Goal: Task Accomplishment & Management: Use online tool/utility

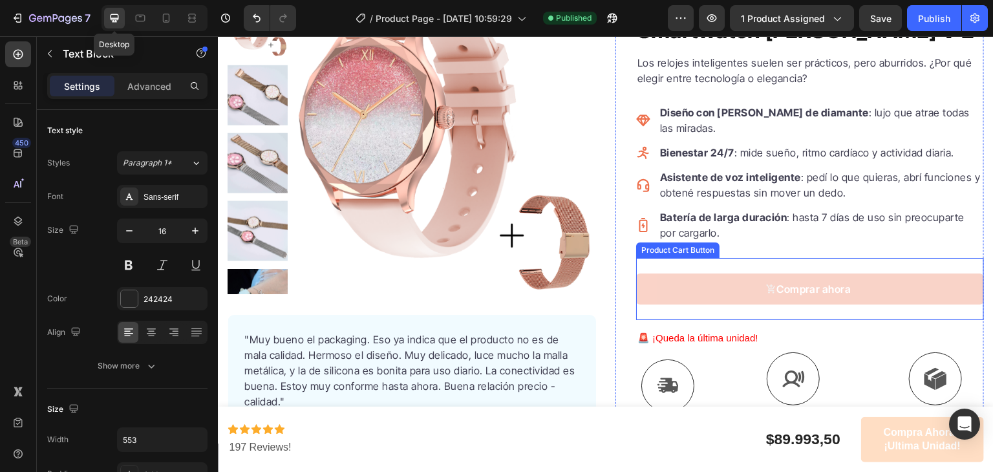
scroll to position [153, 0]
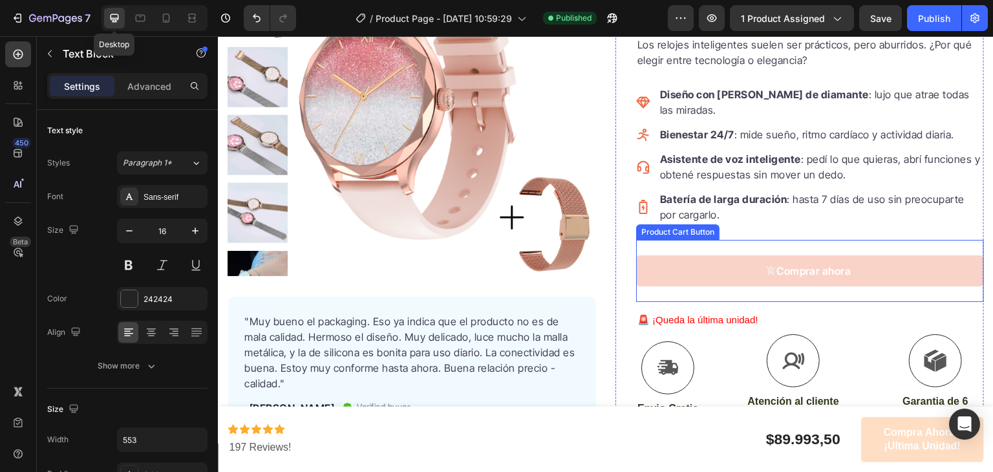
click at [861, 260] on button "Comprar ahora" at bounding box center [810, 270] width 348 height 31
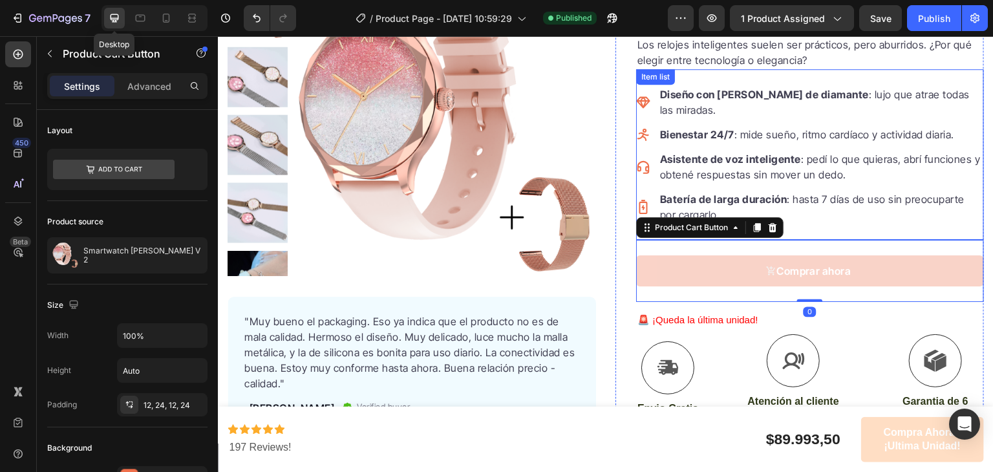
click at [783, 208] on div "Diseño con bisel de diamante : lujo que atrae todas las miradas. Bienestar 24/7…" at bounding box center [810, 154] width 348 height 171
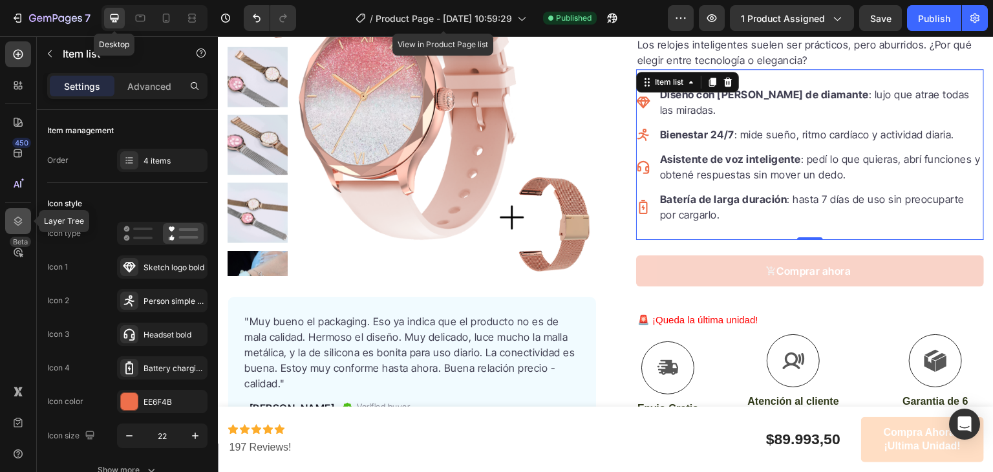
click at [17, 228] on div at bounding box center [18, 221] width 26 height 26
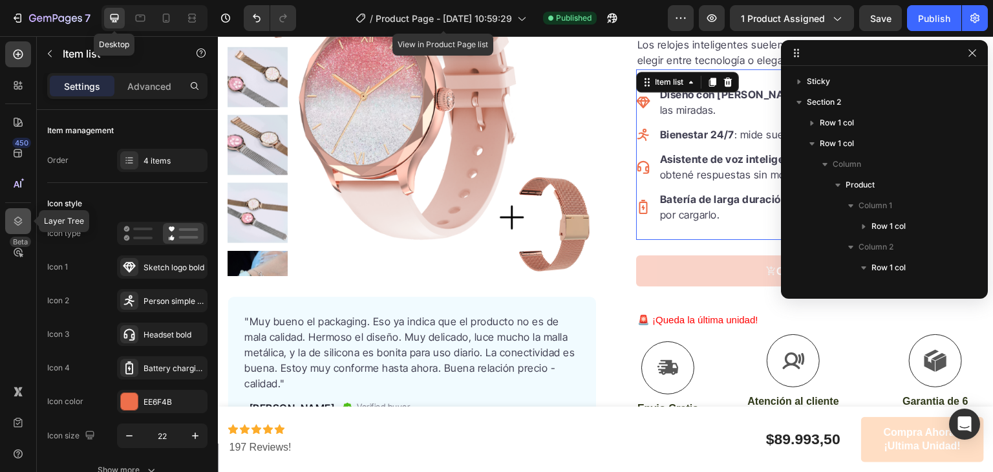
scroll to position [224, 0]
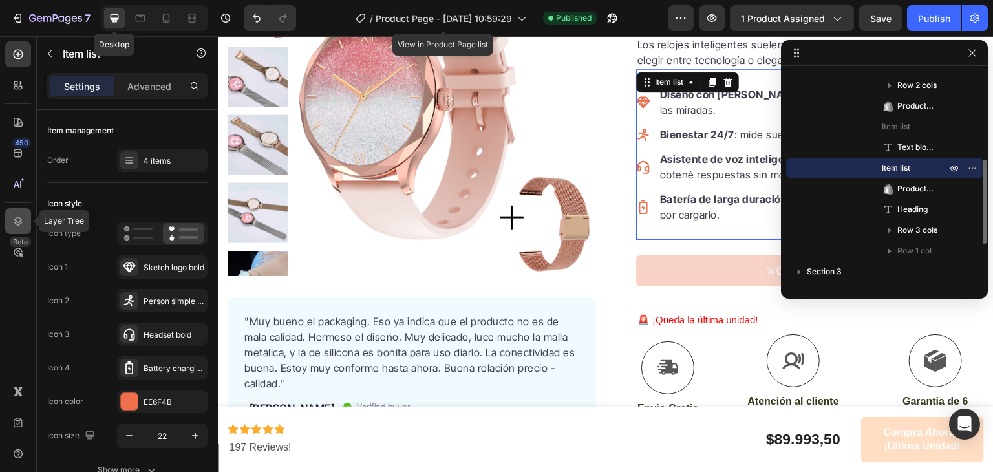
click at [17, 228] on div at bounding box center [18, 221] width 26 height 26
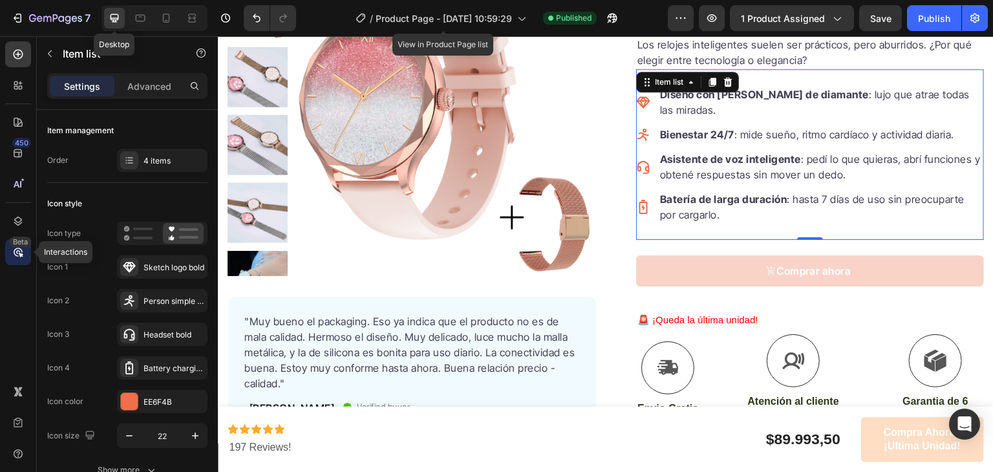
click at [20, 251] on icon at bounding box center [18, 252] width 4 height 4
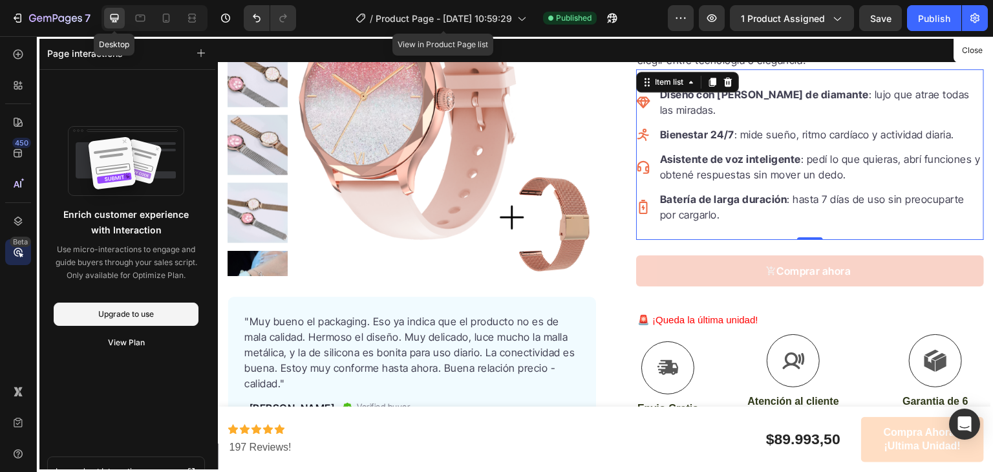
click at [20, 251] on icon at bounding box center [18, 252] width 4 height 4
click at [18, 188] on icon at bounding box center [18, 184] width 13 height 13
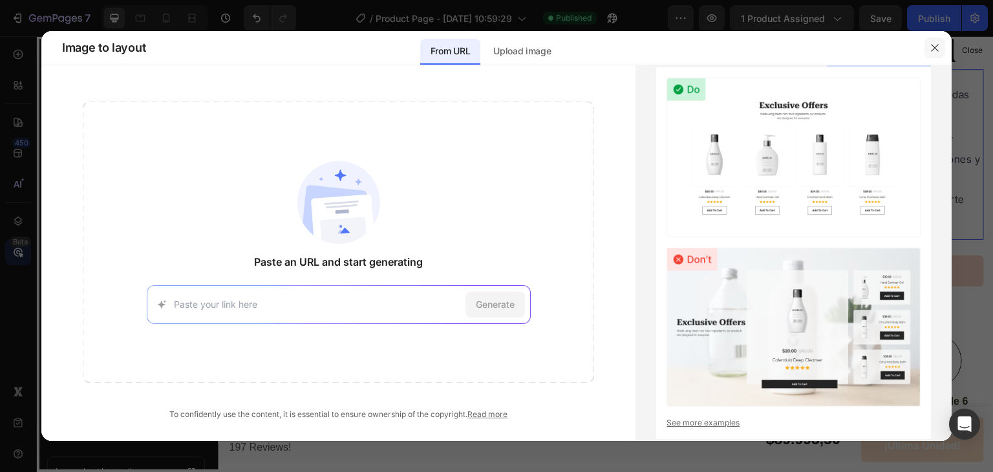
click at [933, 47] on icon "button" at bounding box center [935, 48] width 10 height 10
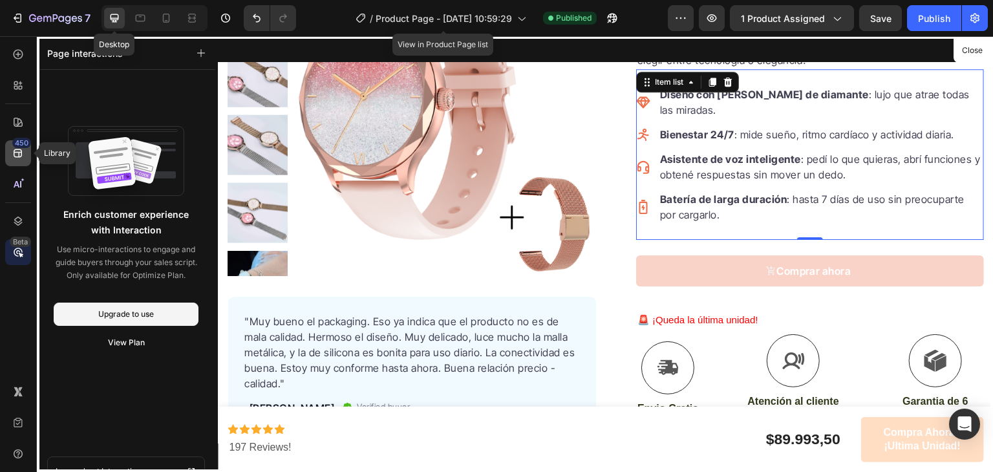
click at [16, 155] on icon at bounding box center [18, 153] width 13 height 13
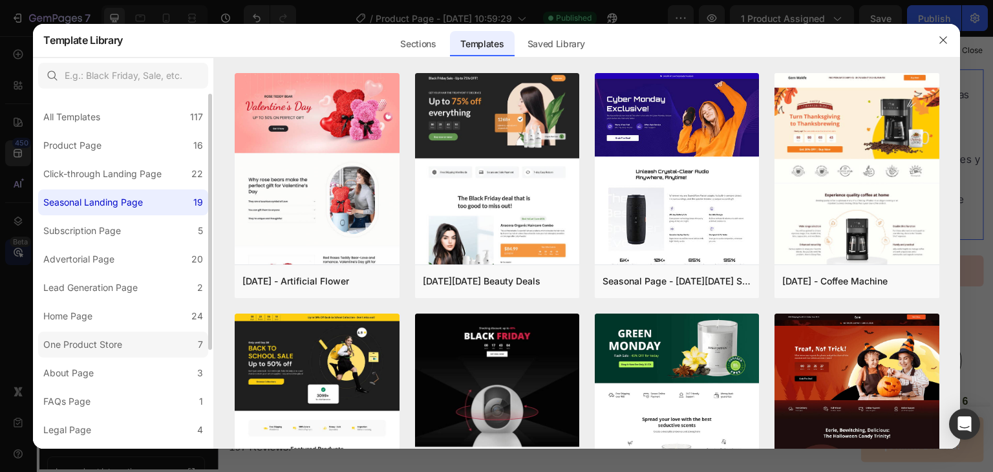
click at [116, 346] on div "One Product Store" at bounding box center [82, 345] width 79 height 16
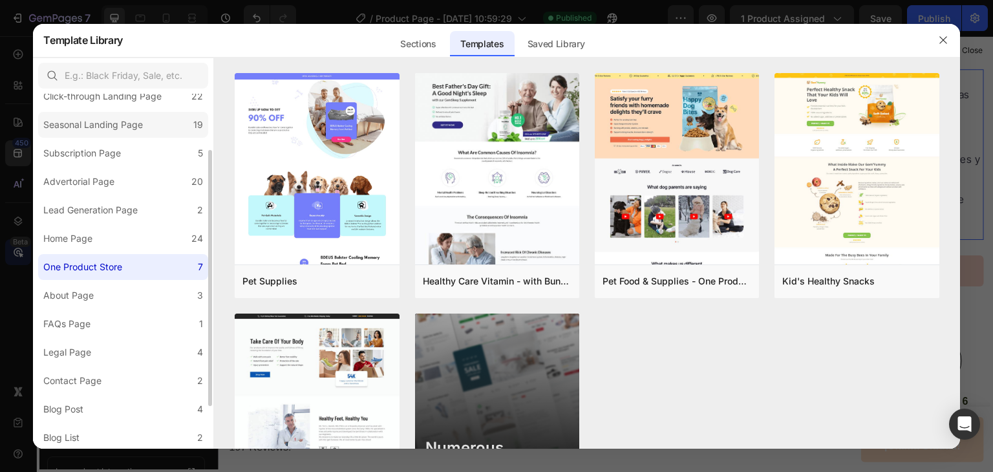
scroll to position [0, 0]
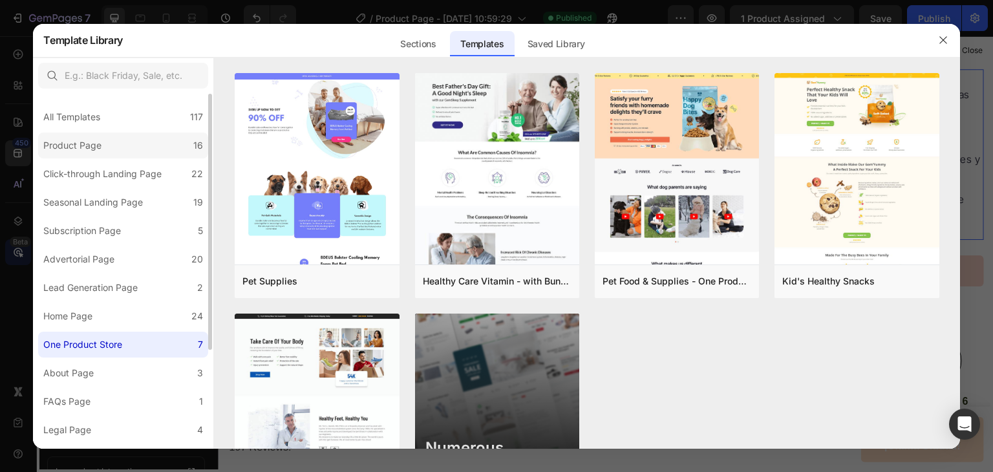
click at [113, 135] on label "Product Page 16" at bounding box center [123, 146] width 170 height 26
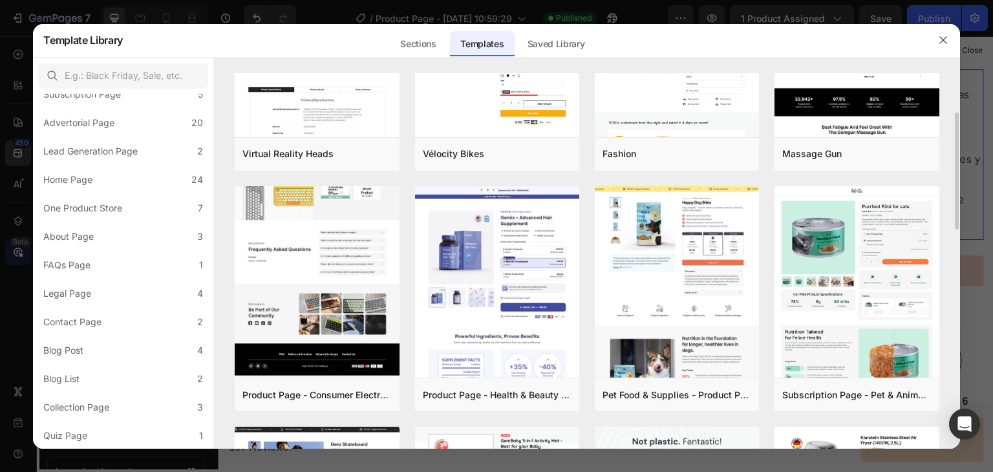
scroll to position [116, 0]
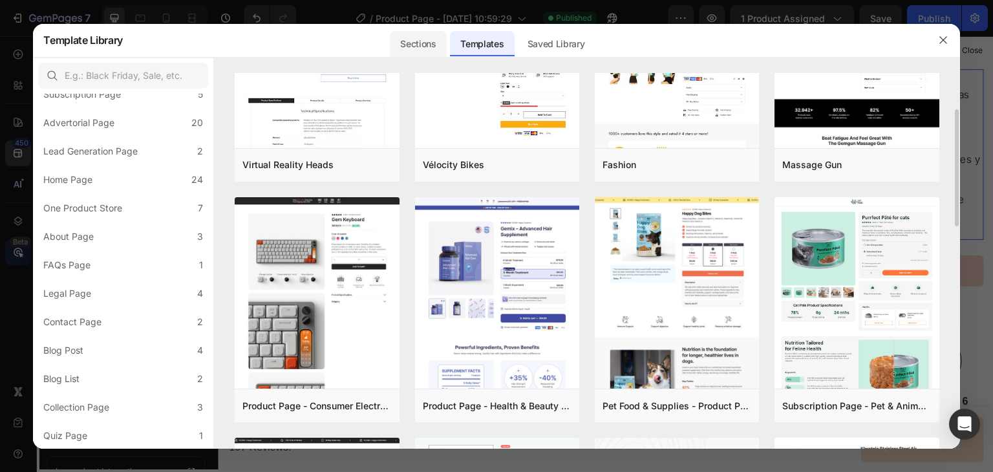
click at [415, 45] on div "Sections" at bounding box center [418, 44] width 56 height 26
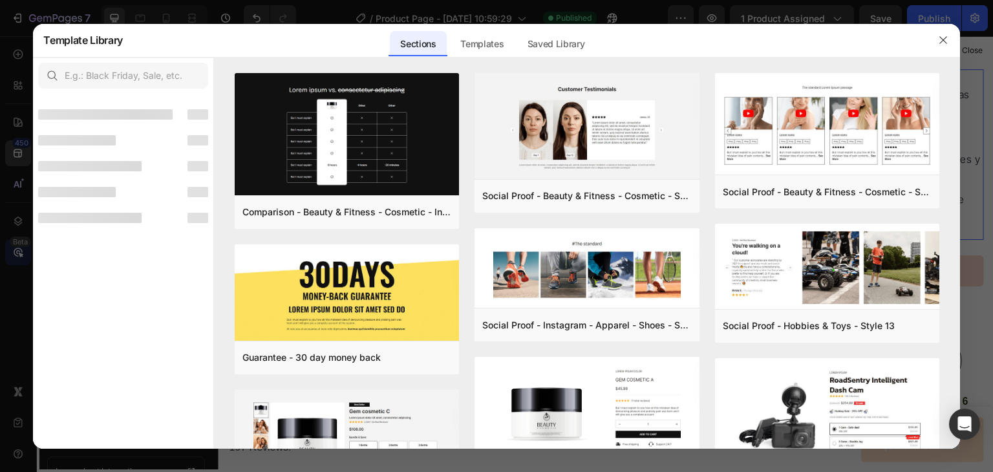
scroll to position [0, 0]
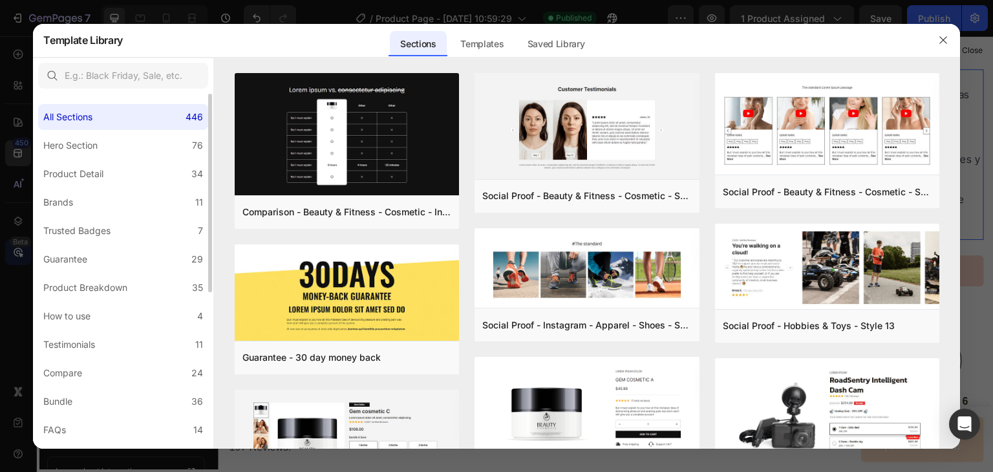
click at [122, 160] on div "All Sections 446 Hero Section 76 Product Detail 34 Brands 11 Trusted Badges 7 G…" at bounding box center [123, 411] width 180 height 634
click at [127, 169] on label "Product Detail 34" at bounding box center [123, 174] width 170 height 26
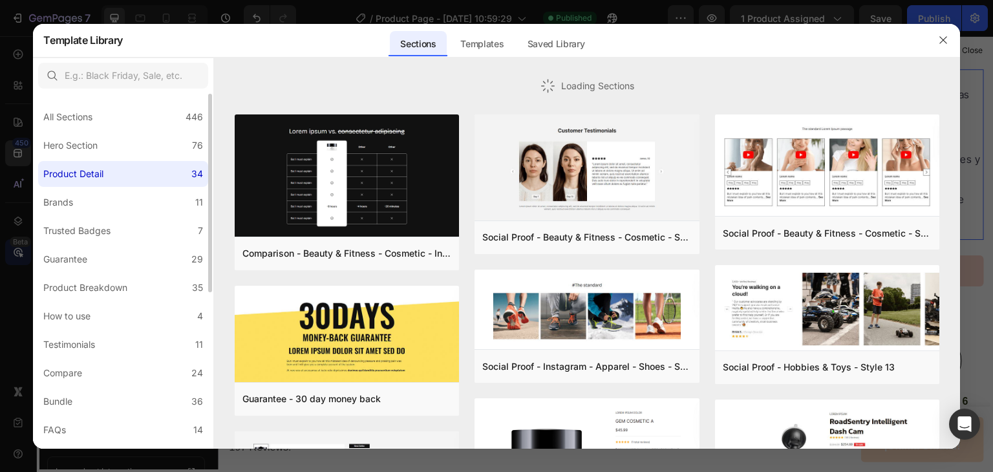
click at [127, 169] on label "Product Detail 34" at bounding box center [123, 174] width 170 height 26
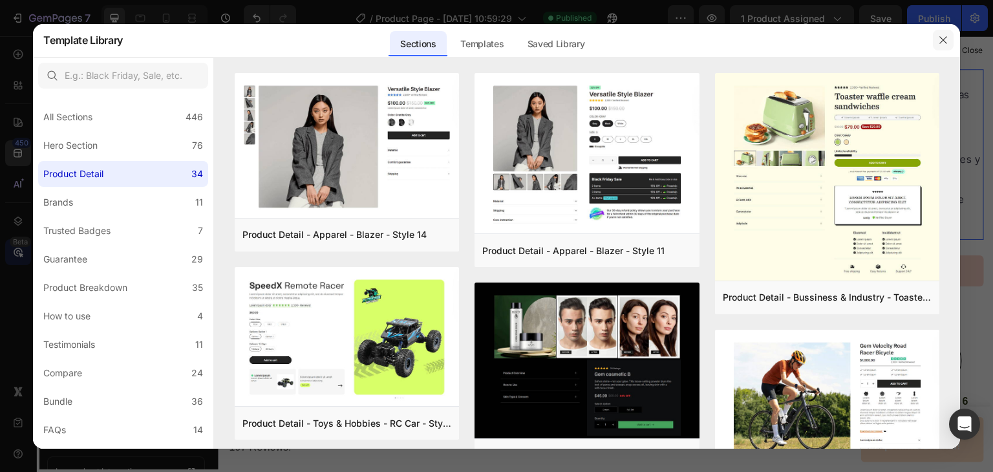
click at [942, 39] on icon "button" at bounding box center [943, 40] width 10 height 10
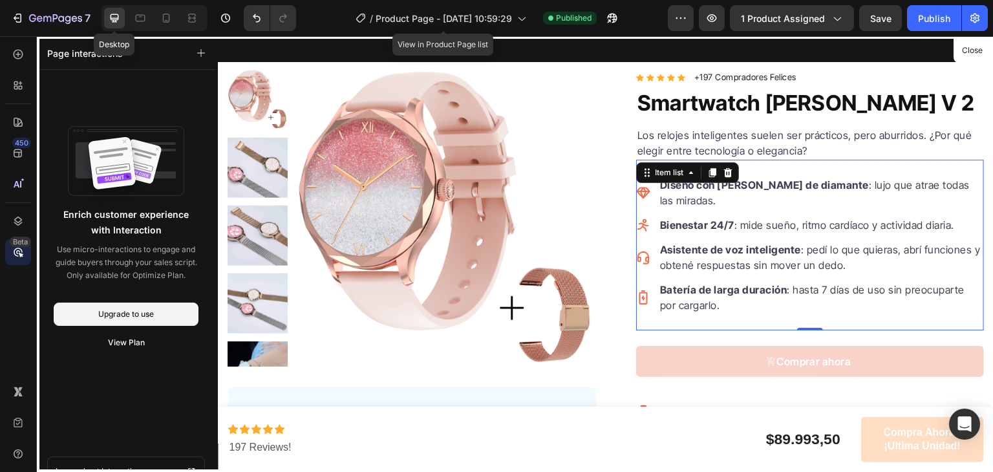
scroll to position [61, 0]
click at [18, 153] on icon at bounding box center [18, 153] width 8 height 8
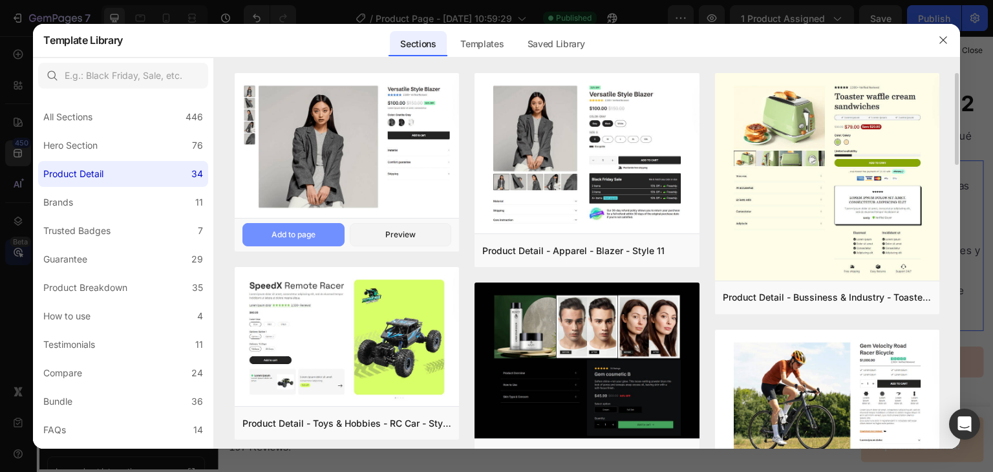
click at [318, 231] on button "Add to page" at bounding box center [294, 234] width 102 height 23
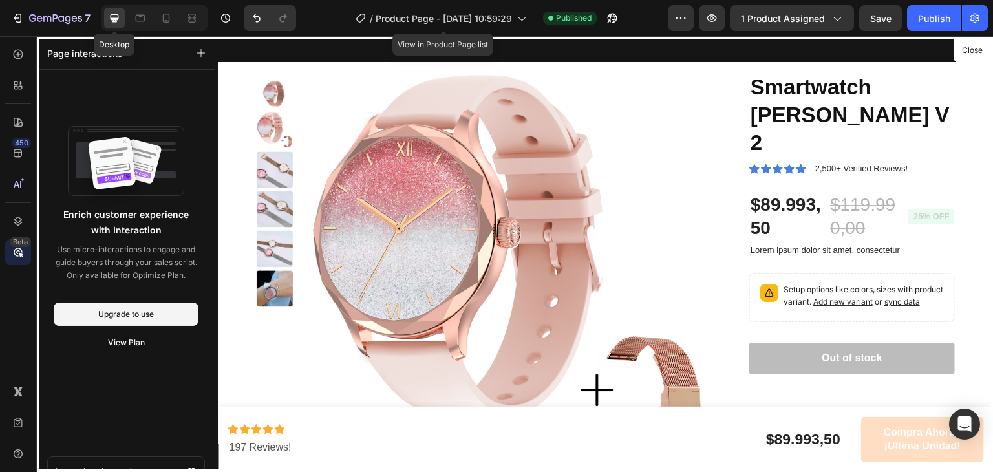
scroll to position [3016, 0]
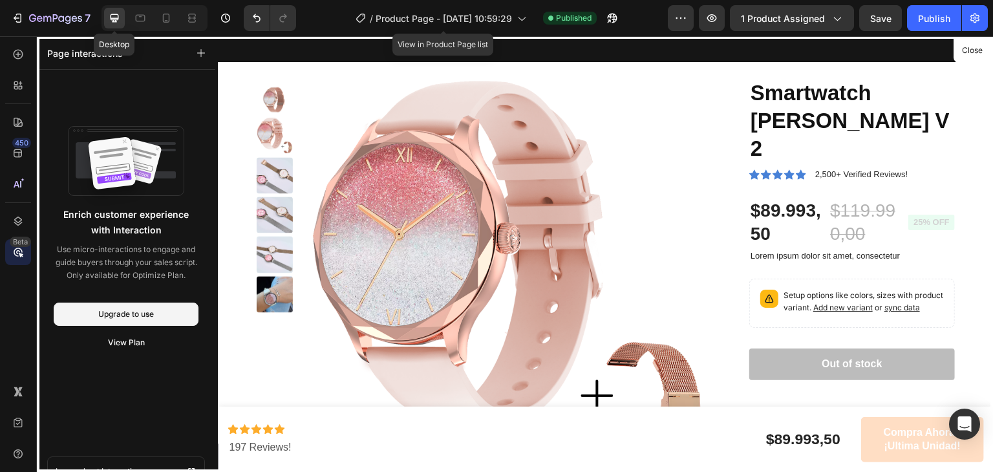
click at [819, 177] on div at bounding box center [606, 254] width 776 height 437
click at [786, 181] on div at bounding box center [606, 254] width 776 height 437
click at [768, 179] on div at bounding box center [606, 254] width 776 height 437
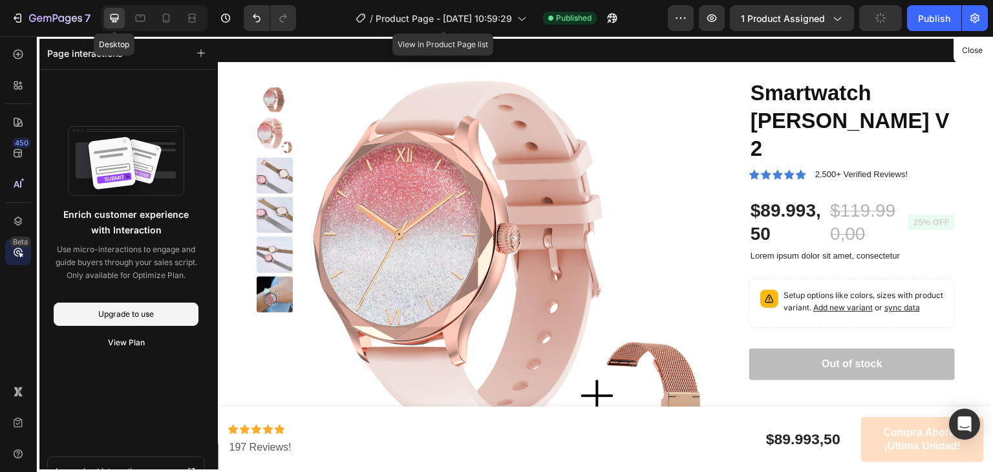
scroll to position [3143, 0]
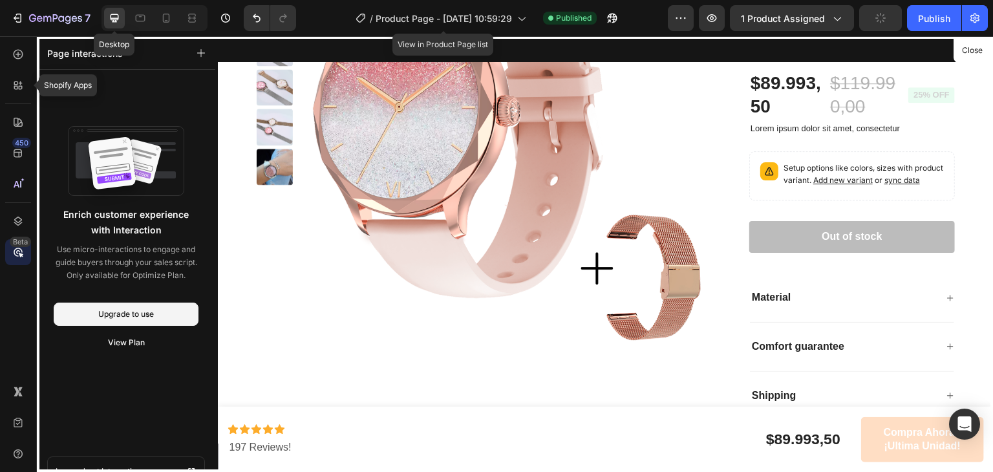
click at [15, 68] on div "Shopify Apps 450 Beta" at bounding box center [18, 210] width 26 height 338
click at [14, 66] on div at bounding box center [18, 54] width 26 height 26
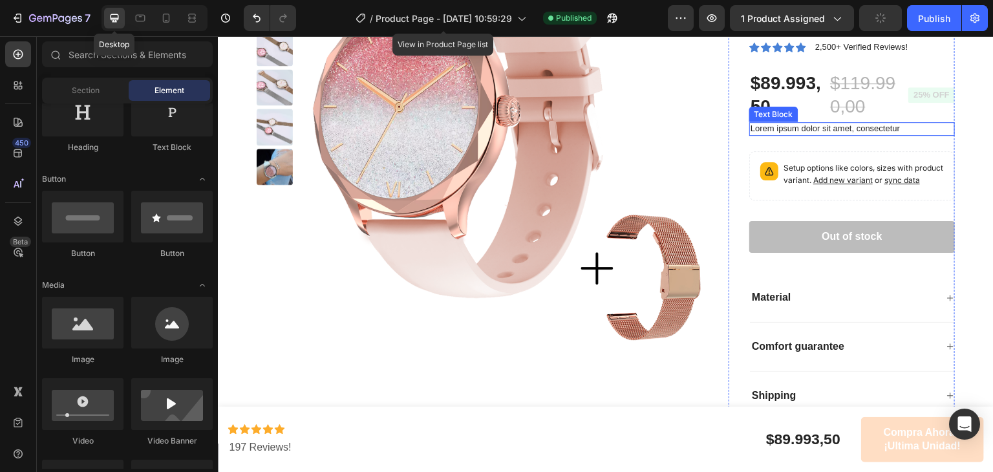
scroll to position [3056, 0]
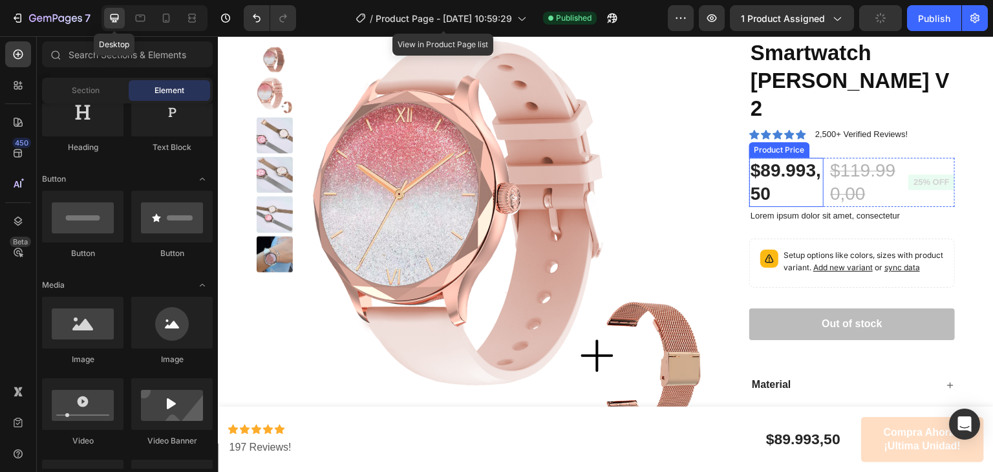
click at [783, 158] on div "$89.993,50" at bounding box center [787, 183] width 74 height 50
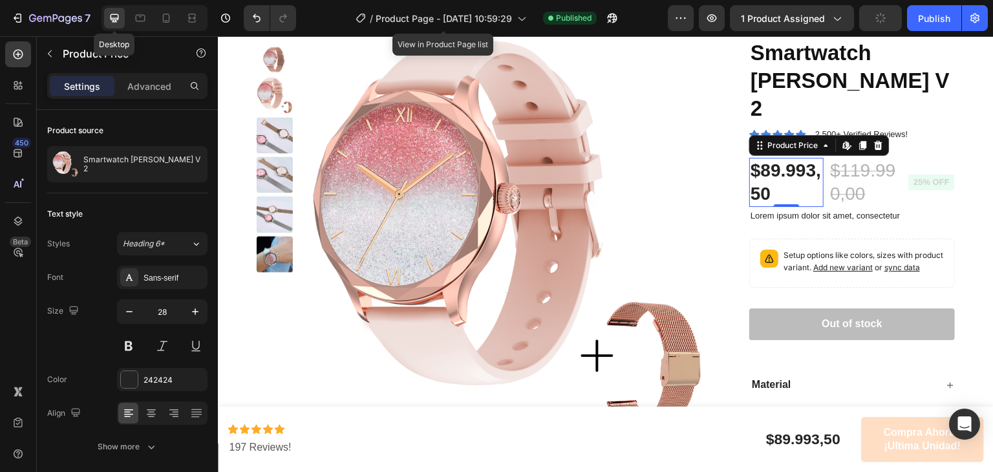
click at [858, 158] on div "$119.990,00" at bounding box center [866, 183] width 74 height 50
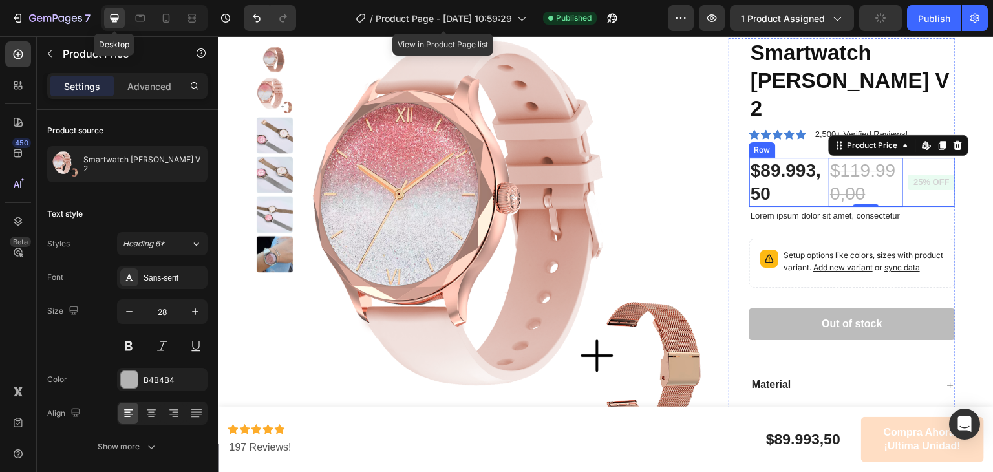
click at [897, 158] on div "$89.993,50 Product Price Product Price $119.990,00 Product Price Edit content i…" at bounding box center [853, 183] width 206 height 50
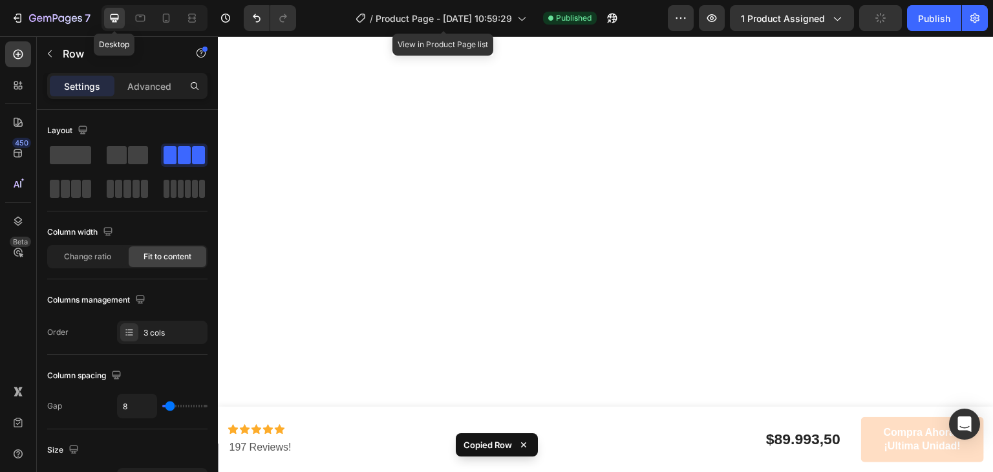
scroll to position [0, 0]
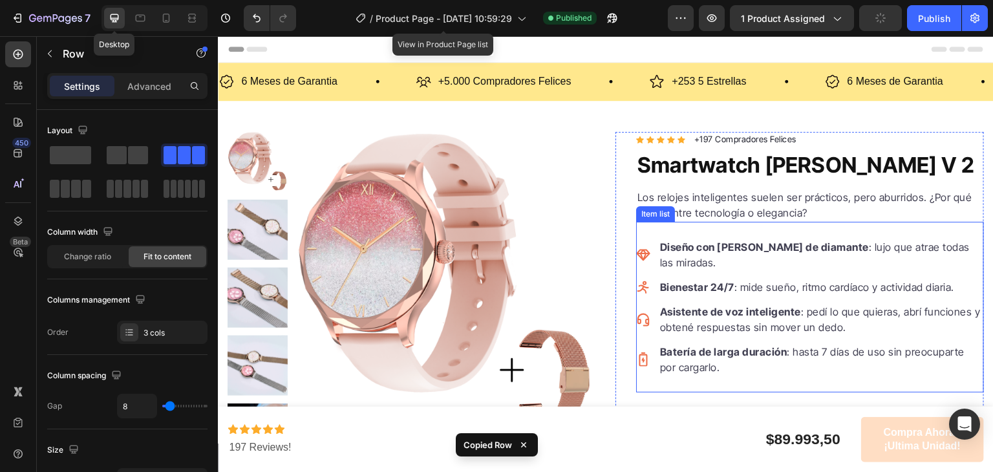
click at [715, 363] on div "Diseño con bisel de diamante : lujo que atrae todas las miradas. Bienestar 24/7…" at bounding box center [810, 307] width 348 height 171
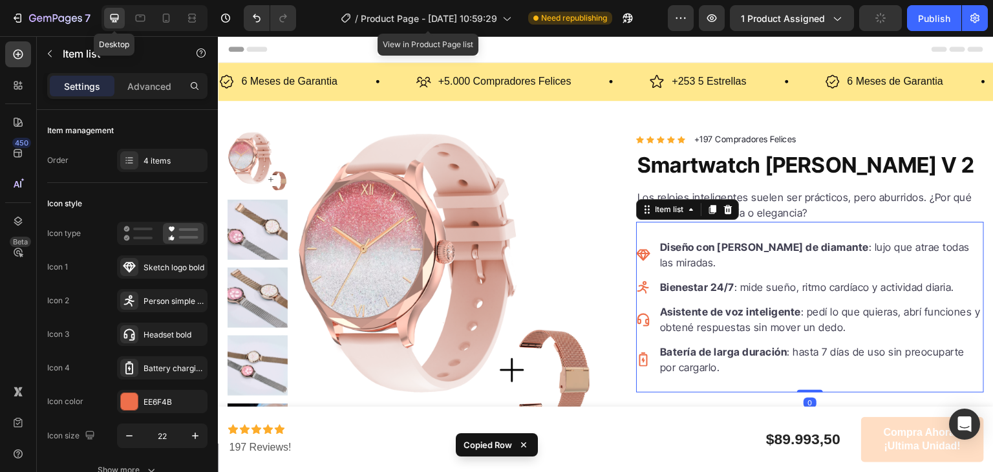
click at [702, 393] on div "Comprar ahora Product Cart Button" at bounding box center [810, 424] width 348 height 62
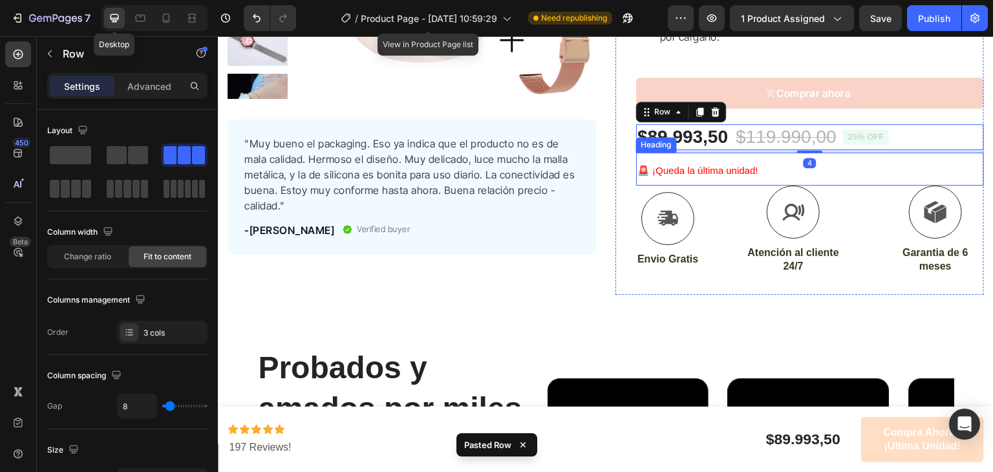
scroll to position [220, 0]
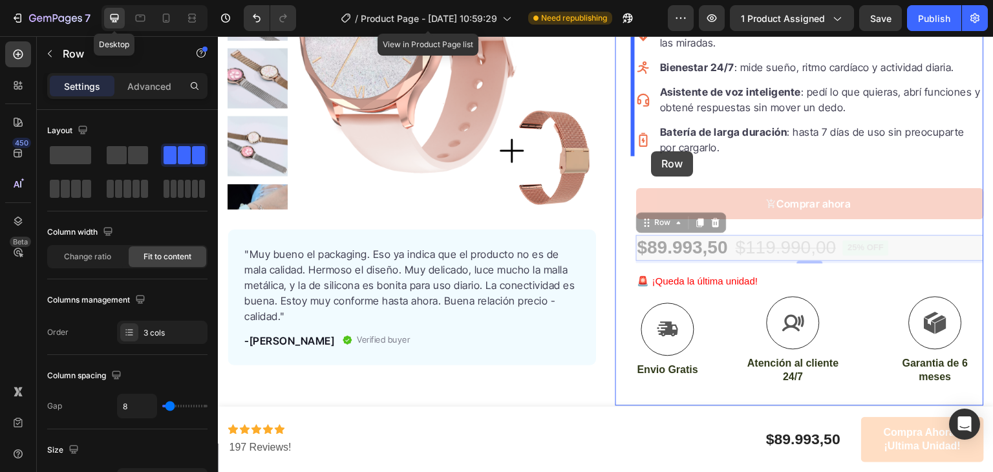
drag, startPoint x: 649, startPoint y: 206, endPoint x: 652, endPoint y: 151, distance: 55.0
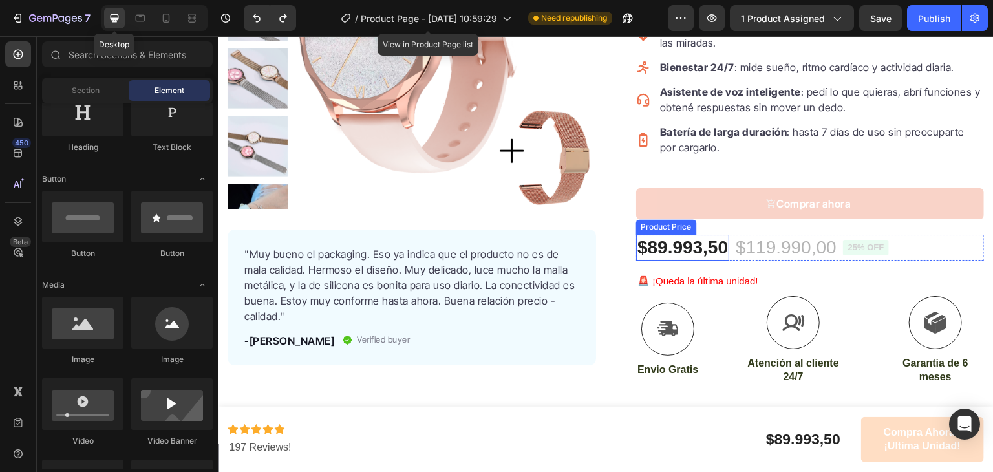
click at [709, 237] on div "$89.993,50" at bounding box center [682, 248] width 93 height 26
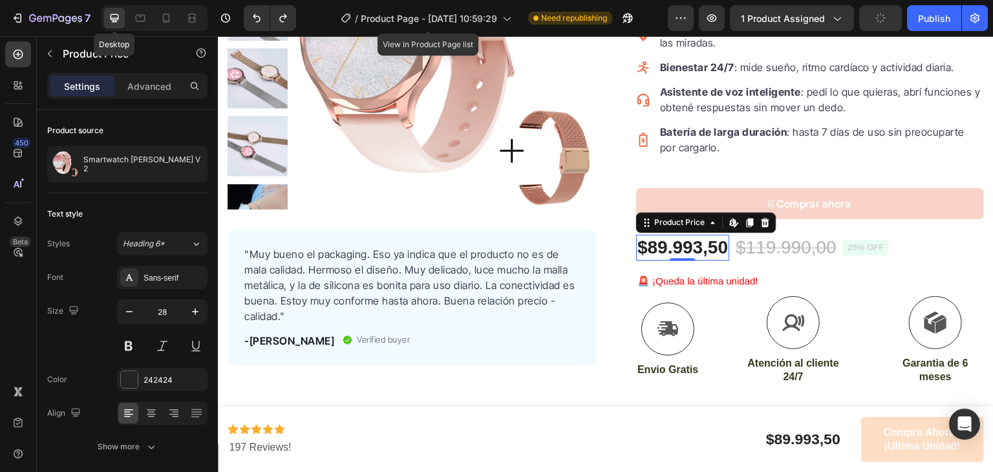
click at [812, 237] on div "$119.990,00" at bounding box center [786, 248] width 103 height 26
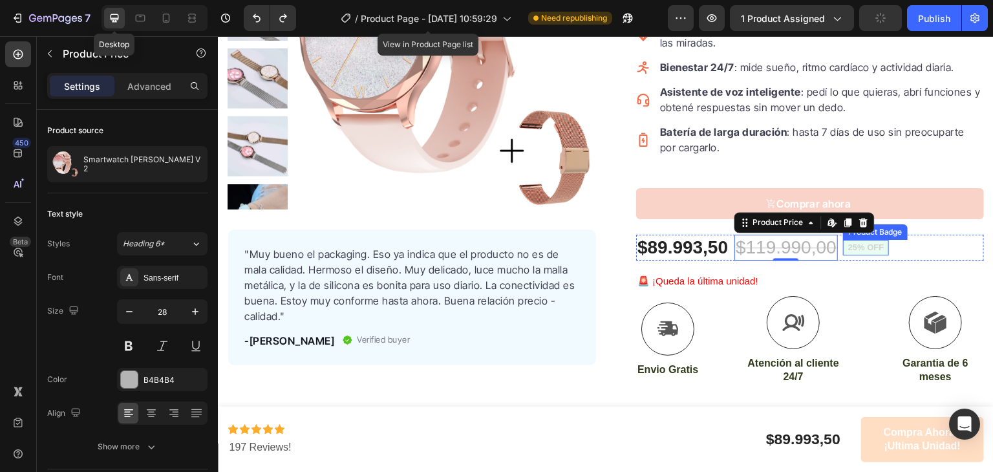
click at [905, 235] on div "$89.993,50 Product Price Product Price $119.990,00 Product Price Edit content i…" at bounding box center [810, 248] width 348 height 26
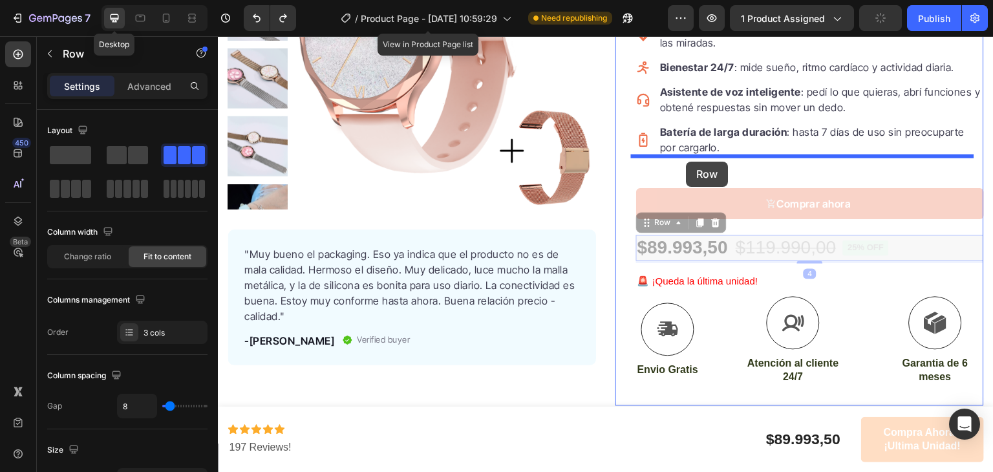
drag, startPoint x: 674, startPoint y: 208, endPoint x: 687, endPoint y: 162, distance: 47.7
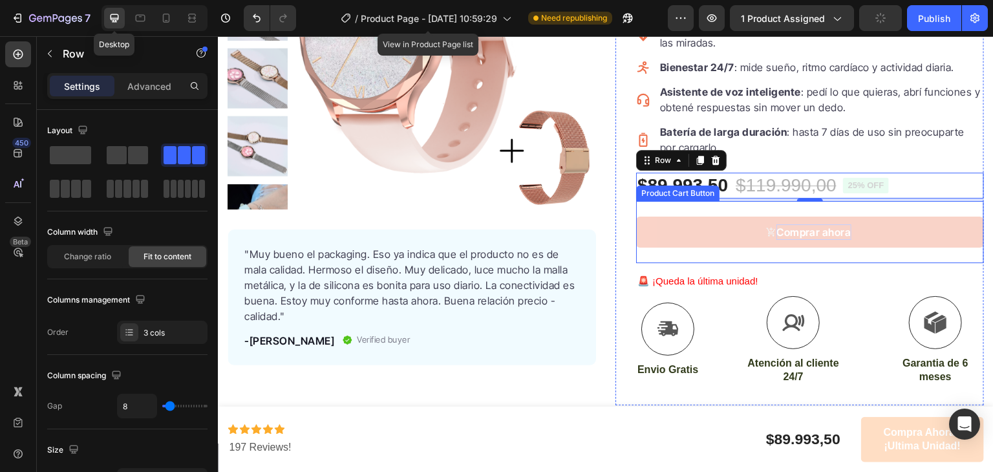
scroll to position [243, 0]
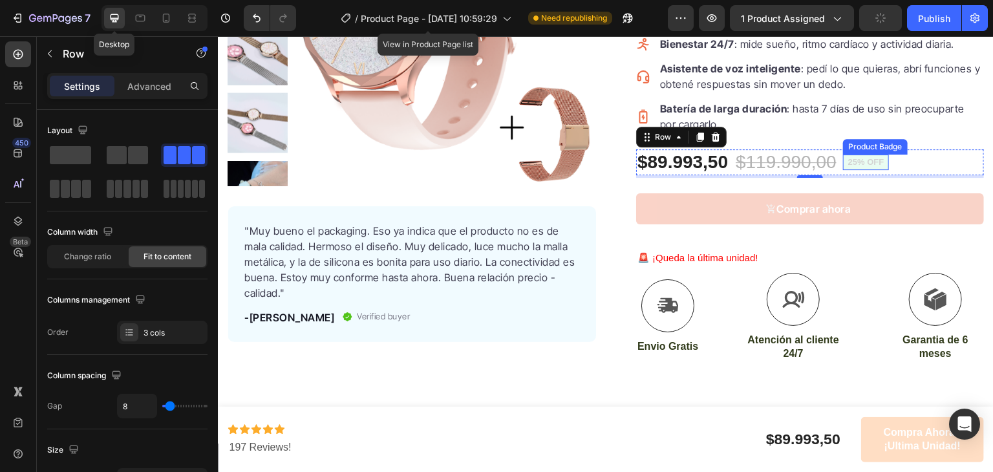
click at [858, 117] on div "Diseño con bisel de diamante : lujo que atrae todas las miradas. Bienestar 24/7…" at bounding box center [810, 64] width 348 height 171
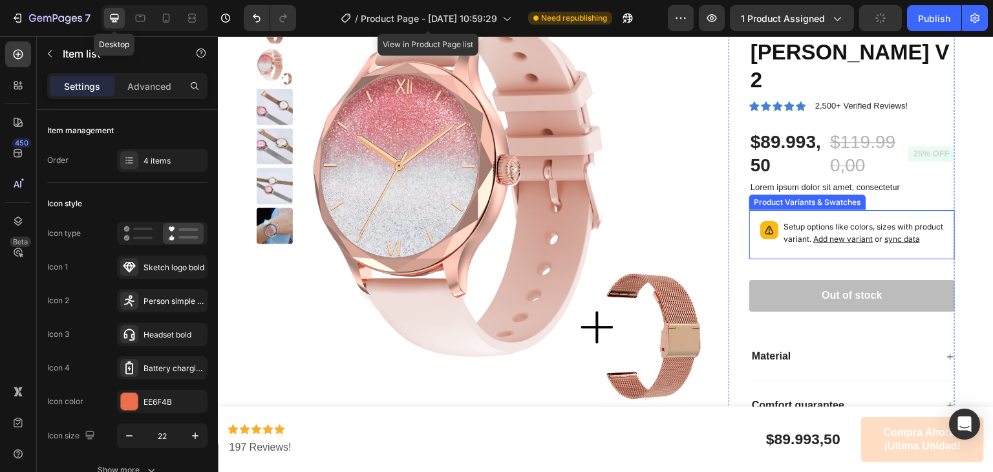
scroll to position [3130, 0]
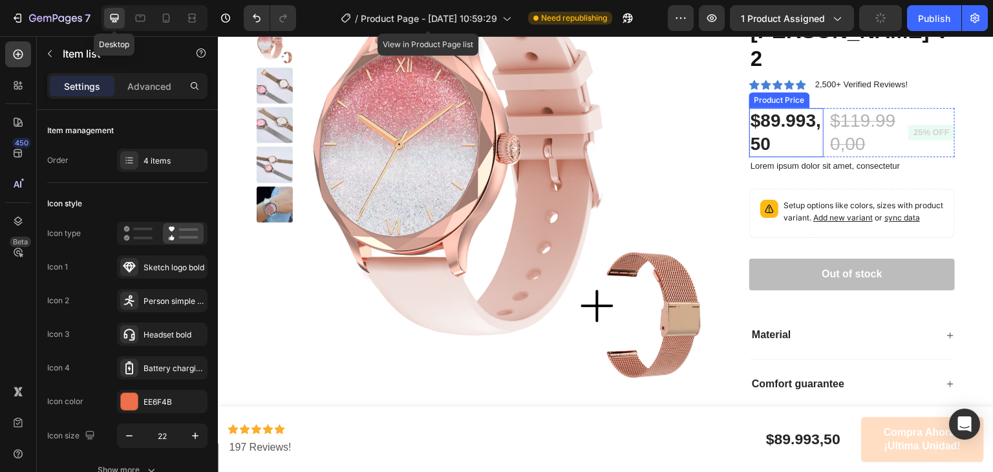
click at [775, 108] on div "$89.993,50 Product Price Product Price" at bounding box center [787, 133] width 74 height 50
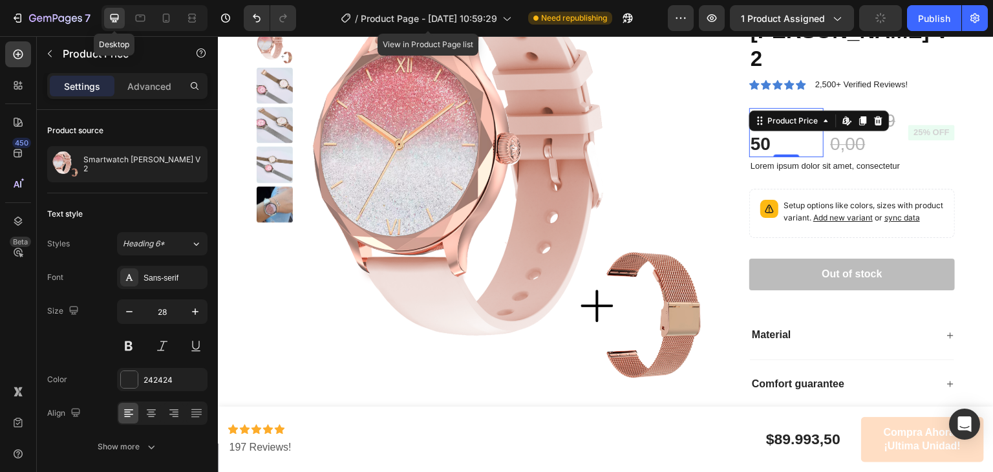
click at [911, 125] on pre "25% off" at bounding box center [932, 133] width 47 height 16
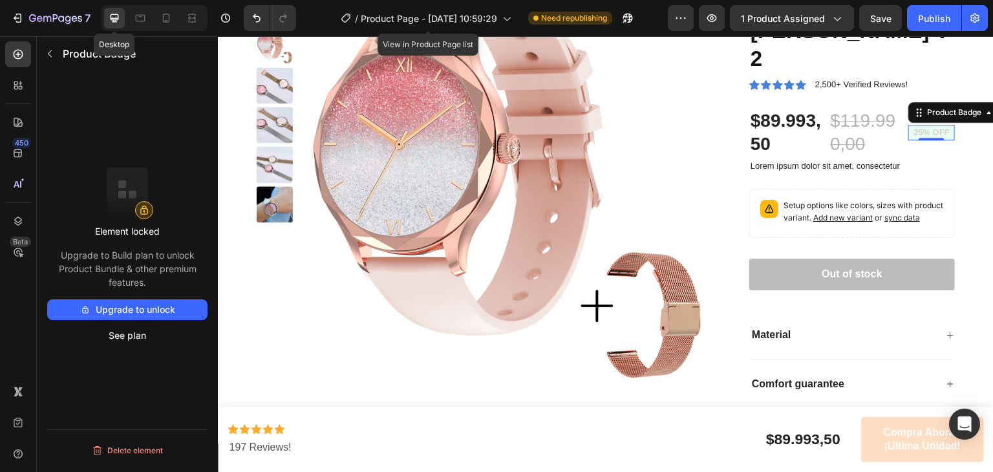
click at [922, 125] on pre "25% off" at bounding box center [932, 133] width 47 height 16
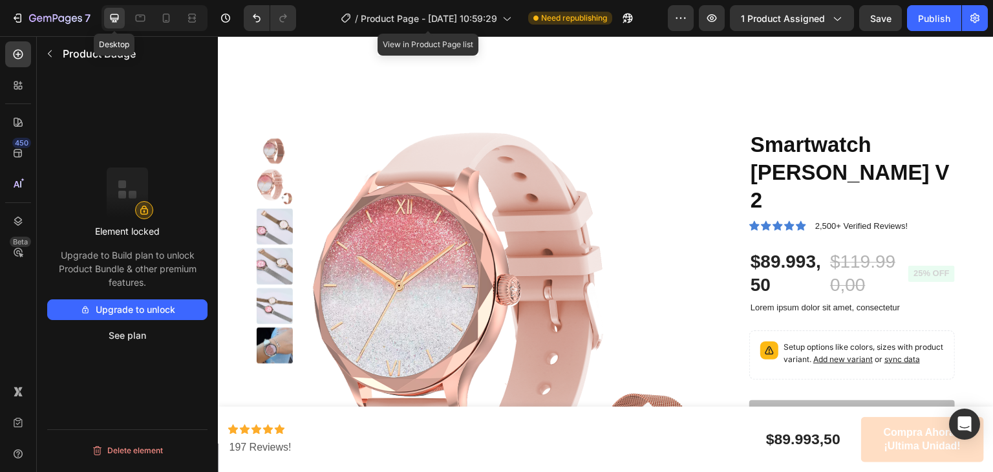
scroll to position [2894, 0]
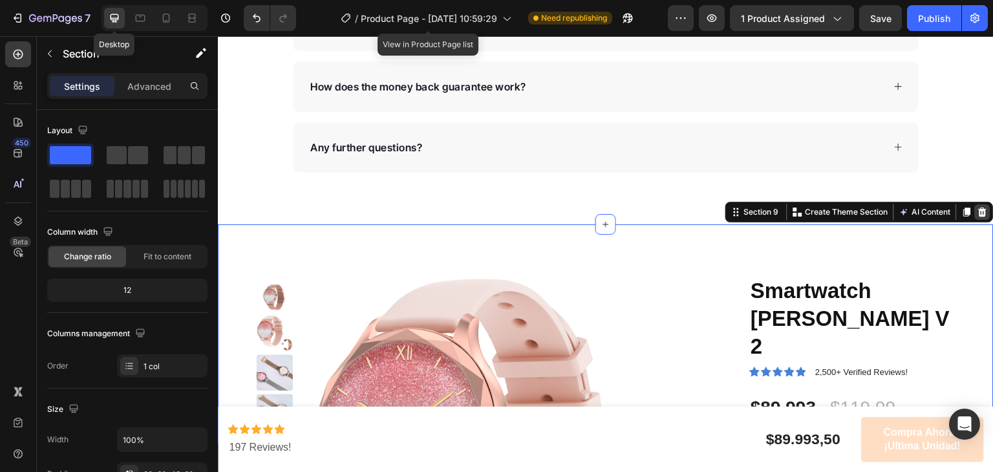
click at [979, 211] on icon at bounding box center [983, 212] width 8 height 9
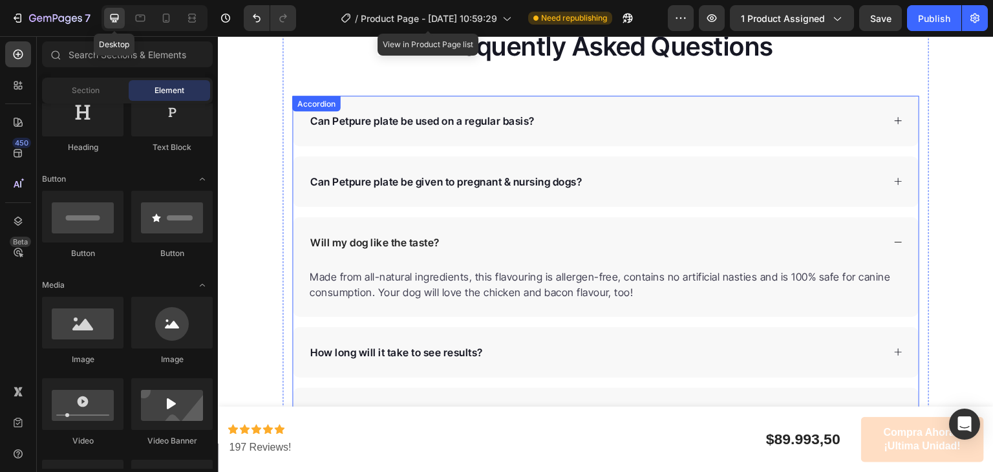
scroll to position [325, 0]
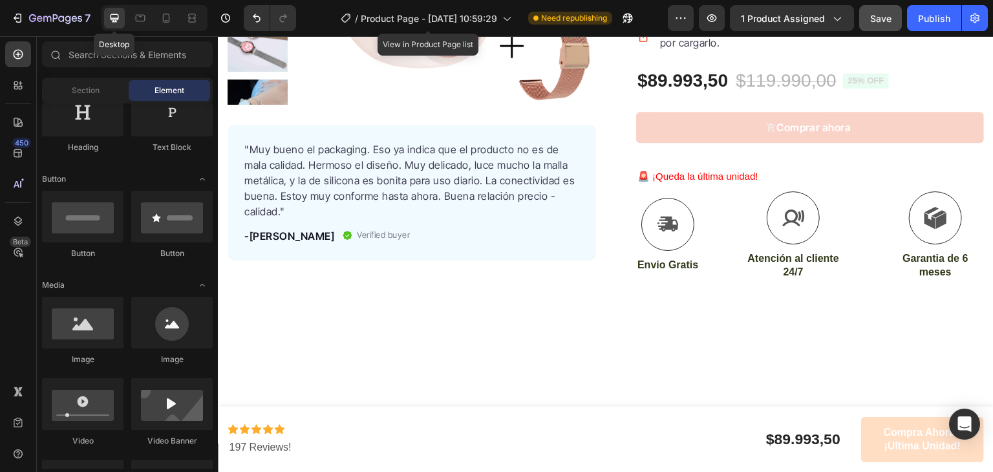
click at [880, 12] on div "Save" at bounding box center [881, 19] width 21 height 14
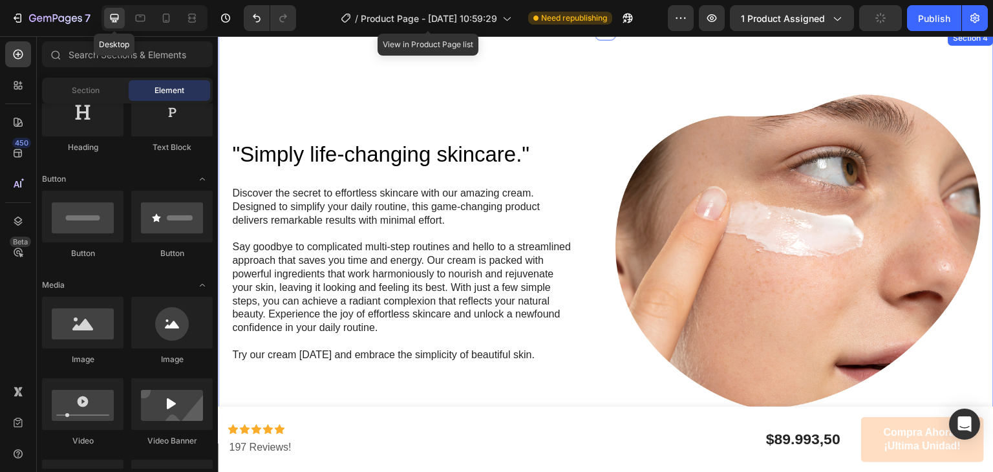
scroll to position [1023, 0]
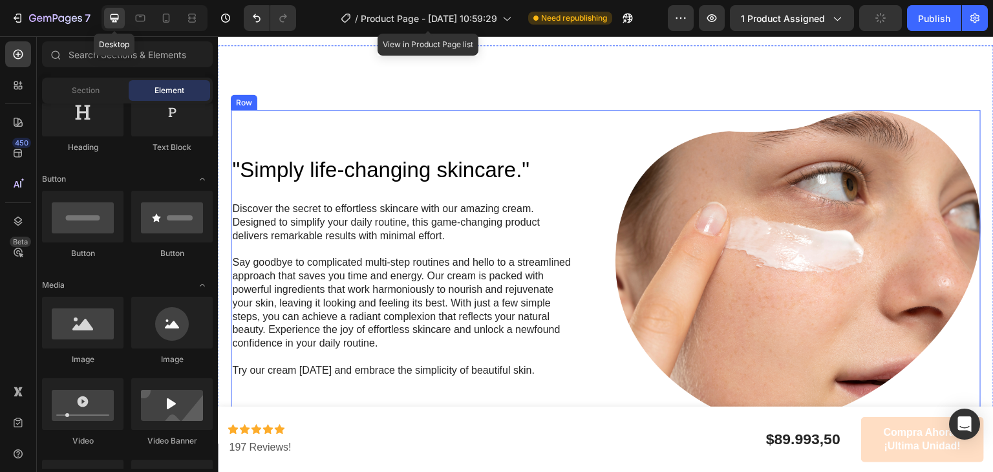
click at [515, 139] on div ""Simply life-changing skincare." Heading Discover the secret to effortless skin…" at bounding box center [413, 267] width 365 height 314
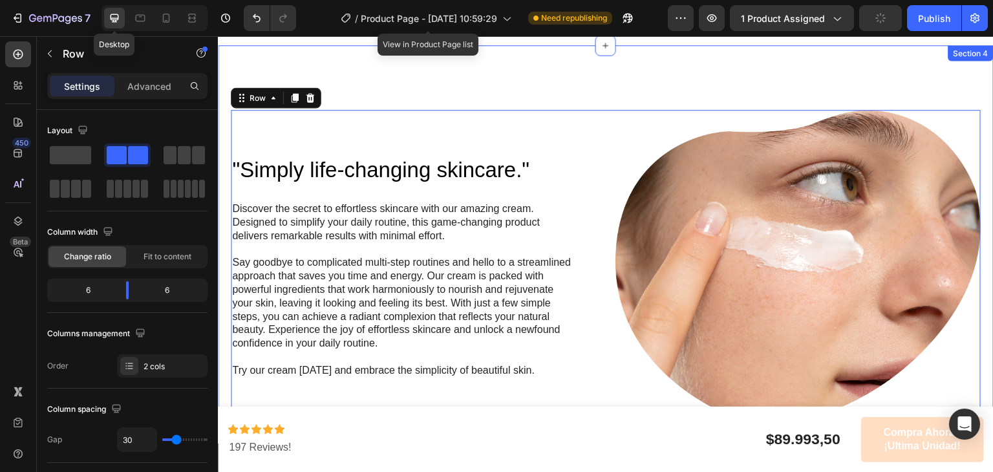
click at [498, 100] on div ""Simply life-changing skincare." Heading Discover the secret to effortless skin…" at bounding box center [606, 439] width 776 height 789
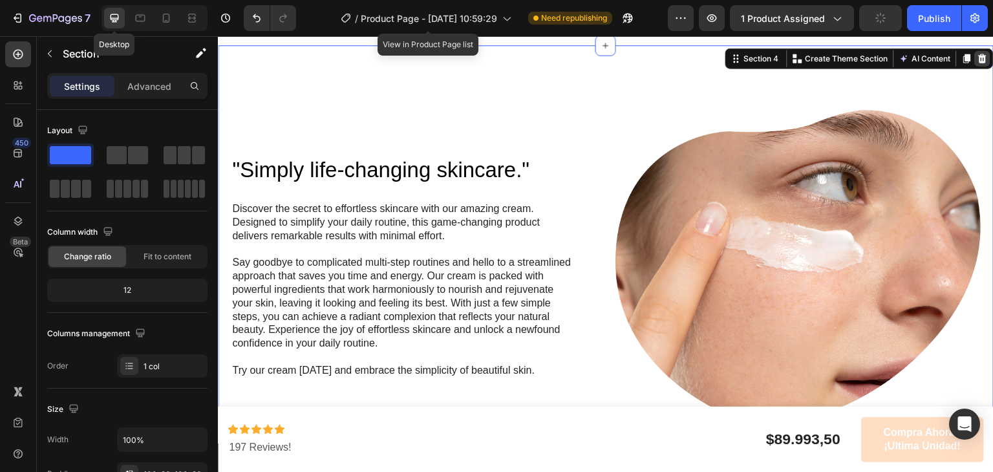
click at [978, 58] on icon at bounding box center [983, 58] width 10 height 10
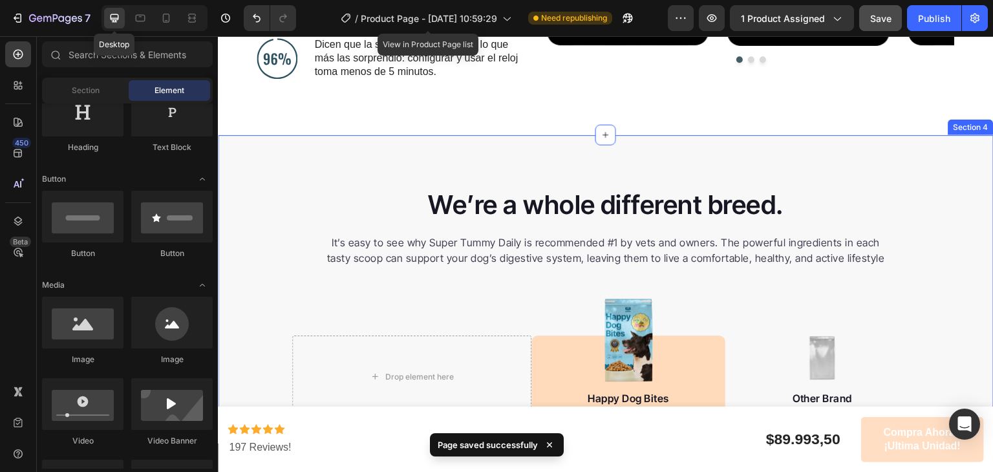
scroll to position [929, 0]
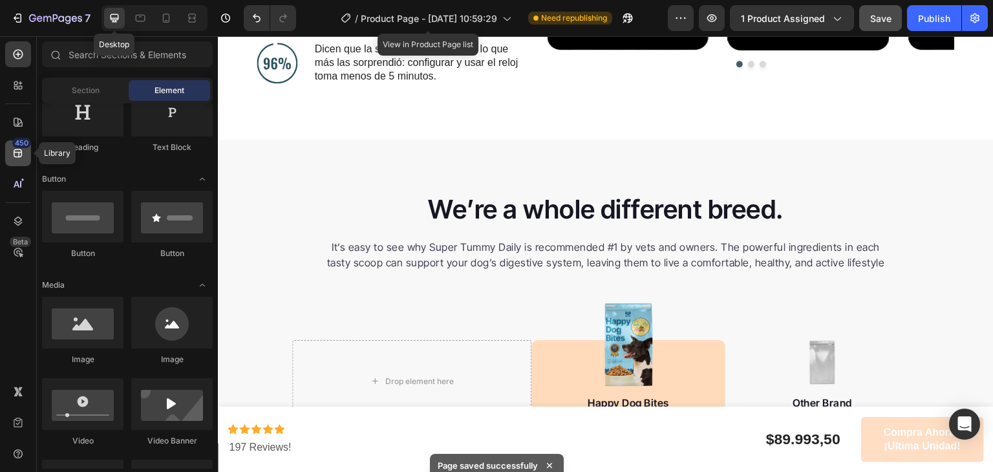
click at [14, 146] on div "450" at bounding box center [21, 143] width 19 height 10
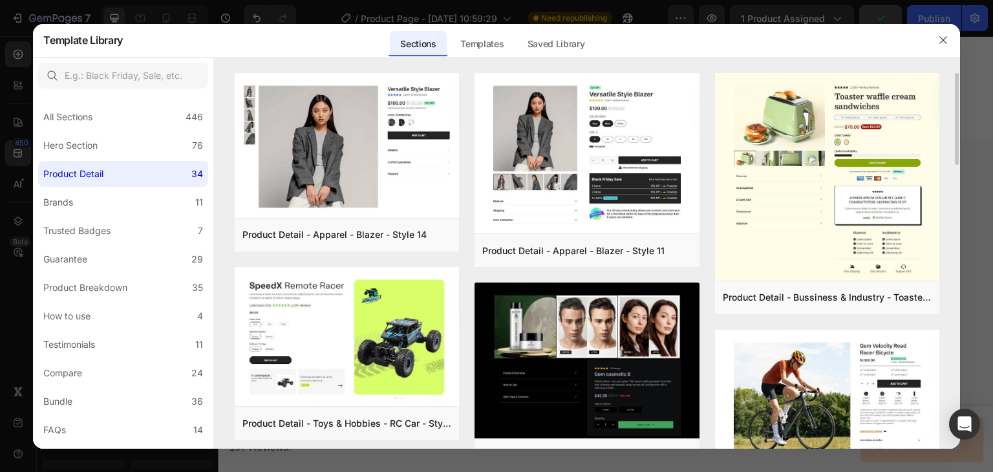
drag, startPoint x: 389, startPoint y: 227, endPoint x: 440, endPoint y: 259, distance: 60.1
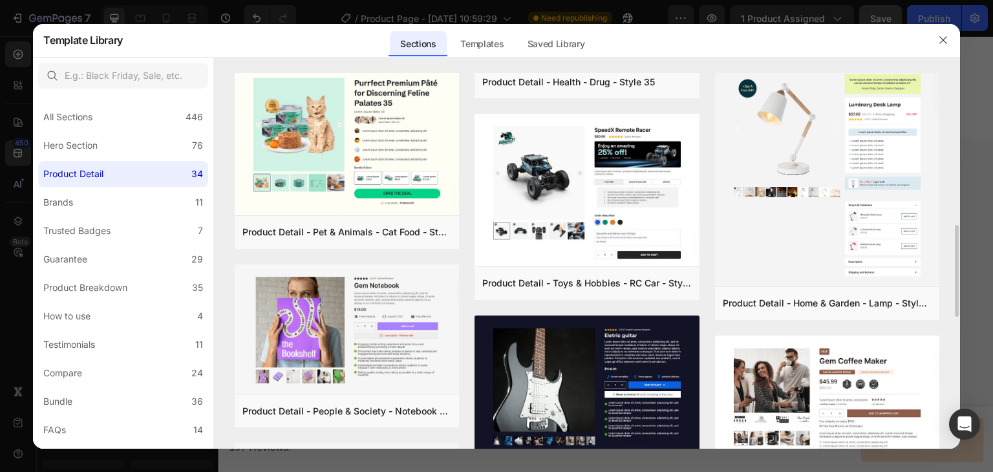
scroll to position [600, 0]
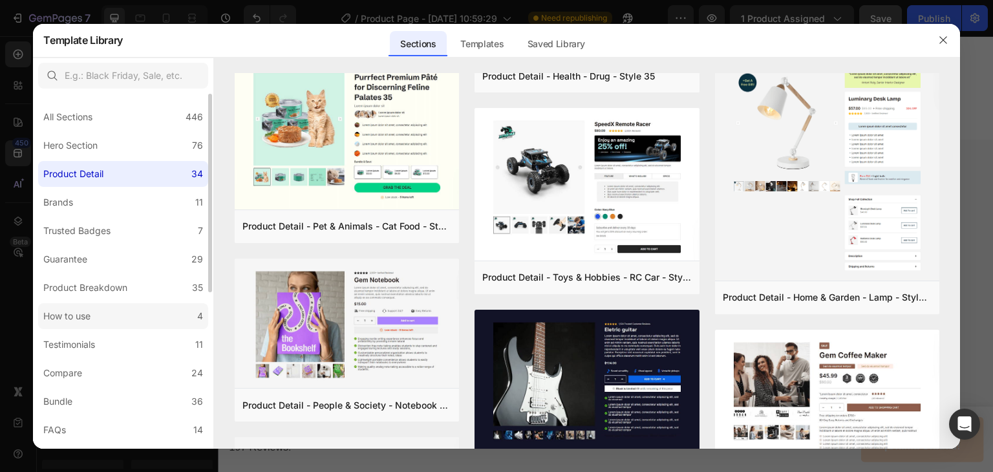
click at [111, 324] on label "How to use 4" at bounding box center [123, 316] width 170 height 26
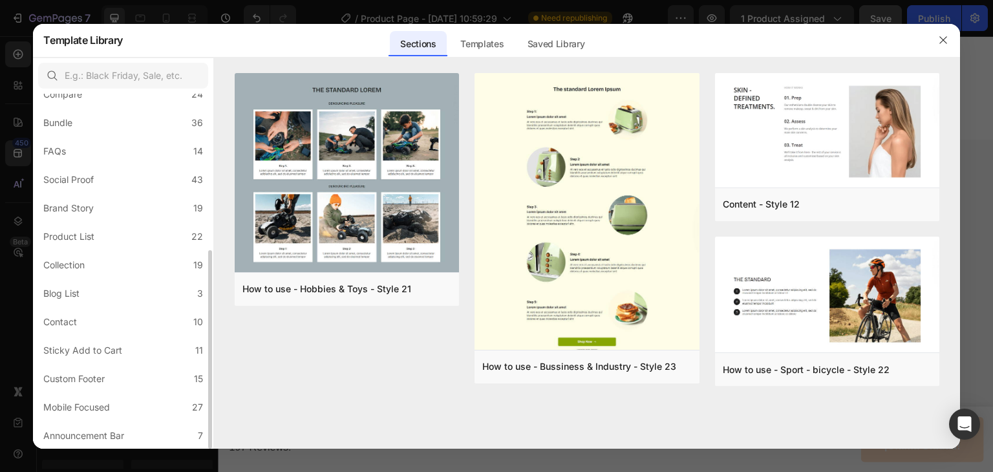
scroll to position [0, 0]
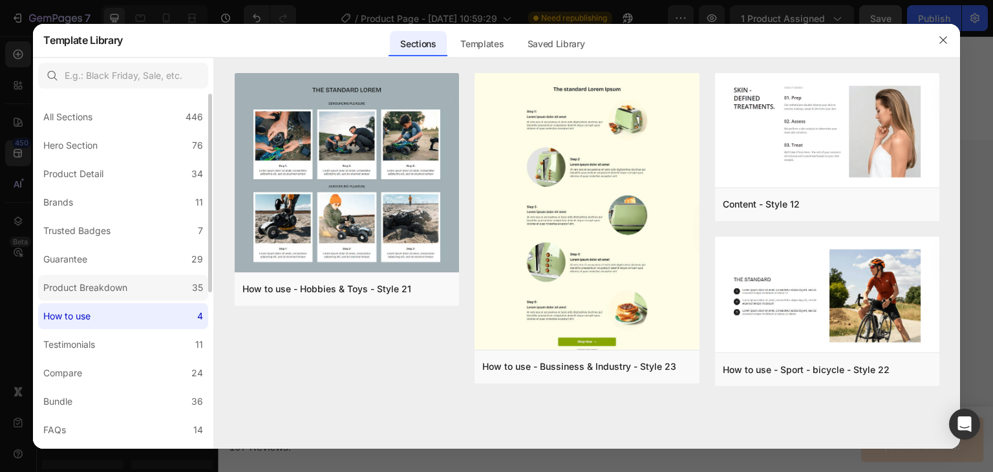
click at [115, 284] on div "Product Breakdown" at bounding box center [85, 288] width 84 height 16
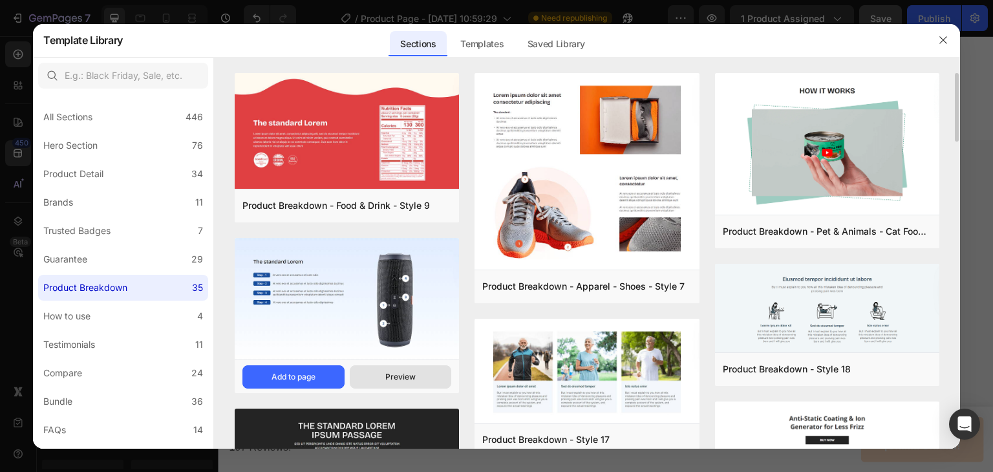
click at [378, 375] on button "Preview" at bounding box center [401, 376] width 102 height 23
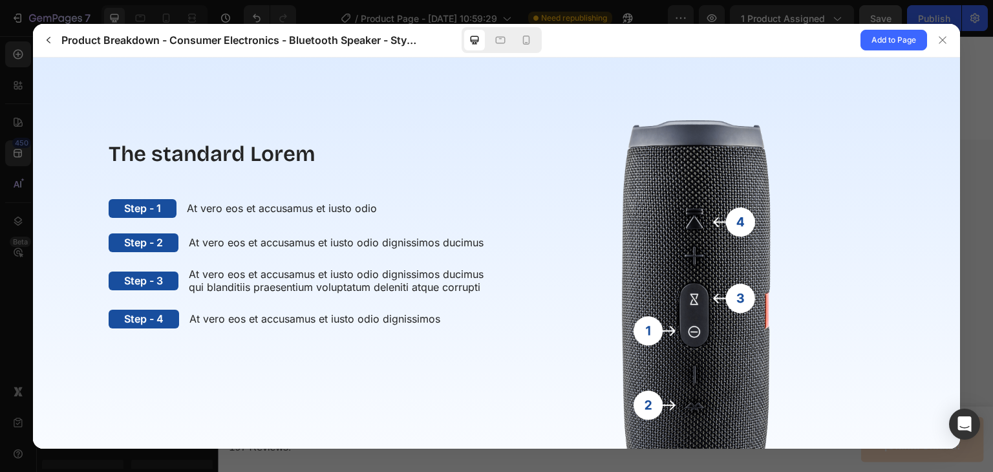
click at [735, 222] on img at bounding box center [695, 309] width 378 height 401
click at [736, 296] on img at bounding box center [695, 309] width 378 height 401
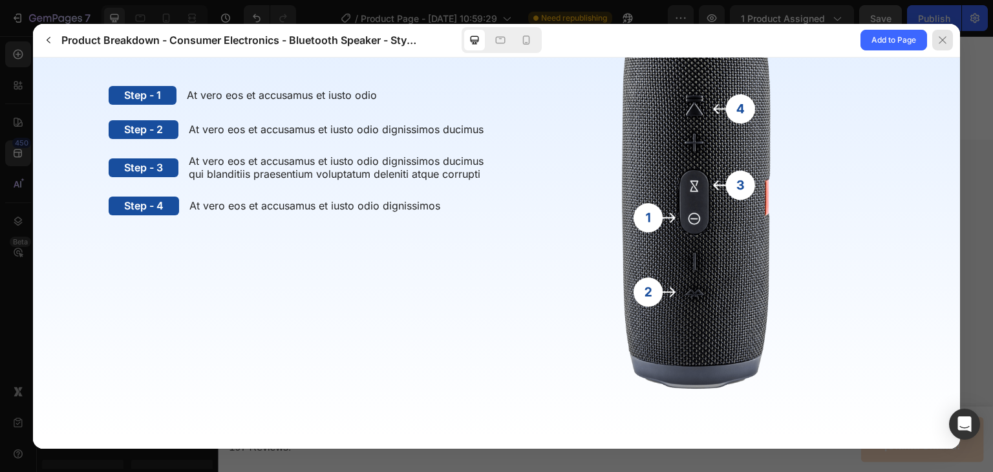
click at [946, 47] on div at bounding box center [943, 40] width 21 height 21
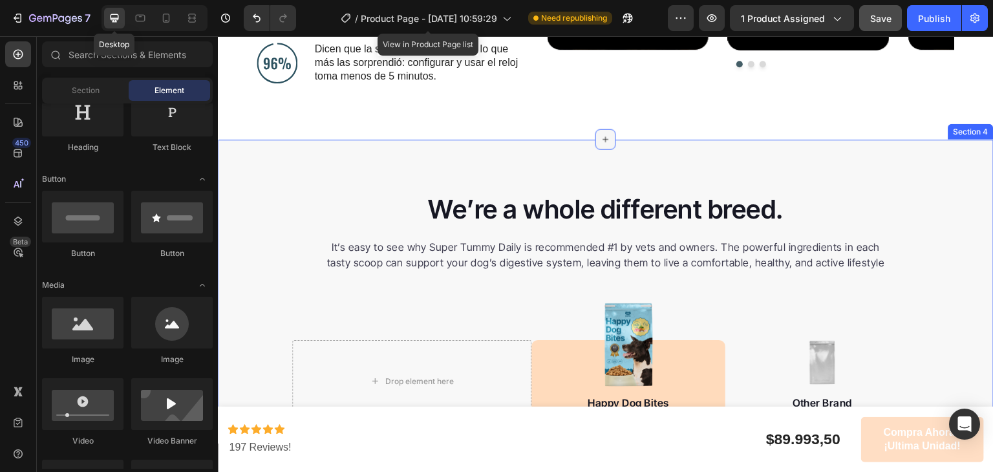
click at [605, 140] on icon at bounding box center [606, 140] width 10 height 10
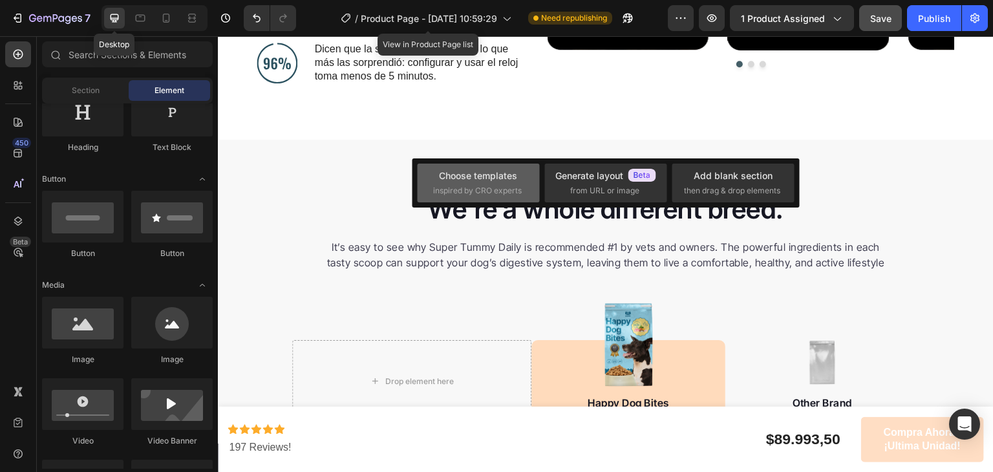
click at [490, 186] on span "inspired by CRO experts" at bounding box center [477, 191] width 89 height 12
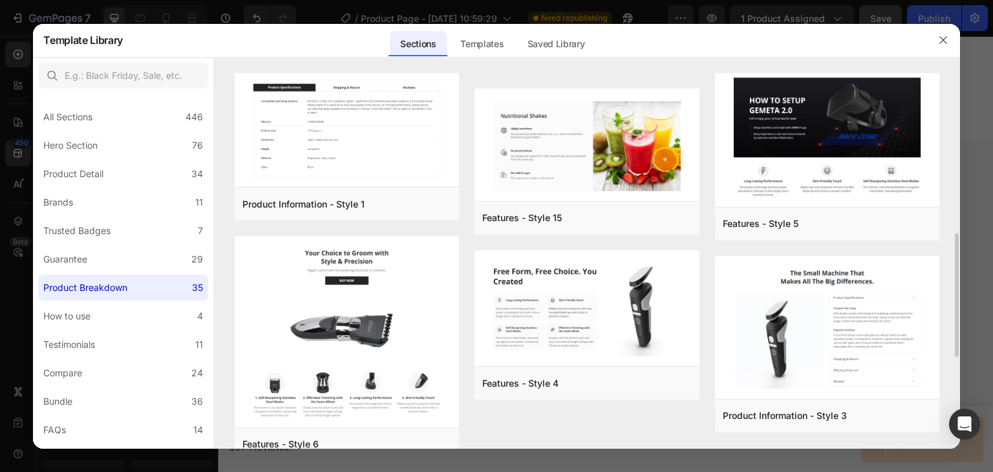
scroll to position [774, 0]
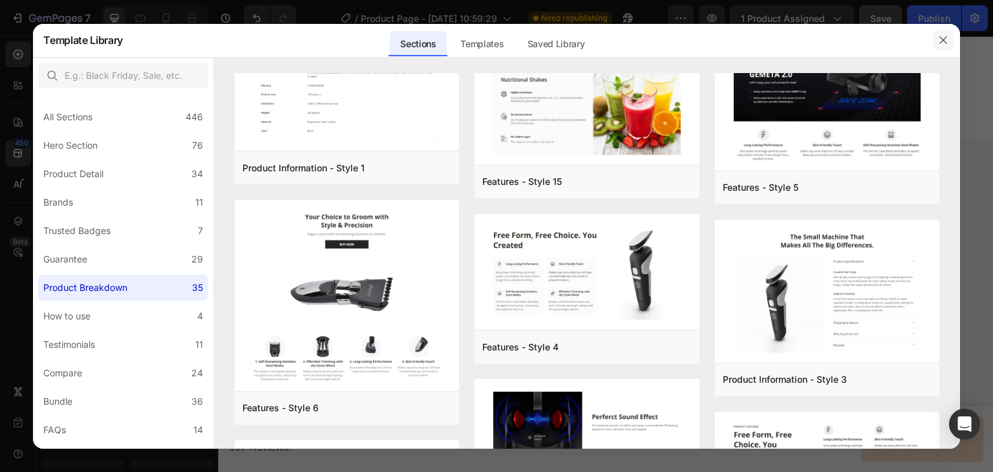
click at [942, 37] on icon "button" at bounding box center [943, 40] width 10 height 10
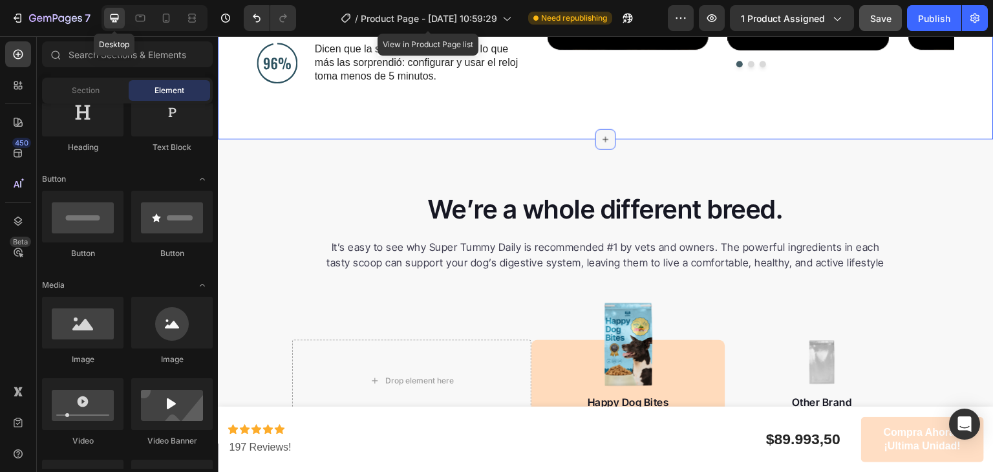
click at [601, 138] on icon at bounding box center [606, 140] width 10 height 10
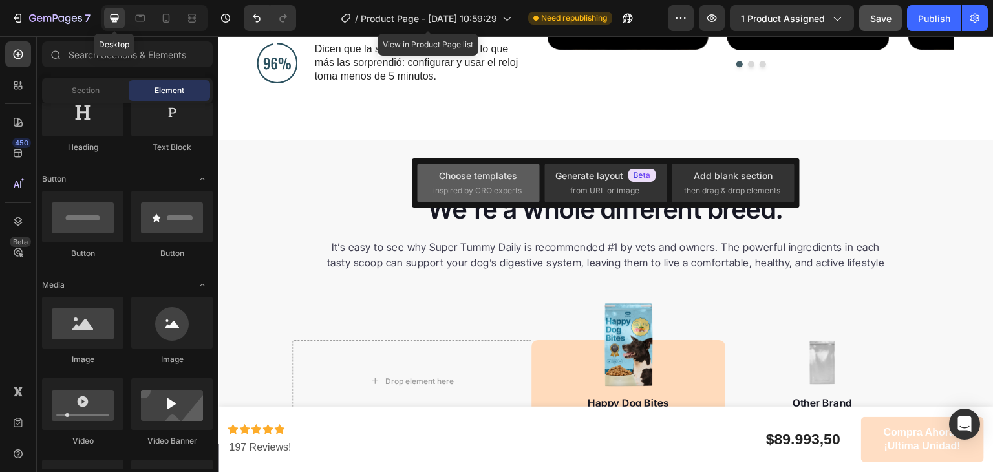
click at [505, 178] on div "Choose templates" at bounding box center [478, 176] width 78 height 14
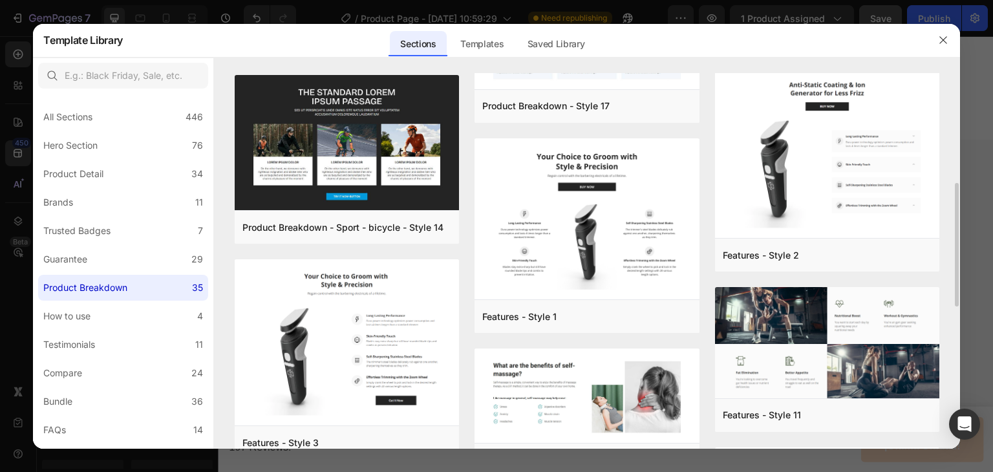
scroll to position [334, 0]
click at [0, 0] on div "Templates" at bounding box center [0, 0] width 0 height 0
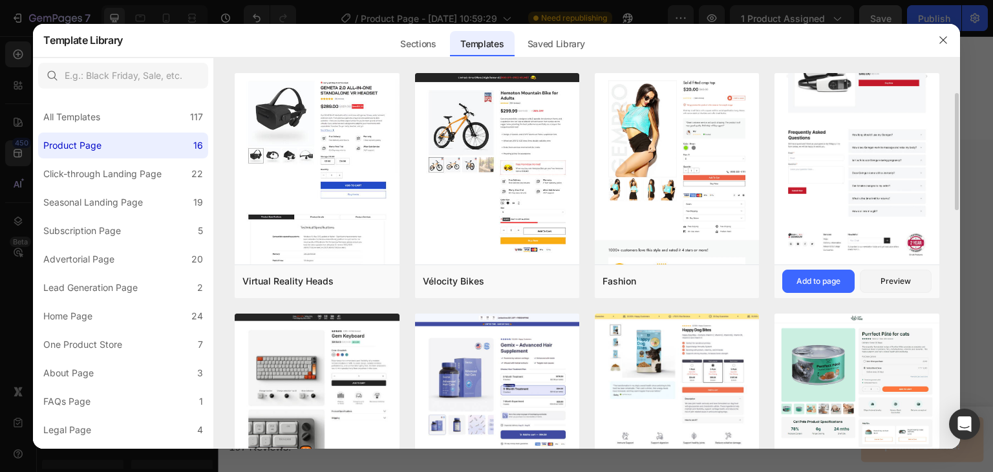
scroll to position [18, 0]
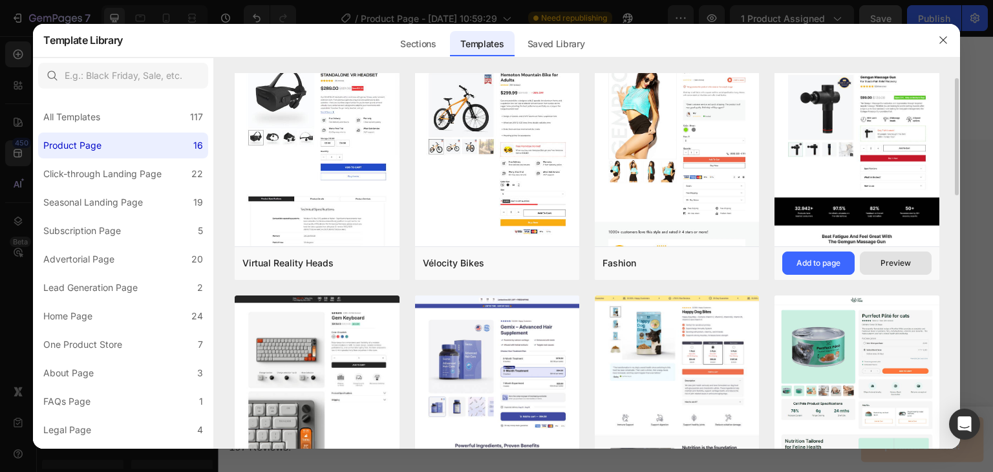
click at [894, 265] on div "Preview" at bounding box center [896, 263] width 30 height 12
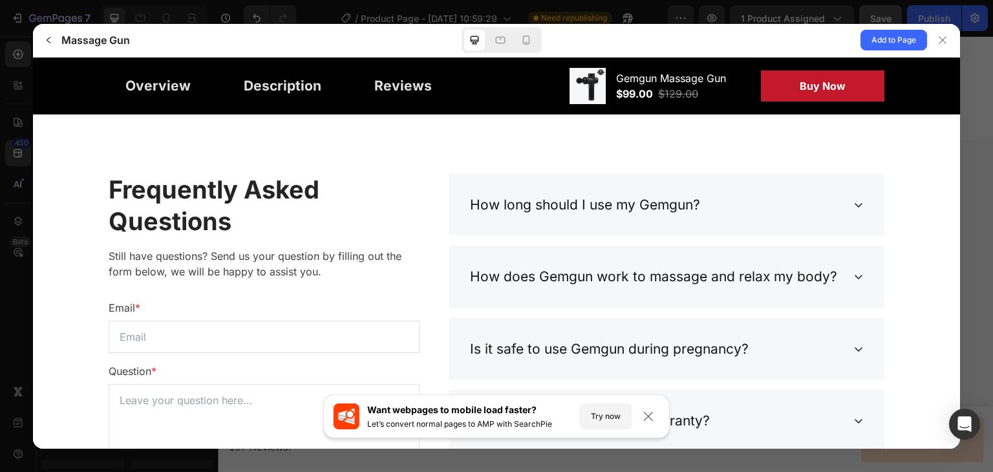
scroll to position [3968, 0]
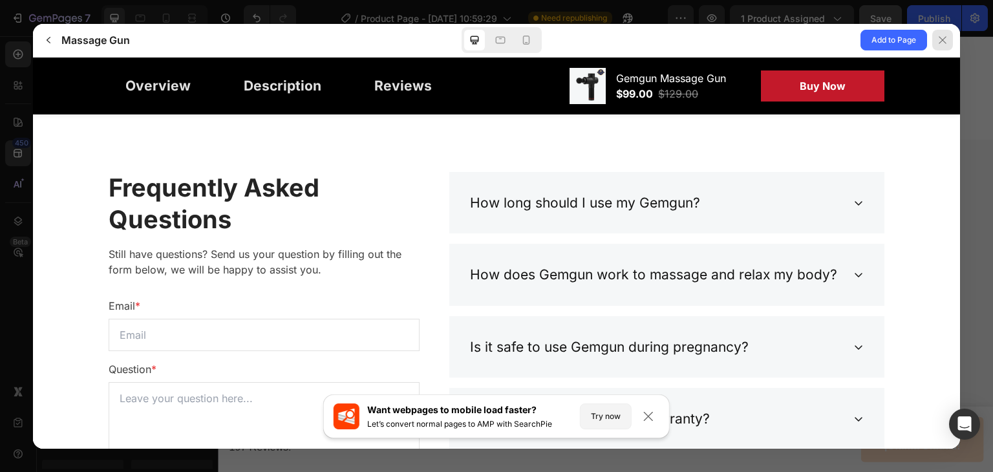
click at [940, 39] on icon at bounding box center [943, 40] width 10 height 10
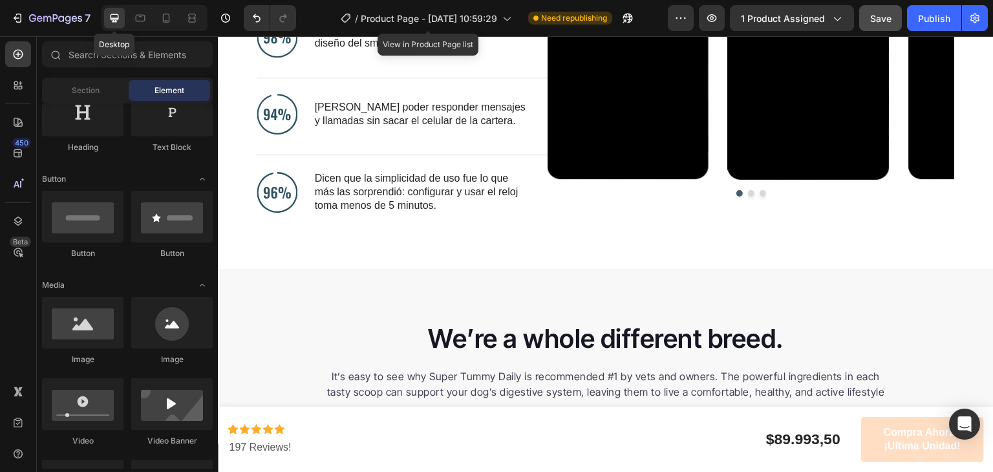
scroll to position [802, 0]
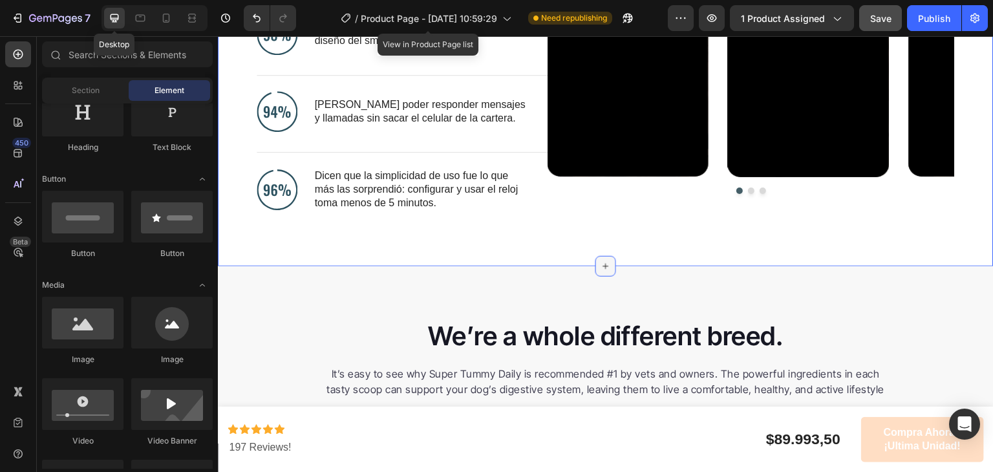
click at [609, 268] on div at bounding box center [606, 266] width 21 height 21
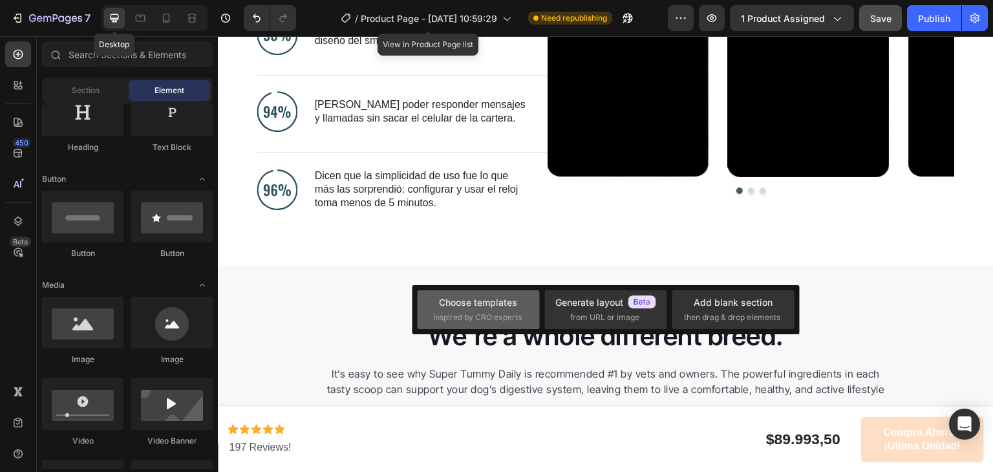
click at [511, 306] on div "Choose templates" at bounding box center [478, 303] width 78 height 14
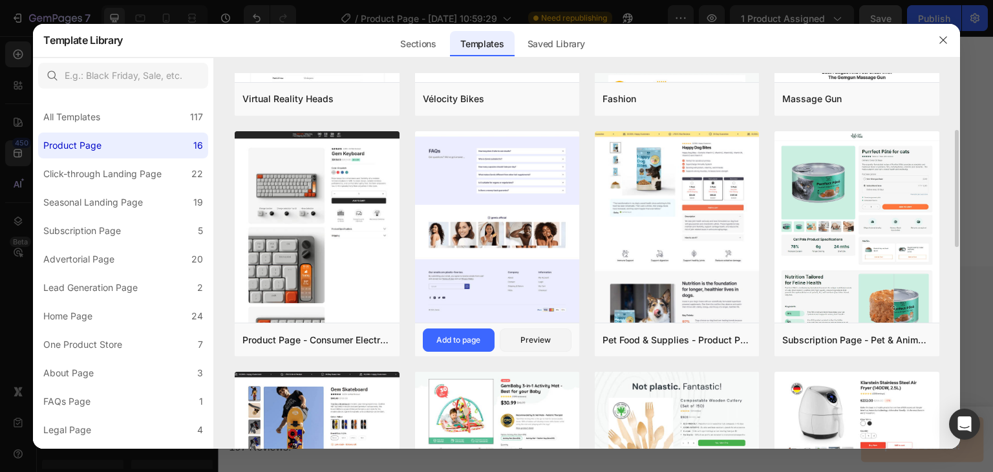
scroll to position [0, 0]
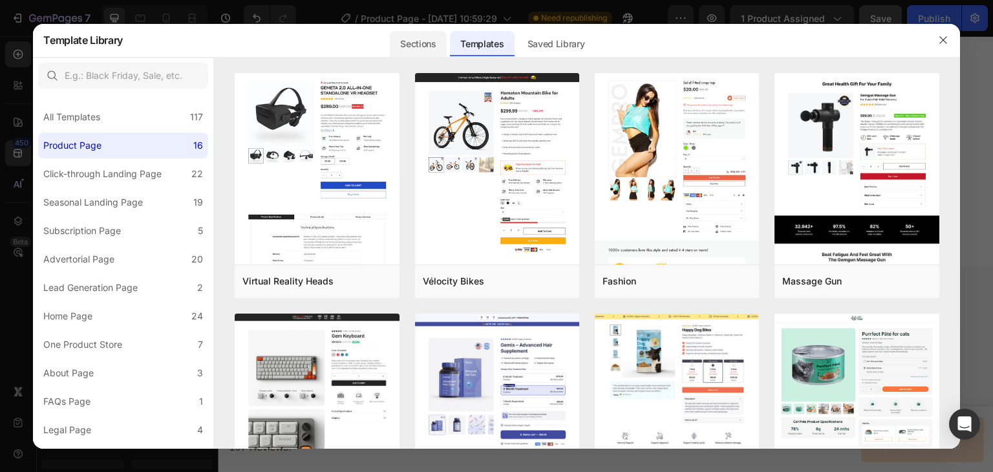
click at [440, 42] on div "Sections" at bounding box center [418, 44] width 56 height 26
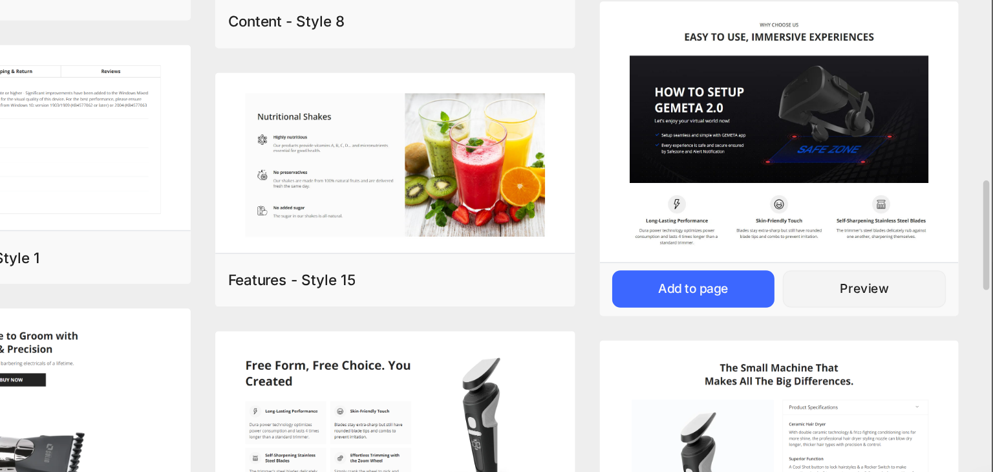
scroll to position [696, 0]
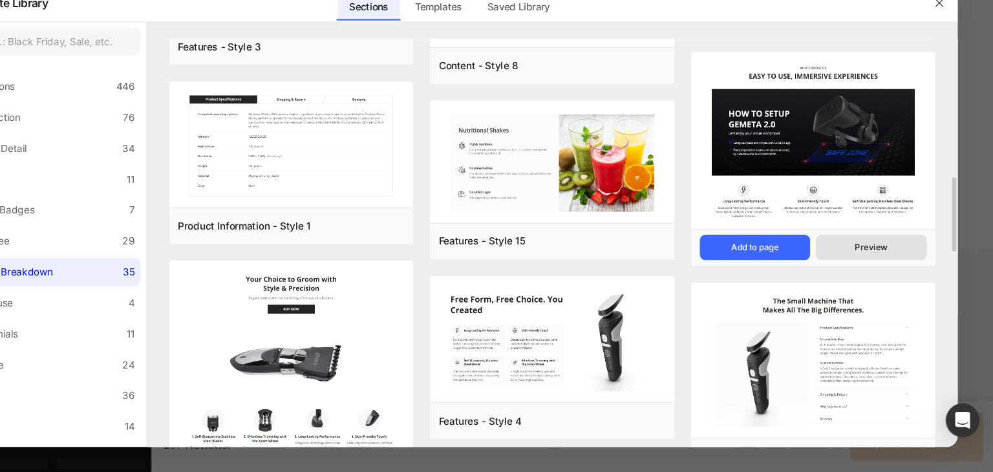
click at [858, 261] on button "Preview" at bounding box center [881, 265] width 102 height 23
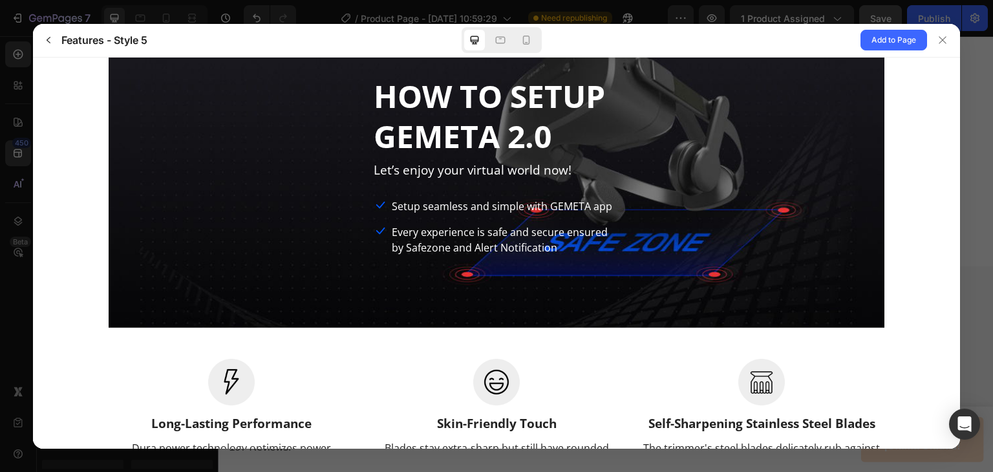
scroll to position [281, 0]
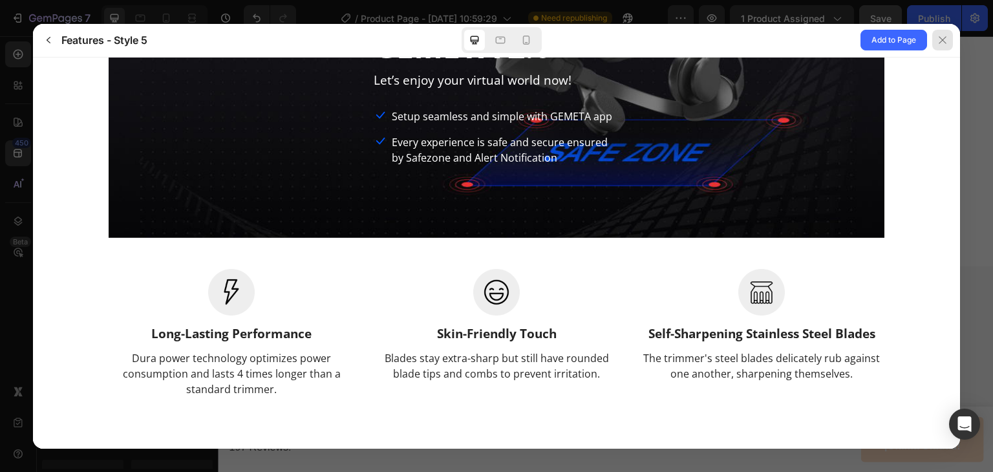
click at [953, 35] on button at bounding box center [943, 40] width 33 height 33
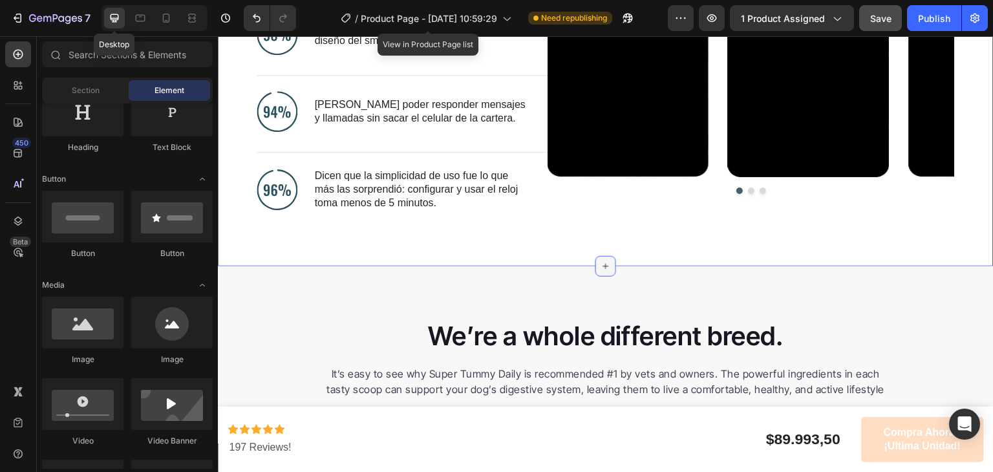
click at [601, 273] on div at bounding box center [606, 266] width 21 height 21
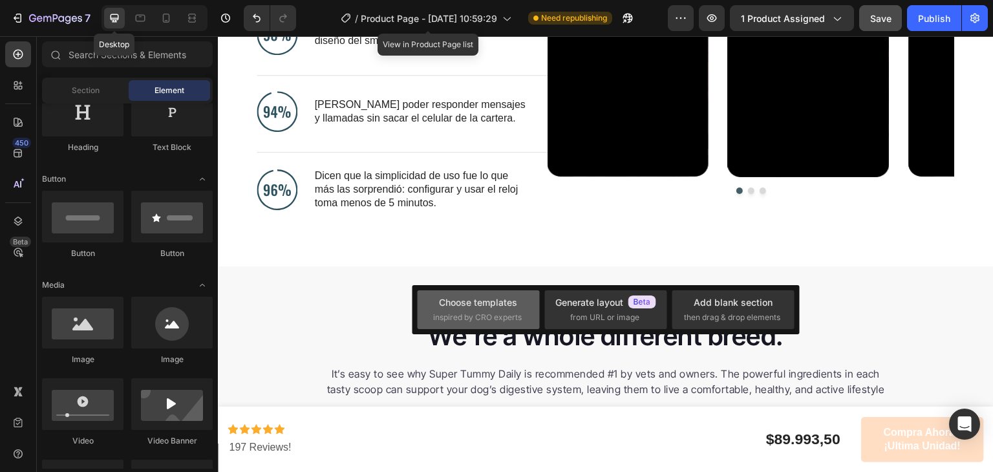
click at [484, 318] on span "inspired by CRO experts" at bounding box center [477, 318] width 89 height 12
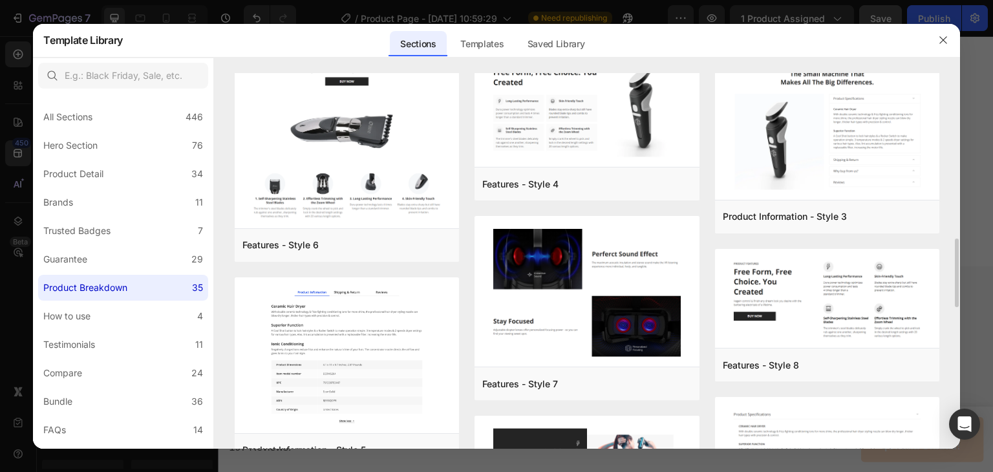
scroll to position [931, 0]
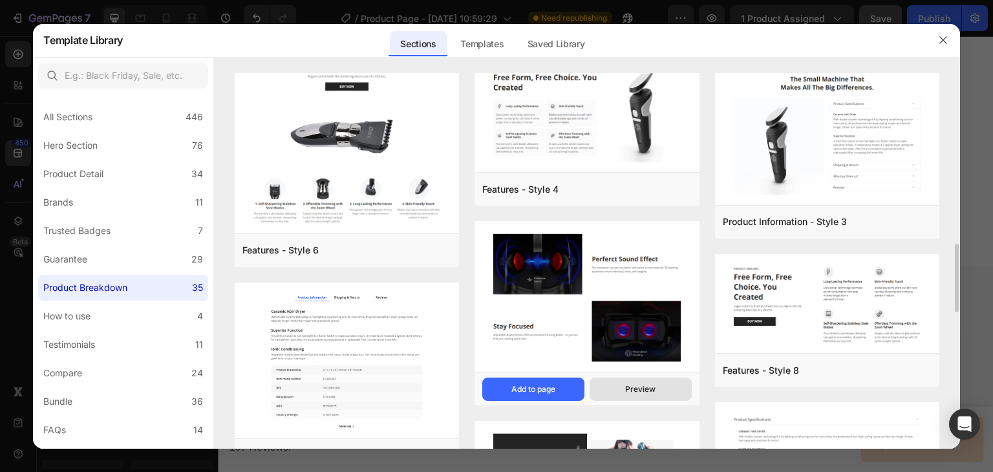
click at [629, 385] on div "Preview" at bounding box center [640, 390] width 30 height 12
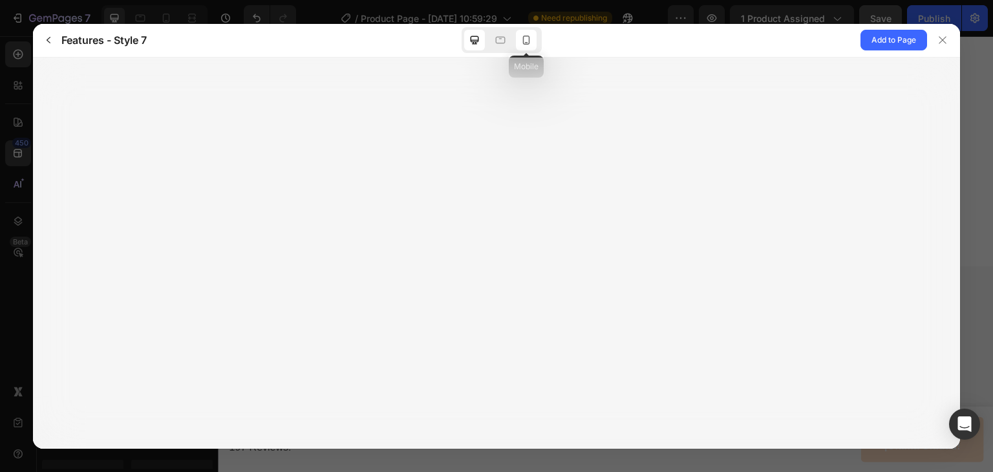
click at [525, 41] on icon at bounding box center [526, 40] width 13 height 13
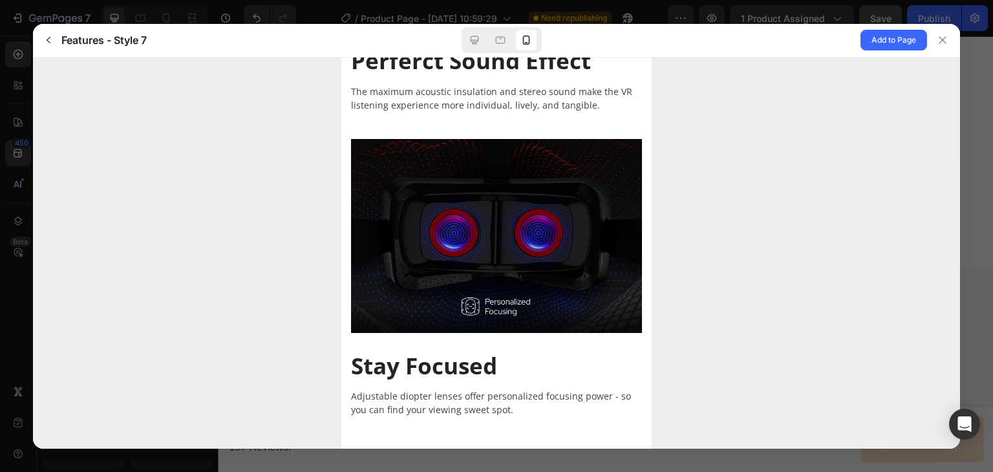
scroll to position [0, 0]
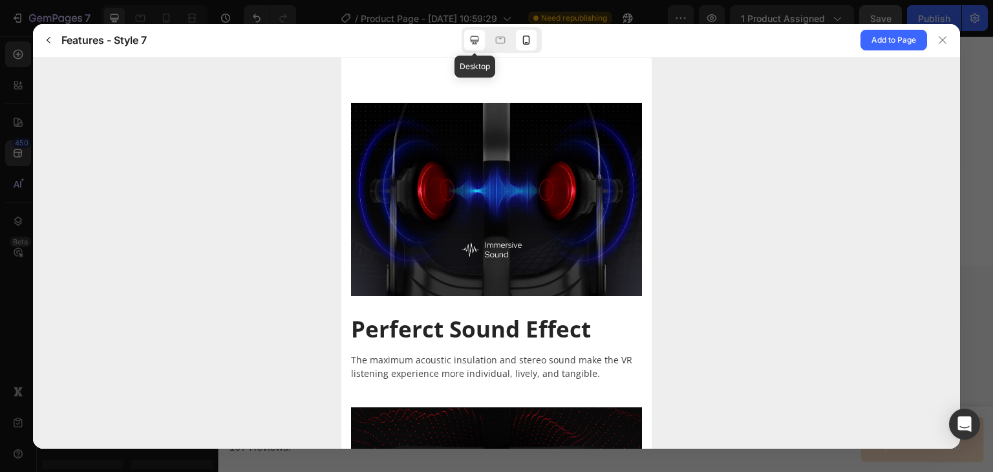
click at [477, 39] on icon at bounding box center [474, 40] width 13 height 13
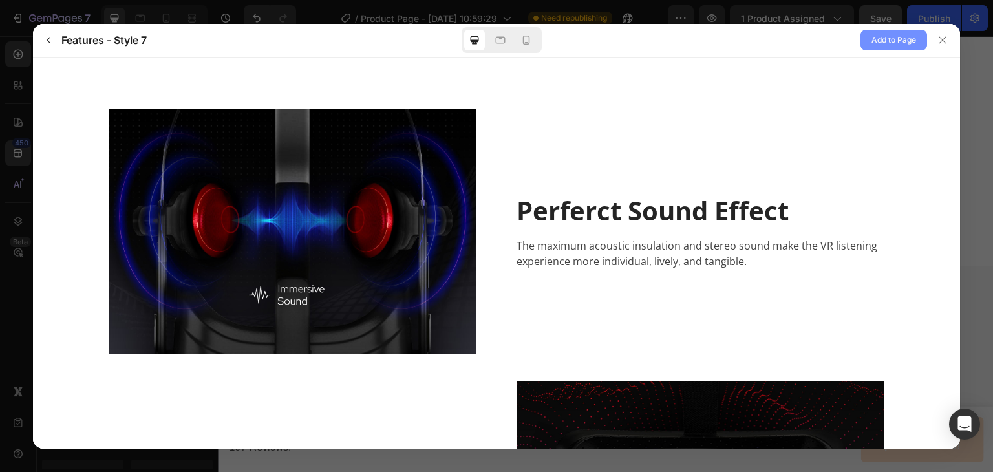
click at [905, 33] on span "Add to Page" at bounding box center [894, 40] width 45 height 16
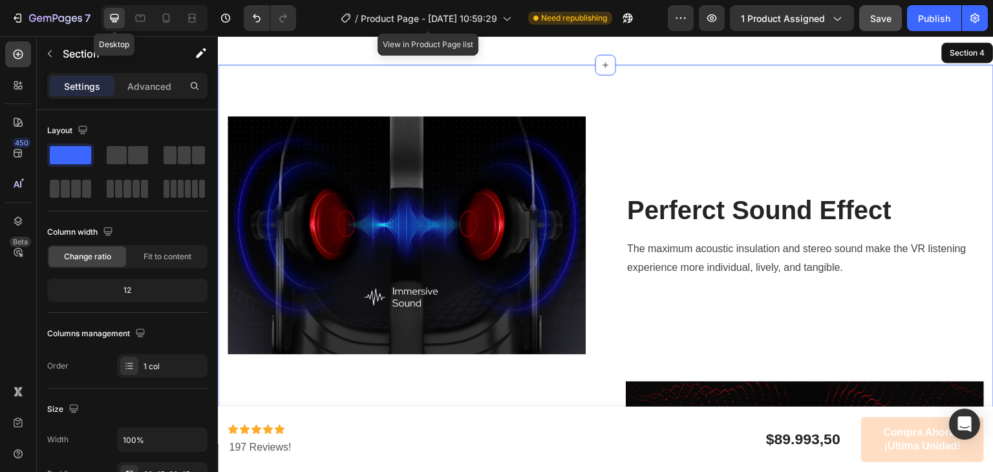
scroll to position [1030, 0]
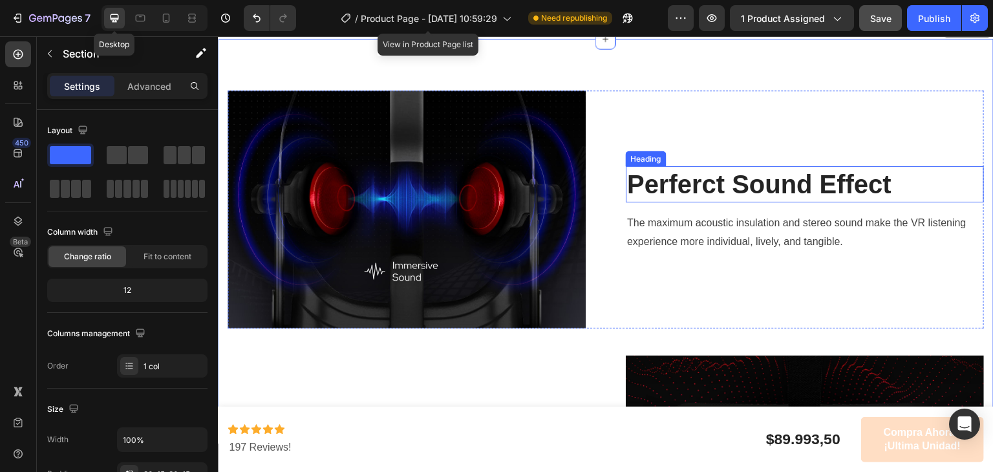
click at [726, 177] on p "Perferct Sound Effect" at bounding box center [805, 185] width 356 height 34
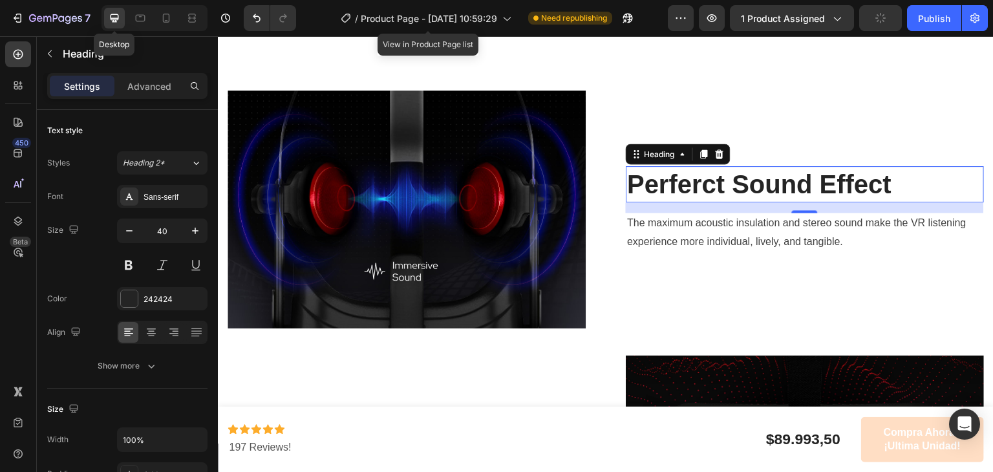
click at [681, 204] on div "16" at bounding box center [805, 207] width 358 height 10
click at [674, 184] on p "Perferct Sound Effect" at bounding box center [805, 185] width 356 height 34
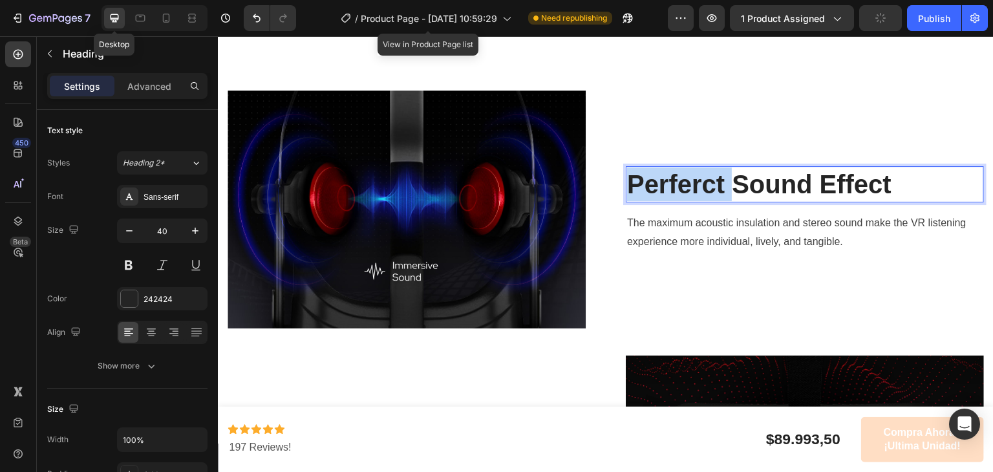
click at [674, 184] on p "Perferct Sound Effect" at bounding box center [805, 185] width 356 height 34
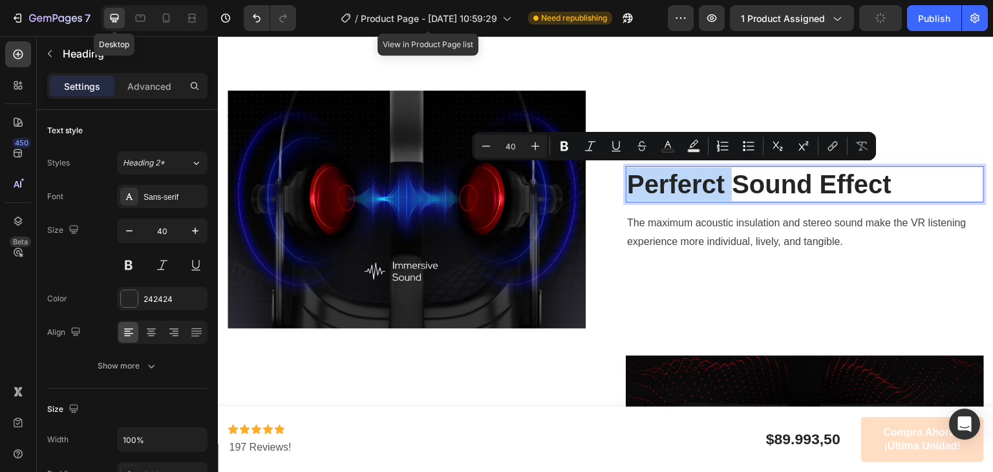
click at [674, 184] on p "Perferct Sound Effect" at bounding box center [805, 185] width 356 height 34
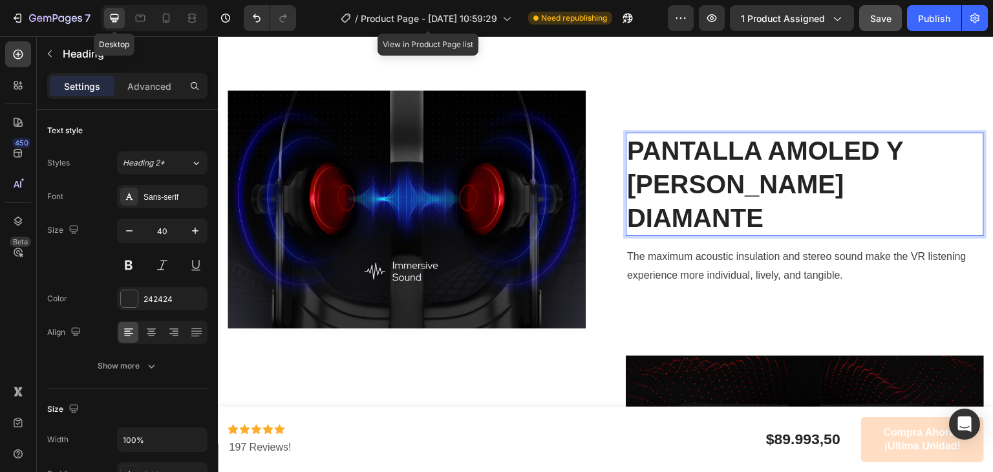
click at [690, 248] on p "The maximum acoustic insulation and stereo sound make the VR listening experien…" at bounding box center [805, 267] width 356 height 38
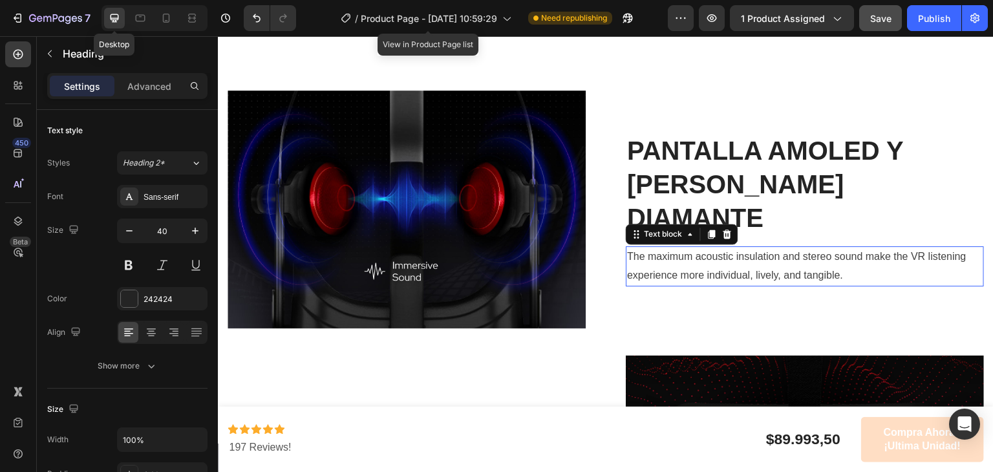
click at [690, 248] on p "The maximum acoustic insulation and stereo sound make the VR listening experien…" at bounding box center [805, 267] width 356 height 38
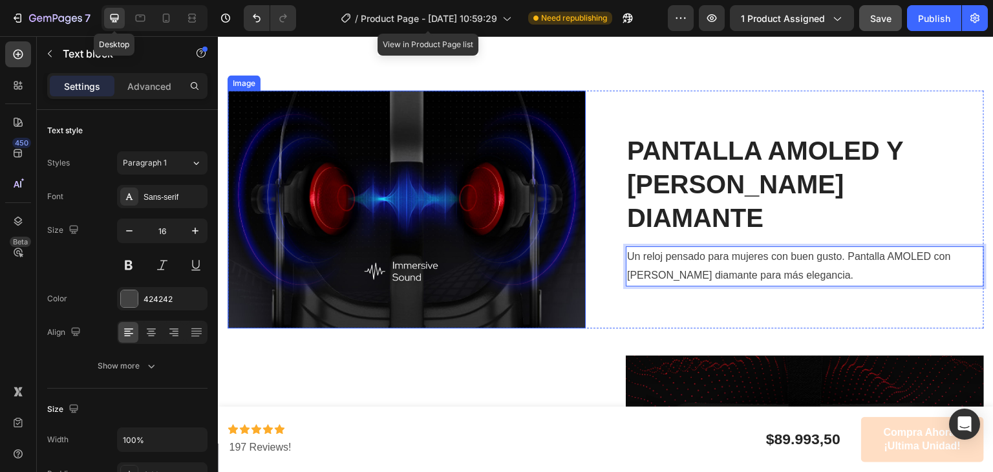
click at [464, 219] on img at bounding box center [407, 210] width 358 height 238
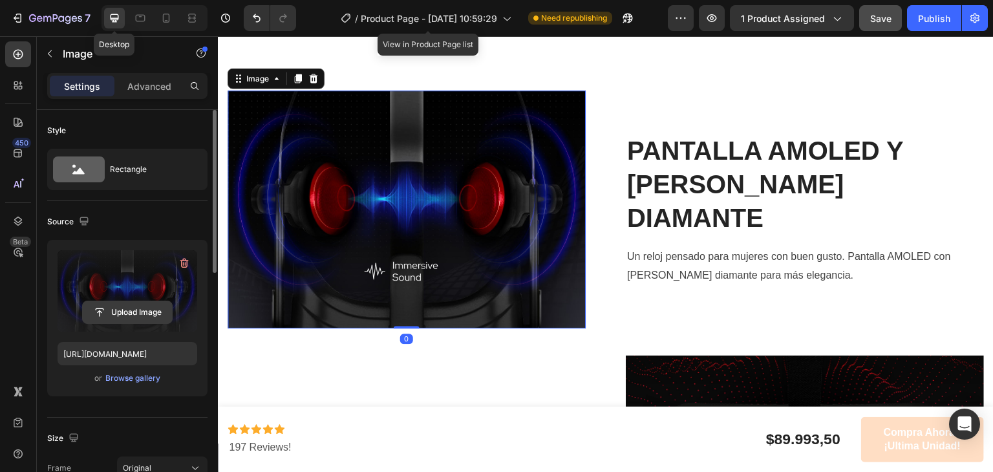
click at [140, 308] on input "file" at bounding box center [127, 312] width 89 height 22
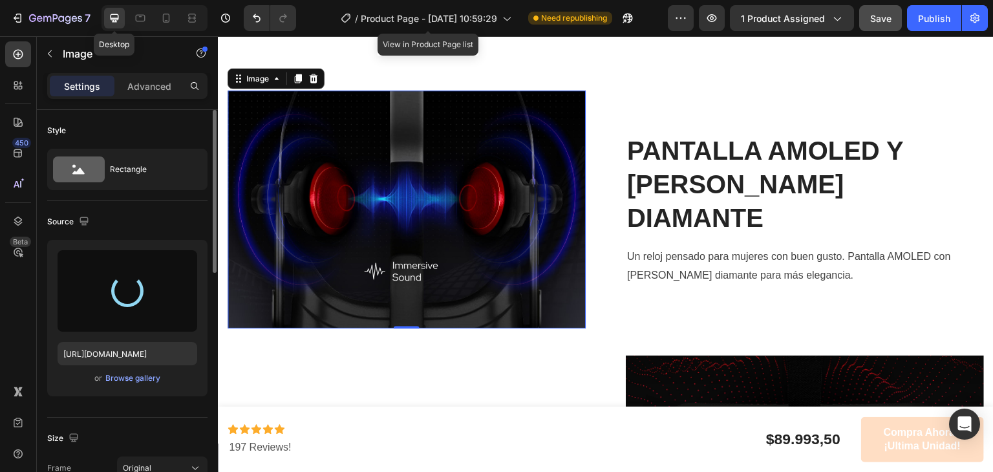
type input "https://cdn.shopify.com/s/files/1/0583/9726/1906/files/gempages_581642437022188…"
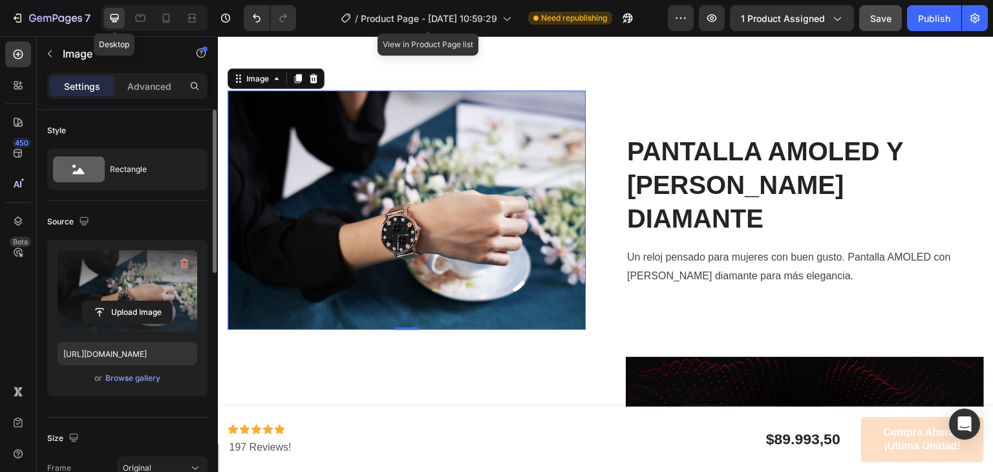
click at [433, 219] on img at bounding box center [407, 210] width 358 height 239
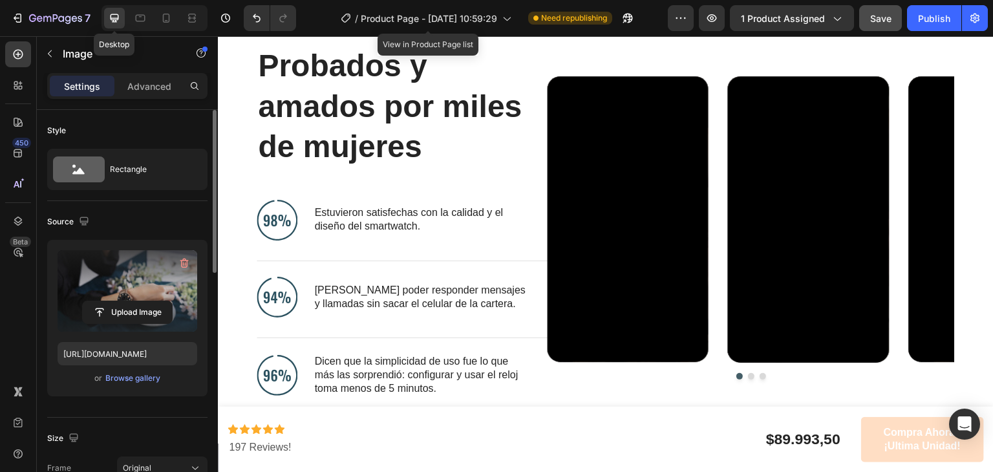
scroll to position [877, 0]
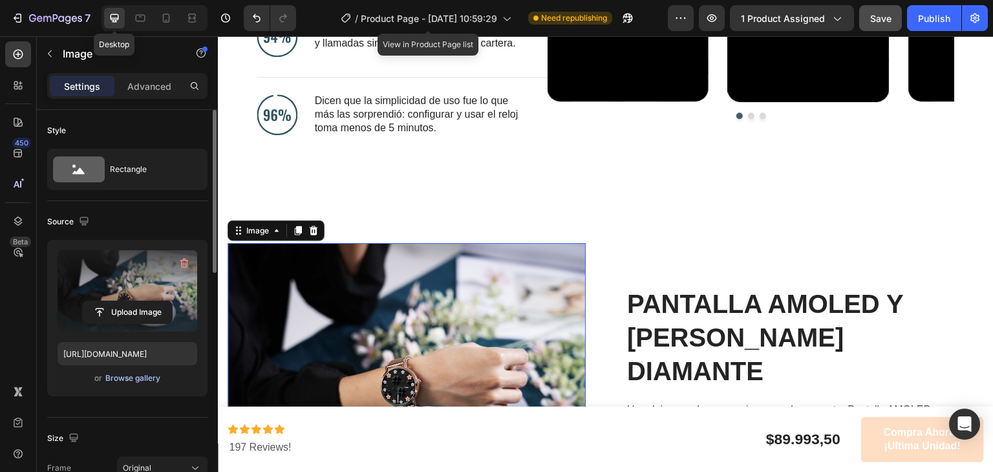
click at [132, 373] on div "Browse gallery" at bounding box center [132, 379] width 55 height 12
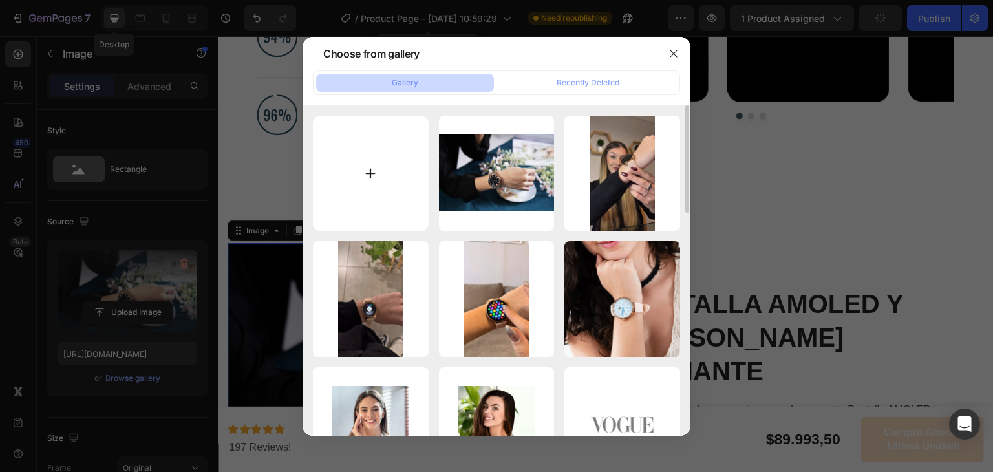
click at [378, 157] on input "file" at bounding box center [371, 174] width 116 height 116
type input "C:\fakepath\1-23042QH302324.jpg"
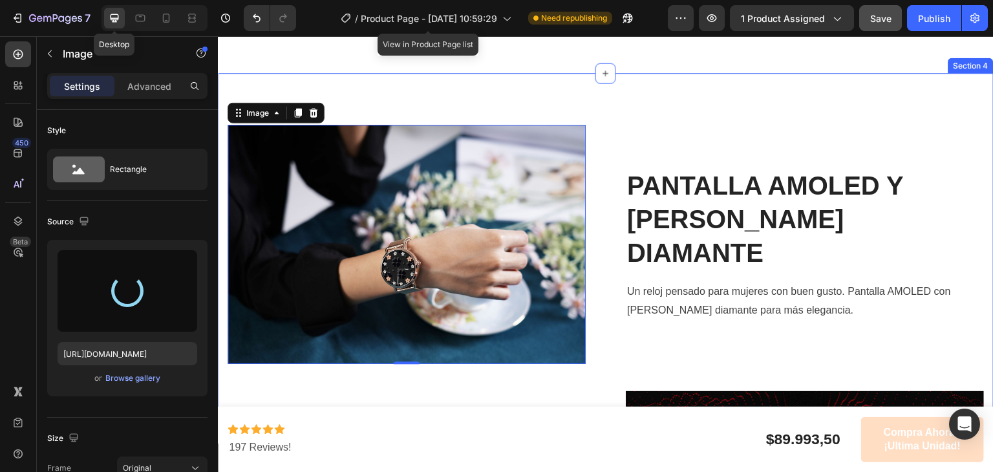
scroll to position [996, 0]
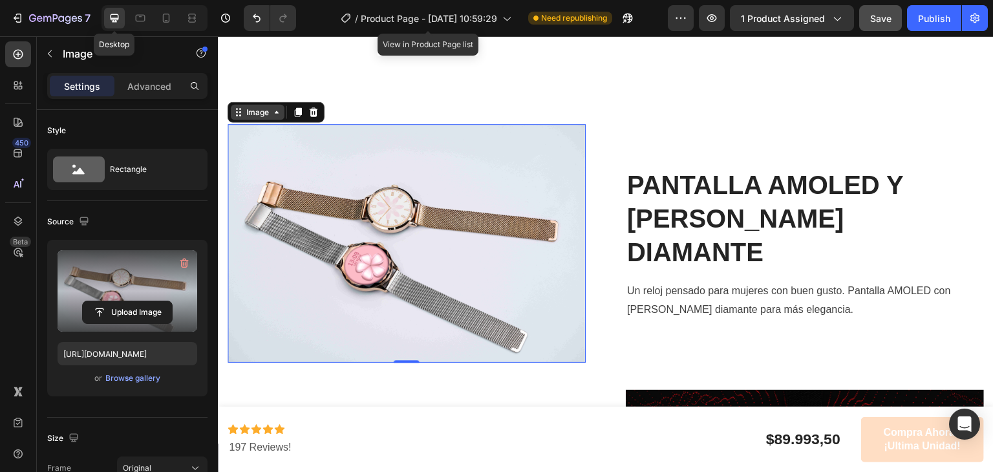
click at [249, 114] on div "Image" at bounding box center [258, 112] width 28 height 12
click at [132, 276] on label at bounding box center [128, 290] width 140 height 81
click at [132, 301] on input "file" at bounding box center [127, 312] width 89 height 22
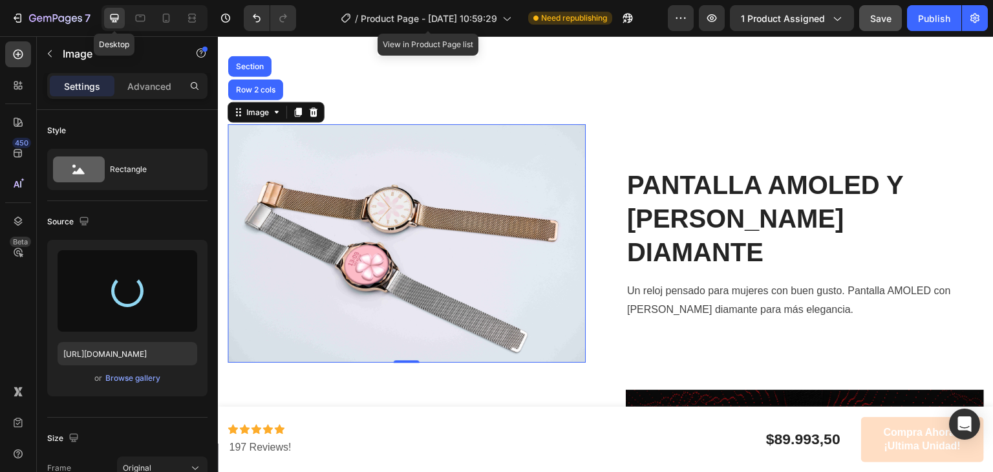
type input "[URL][DOMAIN_NAME]"
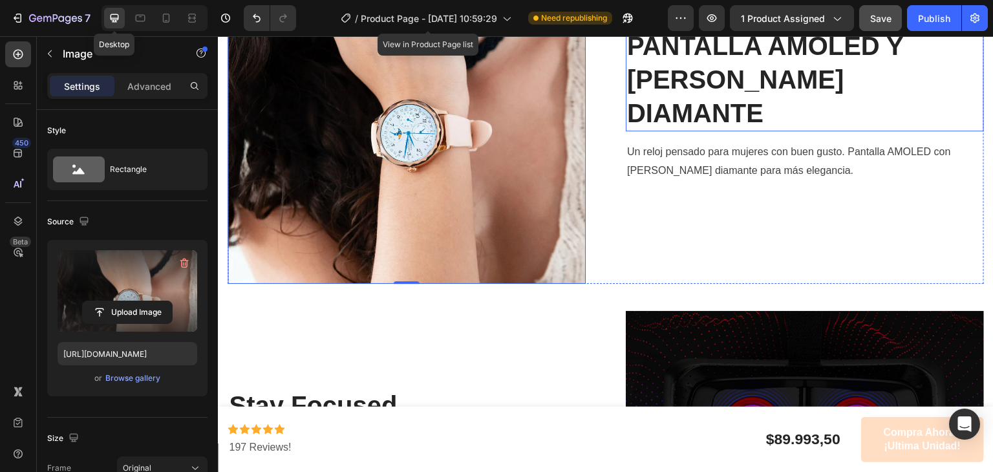
scroll to position [1195, 0]
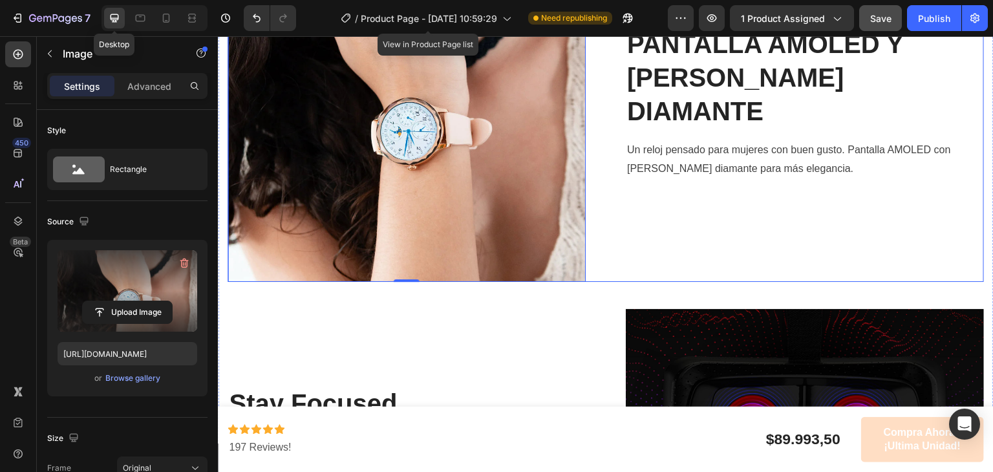
click at [651, 171] on div "⁠⁠⁠⁠⁠⁠⁠ PANTALLA AMOLED Y BISEL DIAMANTE Heading Un reloj pensado para mujeres …" at bounding box center [805, 103] width 358 height 358
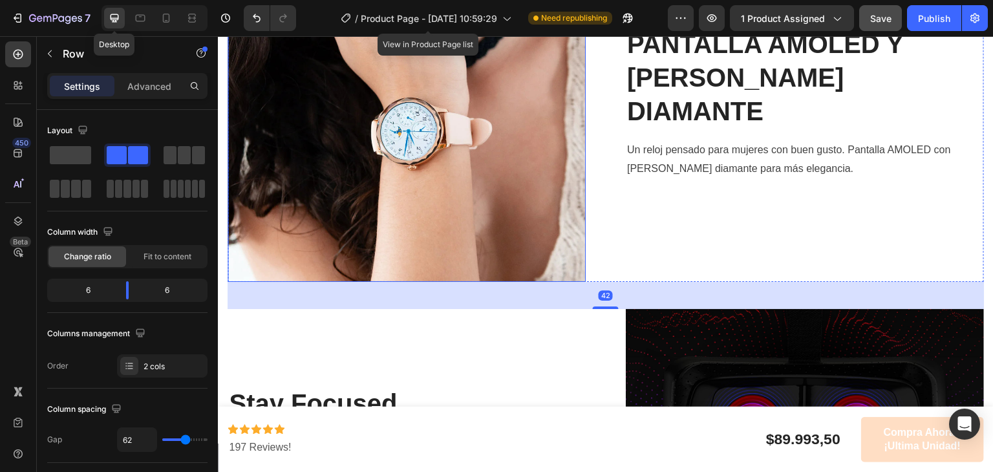
click at [486, 134] on img at bounding box center [407, 103] width 358 height 358
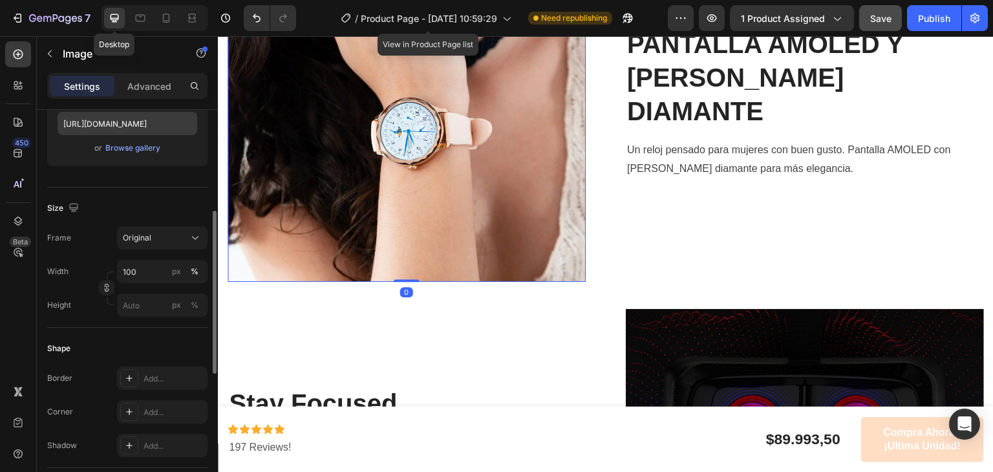
scroll to position [246, 0]
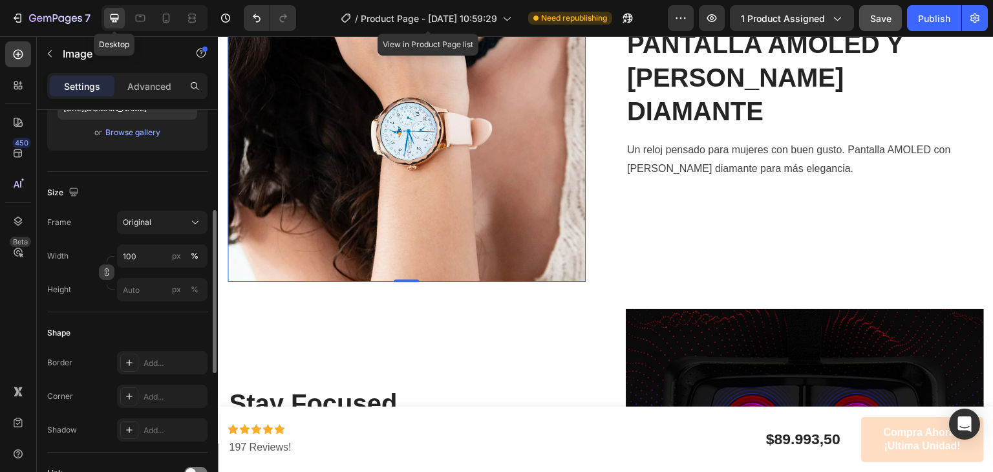
click at [109, 273] on icon "button" at bounding box center [107, 274] width 4 height 3
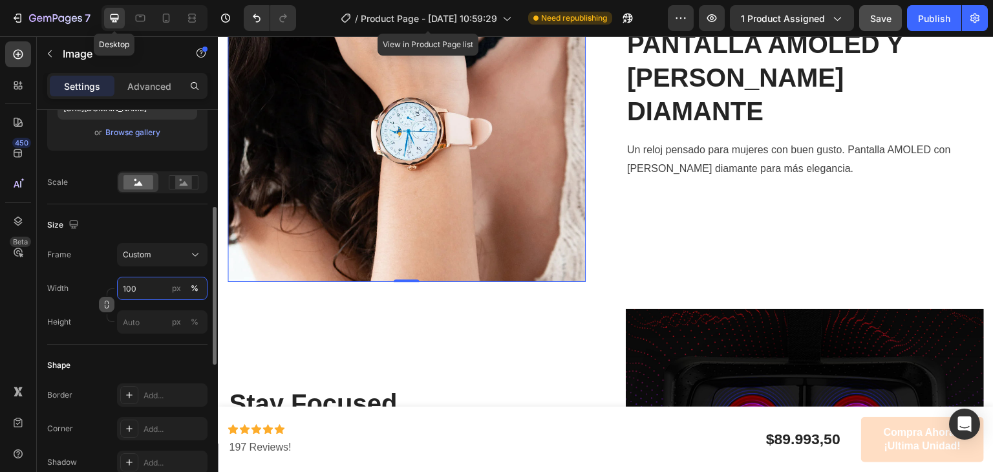
click at [145, 291] on input "100" at bounding box center [162, 288] width 91 height 23
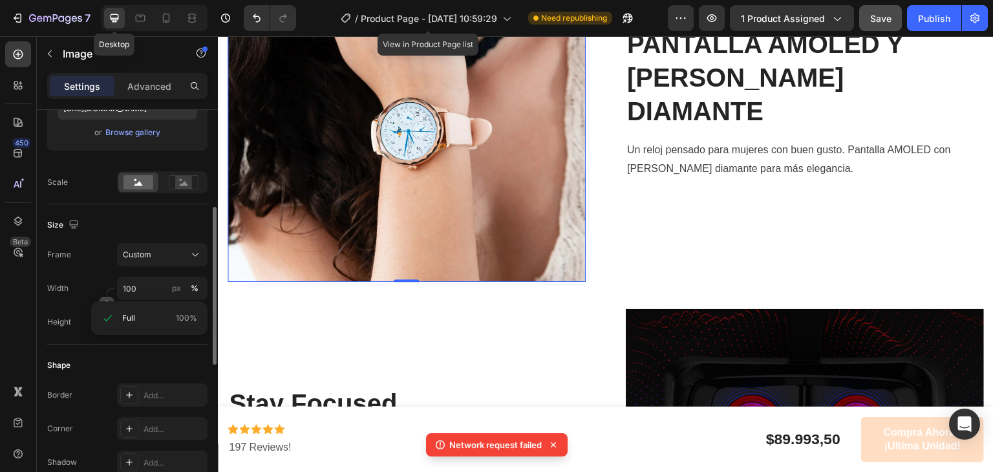
click at [62, 252] on label "Frame" at bounding box center [59, 255] width 24 height 12
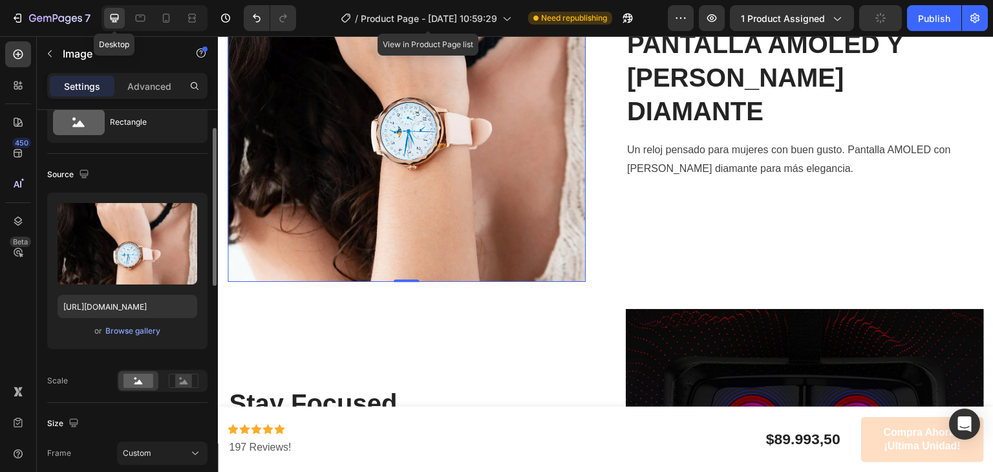
scroll to position [174, 0]
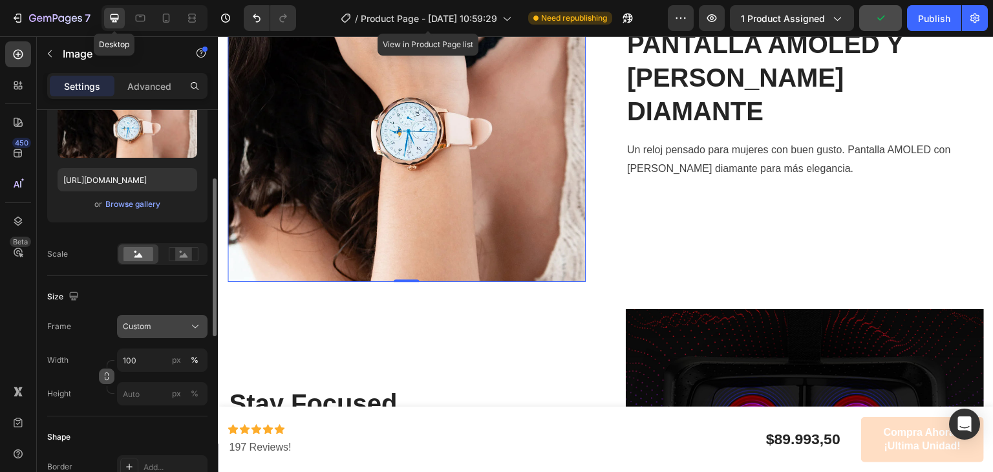
click at [158, 326] on div "Custom" at bounding box center [154, 327] width 63 height 12
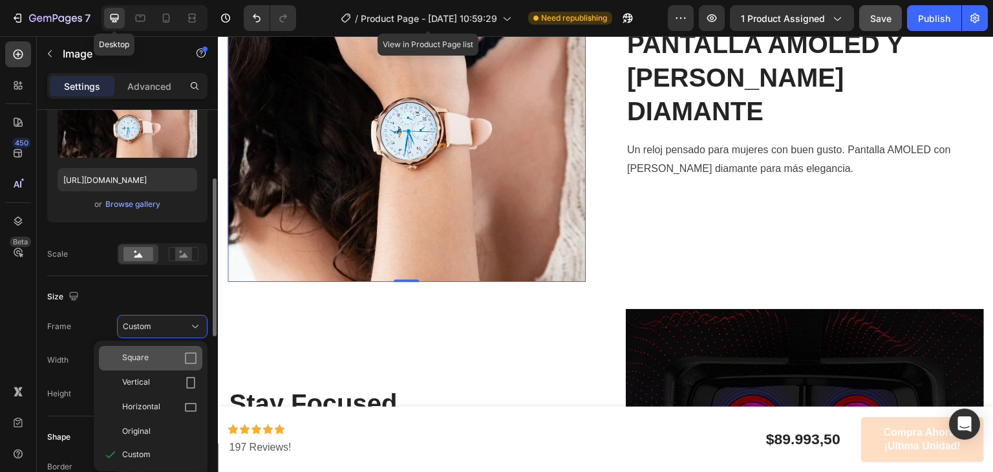
click at [177, 358] on div "Square" at bounding box center [159, 358] width 75 height 13
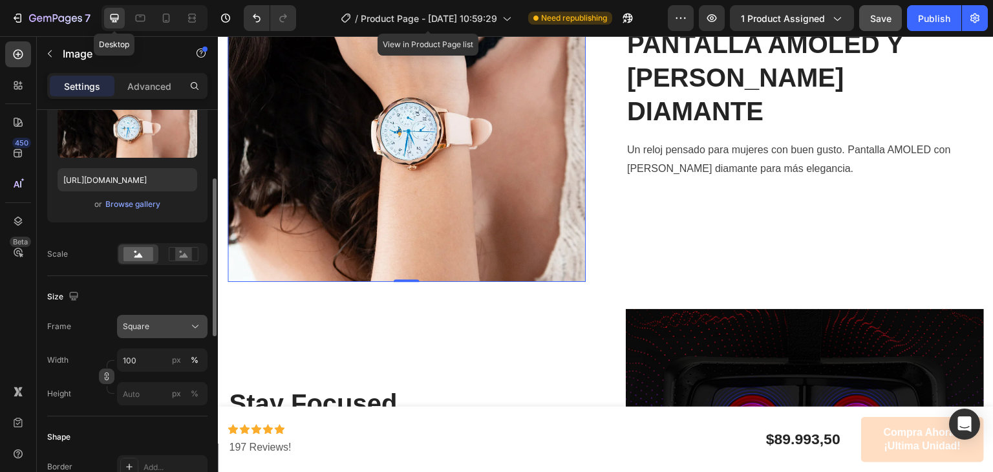
click at [171, 326] on div "Square" at bounding box center [154, 327] width 63 height 12
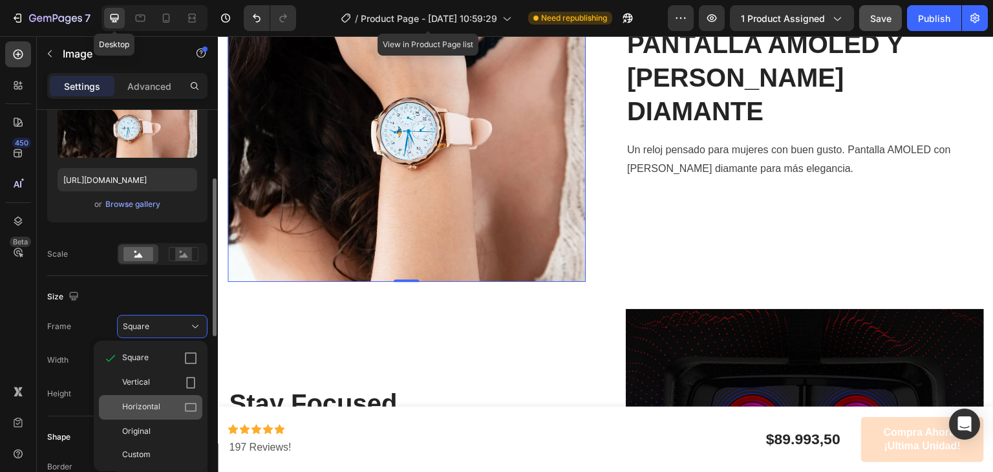
click at [177, 399] on div "Horizontal" at bounding box center [150, 407] width 103 height 25
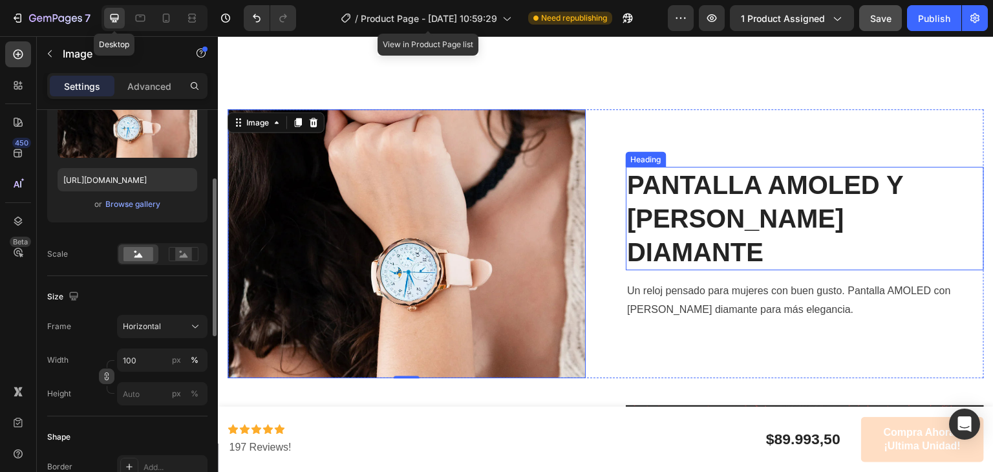
scroll to position [1112, 0]
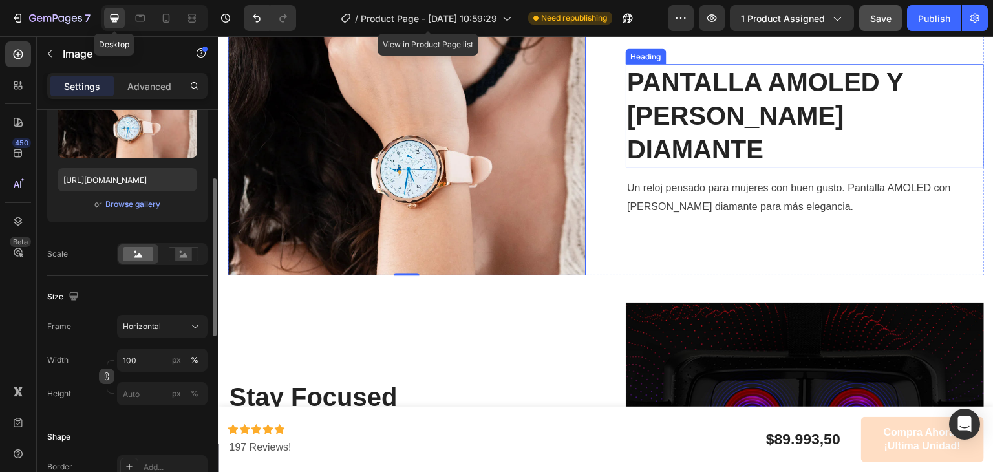
click at [693, 303] on img at bounding box center [805, 422] width 358 height 239
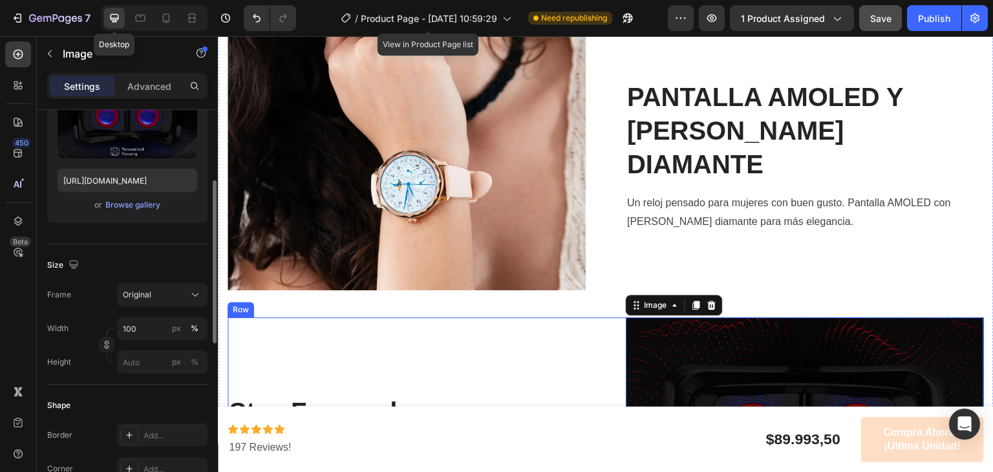
scroll to position [1055, 0]
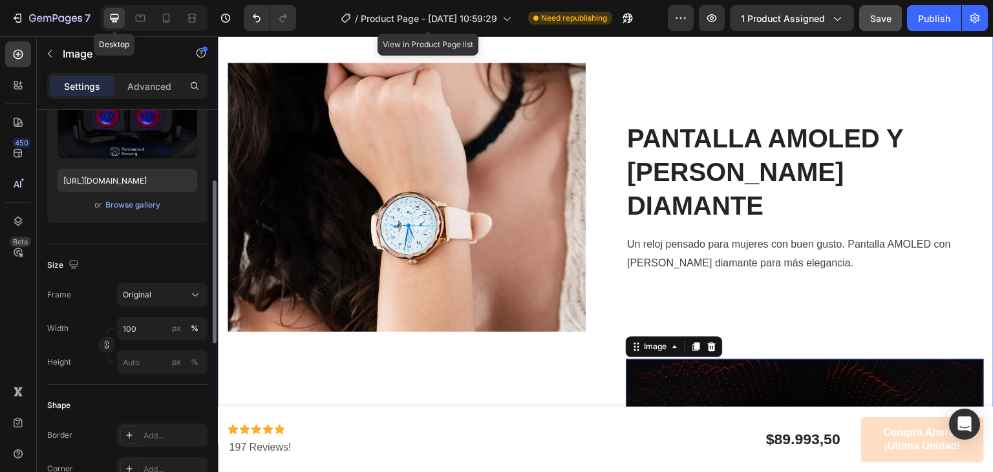
click at [380, 338] on div "Image ⁠⁠⁠⁠⁠⁠⁠ PANTALLA AMOLED Y BISEL DIAMANTE Heading Un reloj pensado para mu…" at bounding box center [606, 330] width 757 height 535
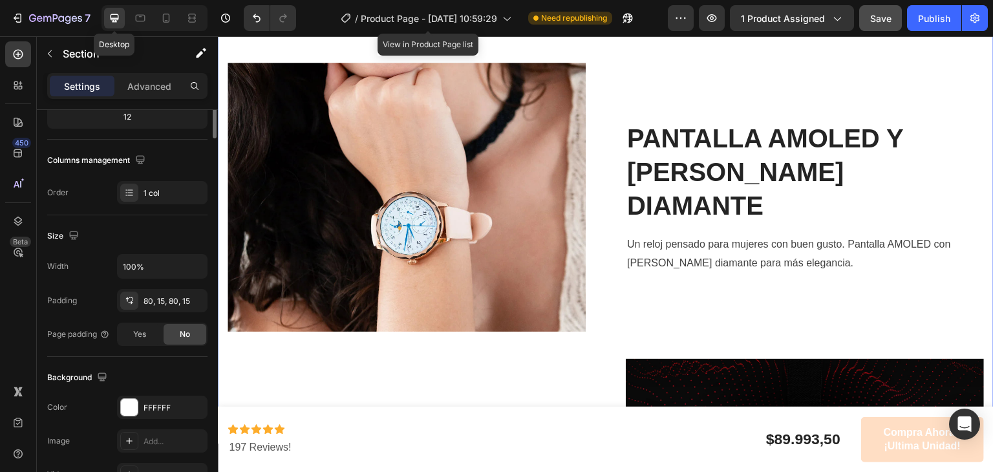
scroll to position [0, 0]
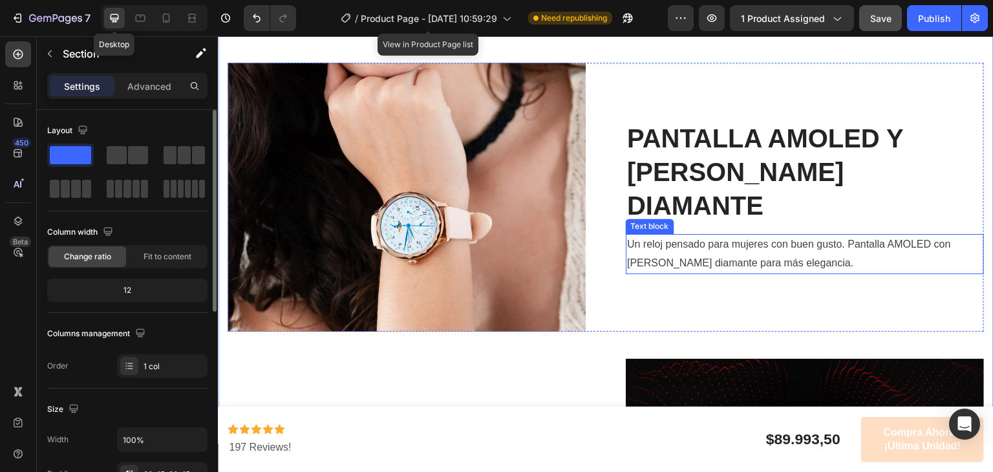
click at [676, 249] on p "Un reloj pensado para mujeres con buen gusto. Pantalla AMOLED con bisel diamant…" at bounding box center [805, 254] width 356 height 38
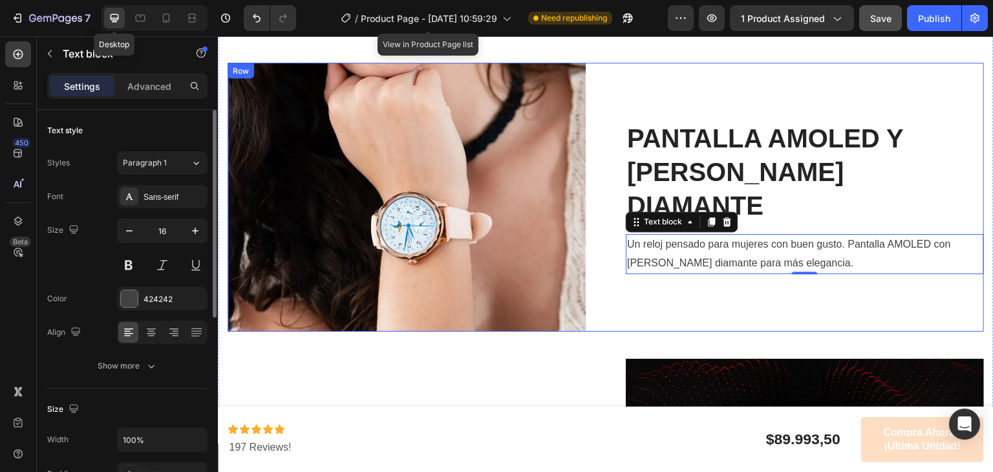
click at [660, 289] on div "⁠⁠⁠⁠⁠⁠⁠ PANTALLA AMOLED Y BISEL DIAMANTE Heading Un reloj pensado para mujeres …" at bounding box center [805, 197] width 358 height 269
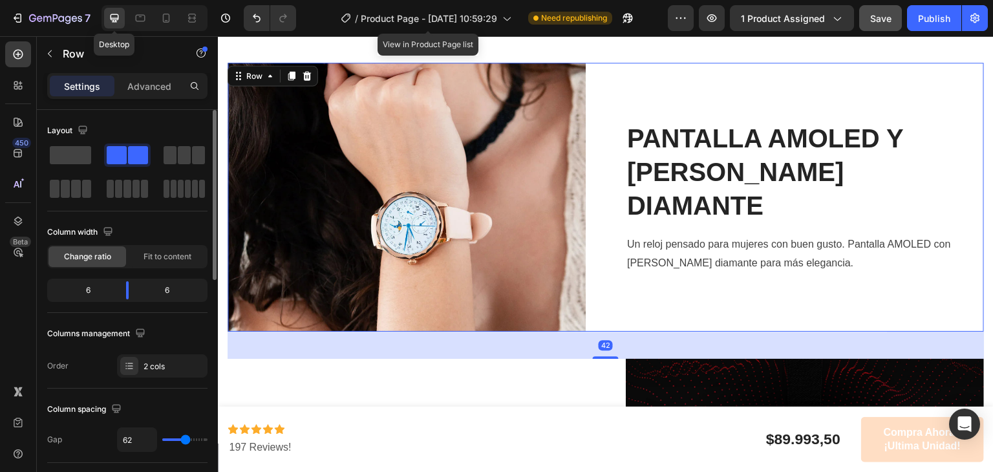
click at [627, 338] on div "42" at bounding box center [606, 345] width 757 height 27
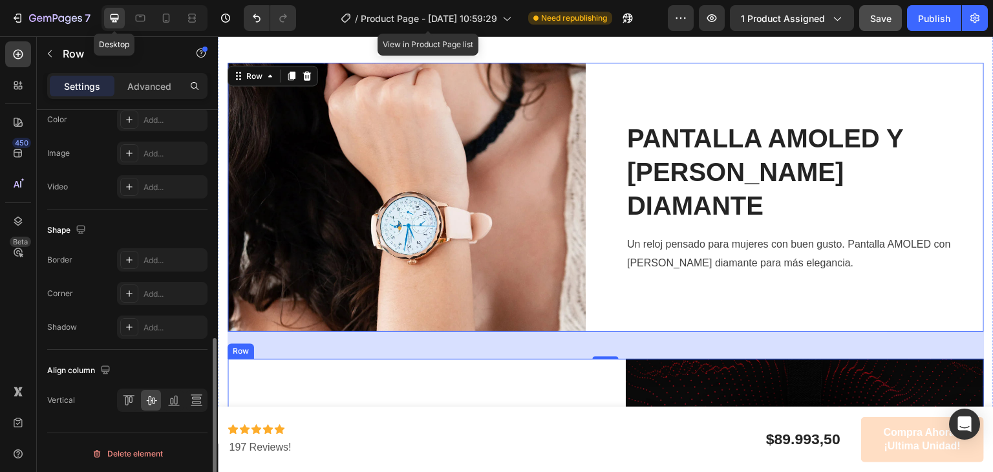
scroll to position [1151, 0]
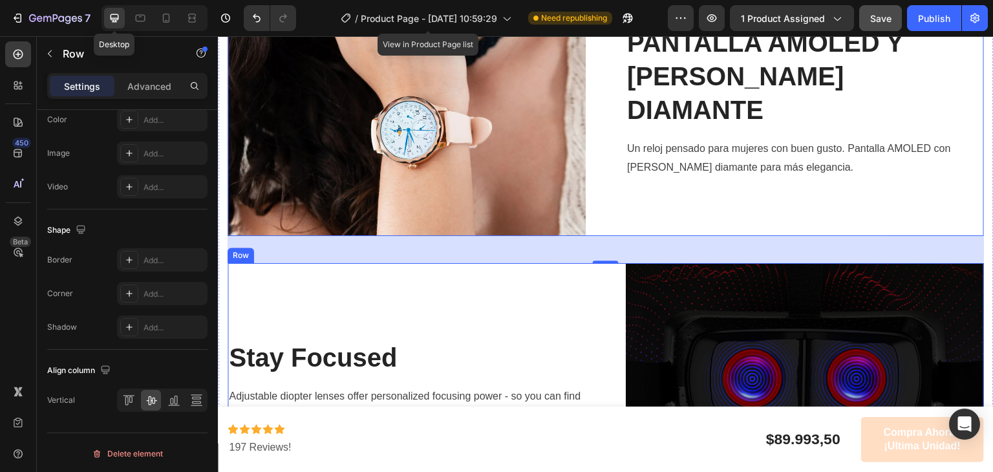
click at [669, 329] on img at bounding box center [805, 382] width 358 height 239
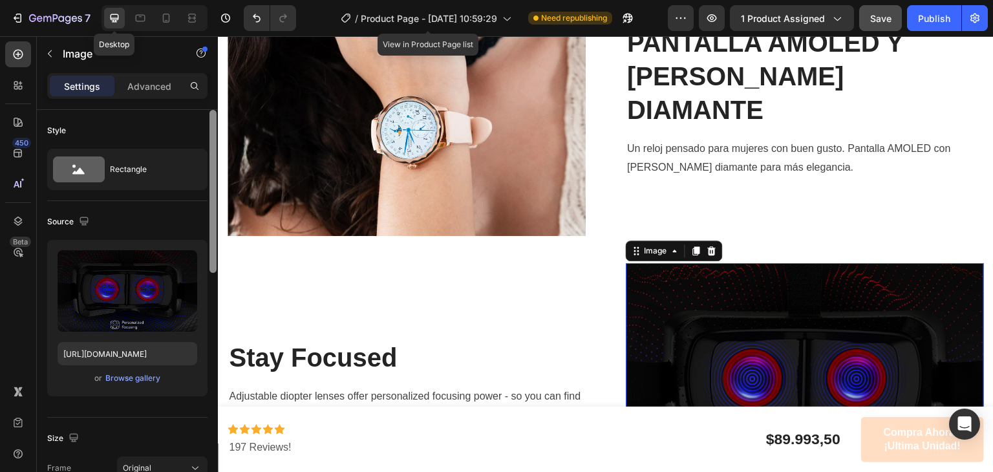
scroll to position [1363, 0]
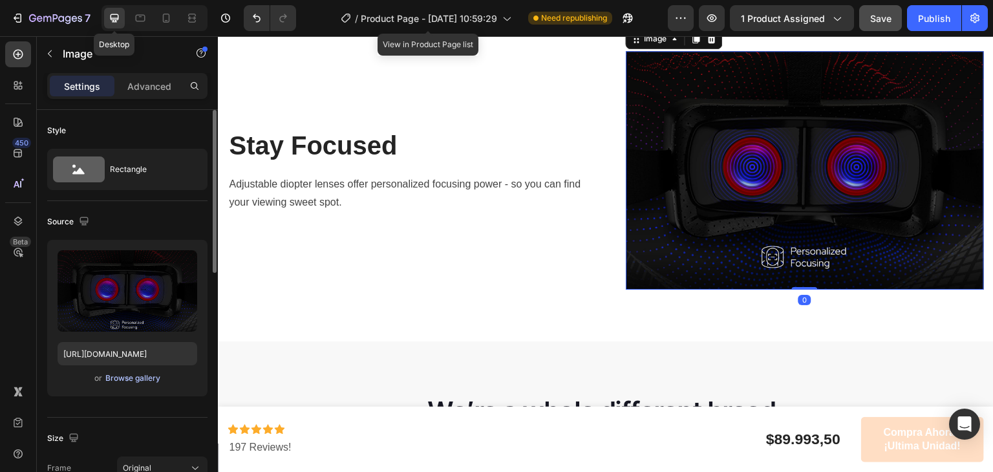
click at [129, 383] on div "Browse gallery" at bounding box center [132, 379] width 55 height 12
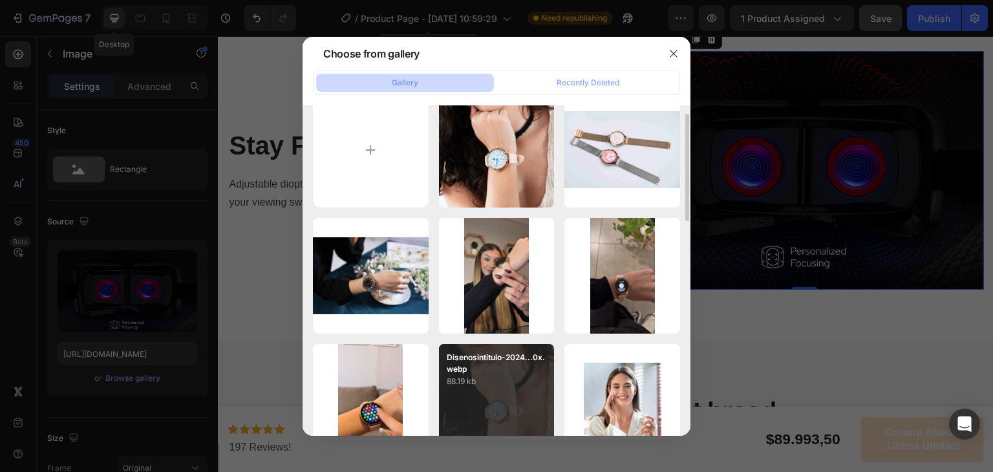
scroll to position [24, 0]
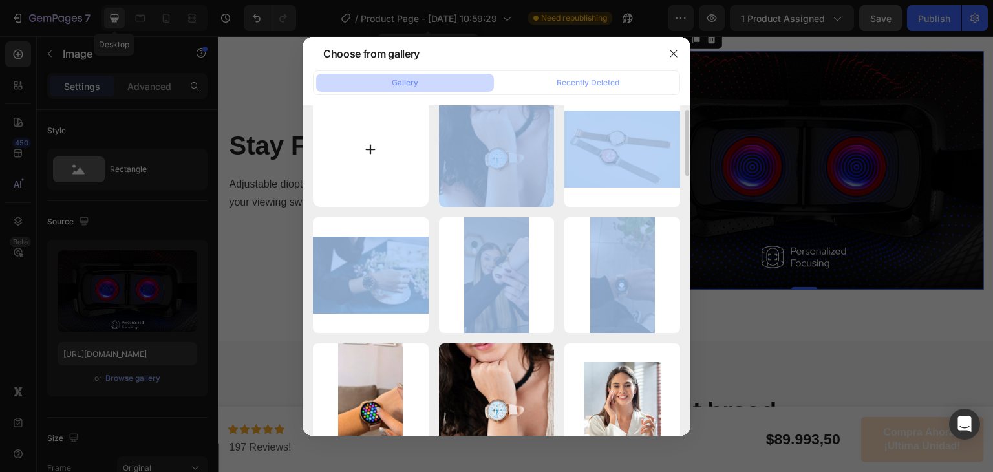
drag, startPoint x: 489, startPoint y: 228, endPoint x: 388, endPoint y: 155, distance: 125.0
click at [384, 153] on input "file" at bounding box center [371, 150] width 116 height 116
type input "C:\fakepath\448272489_1646532146119962_4981599862953462408_n.jpg"
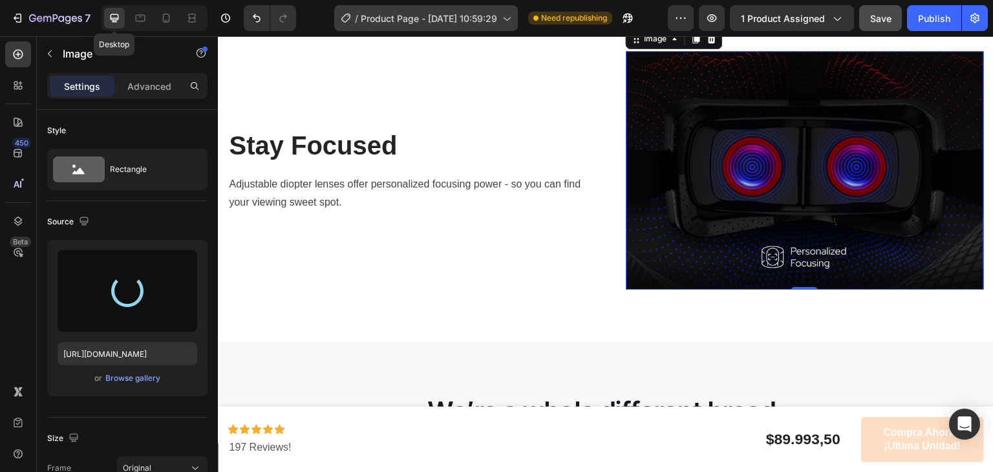
type input "[URL][DOMAIN_NAME]"
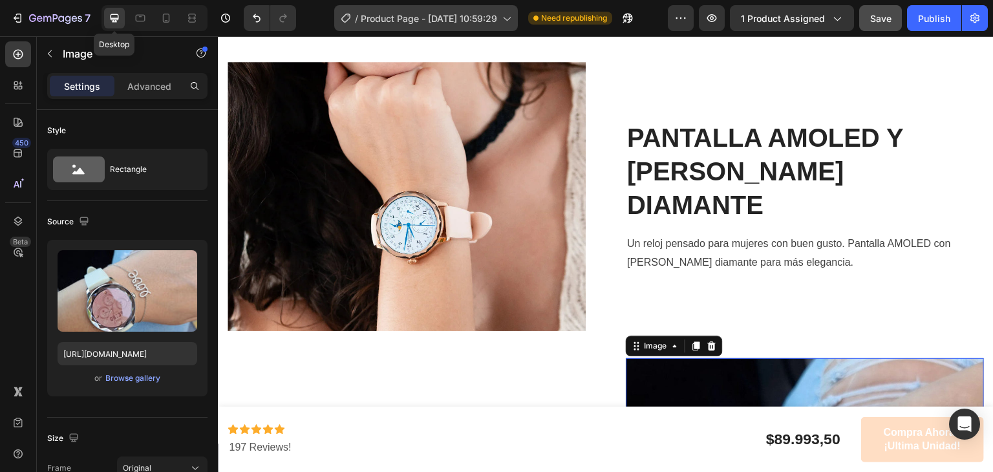
scroll to position [1291, 0]
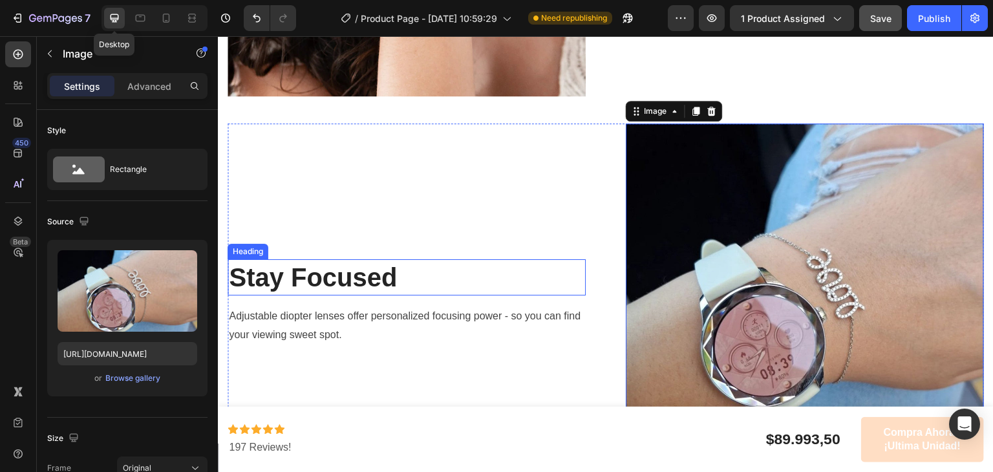
click at [344, 266] on p "Stay Focused" at bounding box center [407, 278] width 356 height 34
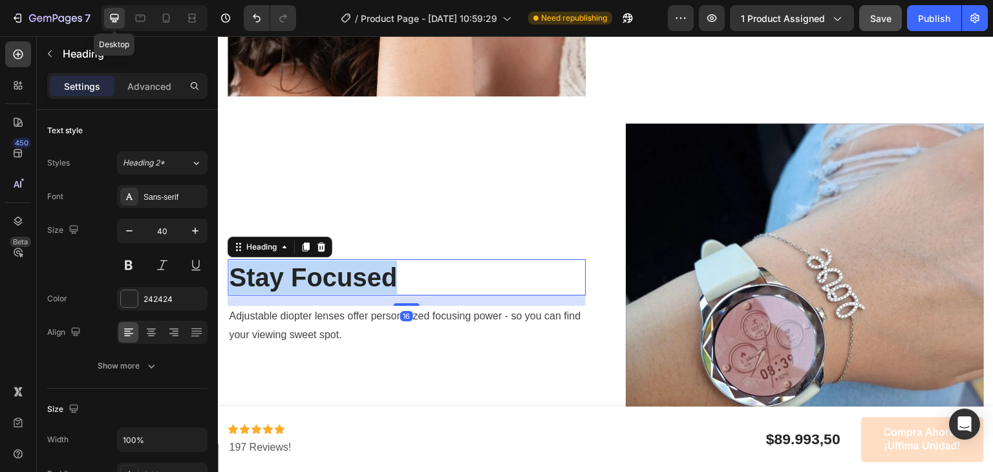
click at [344, 266] on p "Stay Focused" at bounding box center [407, 278] width 356 height 34
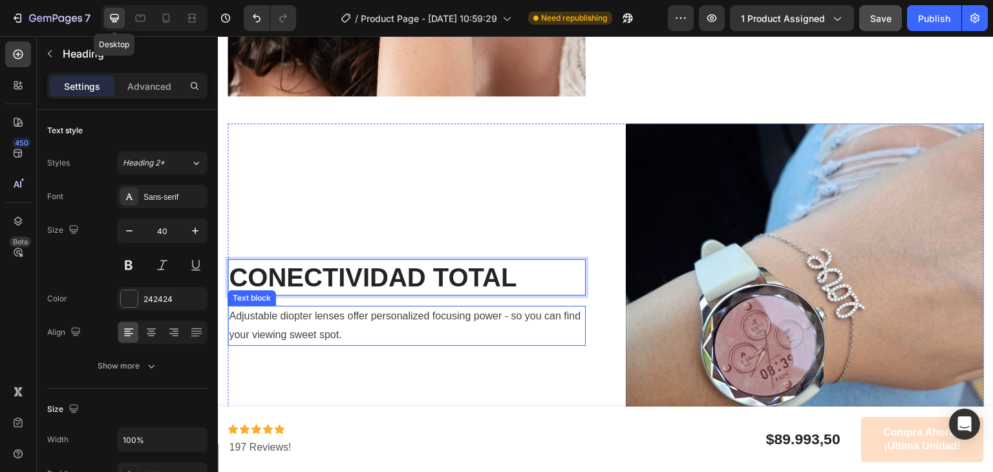
click at [295, 314] on p "Adjustable diopter lenses offer personalized focusing power - so you can find y…" at bounding box center [407, 326] width 356 height 38
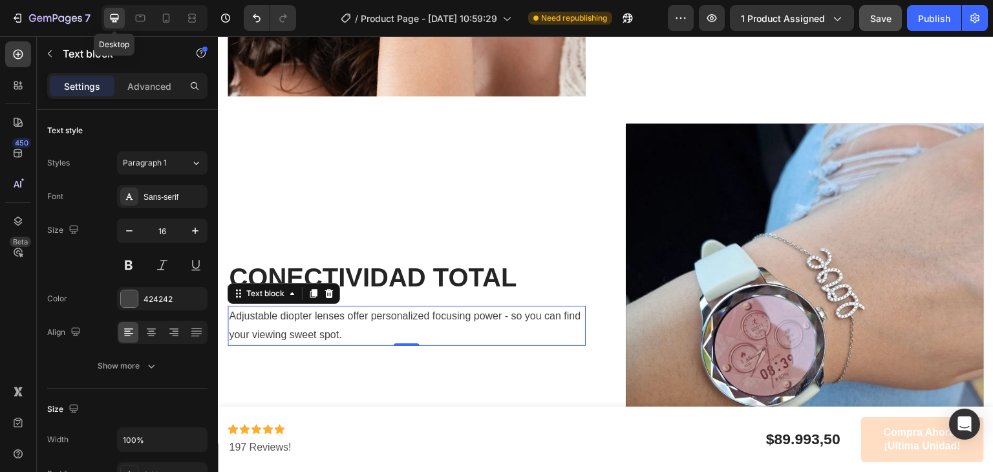
click at [295, 314] on p "Adjustable diopter lenses offer personalized focusing power - so you can find y…" at bounding box center [407, 326] width 356 height 38
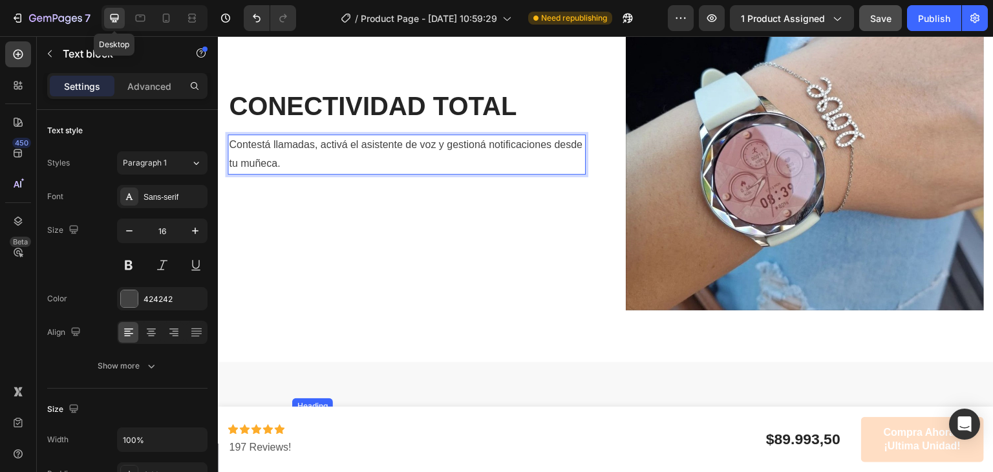
scroll to position [1438, 0]
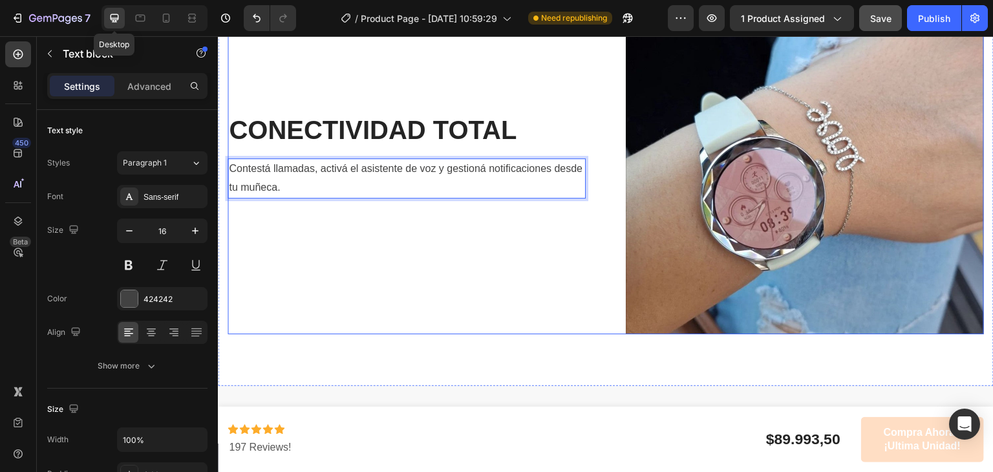
click at [517, 287] on div "⁠⁠⁠⁠⁠⁠⁠ CONECTIVIDAD TOTAL Heading Contestá llamadas, activá el asistente de vo…" at bounding box center [407, 155] width 358 height 358
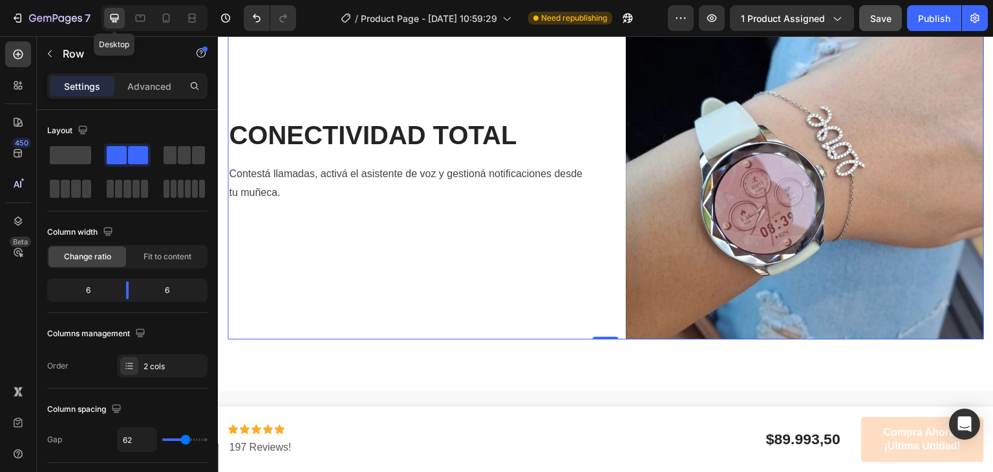
scroll to position [1627, 0]
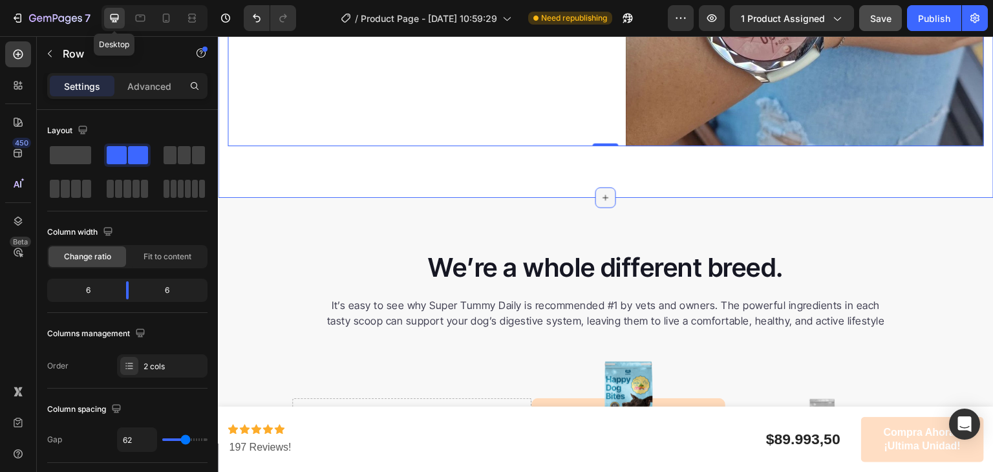
click at [605, 188] on div at bounding box center [606, 198] width 21 height 21
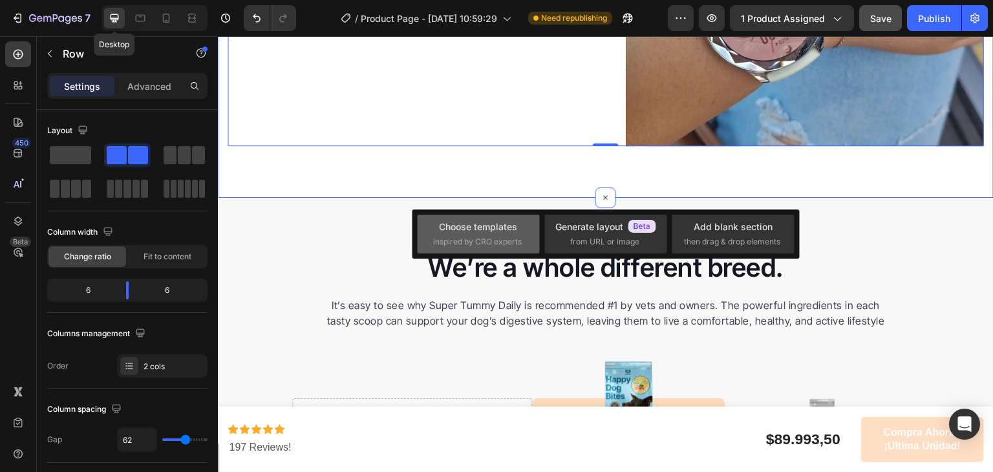
click at [516, 231] on div "Choose templates" at bounding box center [478, 227] width 78 height 14
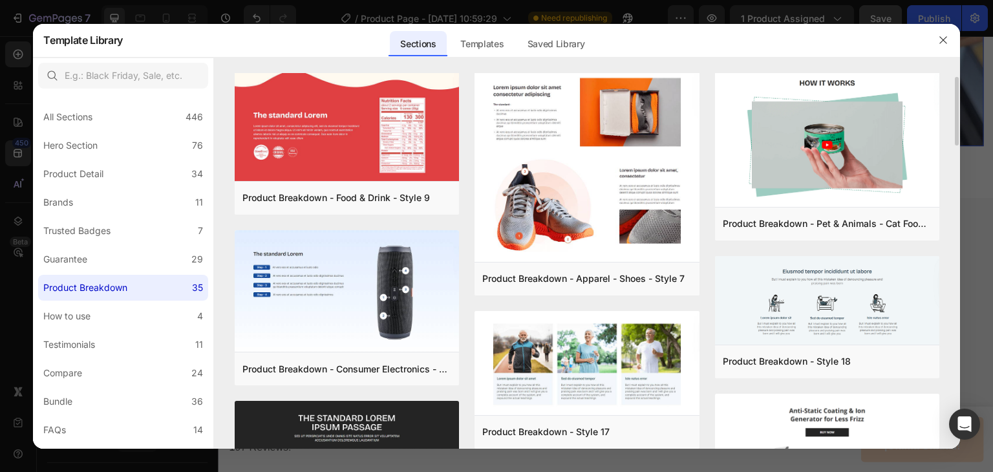
scroll to position [3, 0]
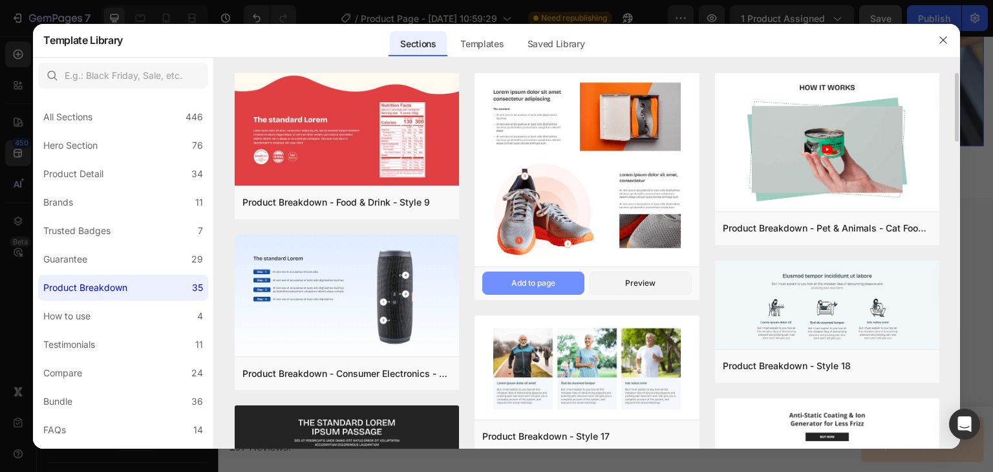
click at [554, 279] on div "Add to page" at bounding box center [534, 283] width 44 height 12
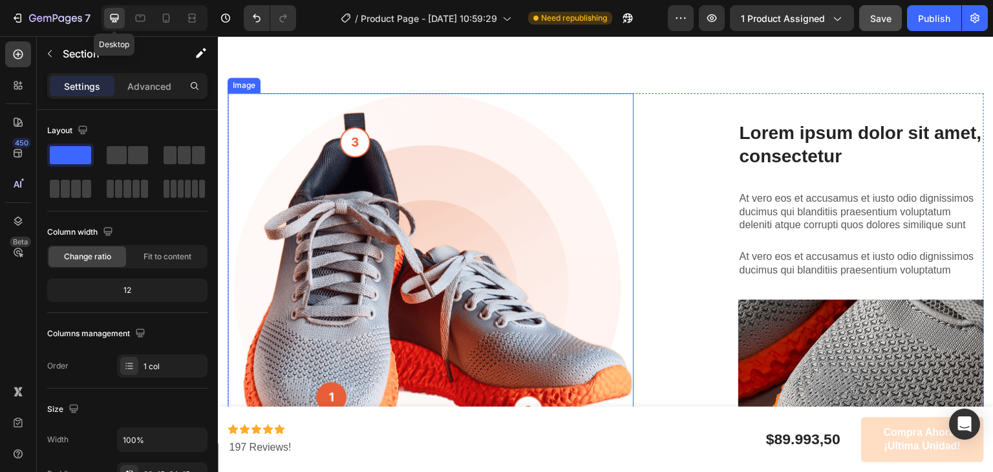
scroll to position [2088, 0]
click at [489, 239] on img at bounding box center [431, 276] width 406 height 367
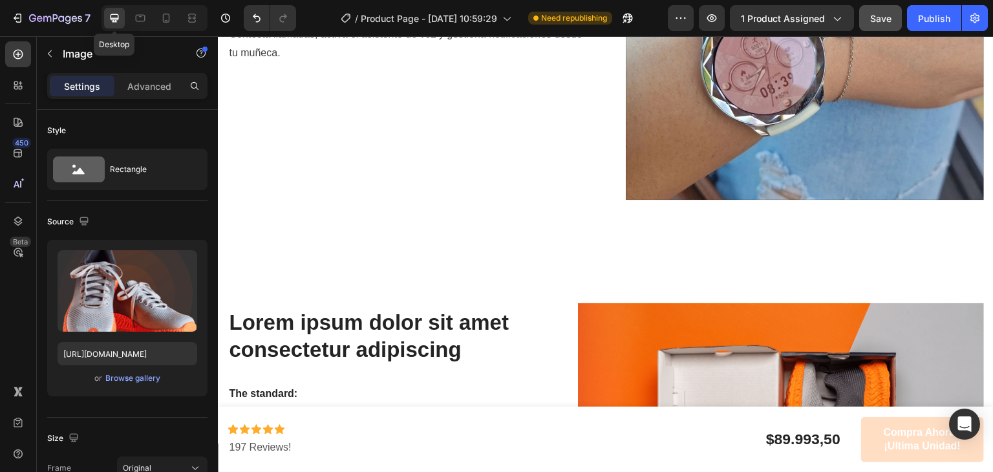
scroll to position [1573, 0]
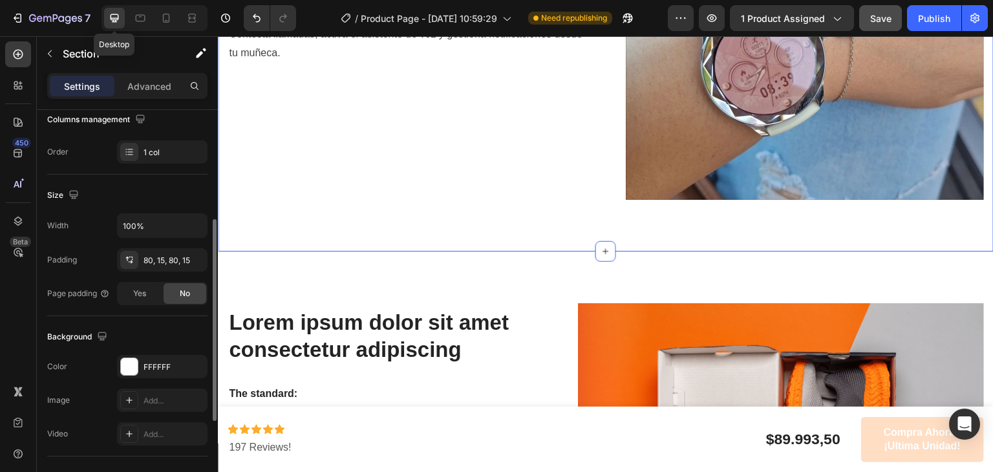
scroll to position [215, 0]
click at [171, 258] on div "80, 15, 80, 15" at bounding box center [163, 260] width 38 height 12
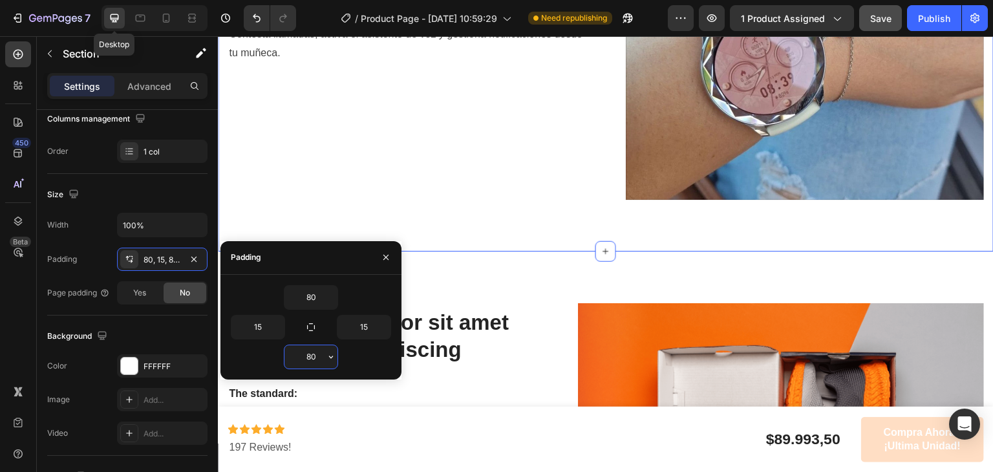
click at [314, 347] on input "80" at bounding box center [311, 356] width 53 height 23
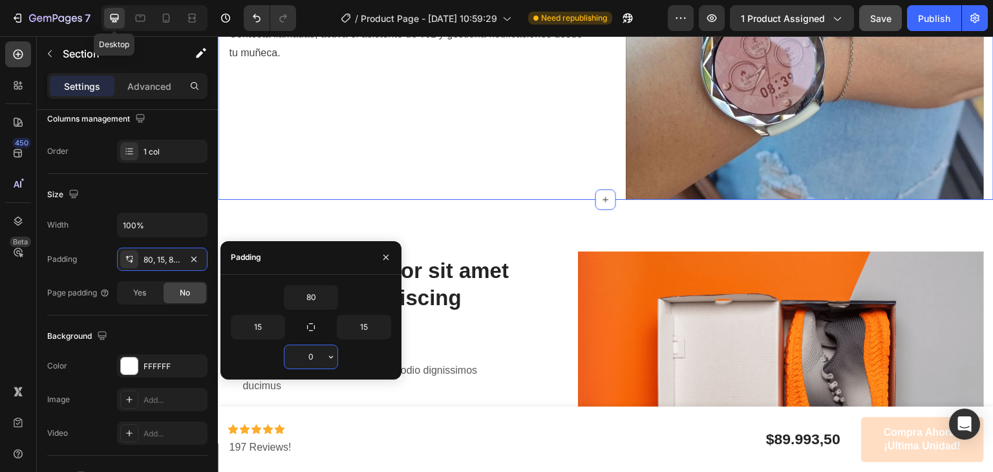
type input "0"
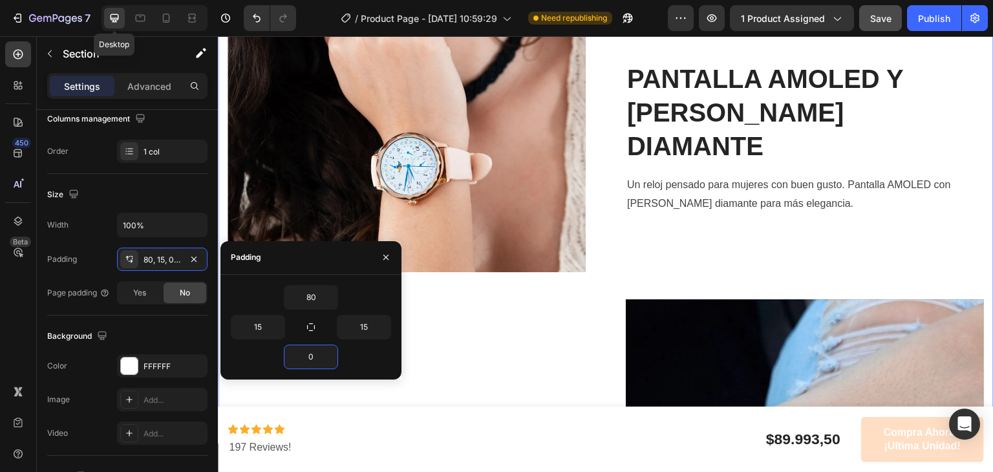
scroll to position [753, 0]
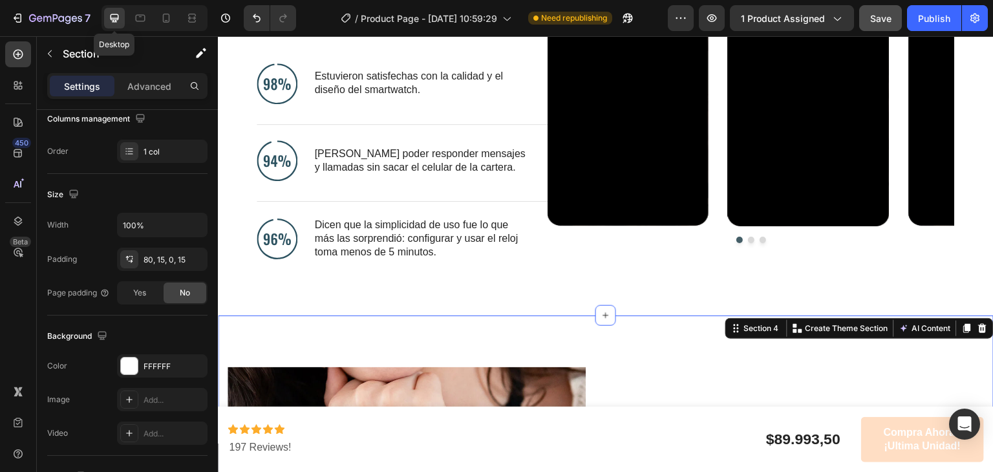
click at [144, 257] on div "80, 15, 0, 15" at bounding box center [163, 260] width 38 height 12
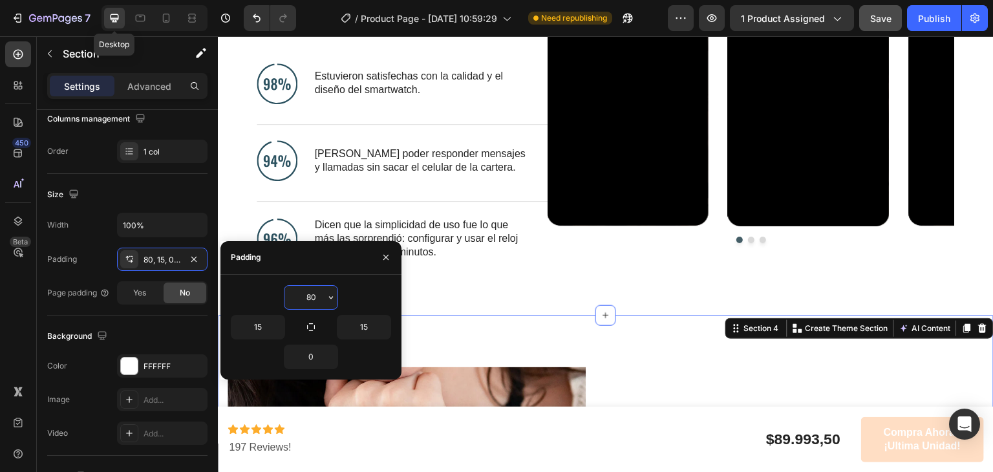
type input "0"
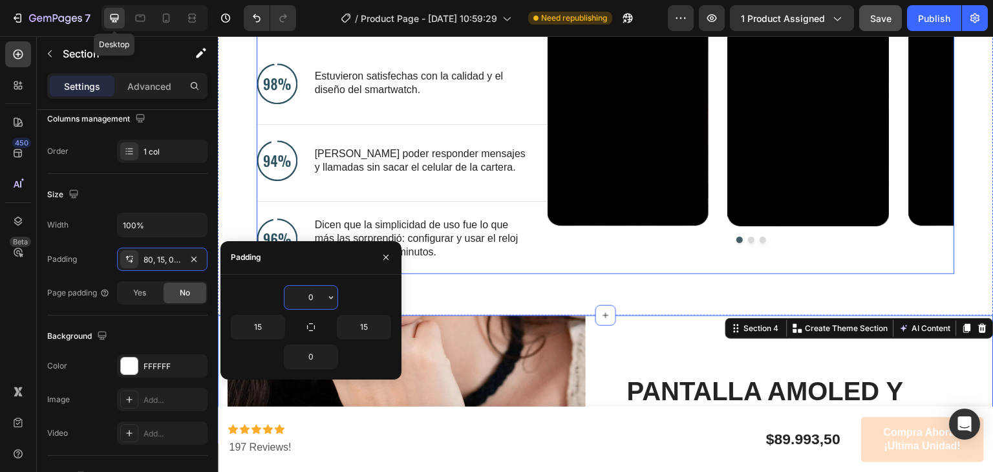
click at [709, 267] on div "Video Video Video Carousel" at bounding box center [751, 91] width 407 height 366
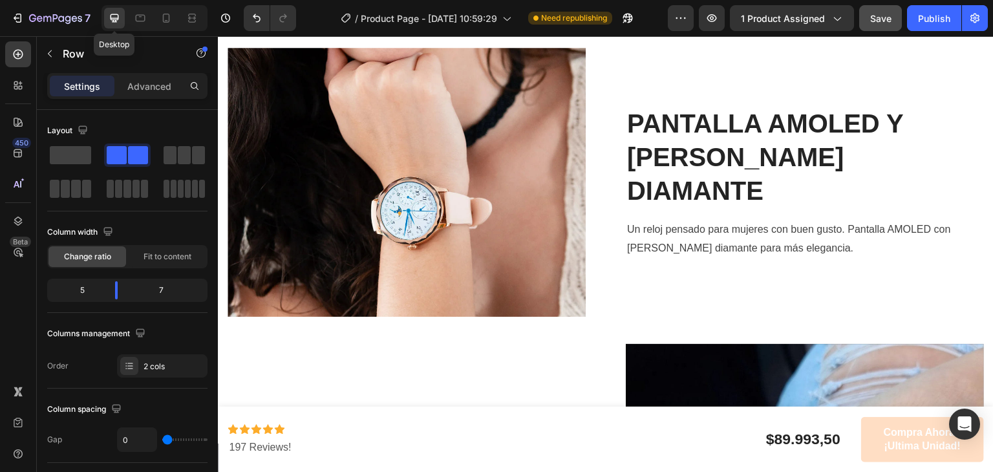
scroll to position [1153, 0]
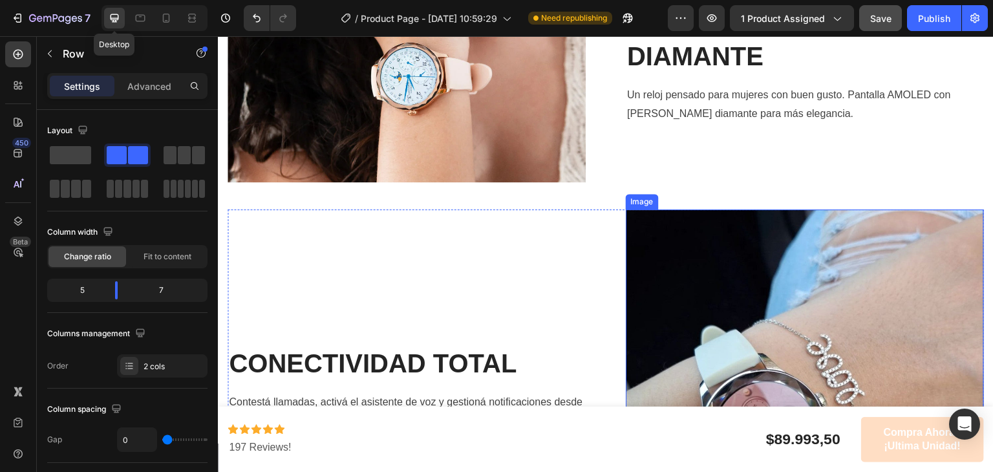
click at [627, 210] on img at bounding box center [805, 389] width 358 height 358
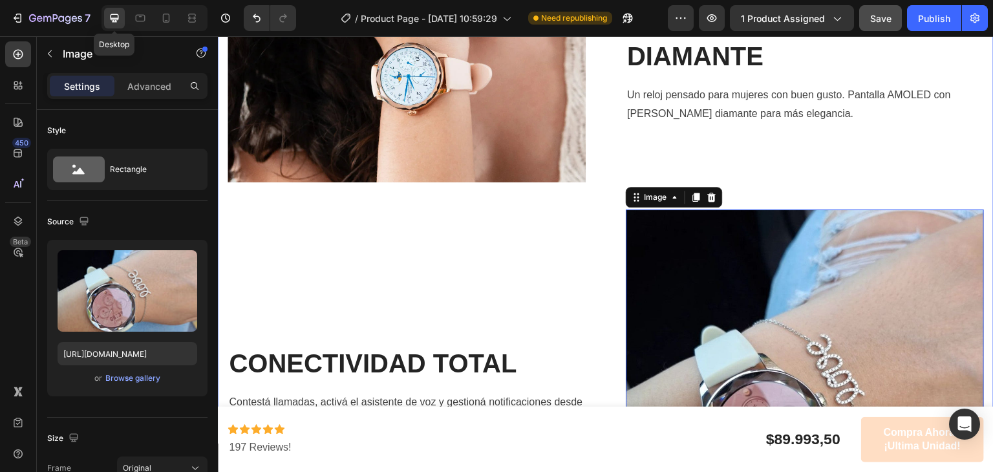
click at [559, 197] on div "Image PANTALLA AMOLED Y BISEL DIAMANTE Heading Un reloj pensado para mujeres co…" at bounding box center [606, 240] width 757 height 655
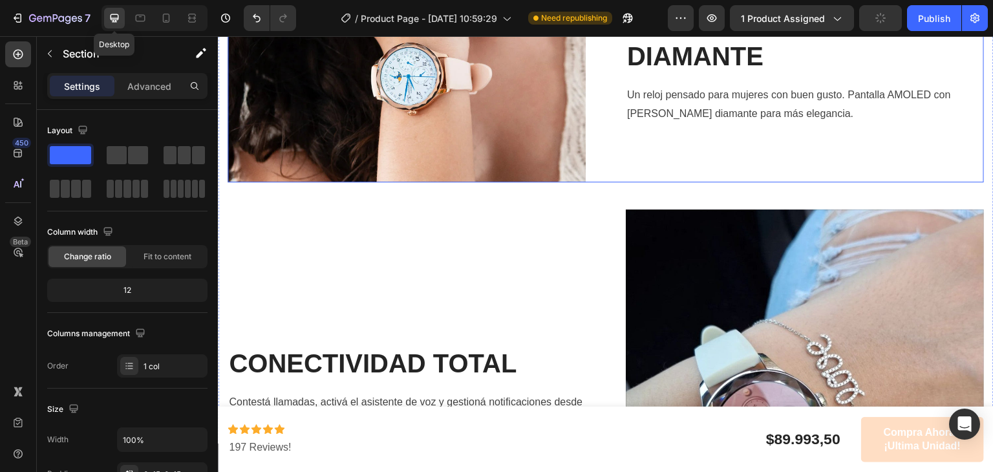
click at [711, 127] on div "PANTALLA AMOLED Y BISEL DIAMANTE Heading Un reloj pensado para mujeres con buen…" at bounding box center [805, 47] width 358 height 269
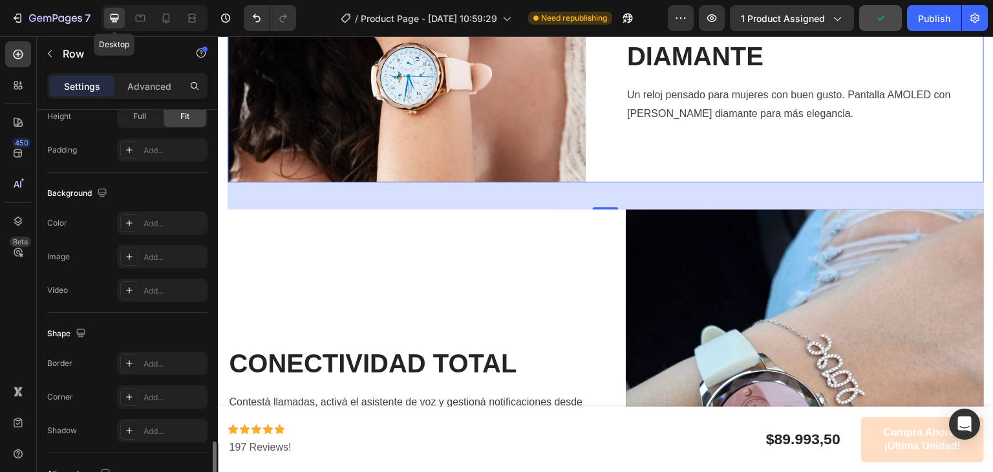
scroll to position [536, 0]
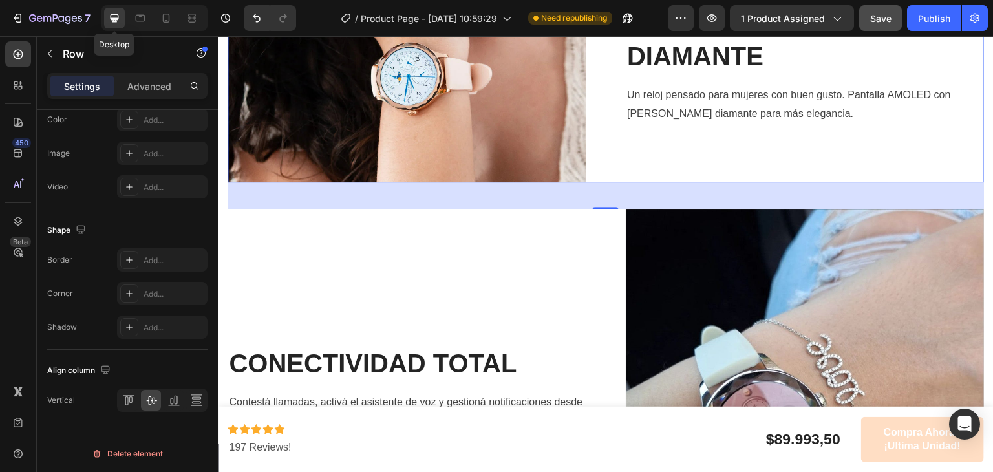
click at [594, 197] on div "42" at bounding box center [606, 195] width 757 height 27
click at [170, 84] on p "Advanced" at bounding box center [149, 87] width 44 height 14
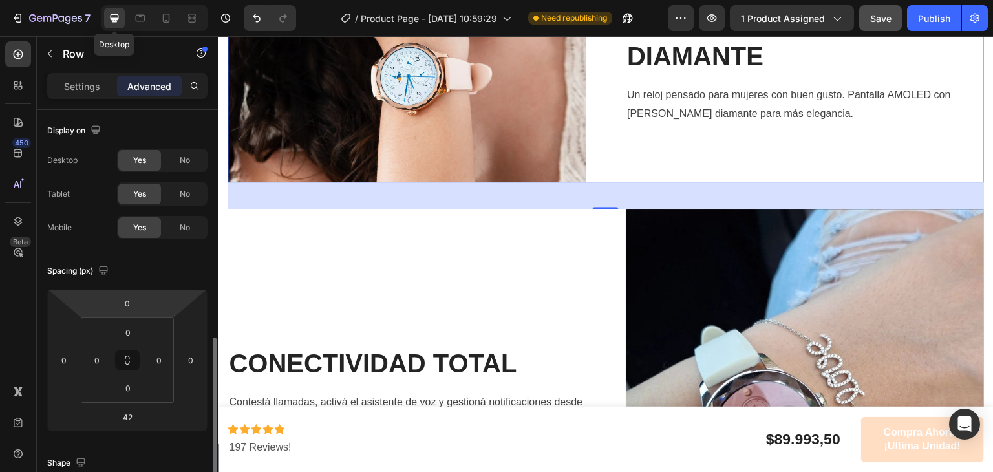
scroll to position [228, 0]
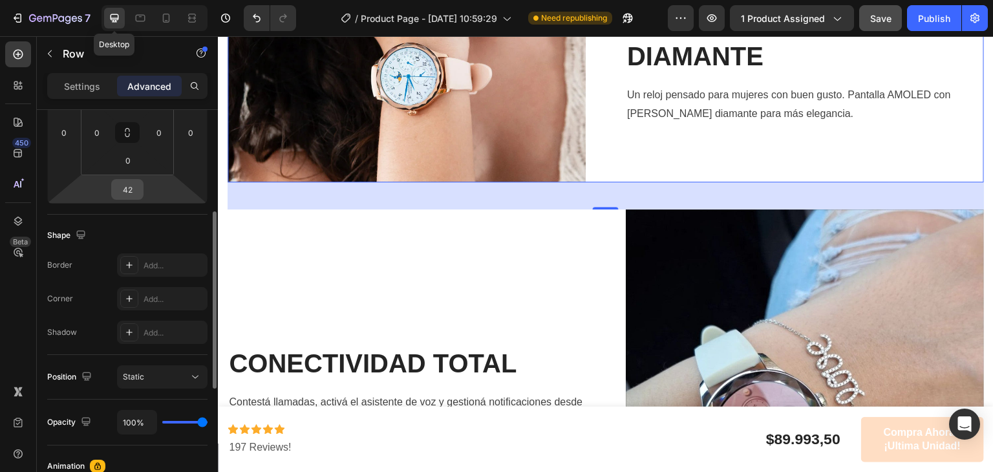
click at [134, 187] on input "42" at bounding box center [127, 189] width 26 height 19
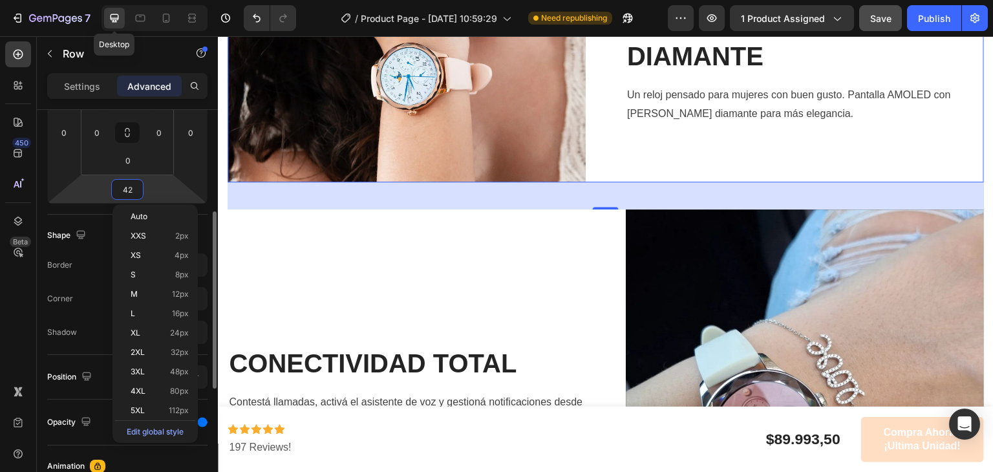
type input "0"
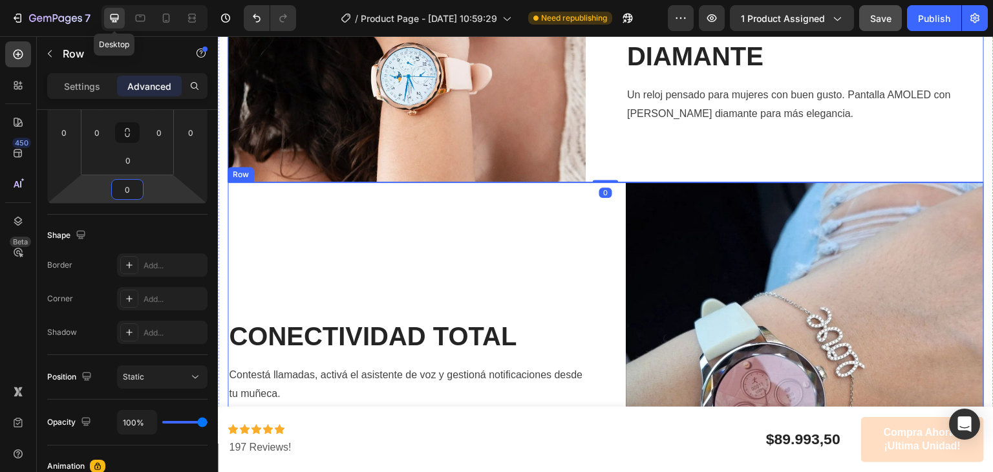
click at [605, 197] on div "CONECTIVIDAD TOTAL Heading Contestá llamadas, activá el asistente de voz y gest…" at bounding box center [606, 361] width 757 height 358
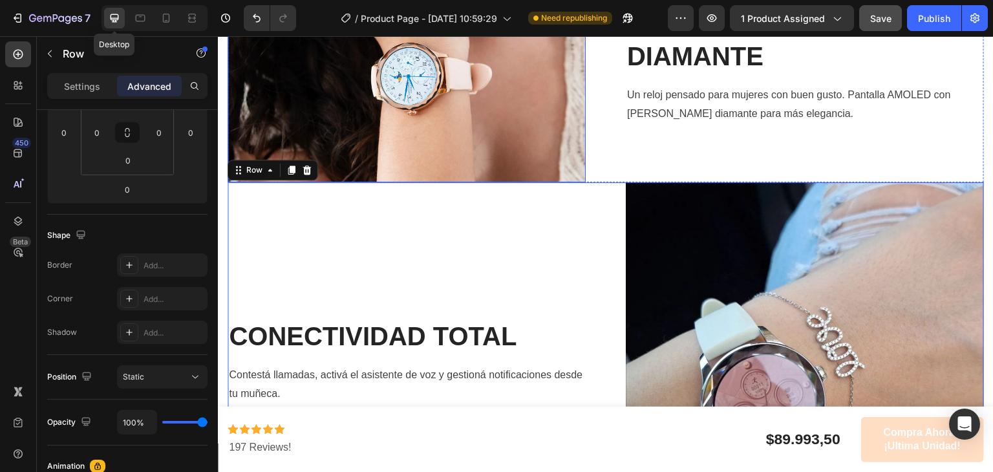
click at [550, 147] on img at bounding box center [407, 47] width 358 height 269
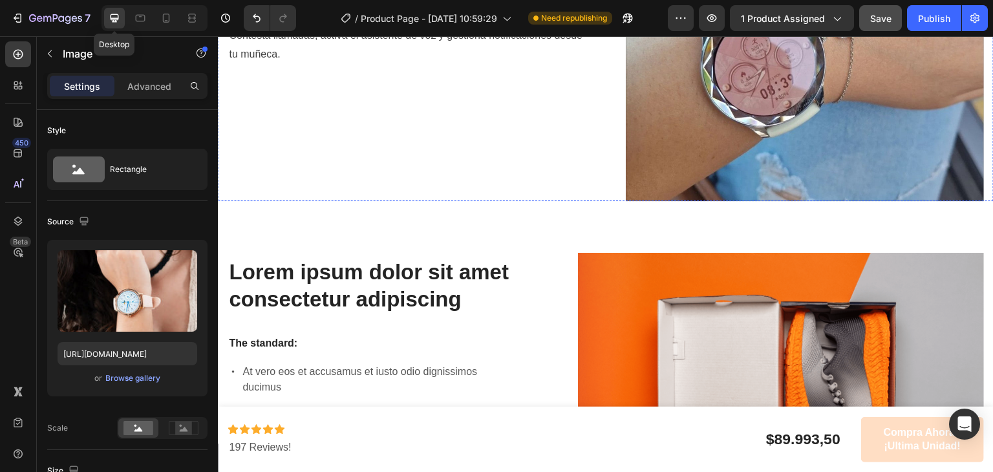
scroll to position [1493, 0]
click at [601, 196] on icon at bounding box center [606, 201] width 10 height 10
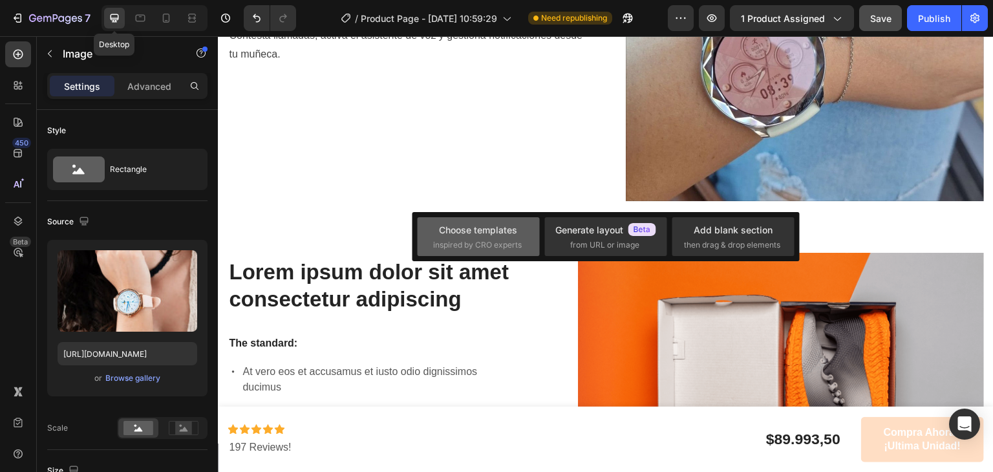
click at [495, 234] on div "Choose templates" at bounding box center [478, 230] width 78 height 14
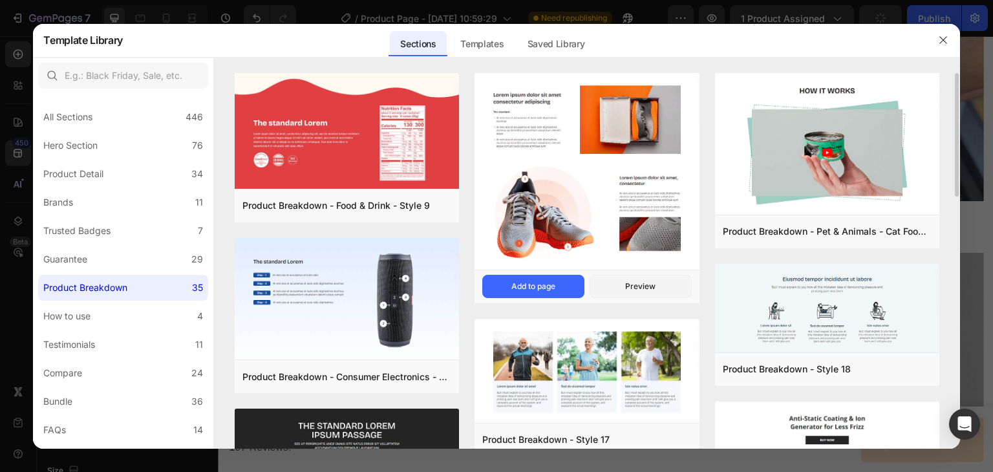
scroll to position [7, 0]
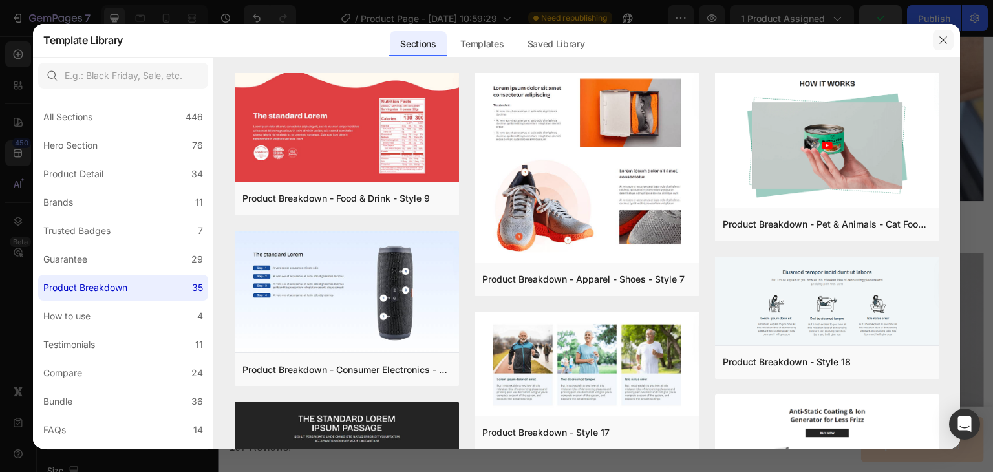
click at [936, 39] on button "button" at bounding box center [943, 40] width 21 height 21
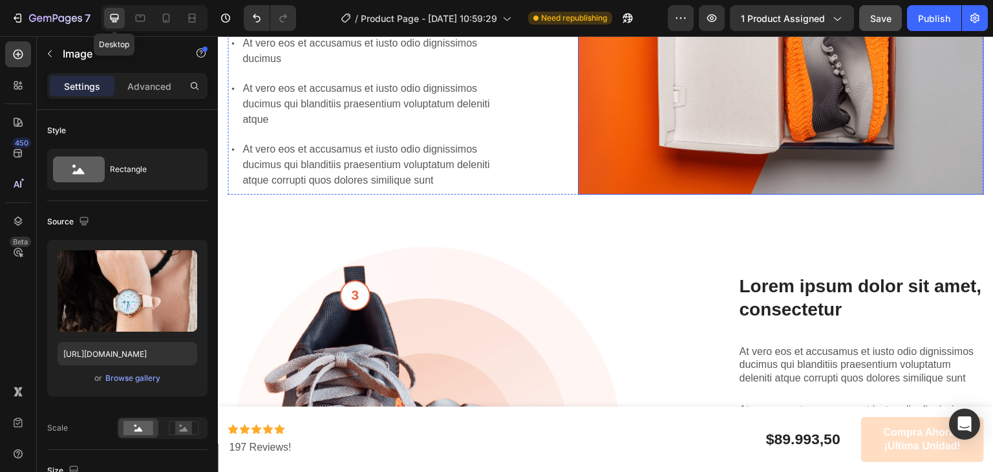
scroll to position [1544, 0]
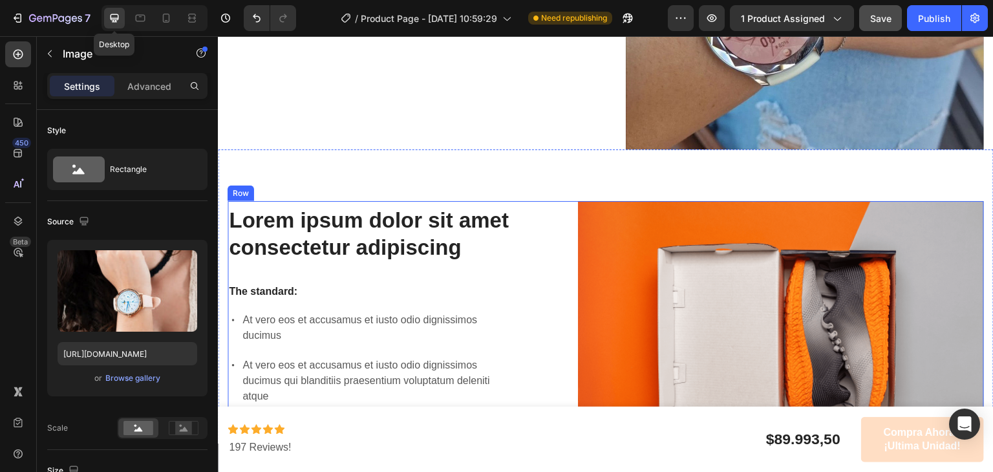
click at [442, 255] on div "Lorem ipsum dolor sit amet consectetur adipiscing Heading The standard: Text Bl…" at bounding box center [373, 336] width 290 height 270
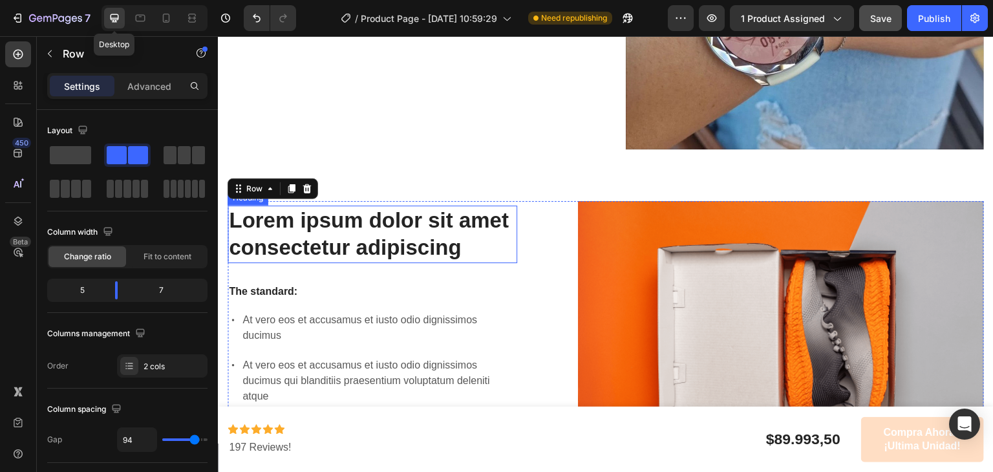
click at [420, 235] on h2 "Lorem ipsum dolor sit amet consectetur adipiscing" at bounding box center [373, 235] width 290 height 58
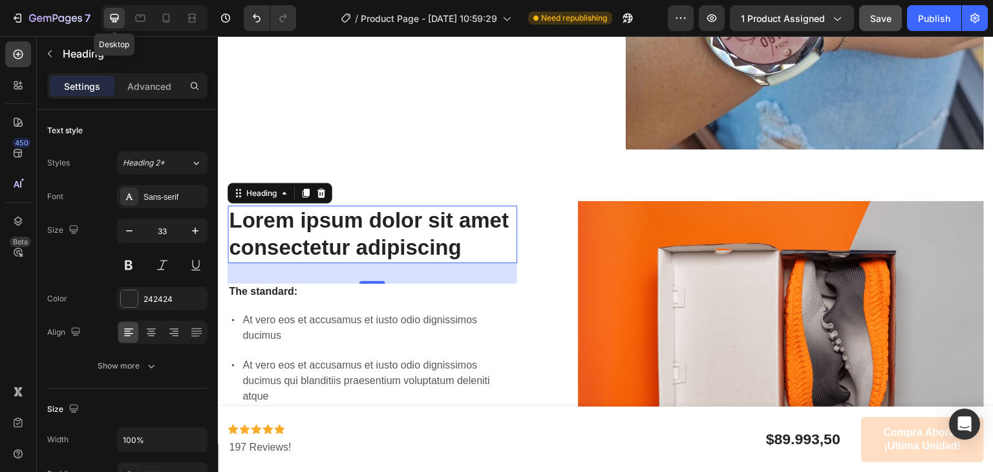
click at [336, 224] on h2 "Lorem ipsum dolor sit amet consectetur adipiscing" at bounding box center [373, 235] width 290 height 58
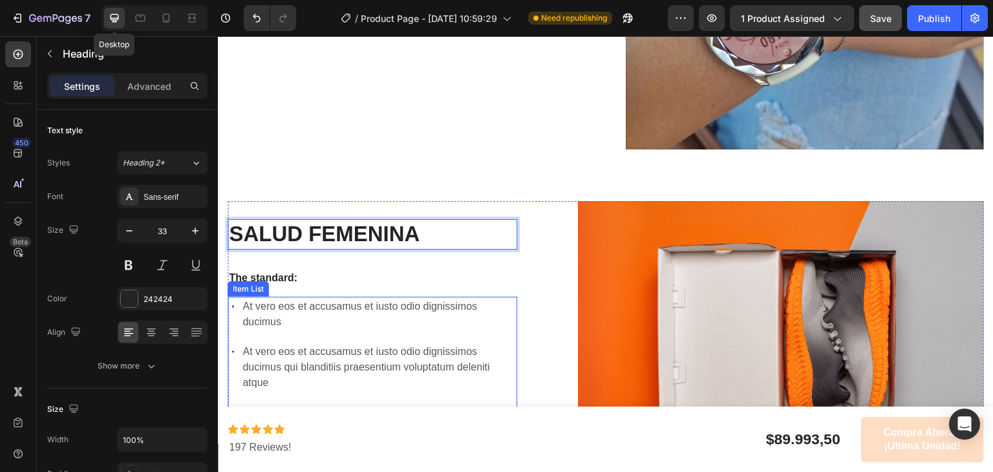
click at [303, 311] on p "At vero eos et accusamus et iusto odio dignissimos ducimus" at bounding box center [379, 314] width 273 height 31
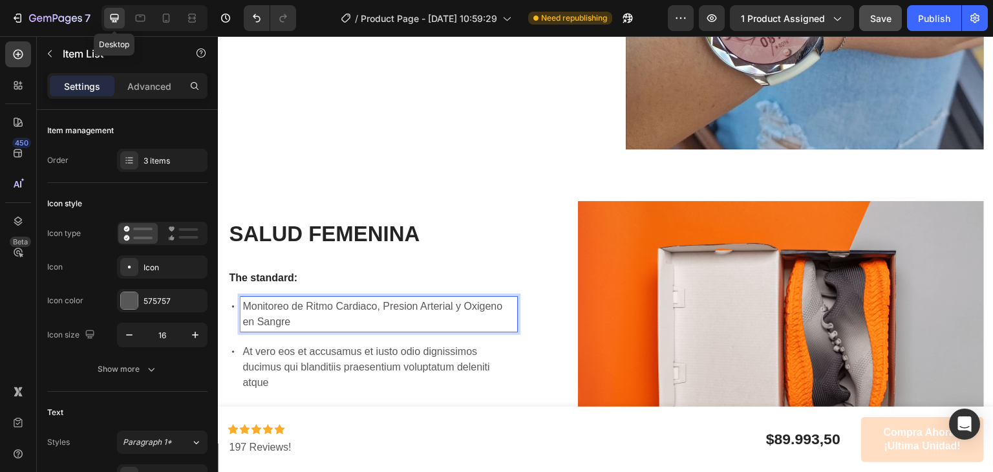
click at [346, 351] on p "At vero eos et accusamus et iusto odio dignissimos ducimus qui blanditiis praes…" at bounding box center [379, 367] width 273 height 47
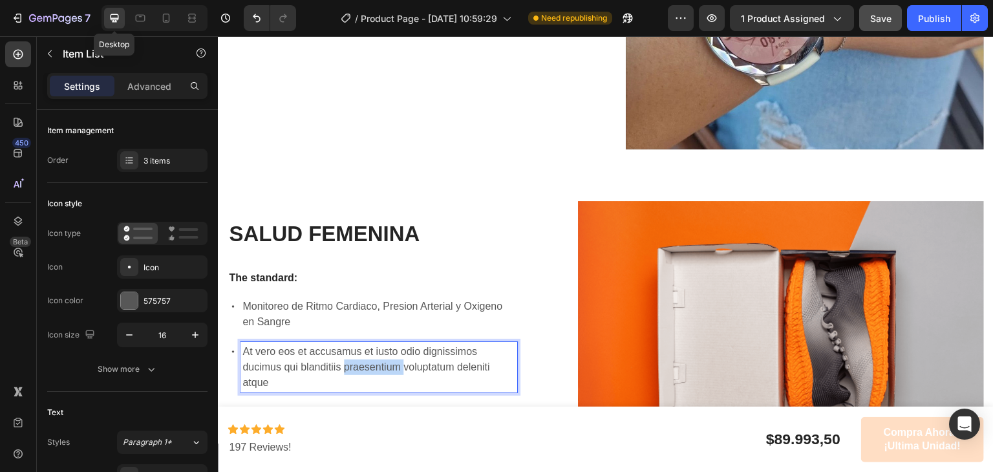
click at [346, 351] on p "At vero eos et accusamus et iusto odio dignissimos ducimus qui blanditiis praes…" at bounding box center [379, 367] width 273 height 47
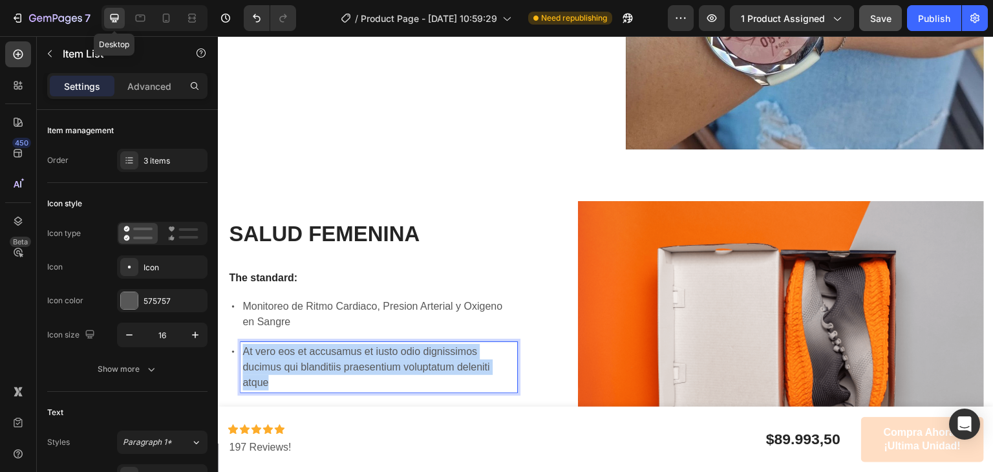
click at [346, 351] on p "At vero eos et accusamus et iusto odio dignissimos ducimus qui blanditiis praes…" at bounding box center [379, 367] width 273 height 47
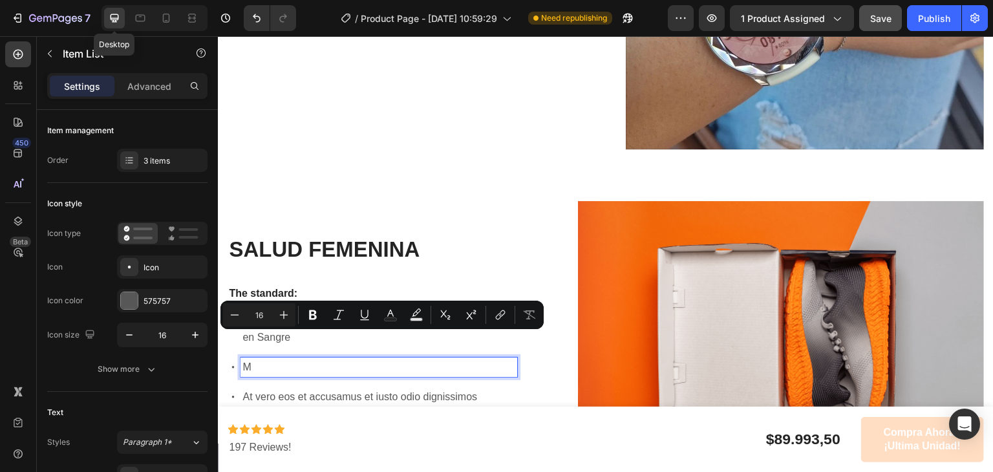
scroll to position [1560, 0]
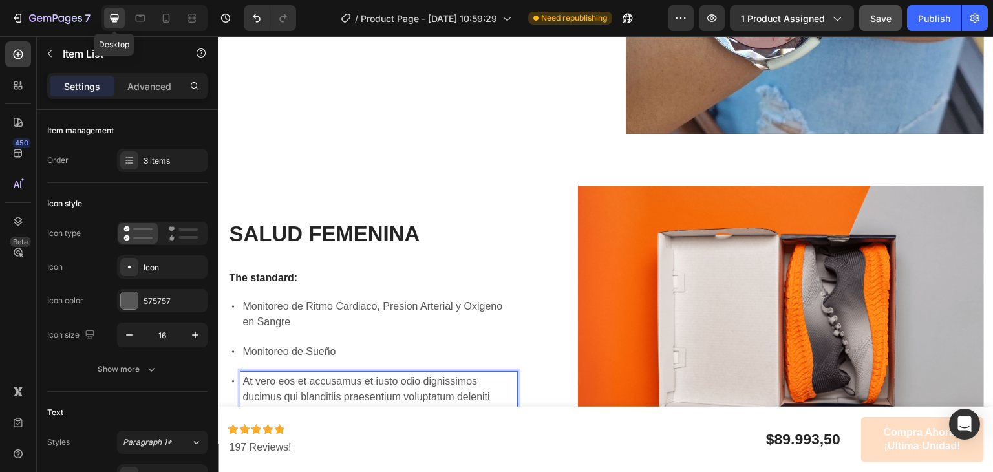
click at [347, 374] on p "At vero eos et accusamus et iusto odio dignissimos ducimus qui blanditiis praes…" at bounding box center [379, 397] width 273 height 47
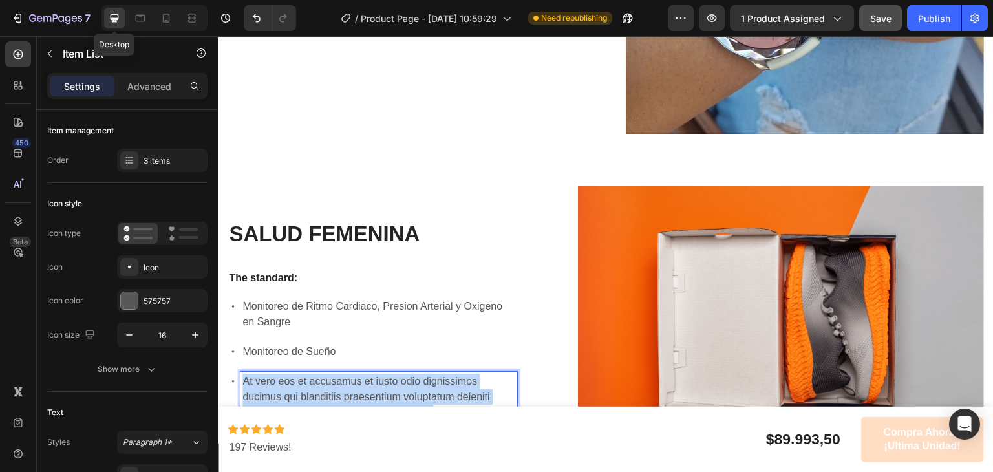
click at [347, 374] on p "At vero eos et accusamus et iusto odio dignissimos ducimus qui blanditiis praes…" at bounding box center [379, 397] width 273 height 47
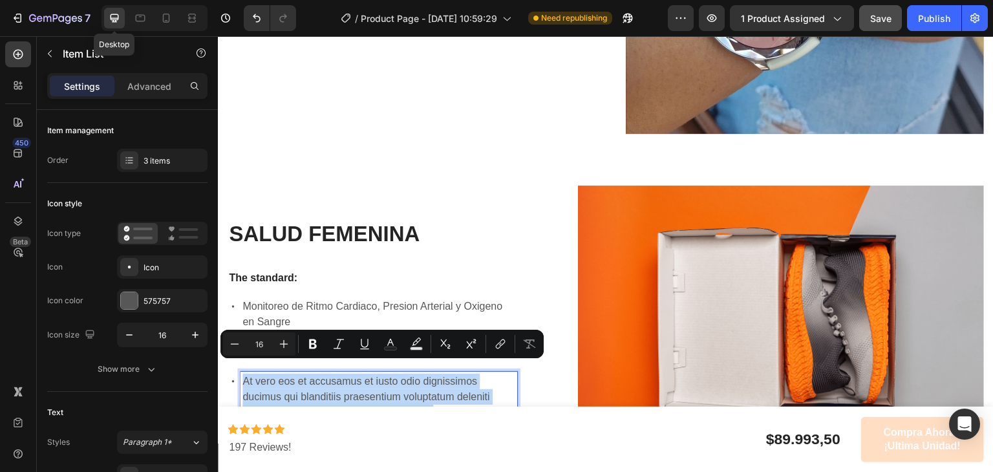
scroll to position [1575, 0]
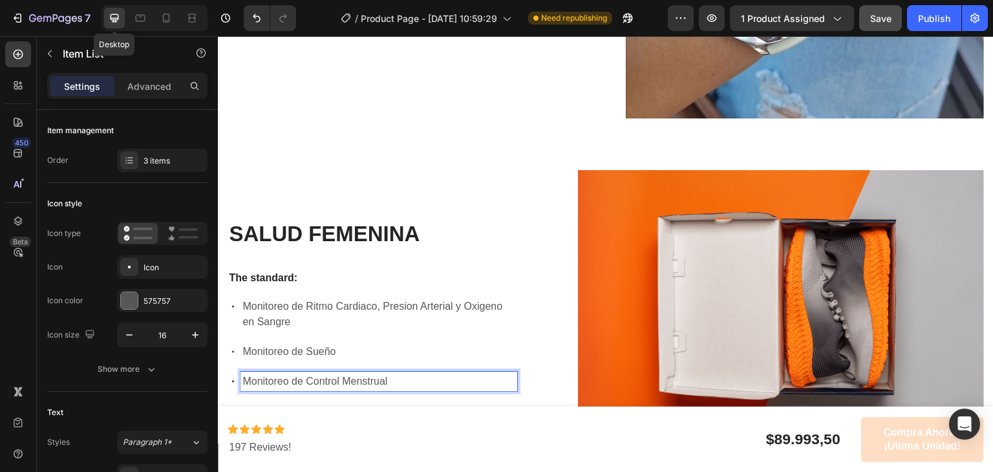
click at [399, 283] on div "⁠⁠⁠⁠⁠⁠⁠ SALUD FEMENINA Heading The standard: Text Block Monitoreo de Ritmo Card…" at bounding box center [373, 305] width 290 height 270
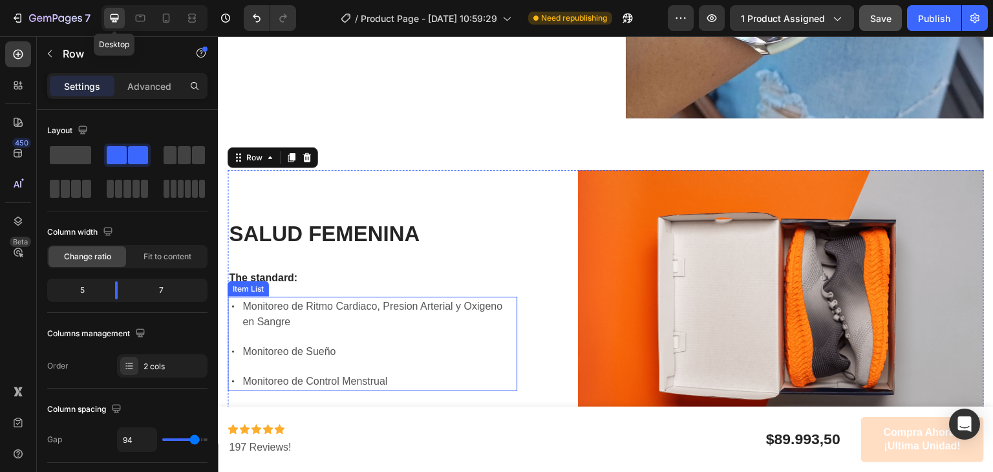
click at [398, 299] on p "Monitoreo de Ritmo Cardiaco, Presion Arterial y Oxigeno en Sangre" at bounding box center [379, 314] width 273 height 31
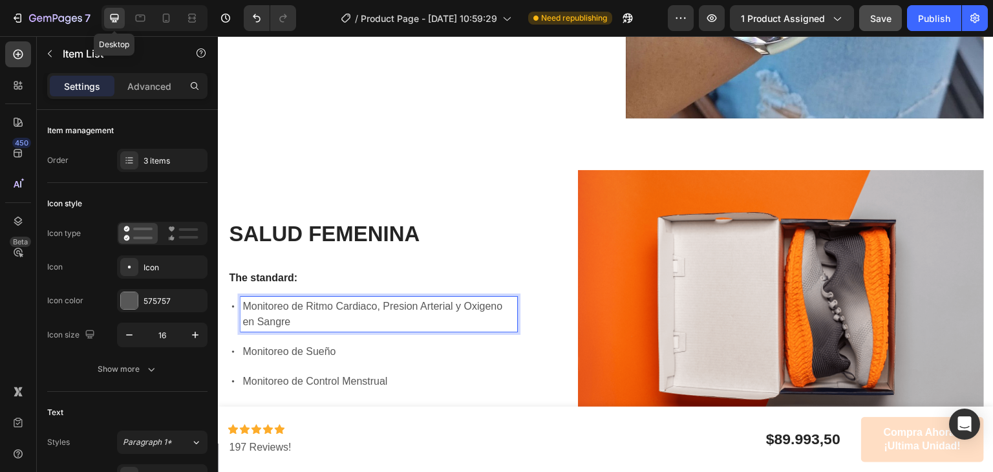
click at [409, 300] on p "Monitoreo de Ritmo Cardiaco, Presion Arterial y Oxigeno en Sangre" at bounding box center [379, 314] width 273 height 31
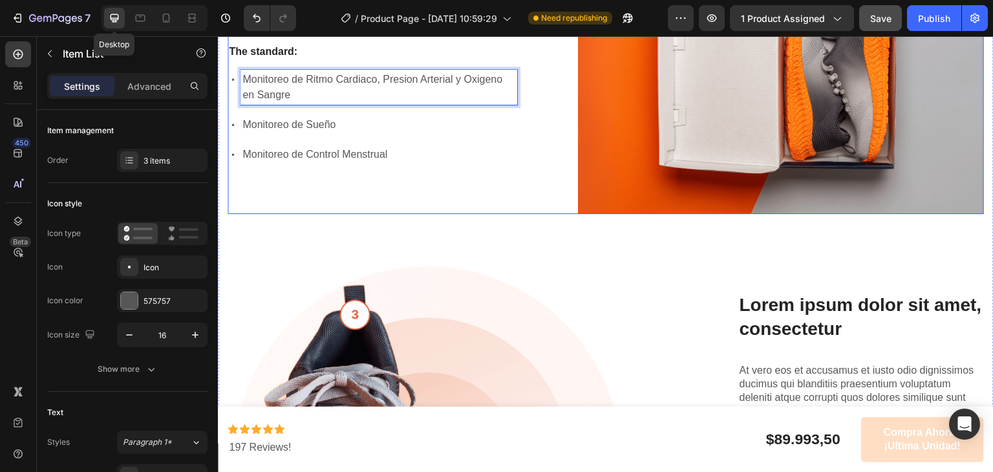
scroll to position [1797, 0]
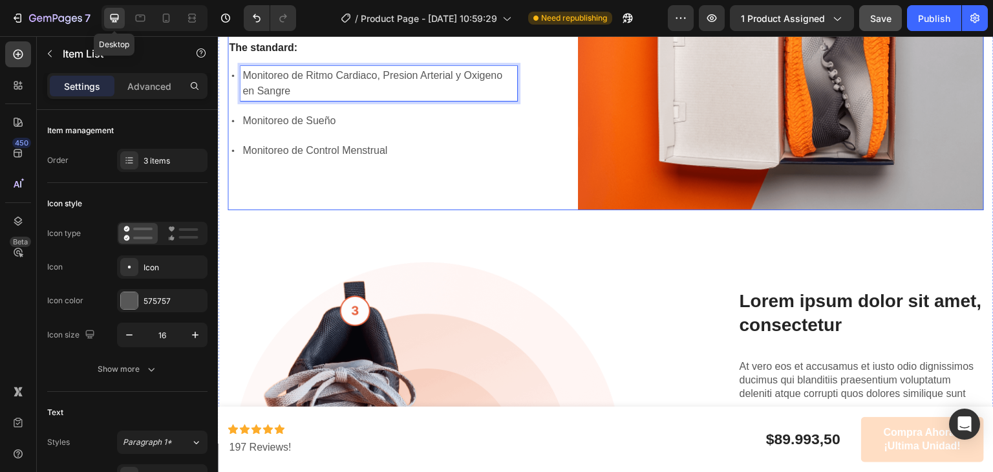
click at [467, 271] on img at bounding box center [431, 445] width 406 height 367
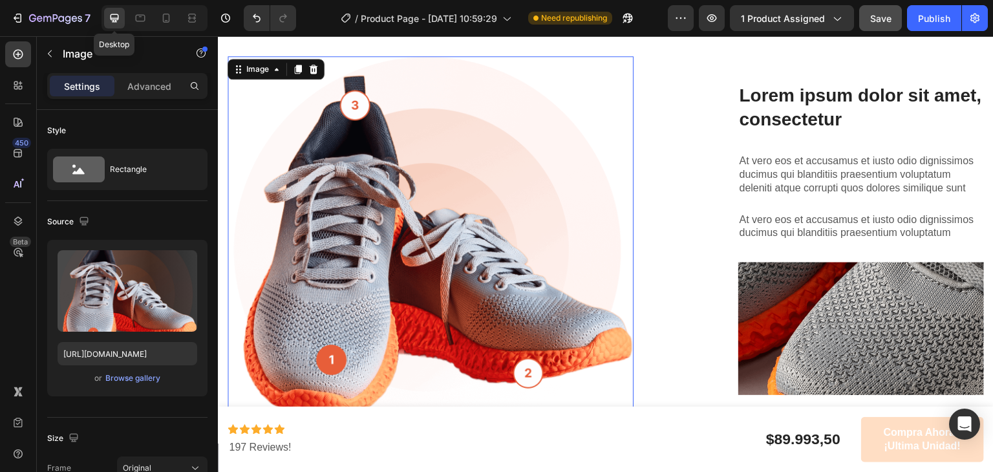
scroll to position [2004, 0]
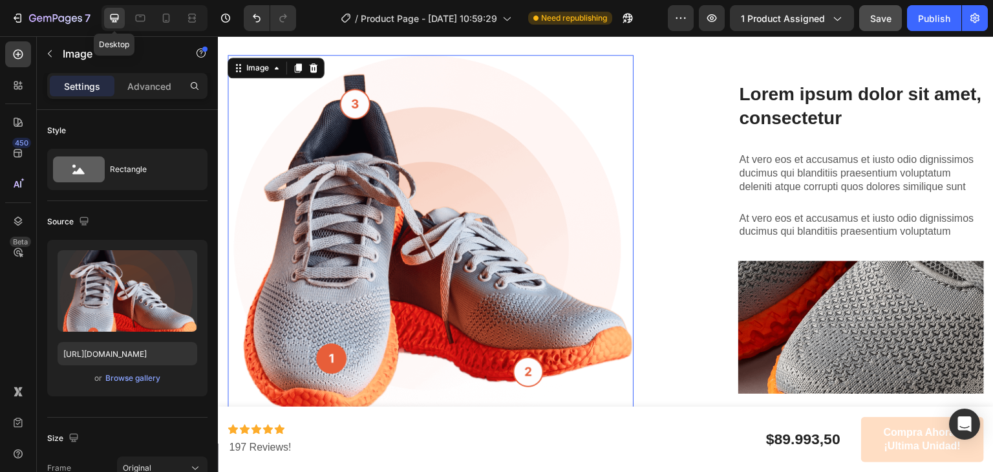
click at [386, 239] on img at bounding box center [431, 238] width 406 height 367
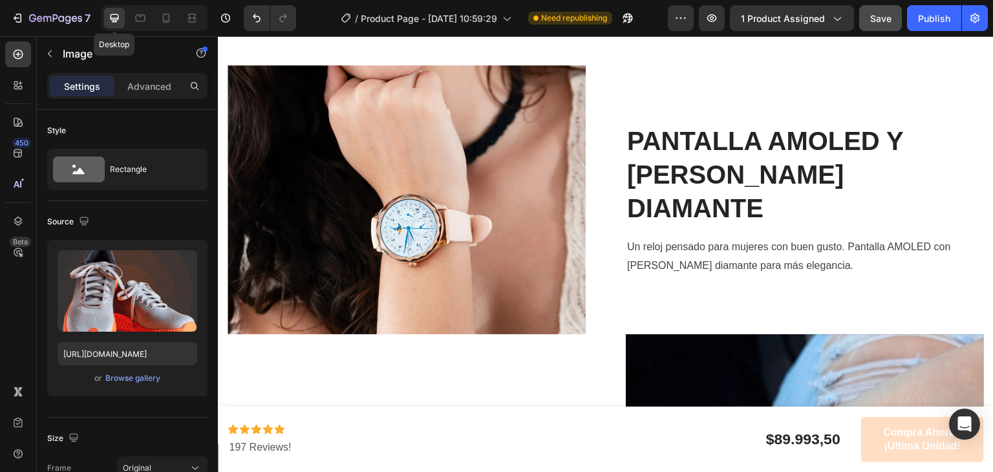
scroll to position [916, 0]
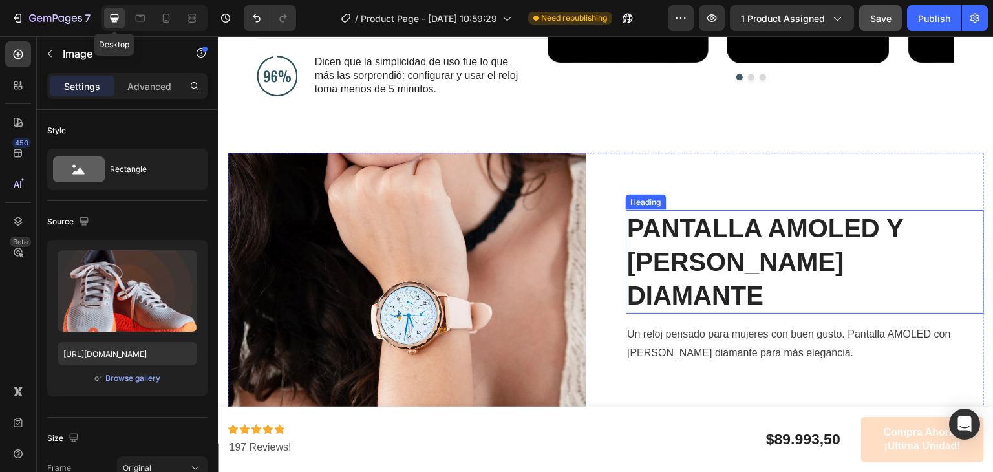
click at [705, 230] on strong "PANTALLA AMOLED Y BISEL DIAMANTE" at bounding box center [765, 262] width 276 height 96
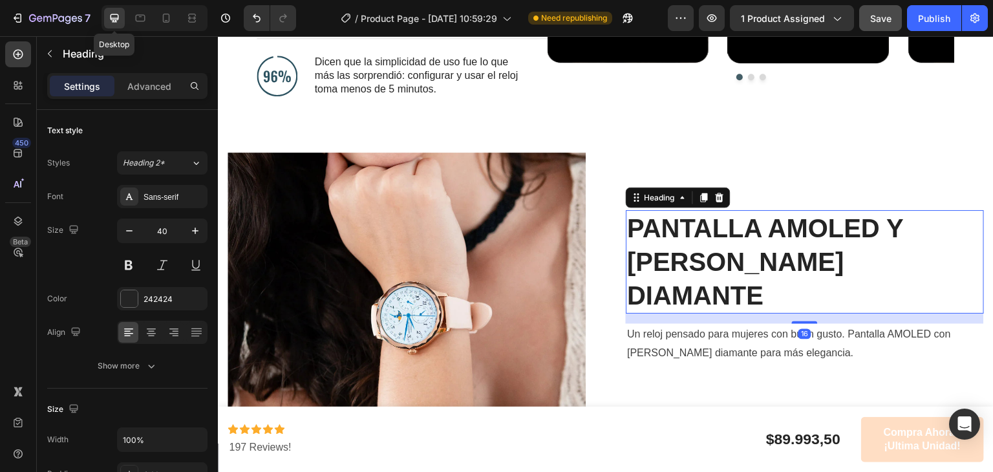
click at [705, 230] on strong "PANTALLA AMOLED Y BISEL DIAMANTE" at bounding box center [765, 262] width 276 height 96
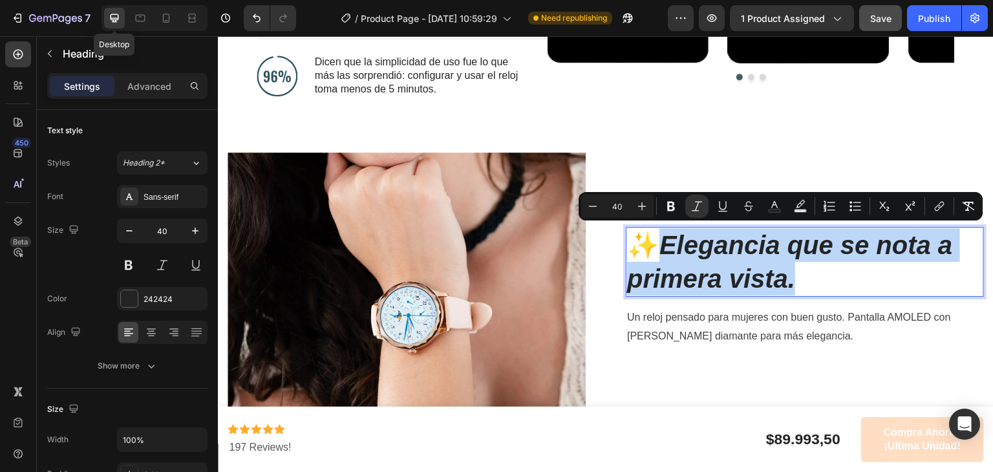
drag, startPoint x: 803, startPoint y: 268, endPoint x: 668, endPoint y: 239, distance: 138.4
click at [668, 239] on p "✨ Elegancia que se nota a primera vista." at bounding box center [805, 261] width 356 height 67
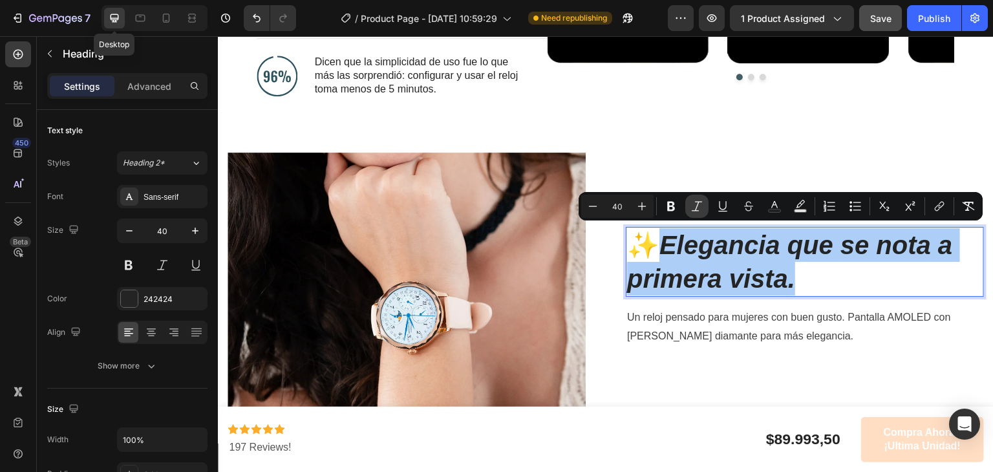
click at [693, 211] on icon "Editor contextual toolbar" at bounding box center [697, 206] width 13 height 13
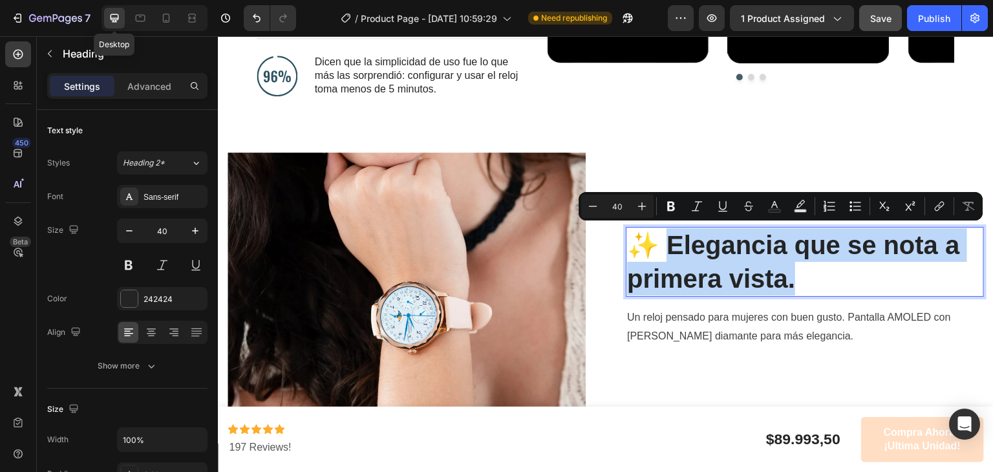
click at [671, 308] on p "Un reloj pensado para mujeres con buen gusto. Pantalla AMOLED con bisel diamant…" at bounding box center [805, 327] width 356 height 38
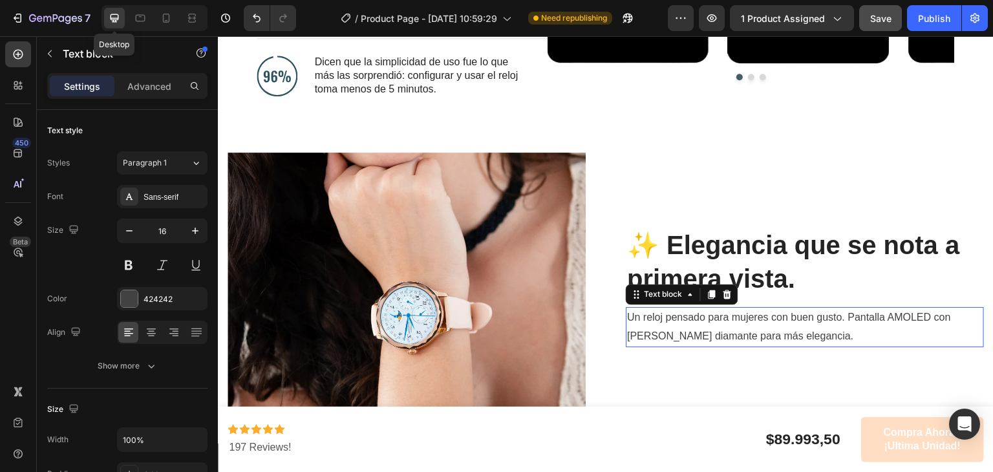
click at [671, 308] on p "Un reloj pensado para mujeres con buen gusto. Pantalla AMOLED con bisel diamant…" at bounding box center [805, 327] width 356 height 38
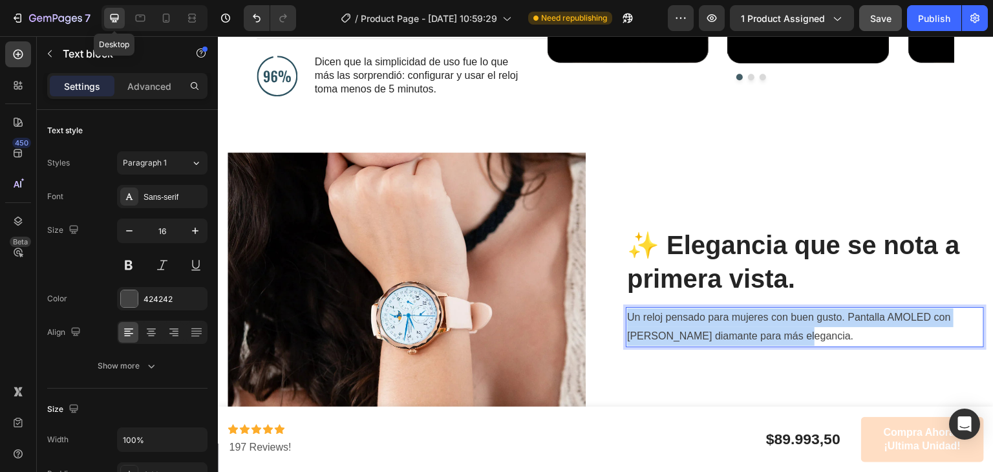
click at [671, 308] on p "Un reloj pensado para mujeres con buen gusto. Pantalla AMOLED con bisel diamant…" at bounding box center [805, 327] width 356 height 38
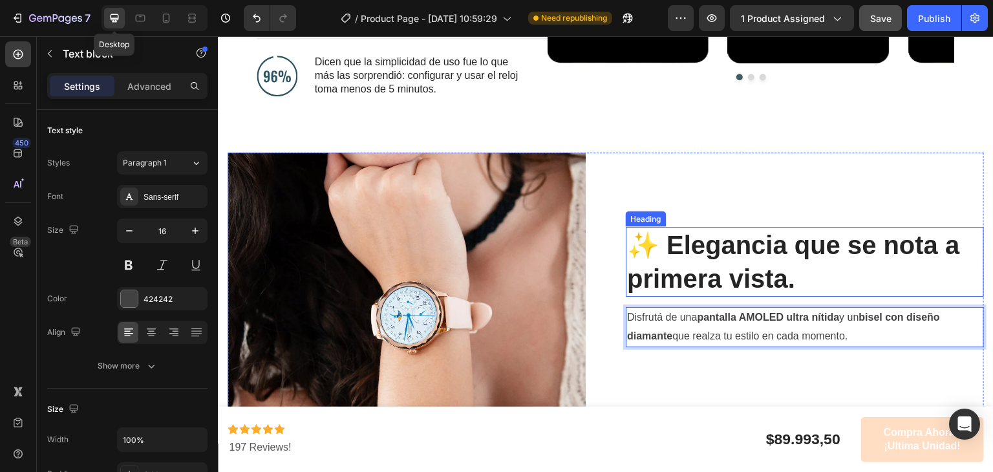
click at [735, 280] on p "✨ Elegancia que se nota a primera vista." at bounding box center [805, 261] width 356 height 67
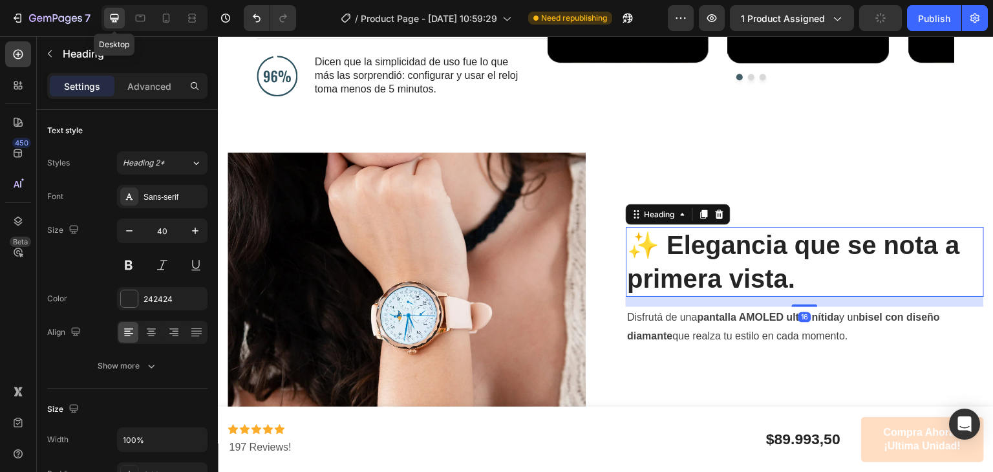
scroll to position [1068, 0]
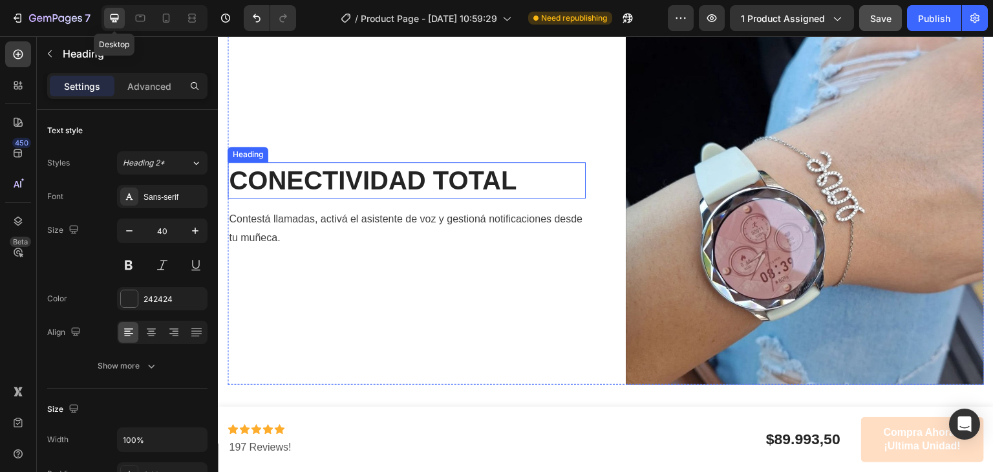
click at [331, 166] on strong "CONECTIVIDAD TOTAL" at bounding box center [373, 180] width 288 height 28
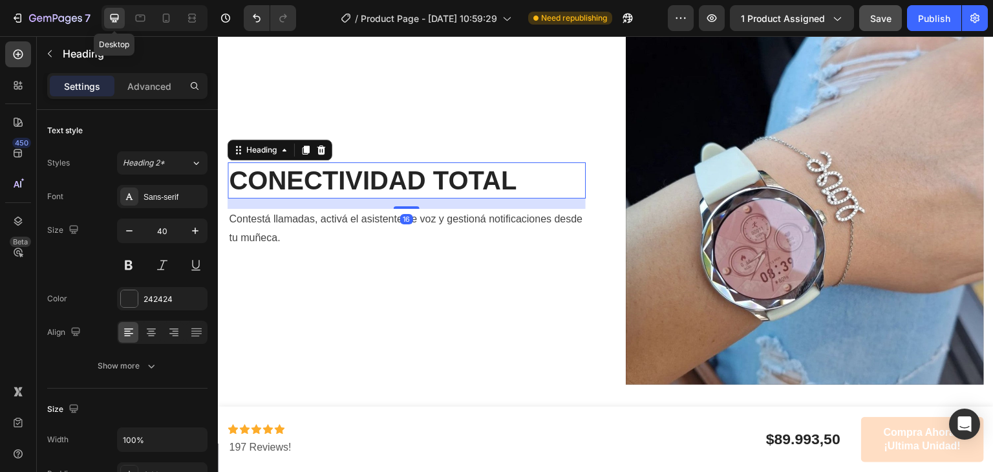
click at [331, 166] on strong "CONECTIVIDAD TOTAL" at bounding box center [373, 180] width 288 height 28
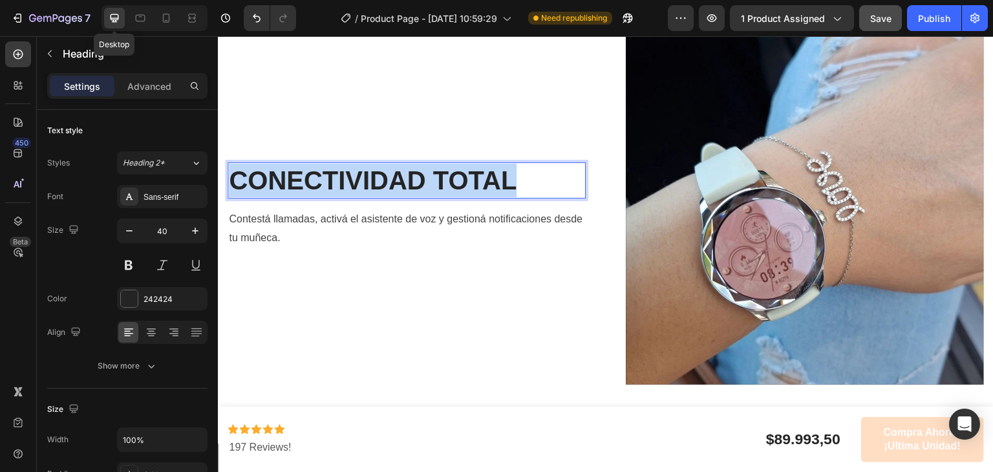
scroll to position [1275, 0]
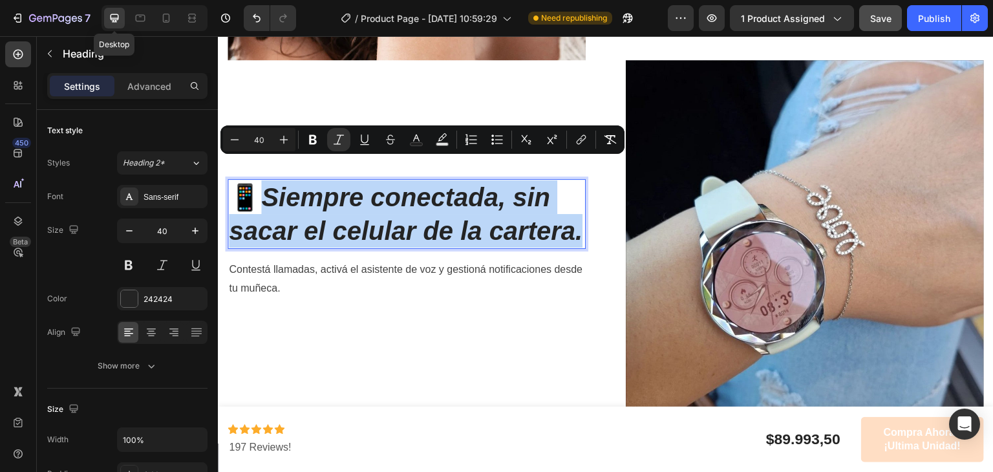
drag, startPoint x: 342, startPoint y: 237, endPoint x: 273, endPoint y: 182, distance: 88.0
click at [273, 182] on p "📱 Siempre conectada, sin sacar el celular de la cartera." at bounding box center [407, 213] width 356 height 67
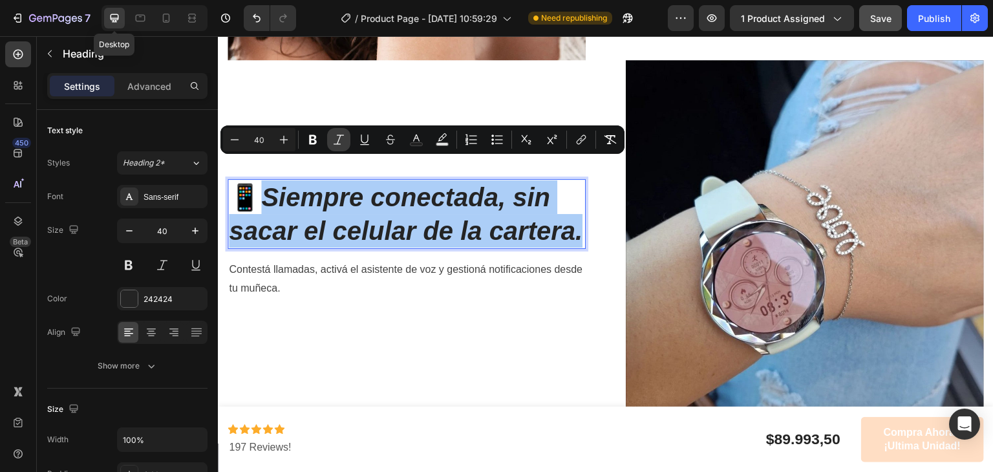
click at [341, 128] on button "Italic" at bounding box center [338, 139] width 23 height 23
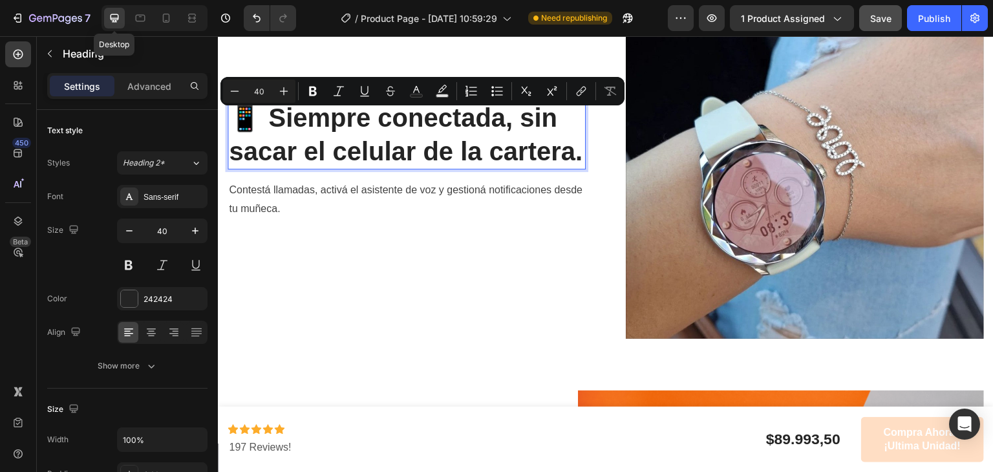
scroll to position [1324, 0]
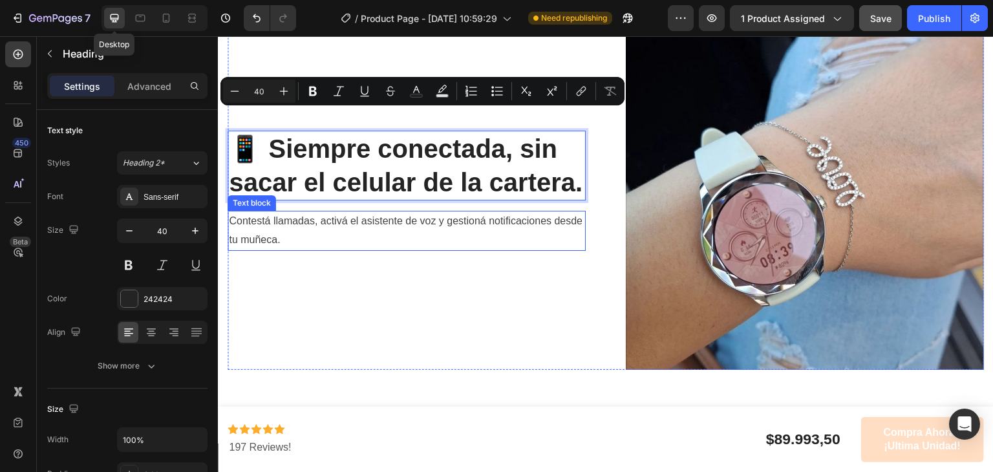
click at [330, 244] on p "Contestá llamadas, activá el asistente de voz y gestioná notificaciones desde t…" at bounding box center [407, 231] width 356 height 38
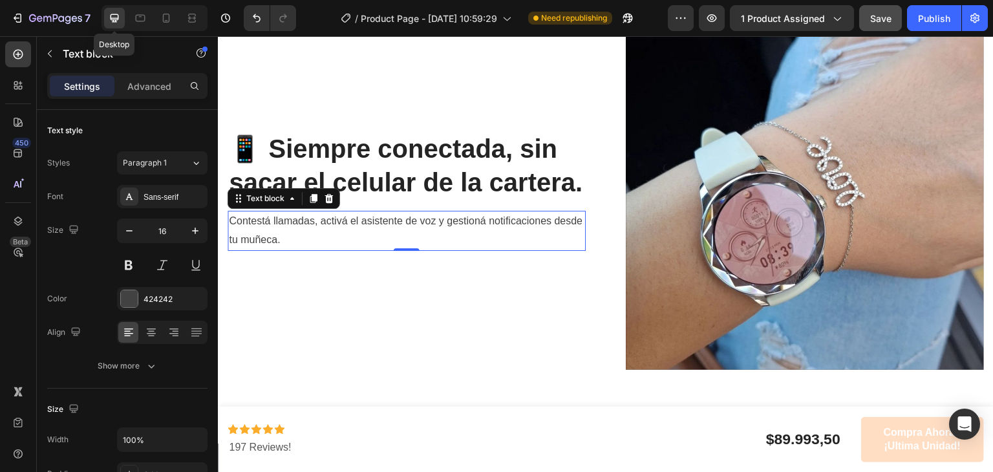
click at [330, 244] on p "Contestá llamadas, activá el asistente de voz y gestioná notificaciones desde t…" at bounding box center [407, 231] width 356 height 38
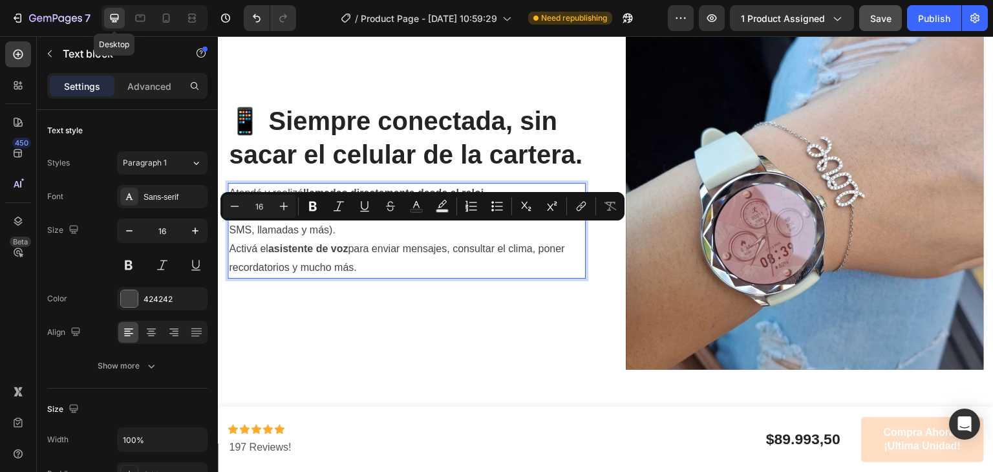
scroll to position [1296, 0]
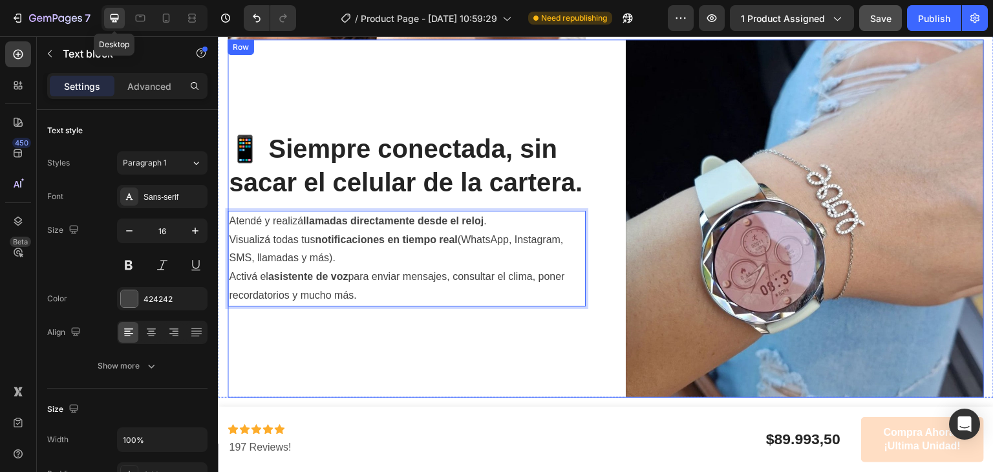
click at [431, 320] on div "📱 Siempre conectada, sin sacar el celular de la cartera. Heading Atendé y reali…" at bounding box center [407, 218] width 358 height 358
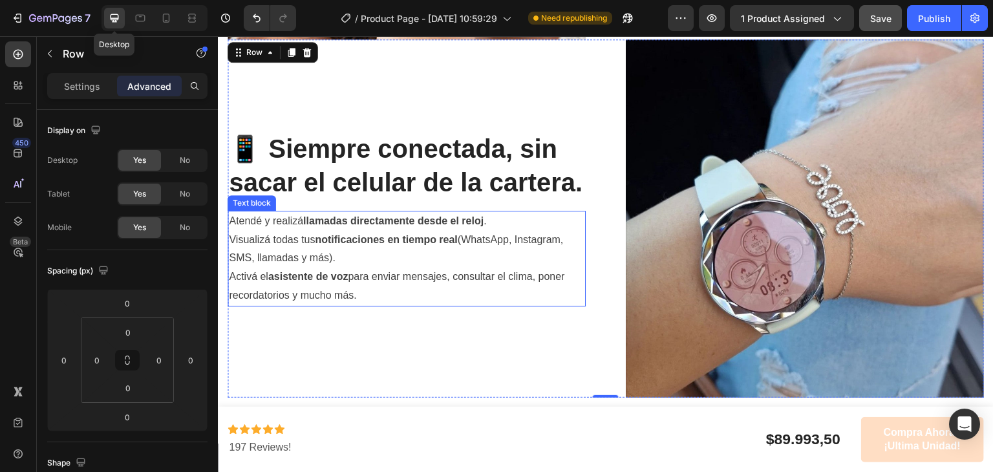
click at [363, 279] on p "Activá el asistente de voz para enviar mensajes, consultar el clima, poner reco…" at bounding box center [407, 287] width 356 height 38
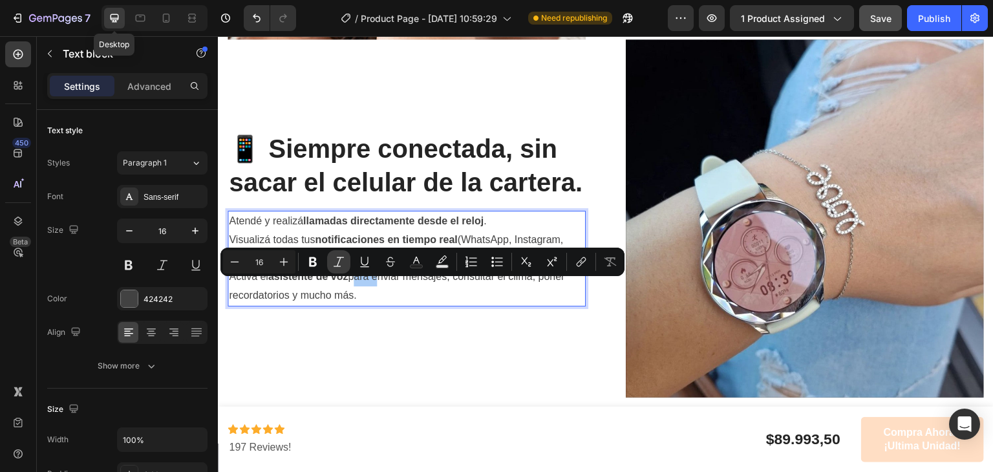
click at [342, 262] on icon "Editor contextual toolbar" at bounding box center [338, 261] width 13 height 13
click at [340, 267] on icon "Editor contextual toolbar" at bounding box center [338, 261] width 13 height 13
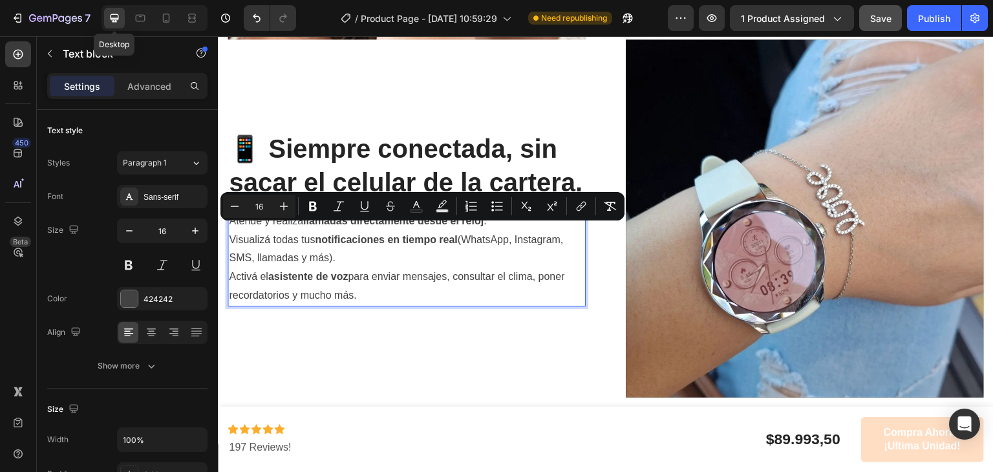
drag, startPoint x: 406, startPoint y: 316, endPoint x: 209, endPoint y: 220, distance: 219.0
click at [490, 202] on button "Bulleted List" at bounding box center [497, 206] width 23 height 23
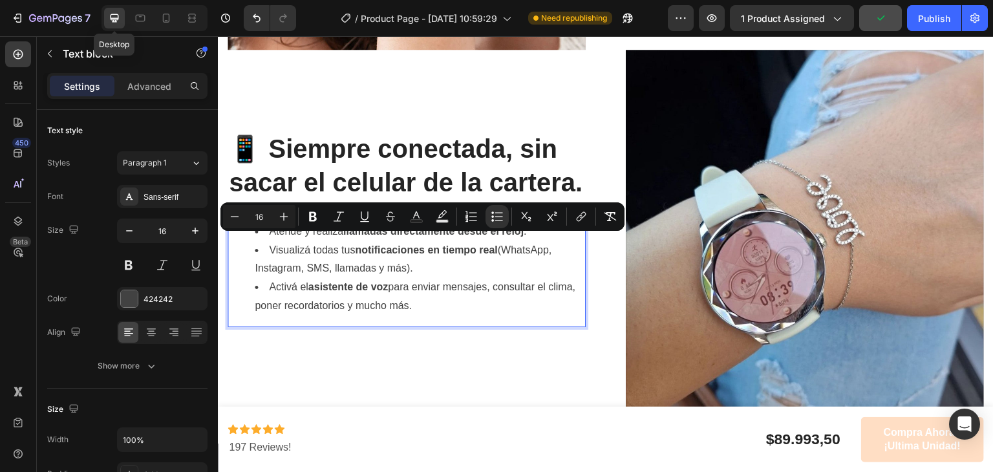
click at [417, 294] on li "Activá el asistente de voz para enviar mensajes, consultar el clima, poner reco…" at bounding box center [420, 297] width 330 height 38
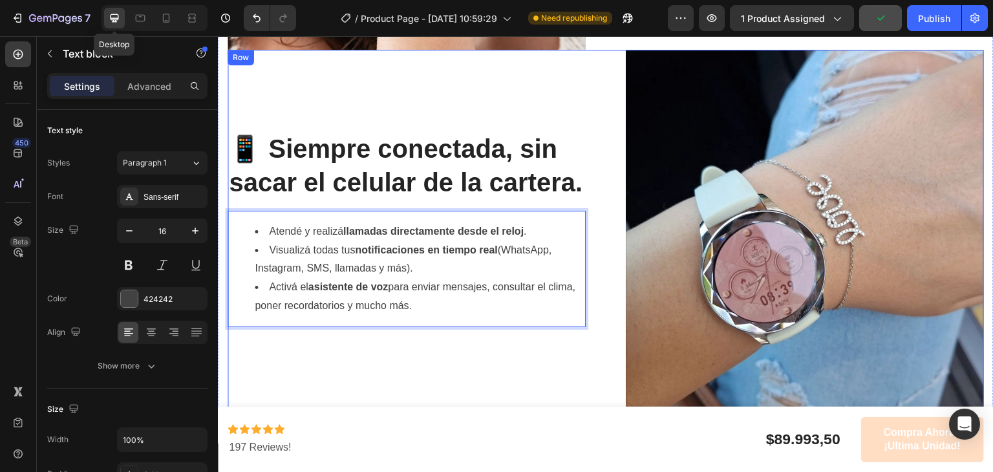
click at [476, 356] on div "📱 Siempre conectada, sin sacar el celular de la cartera. Heading Atendé y reali…" at bounding box center [407, 229] width 358 height 358
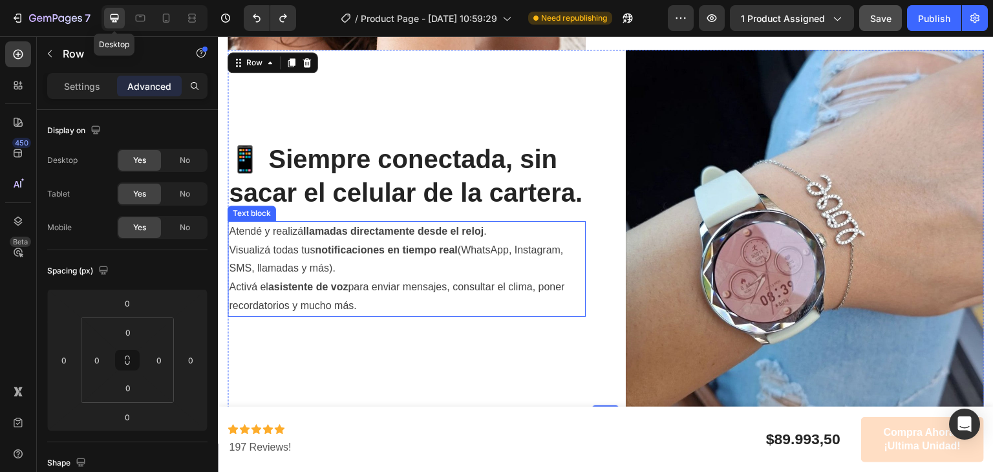
click at [396, 272] on p "Visualizá todas tus notificaciones en tiempo real (WhatsApp, Instagram, SMS, ll…" at bounding box center [407, 260] width 356 height 38
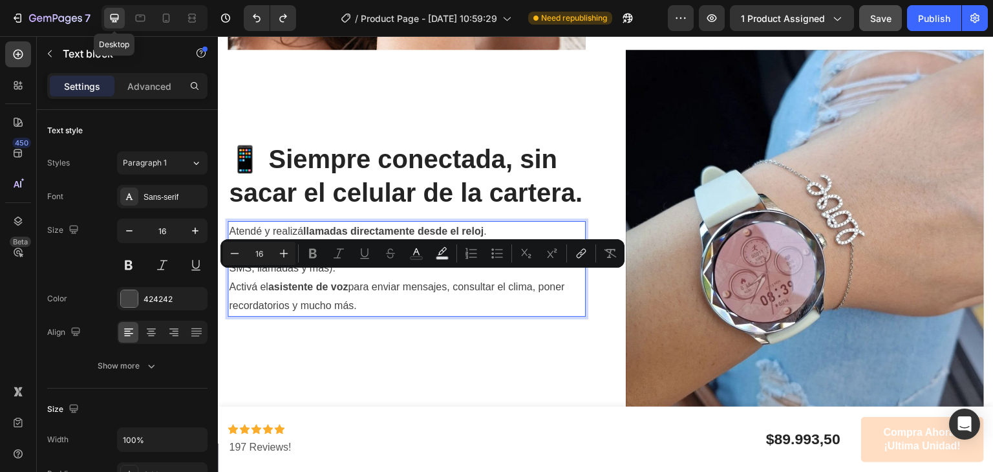
click at [500, 236] on p "Atendé y realizá llamadas directamente desde el reloj ." at bounding box center [407, 231] width 356 height 19
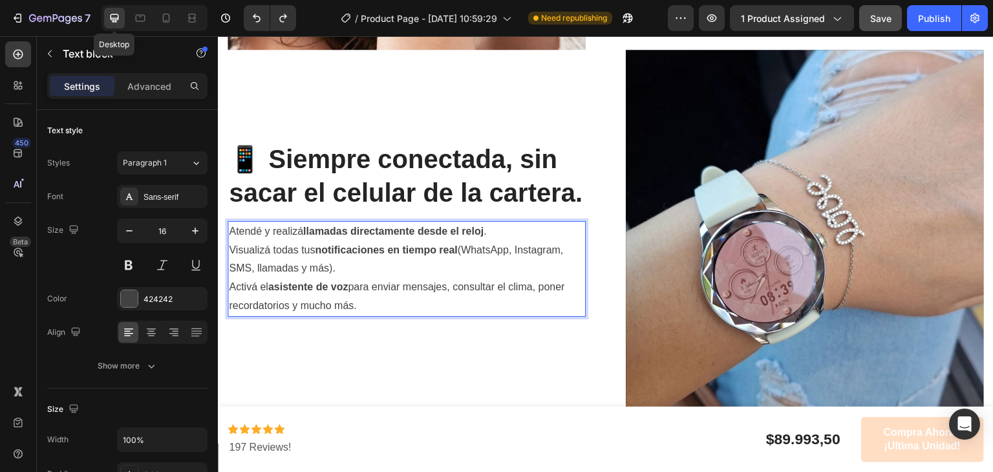
scroll to position [1276, 0]
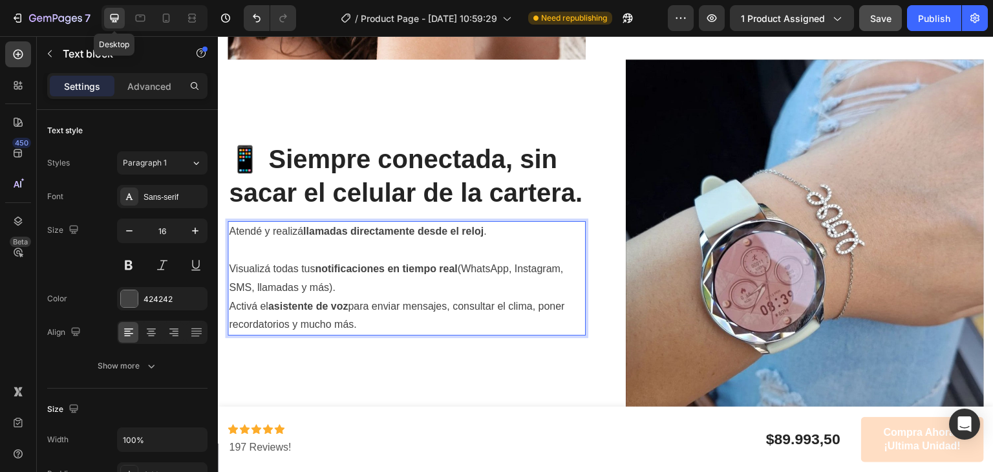
click at [407, 289] on p "Visualizá todas tus notificaciones en tiempo real (WhatsApp, Instagram, SMS, ll…" at bounding box center [407, 279] width 356 height 38
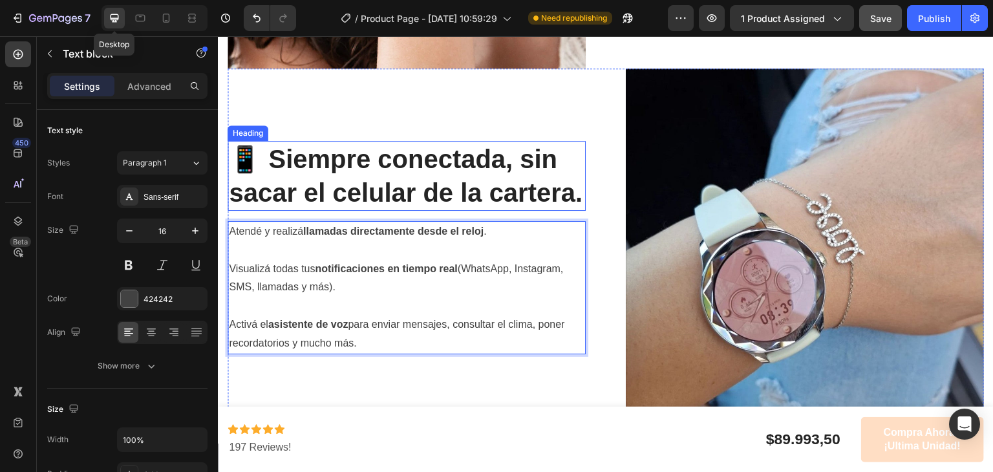
click at [539, 69] on div "📱 Siempre conectada, sin sacar el celular de la cartera. Heading Atendé y reali…" at bounding box center [407, 248] width 358 height 358
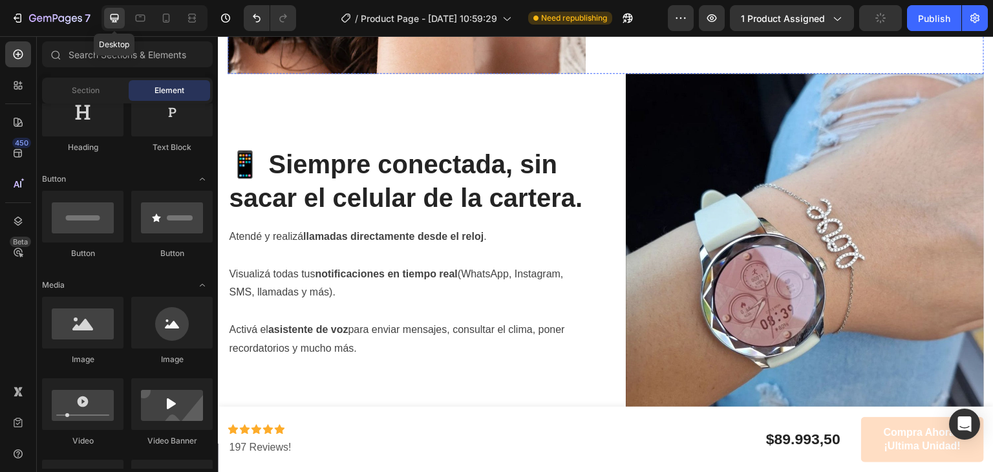
scroll to position [1333, 0]
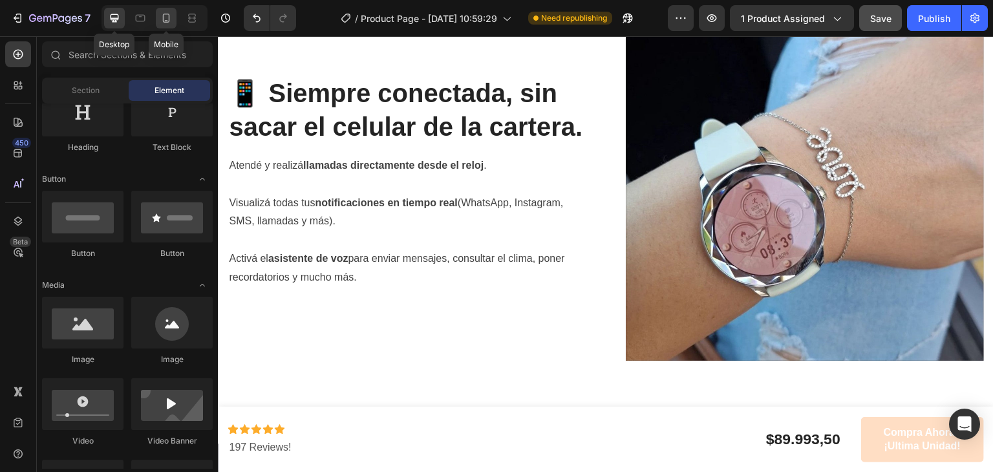
click at [173, 21] on div at bounding box center [166, 18] width 21 height 21
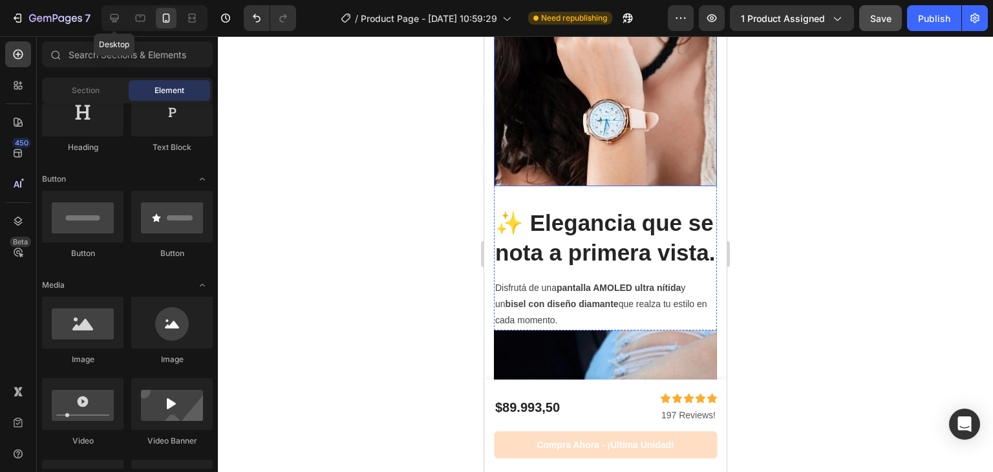
scroll to position [1136, 0]
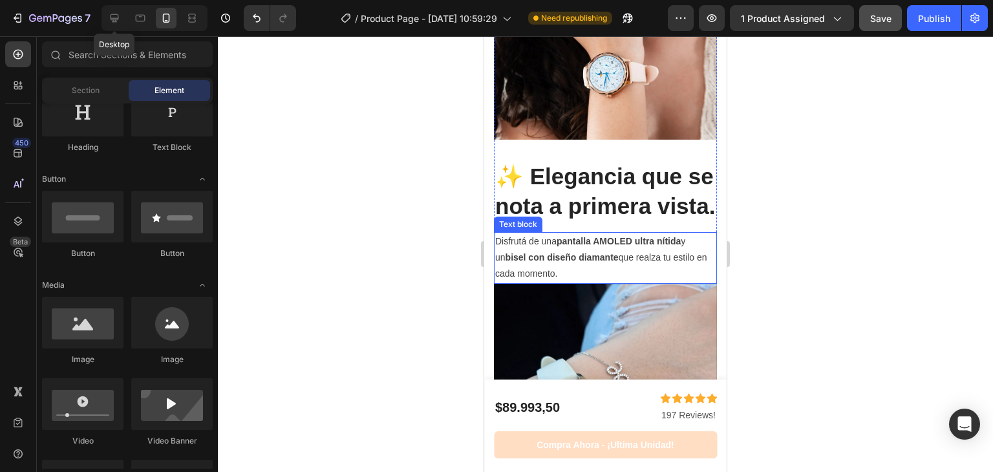
click at [616, 283] on p "Disfrutá de una pantalla AMOLED ultra nítida y un bisel con diseño diamante que…" at bounding box center [605, 257] width 221 height 49
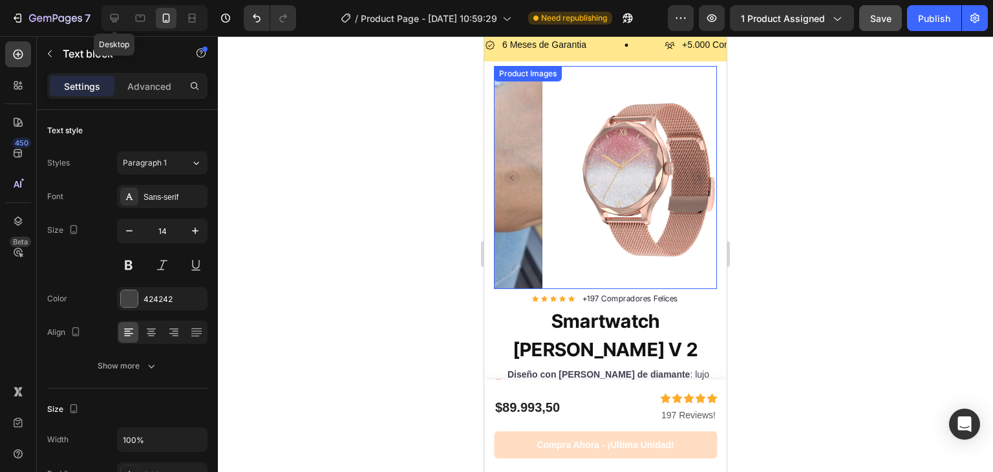
scroll to position [57, 0]
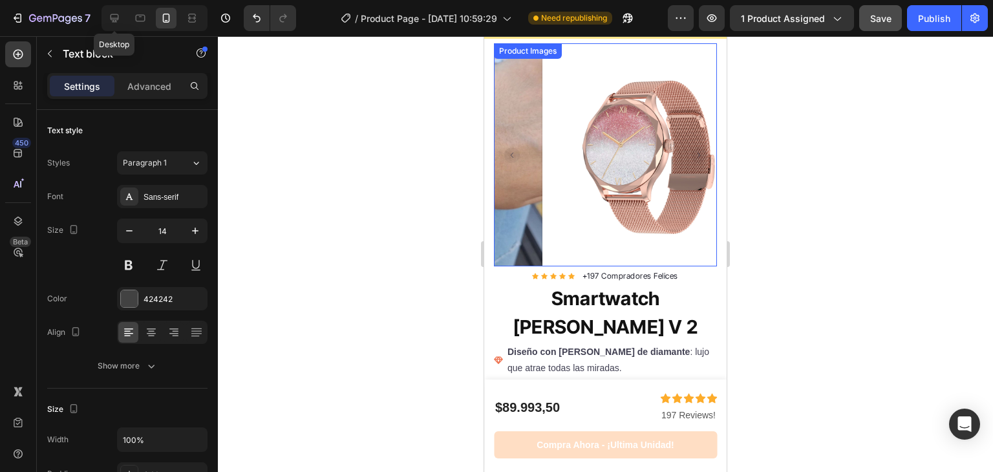
click at [691, 147] on rect "Carousel Next Arrow" at bounding box center [699, 155] width 16 height 16
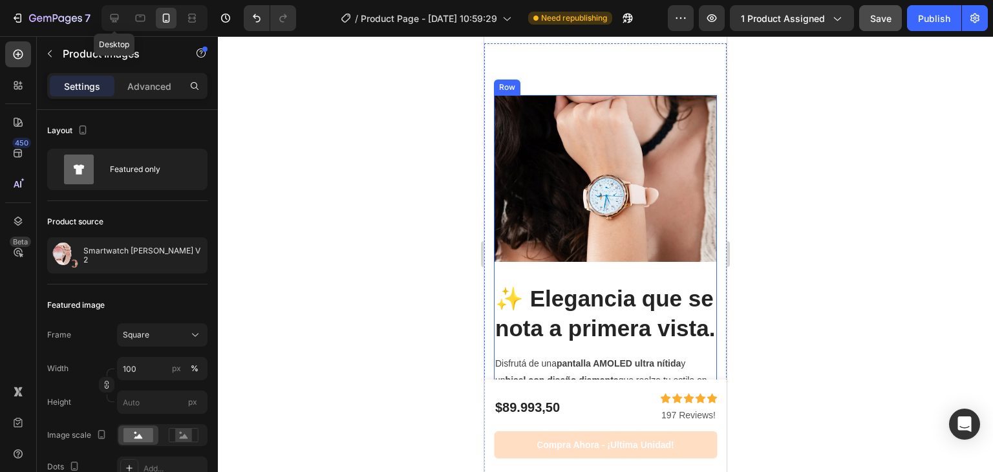
scroll to position [1622, 0]
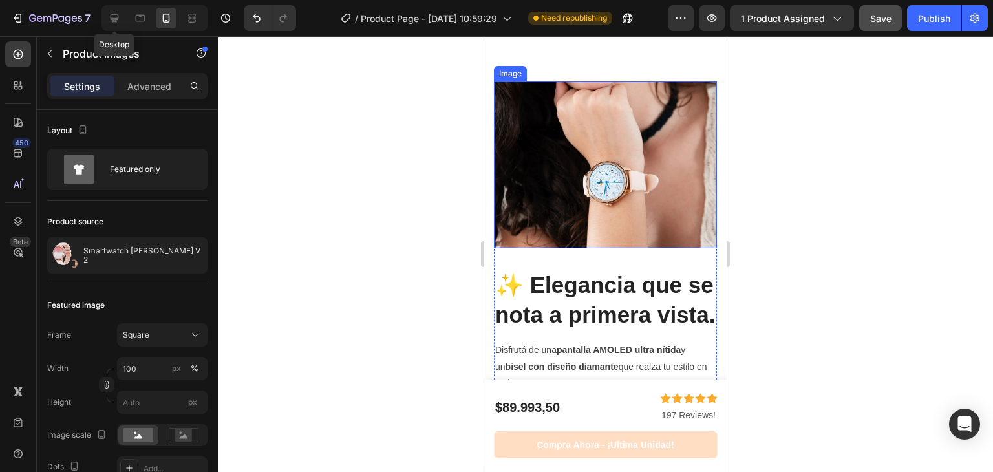
click at [550, 102] on img at bounding box center [605, 165] width 223 height 168
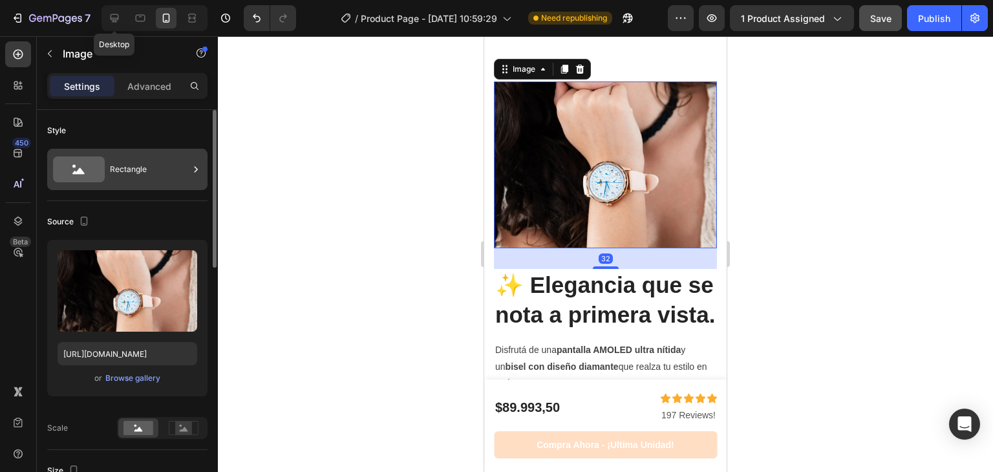
click at [108, 182] on div "Rectangle" at bounding box center [127, 169] width 160 height 41
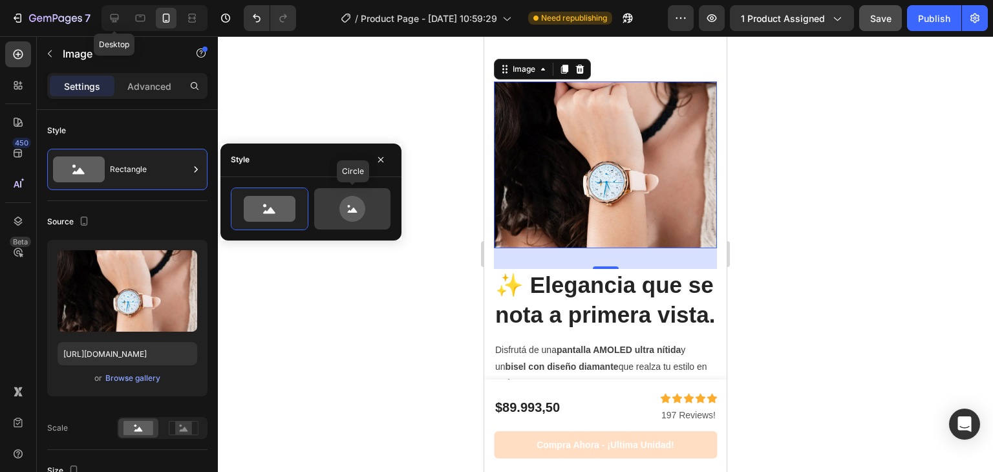
click at [352, 208] on icon at bounding box center [353, 210] width 10 height 5
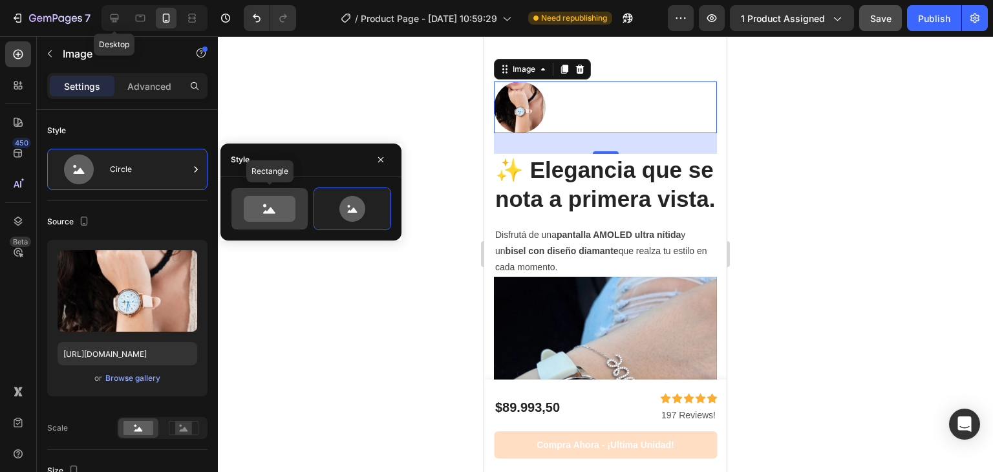
click at [307, 193] on div at bounding box center [270, 208] width 76 height 41
type input "100"
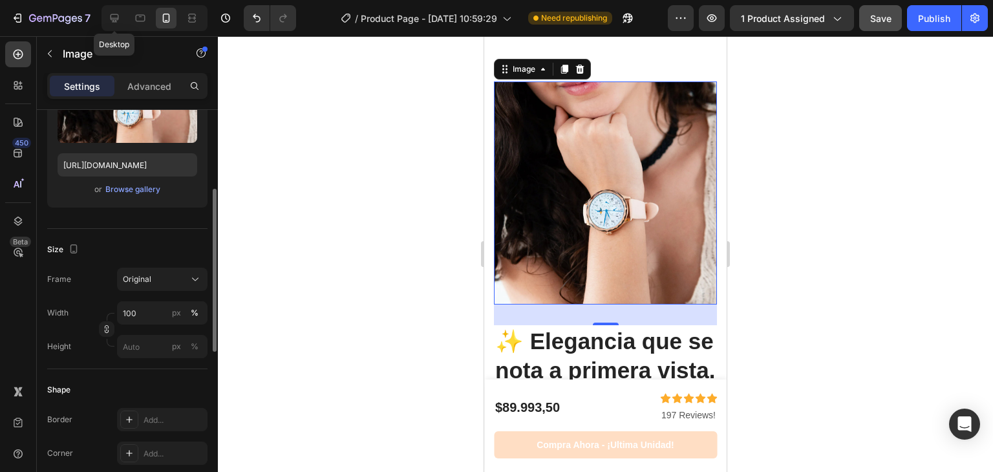
scroll to position [191, 0]
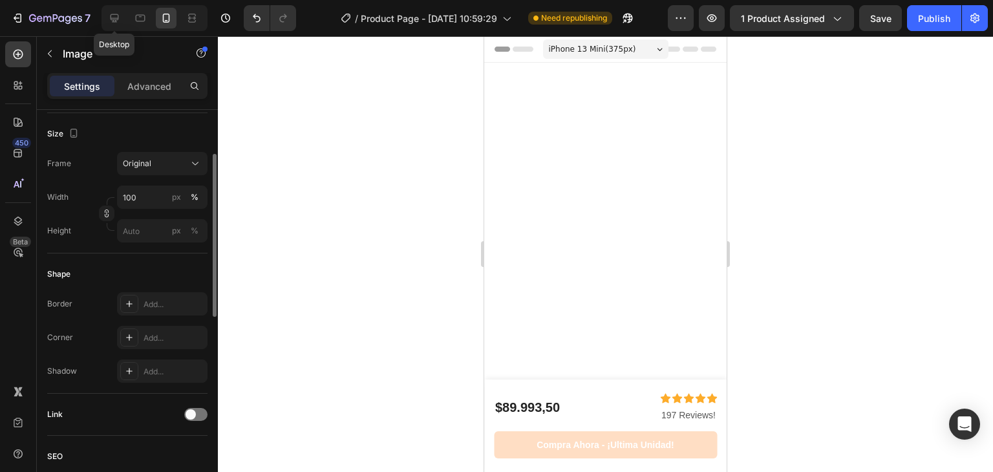
scroll to position [1622, 0]
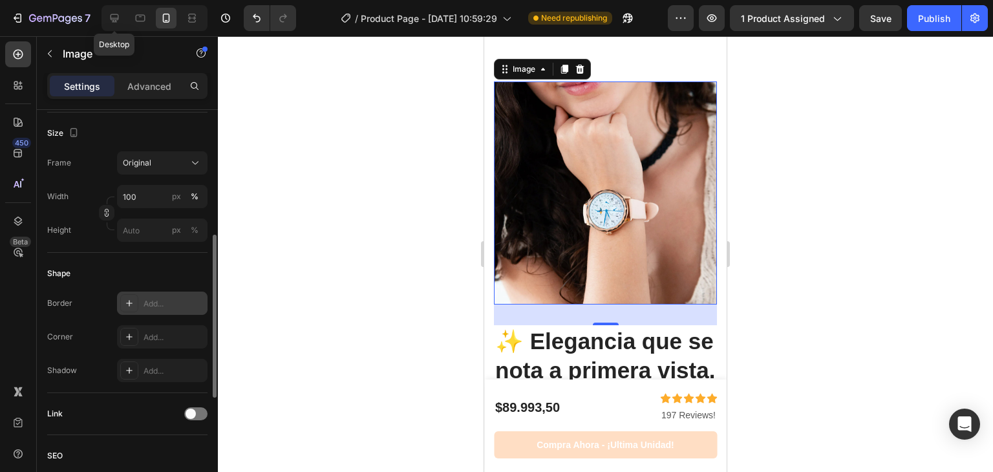
click at [147, 314] on div "Add..." at bounding box center [162, 303] width 91 height 23
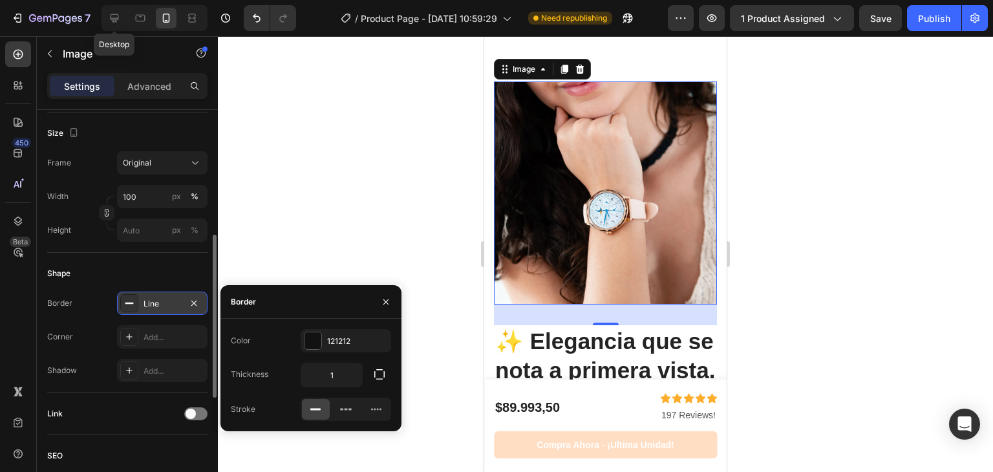
click at [138, 301] on div at bounding box center [129, 303] width 18 height 18
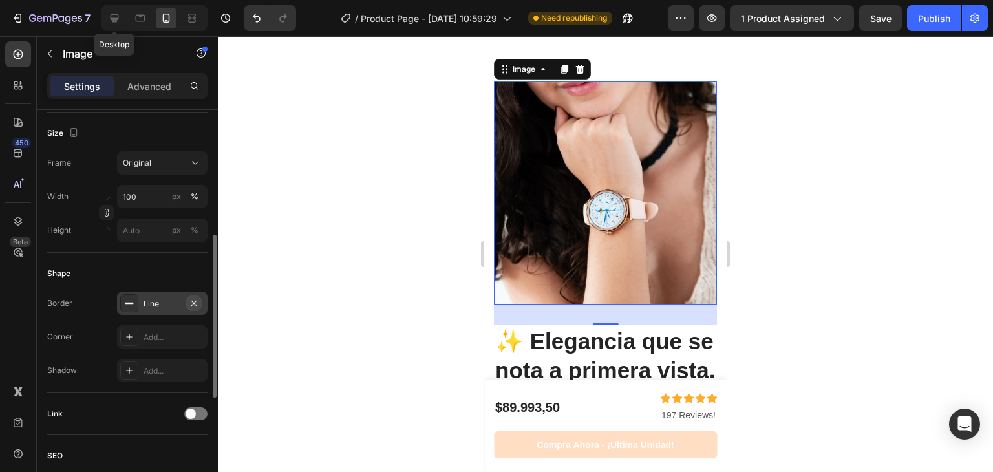
click at [194, 304] on icon "button" at bounding box center [194, 303] width 10 height 10
click at [162, 335] on div "Add..." at bounding box center [174, 338] width 61 height 12
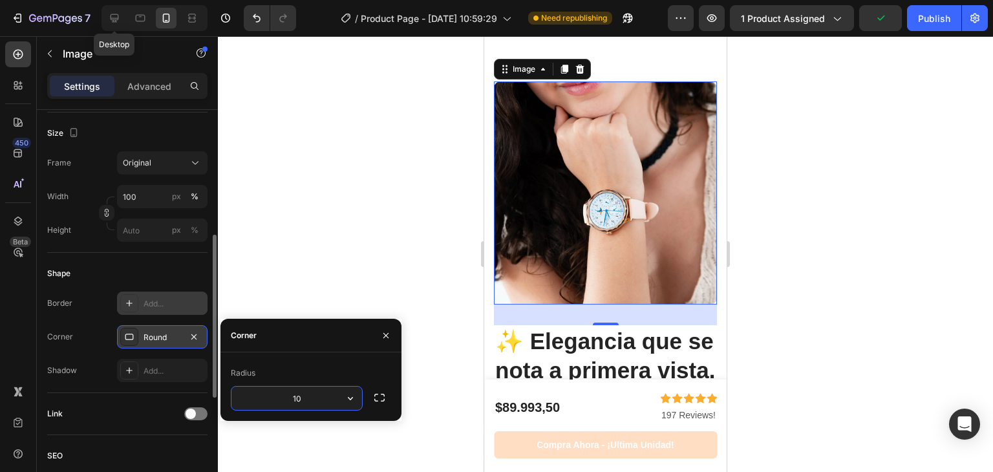
type input "1"
type input "5"
type input "25"
click at [371, 221] on div at bounding box center [605, 254] width 775 height 436
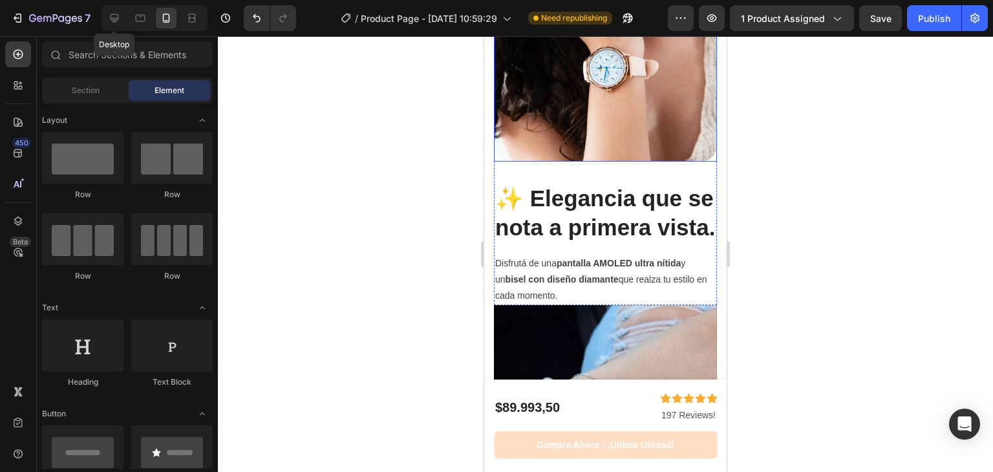
scroll to position [1766, 0]
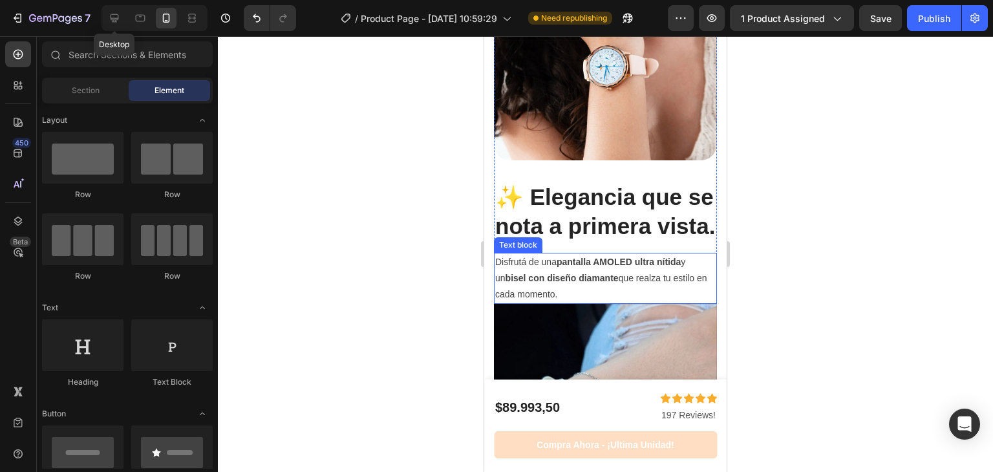
click at [595, 303] on p "Disfrutá de una pantalla AMOLED ultra nítida y un bisel con diseño diamante que…" at bounding box center [605, 278] width 221 height 49
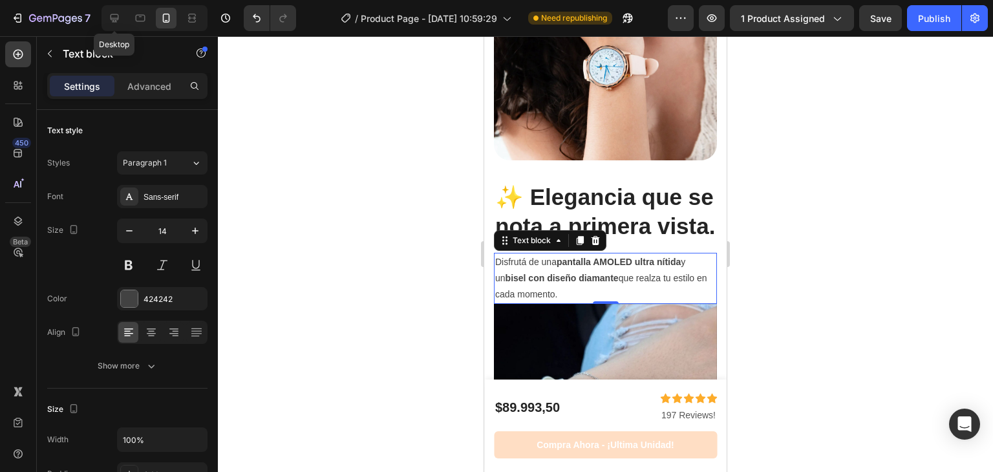
click at [671, 271] on div "✨ Elegancia que se nota a primera vista. Heading Disfrutá de una pantalla AMOLE…" at bounding box center [605, 243] width 223 height 124
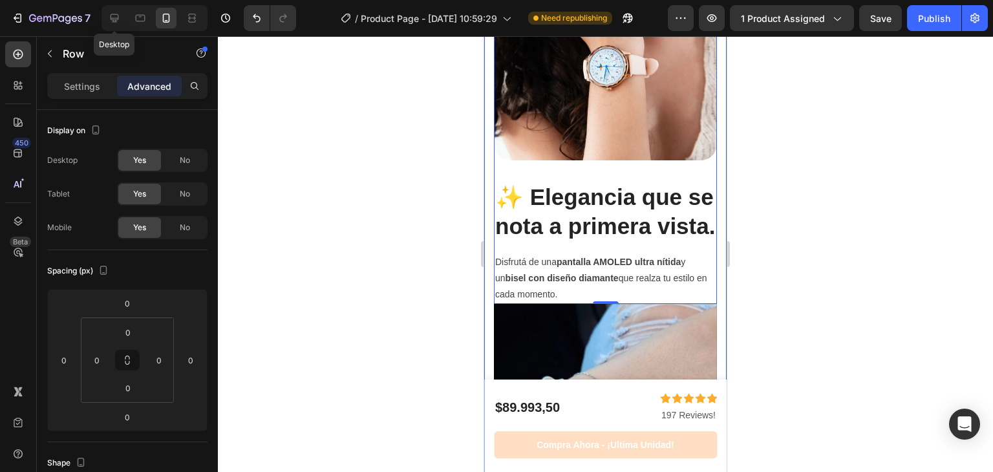
scroll to position [1894, 0]
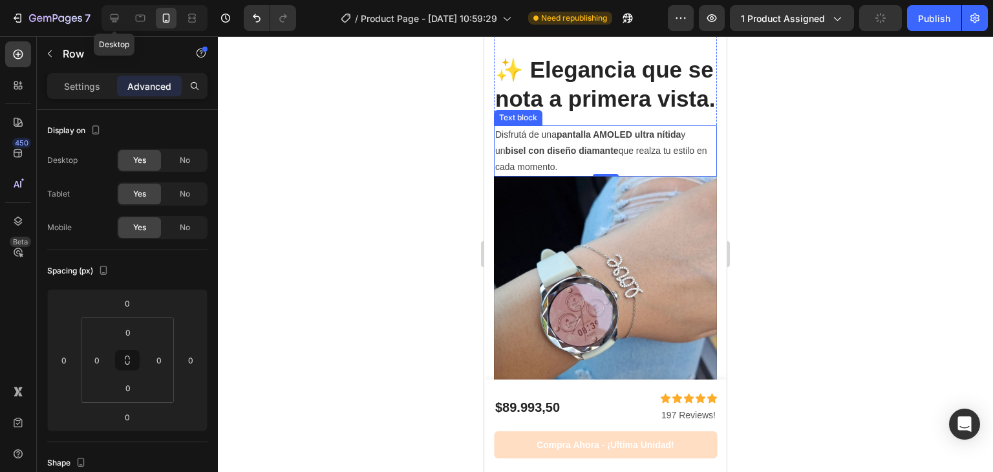
click at [625, 140] on strong "pantalla AMOLED ultra nítida" at bounding box center [619, 134] width 124 height 10
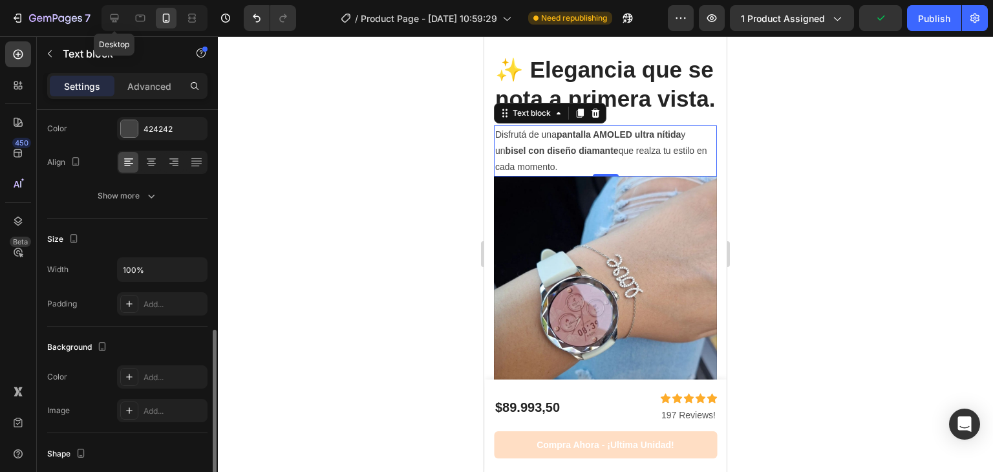
scroll to position [288, 0]
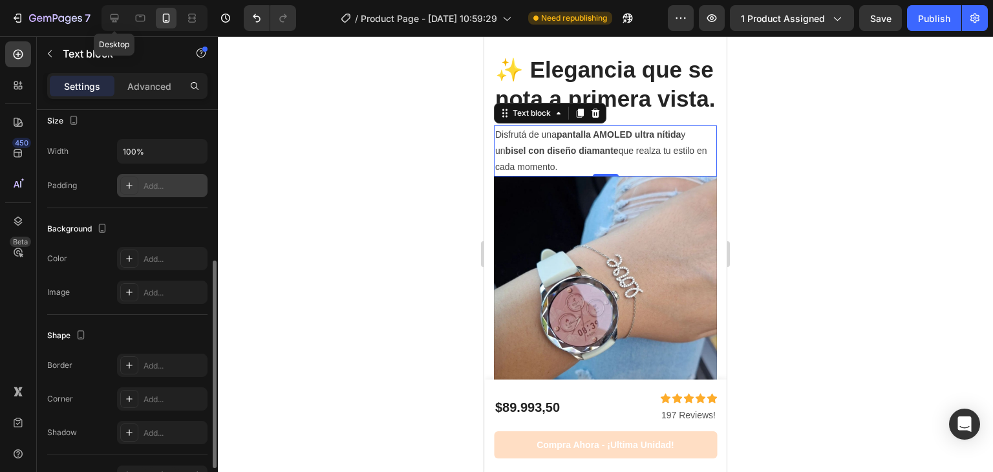
click at [146, 186] on div "Add..." at bounding box center [174, 186] width 61 height 12
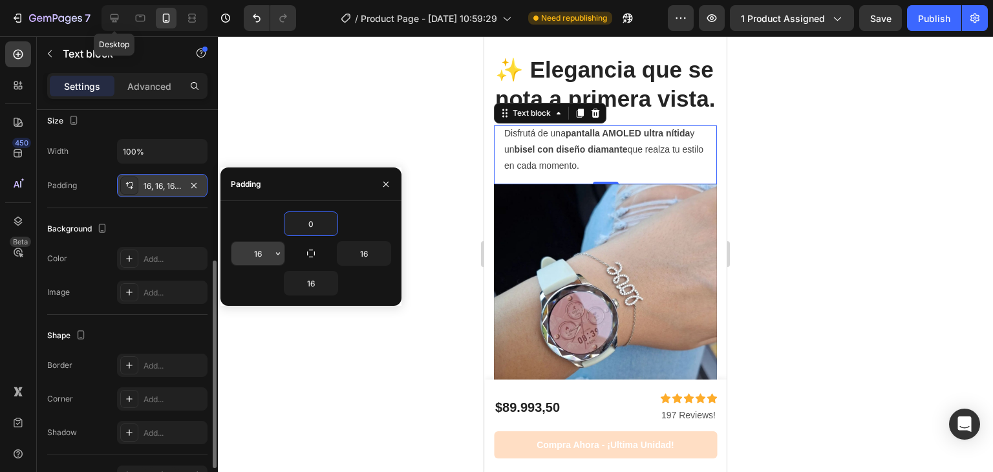
type input "0"
click at [259, 246] on input "16" at bounding box center [258, 253] width 53 height 23
type input "0"
click at [380, 245] on button "button" at bounding box center [384, 253] width 13 height 23
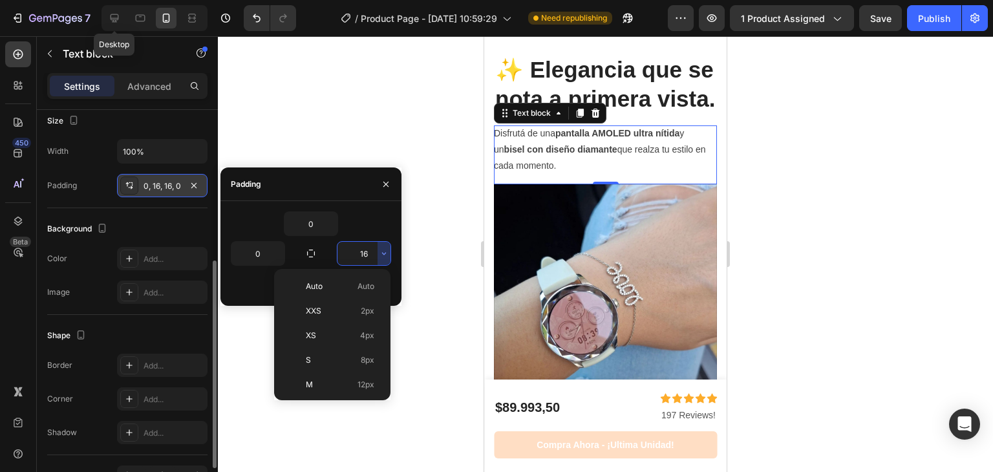
click at [354, 249] on input "16" at bounding box center [364, 253] width 53 height 23
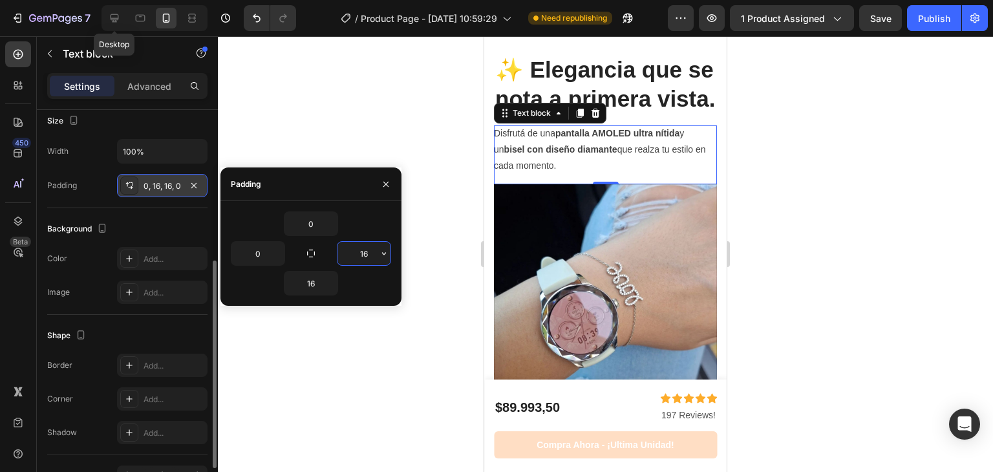
click at [354, 249] on input "16" at bounding box center [364, 253] width 53 height 23
type input "0"
click at [769, 241] on div at bounding box center [605, 254] width 775 height 436
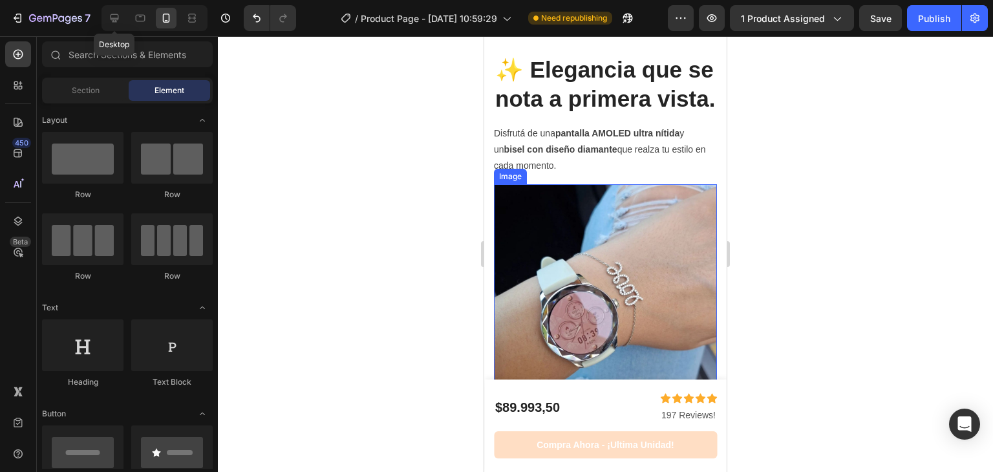
click at [601, 209] on img at bounding box center [605, 295] width 223 height 223
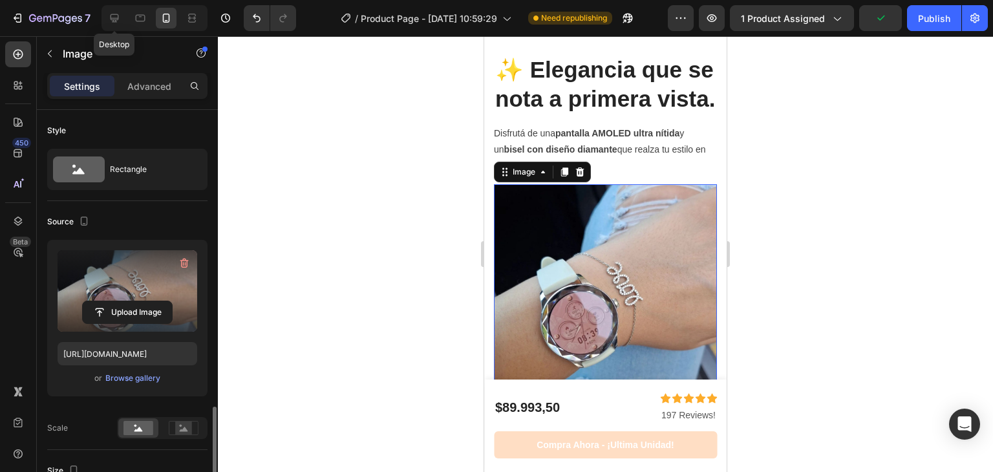
scroll to position [232, 0]
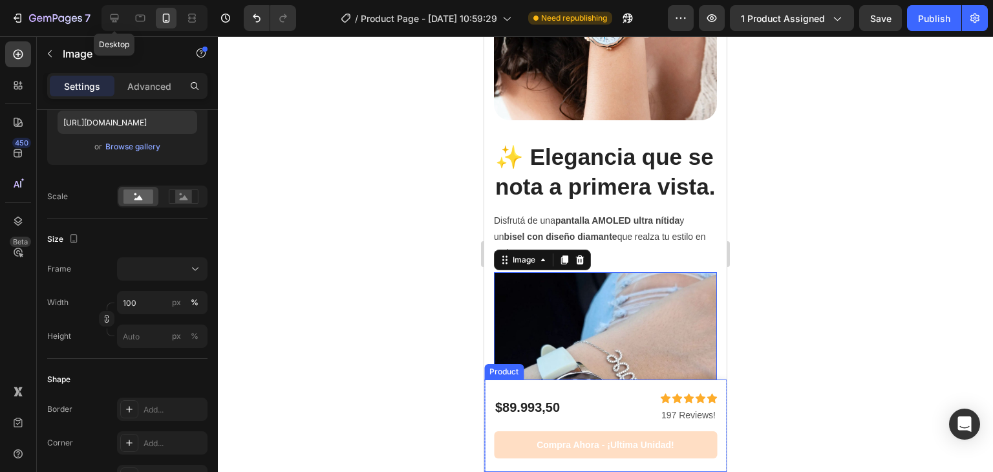
scroll to position [1571, 0]
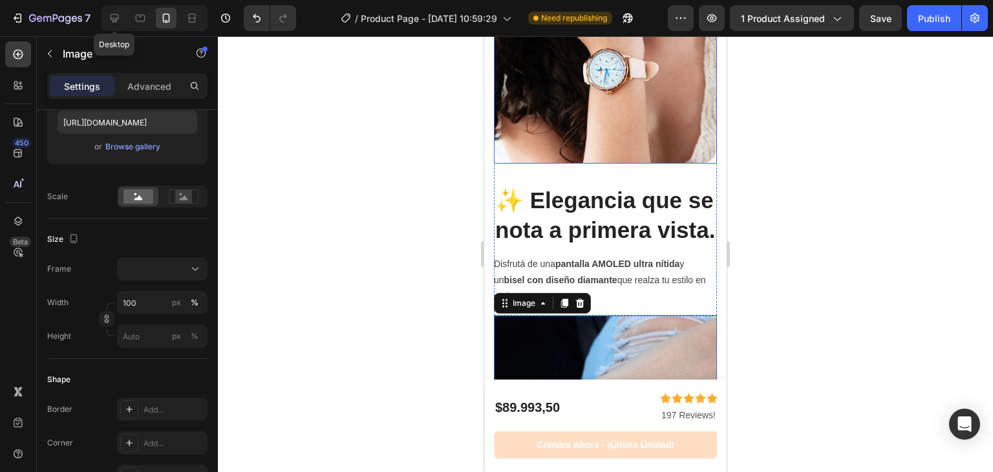
click at [557, 127] on img at bounding box center [605, 51] width 223 height 223
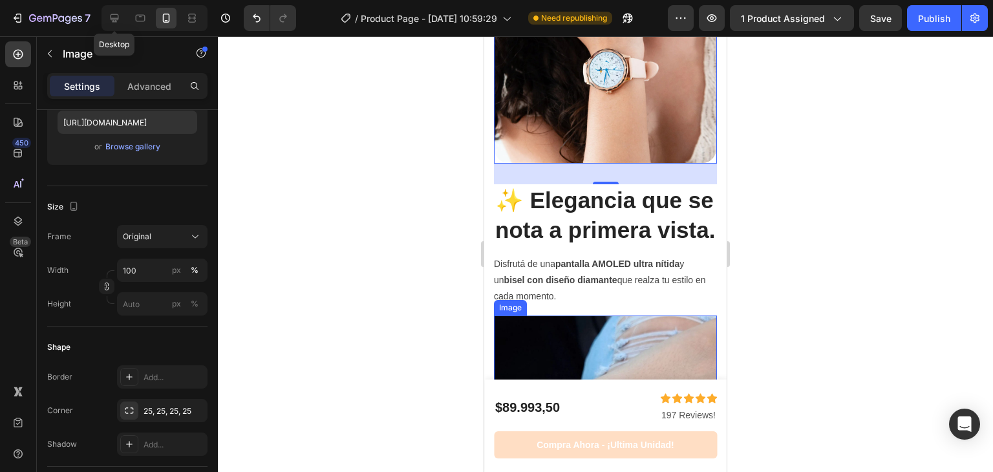
click at [568, 351] on img at bounding box center [605, 427] width 223 height 223
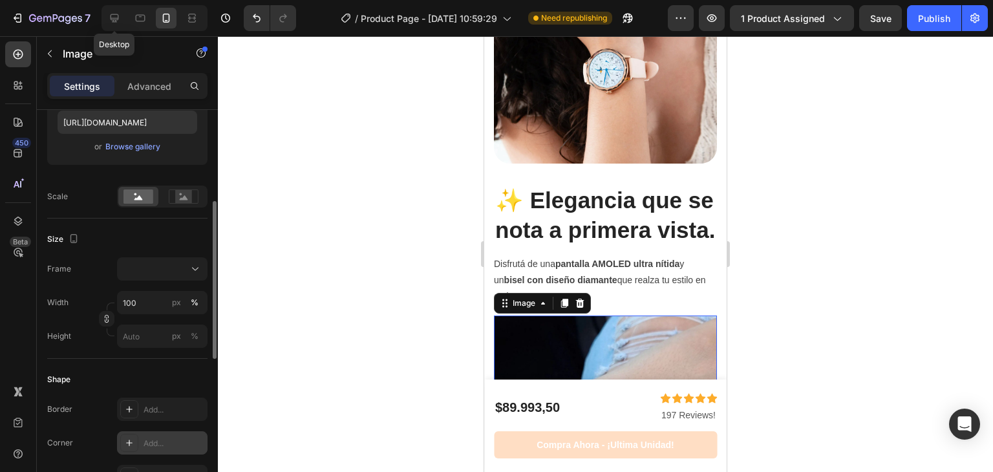
click at [149, 440] on div "Add..." at bounding box center [174, 444] width 61 height 12
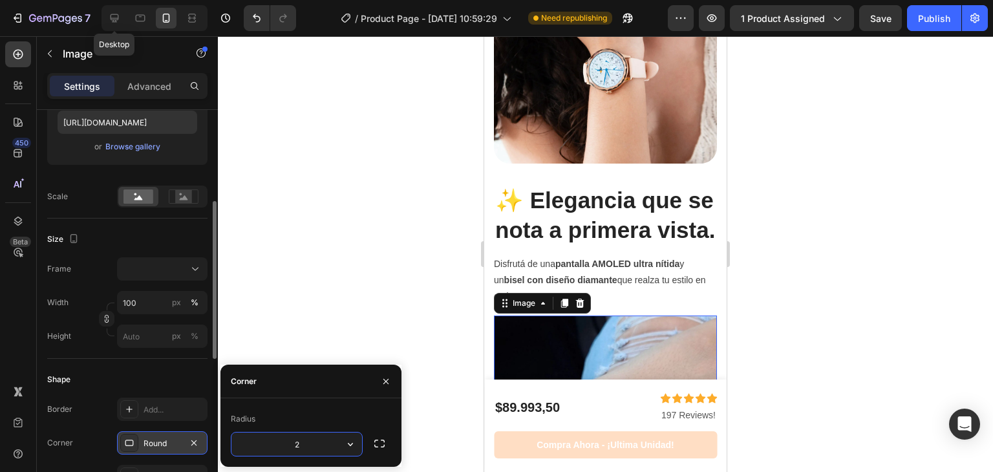
type input "25"
click at [382, 274] on div at bounding box center [605, 254] width 775 height 436
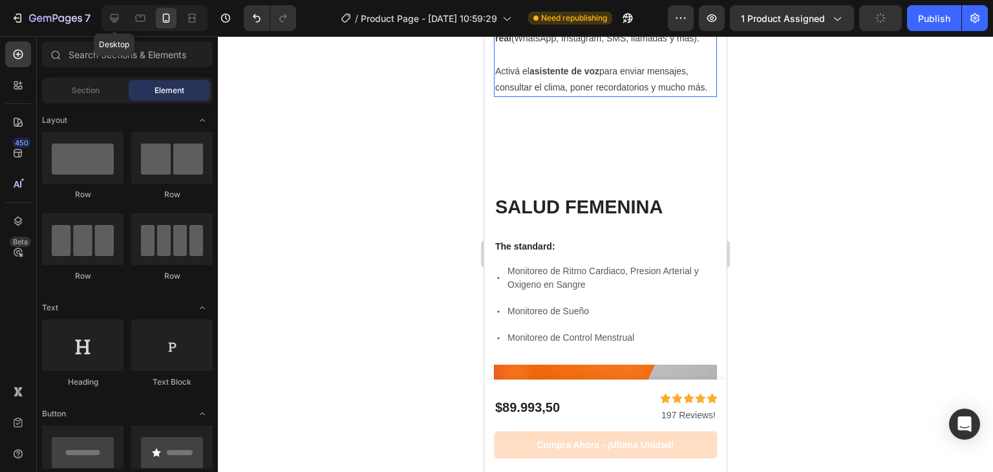
scroll to position [2326, 0]
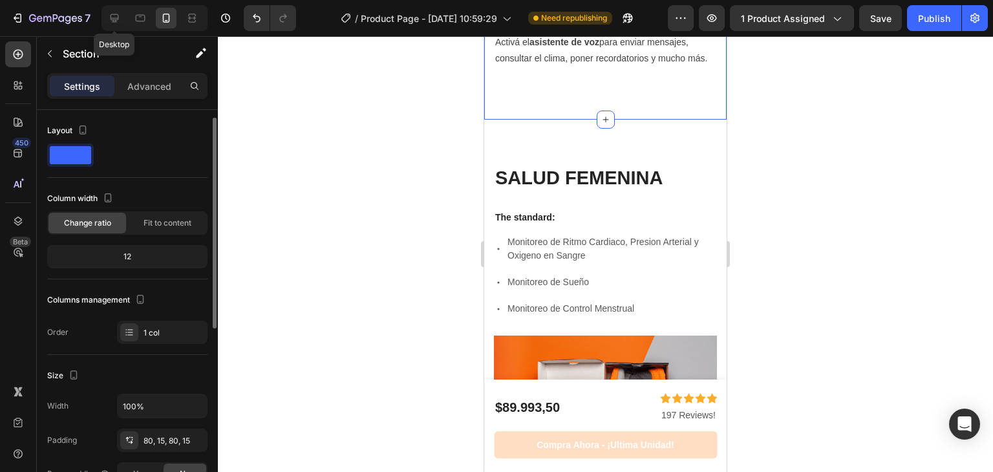
scroll to position [152, 0]
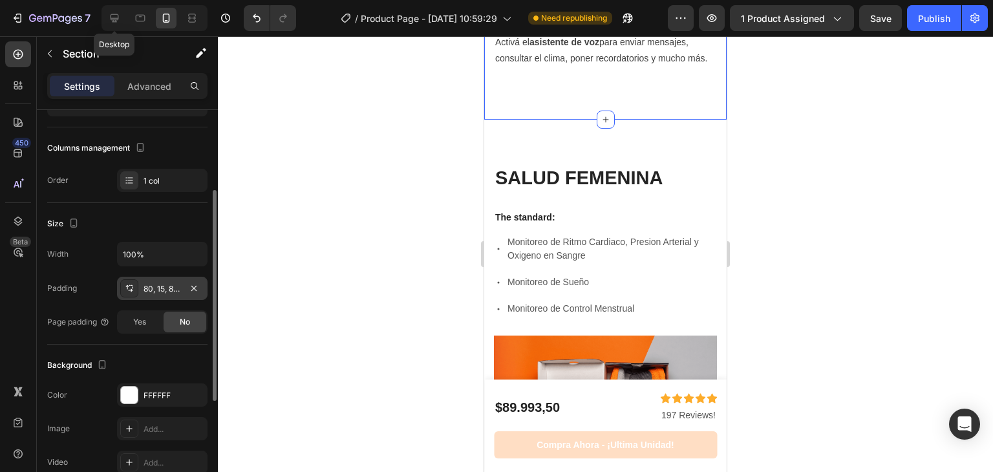
click at [168, 285] on div "80, 15, 80, 15" at bounding box center [163, 289] width 38 height 12
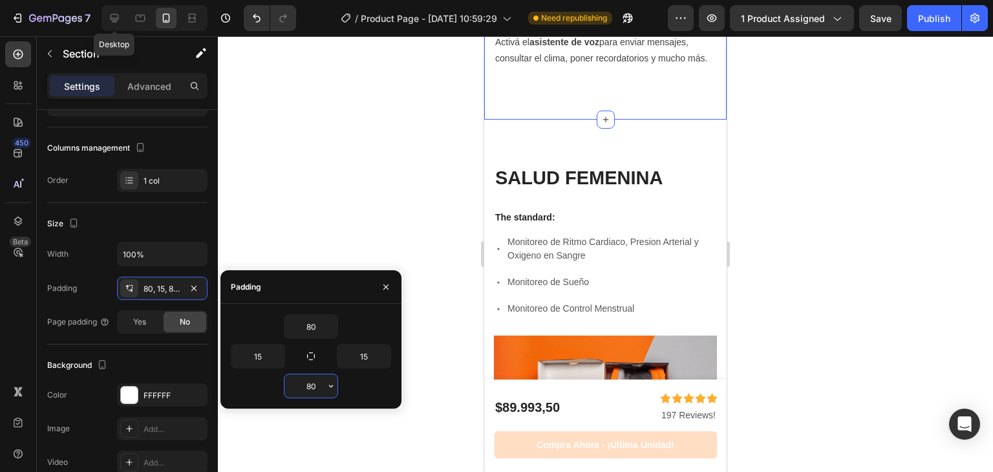
click at [316, 376] on input "80" at bounding box center [311, 385] width 53 height 23
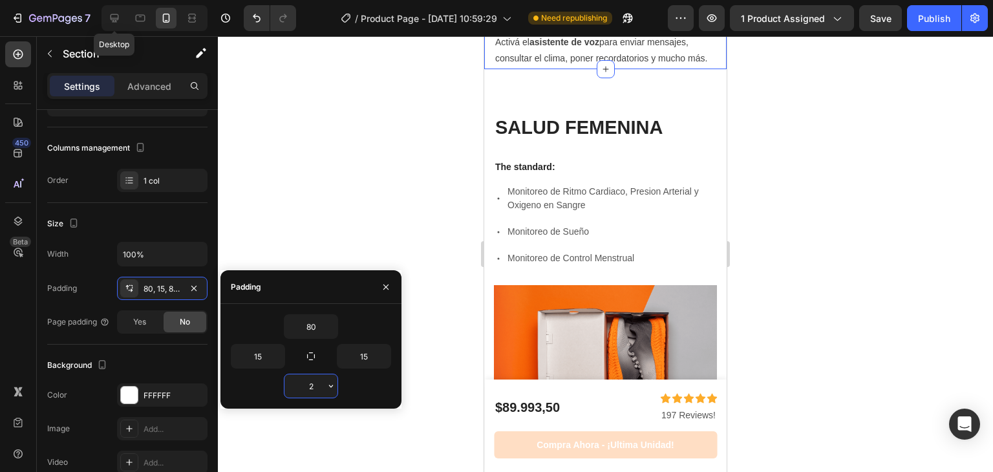
type input "20"
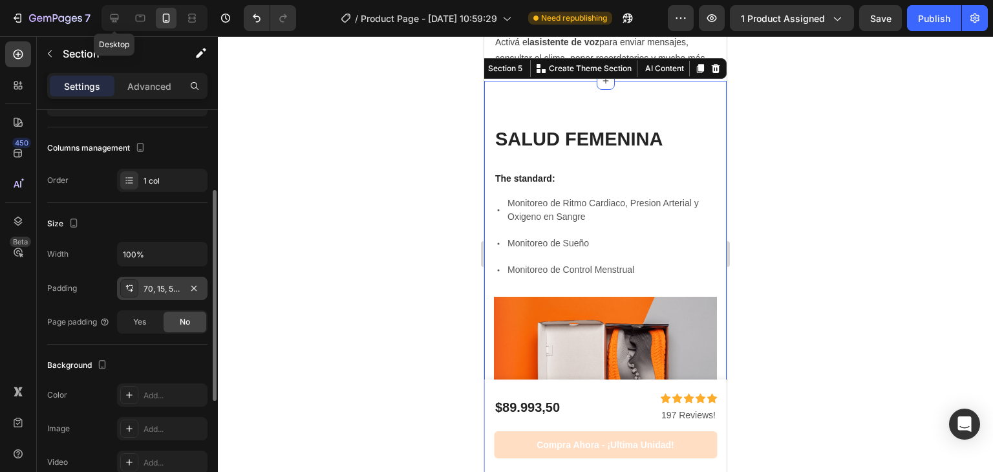
click at [160, 293] on div "70, 15, 56, 15" at bounding box center [163, 289] width 38 height 12
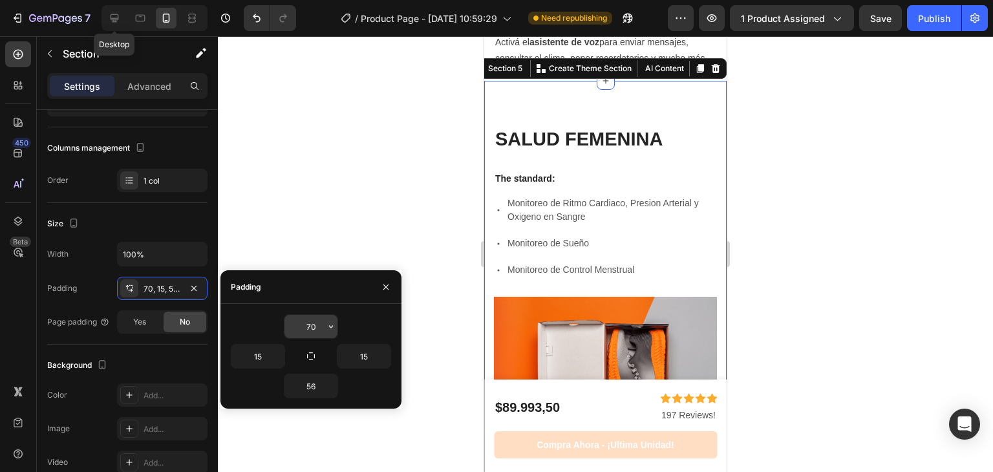
click at [298, 322] on input "70" at bounding box center [311, 326] width 53 height 23
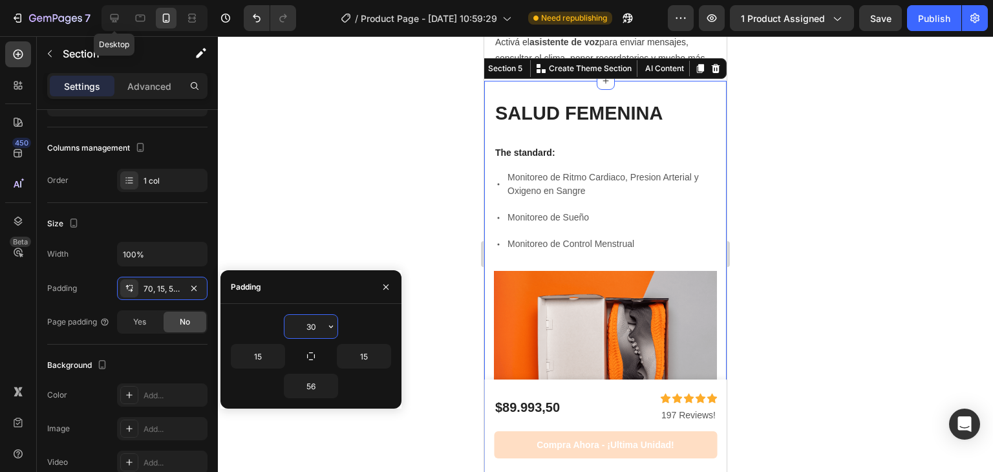
type input "3"
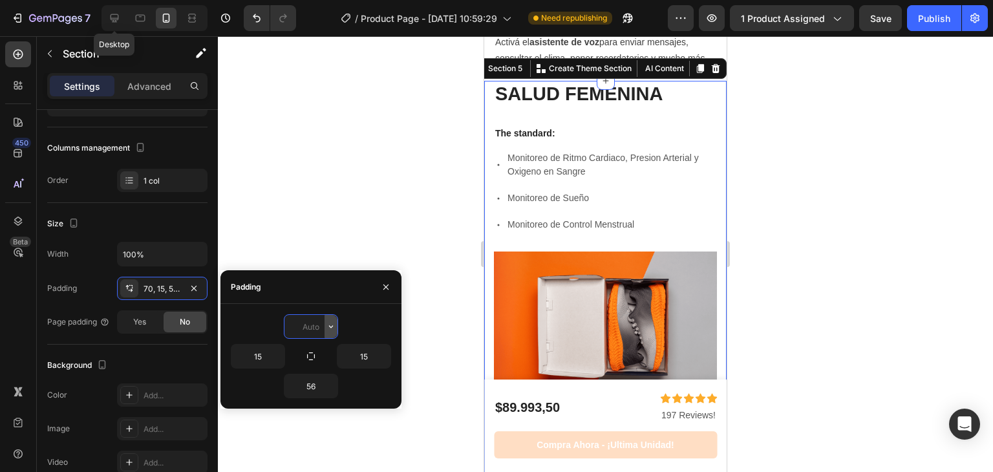
type input "0"
click at [854, 208] on div at bounding box center [605, 254] width 775 height 436
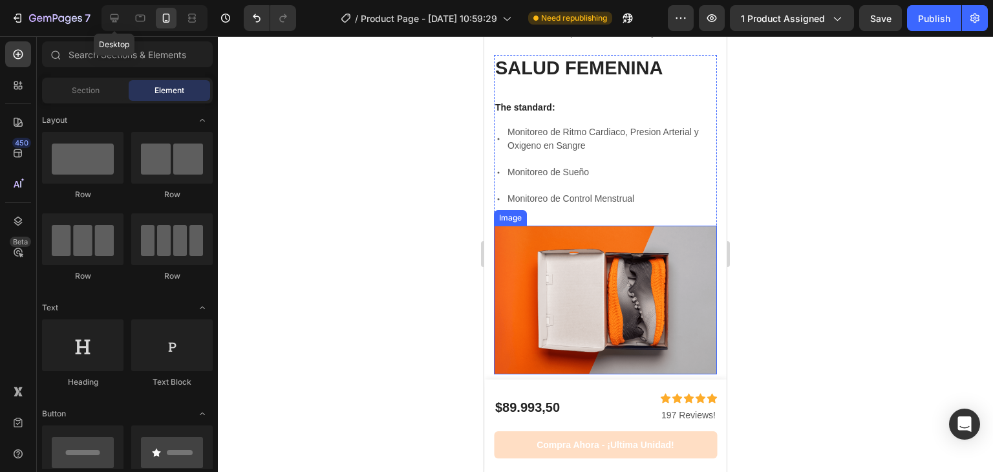
scroll to position [2352, 0]
click at [634, 153] on p "Monitoreo de Ritmo Cardiaco, Presion Arterial y Oxigeno en Sangre" at bounding box center [612, 138] width 208 height 27
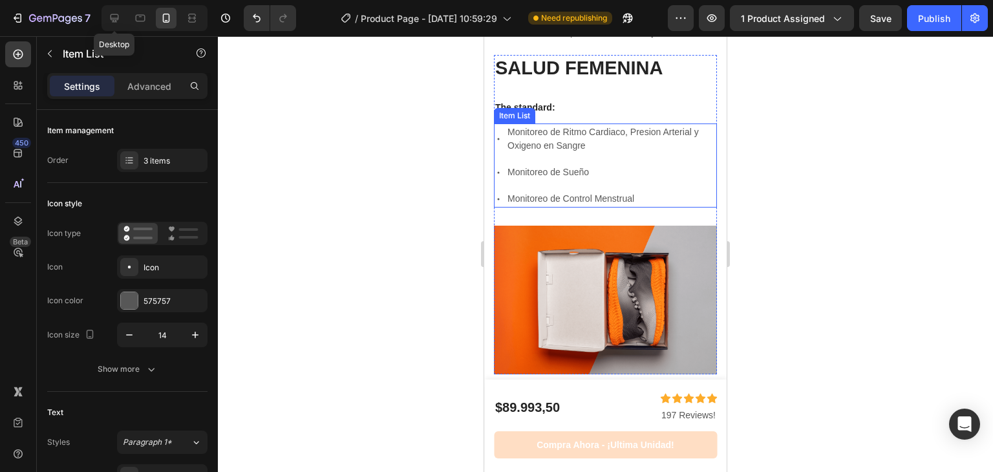
click at [624, 206] on p "Monitoreo de Control Menstrual" at bounding box center [612, 199] width 208 height 14
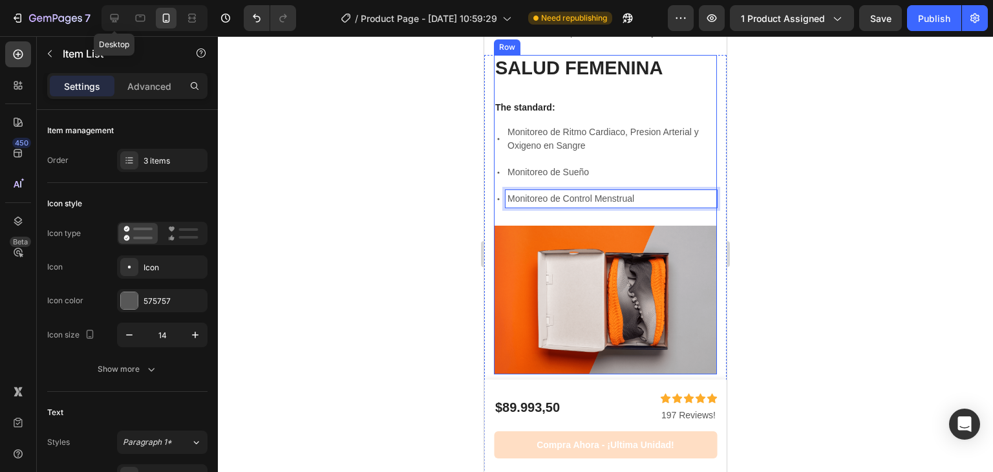
click at [618, 113] on p "The standard:" at bounding box center [605, 108] width 221 height 12
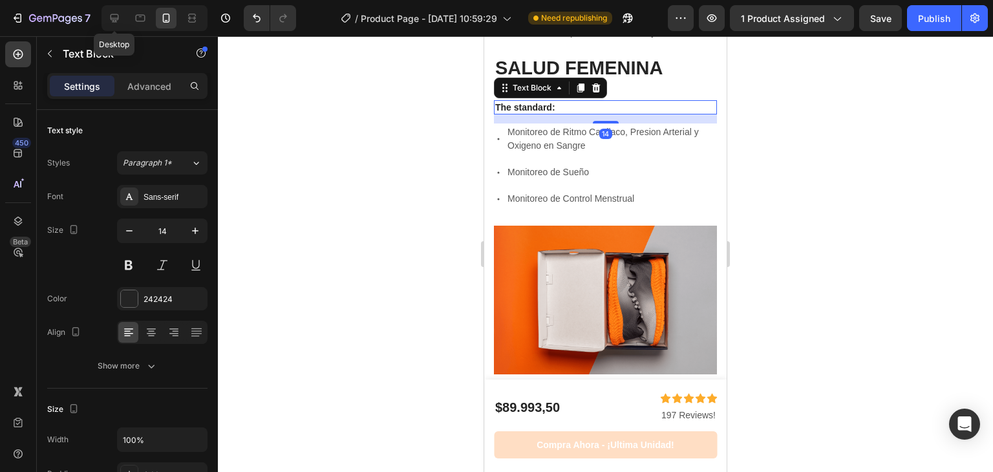
click at [618, 113] on p "The standard:" at bounding box center [605, 108] width 221 height 12
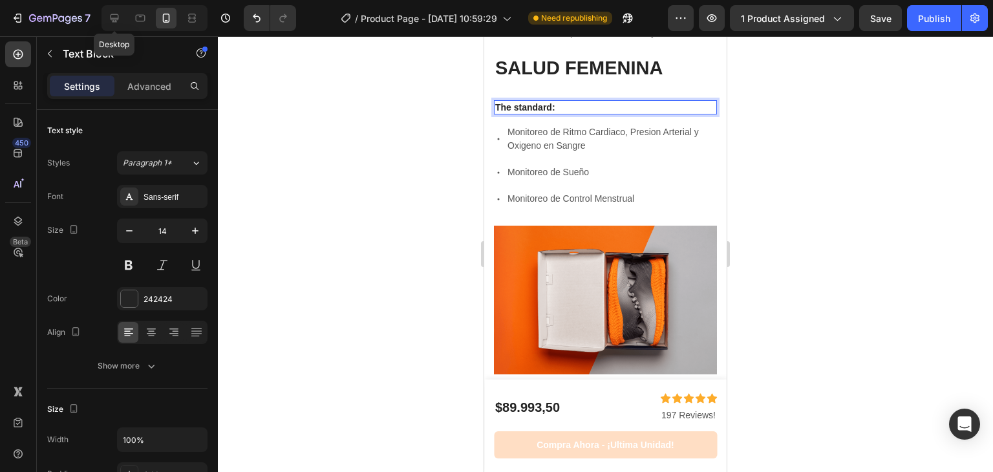
click at [543, 113] on p "The standard:" at bounding box center [605, 108] width 221 height 12
click at [574, 153] on p "Monitoreo de Ritmo Cardiaco, Presion Arterial y Oxigeno en Sangre" at bounding box center [612, 138] width 208 height 27
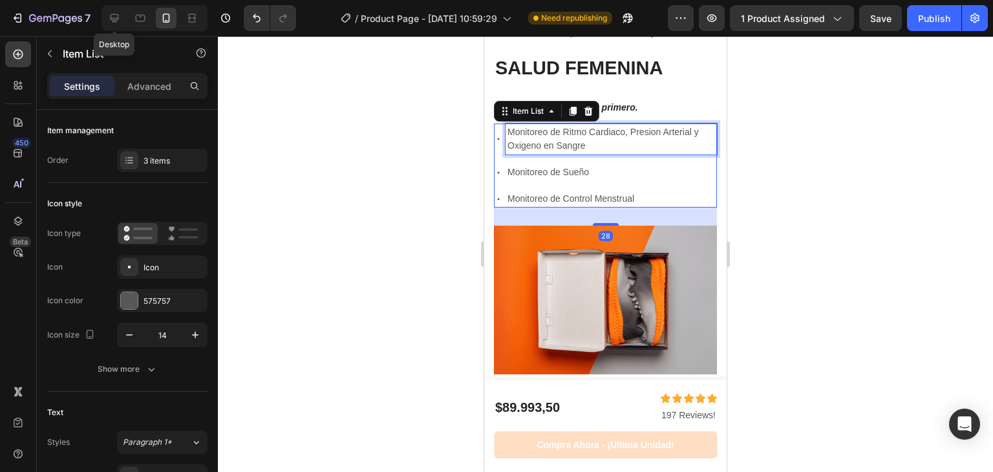
click at [574, 153] on p "Monitoreo de Ritmo Cardiaco, Presion Arterial y Oxigeno en Sangre" at bounding box center [612, 138] width 208 height 27
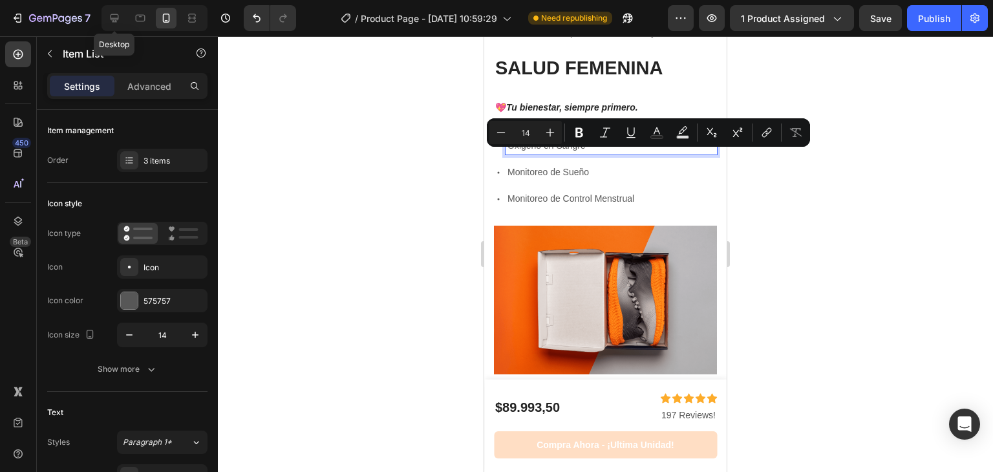
click at [579, 153] on p "Monitoreo de Ritmo Cardiaco, Presion Arterial y Oxigeno en Sangre" at bounding box center [612, 138] width 208 height 27
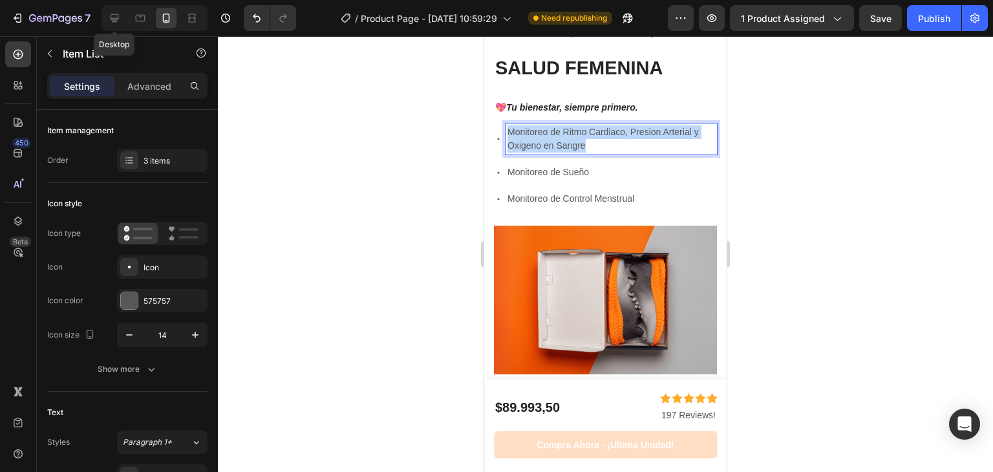
drag, startPoint x: 589, startPoint y: 176, endPoint x: 485, endPoint y: 155, distance: 106.3
click at [485, 155] on div "SALUD FEMENINA Heading 💖 Tu bienestar, siempre primero. Text Block Monitoreo de…" at bounding box center [605, 437] width 243 height 764
click at [567, 179] on p "Monitoreo de Sueño" at bounding box center [612, 173] width 208 height 14
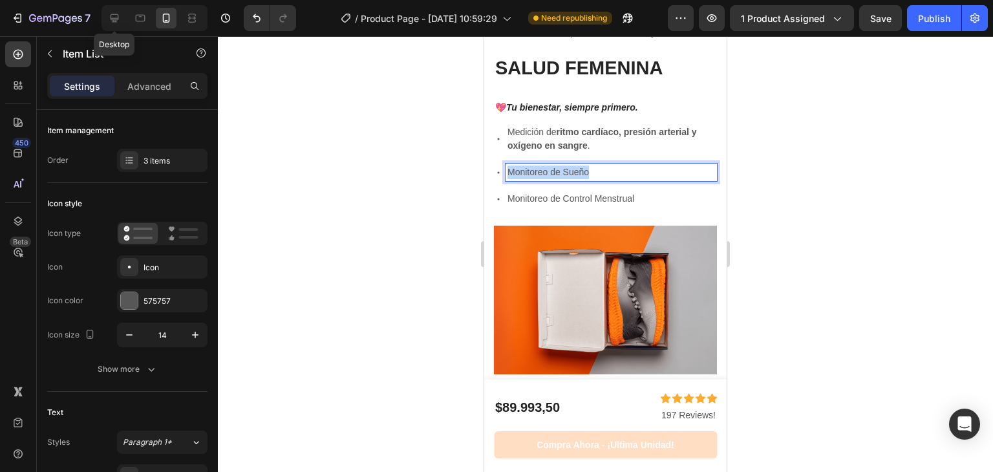
click at [567, 179] on p "Monitoreo de Sueño" at bounding box center [612, 173] width 208 height 14
click at [574, 206] on p "Monitoreo de Control Menstrual" at bounding box center [612, 199] width 208 height 14
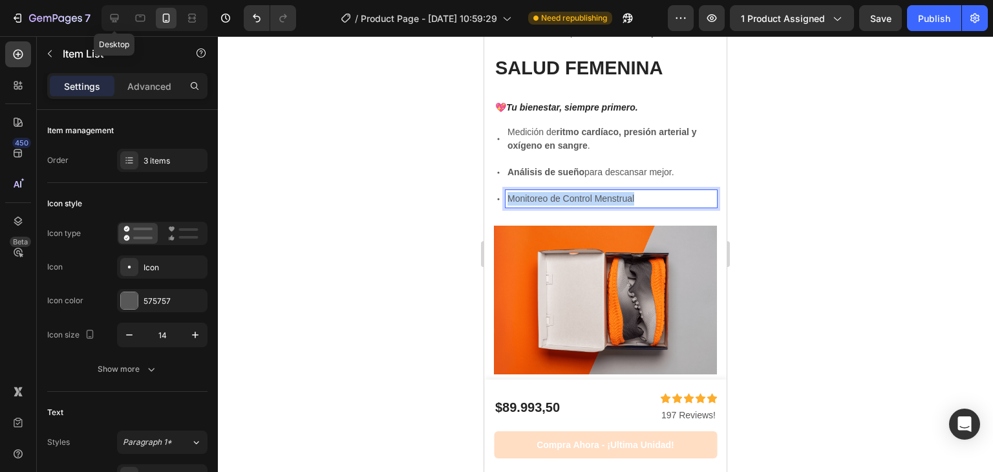
click at [574, 206] on p "Monitoreo de Control Menstrual" at bounding box center [612, 199] width 208 height 14
click at [797, 210] on div at bounding box center [605, 254] width 775 height 436
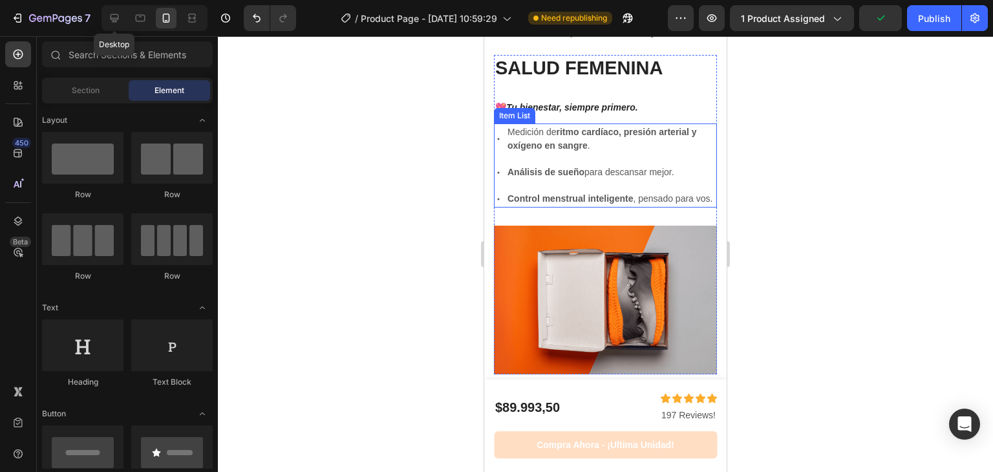
click at [499, 144] on icon at bounding box center [498, 139] width 9 height 9
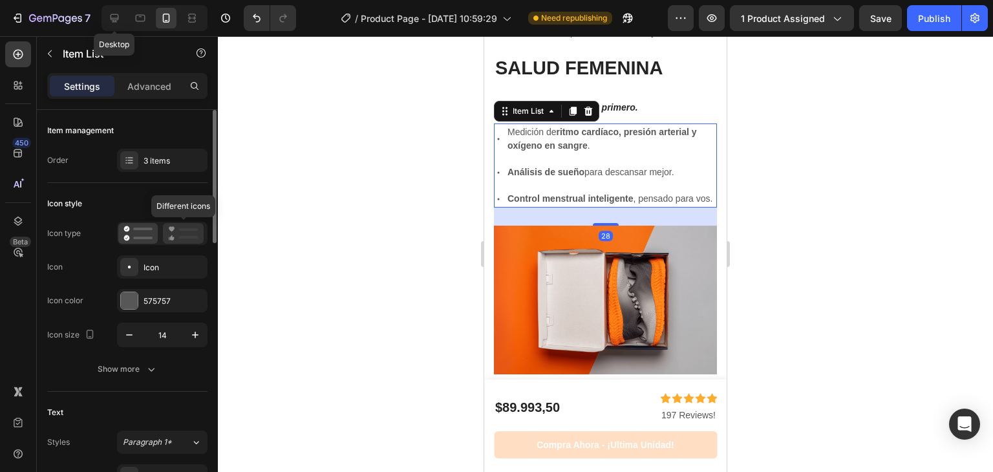
click at [183, 238] on rect at bounding box center [188, 237] width 19 height 3
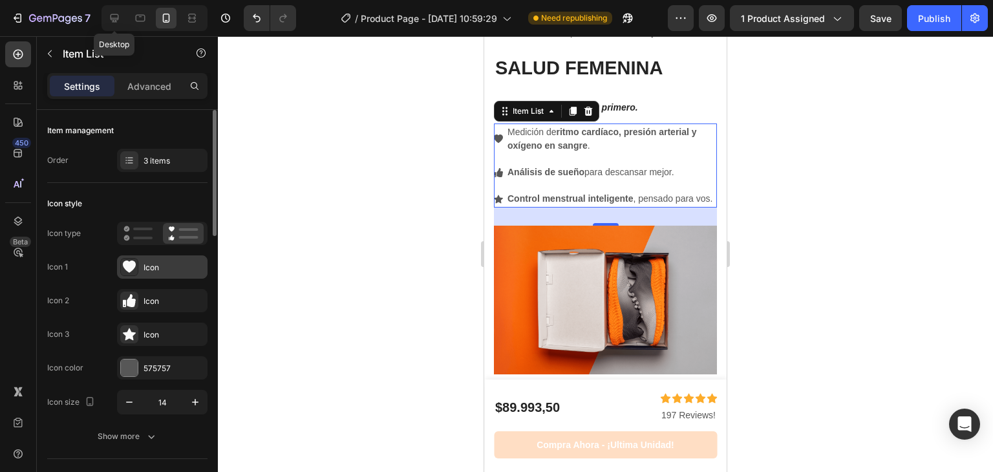
click at [155, 267] on div "Icon" at bounding box center [174, 268] width 61 height 12
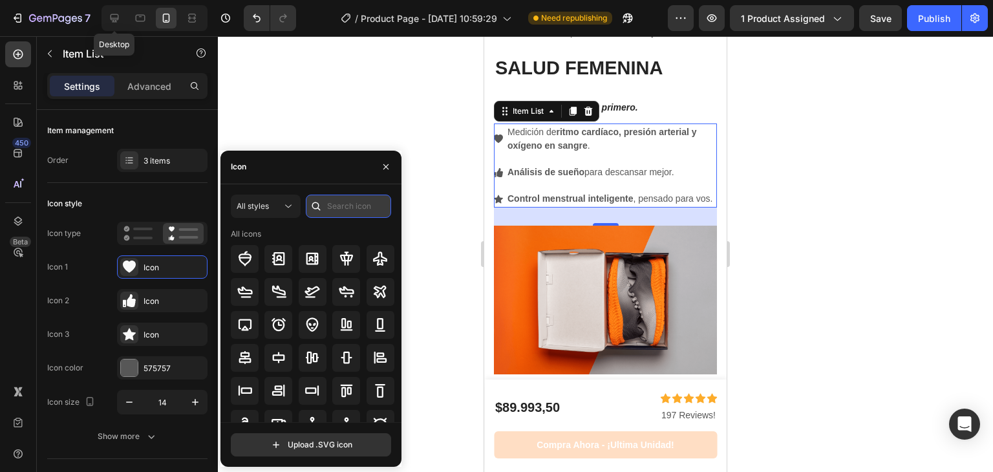
click at [343, 210] on input "text" at bounding box center [348, 206] width 85 height 23
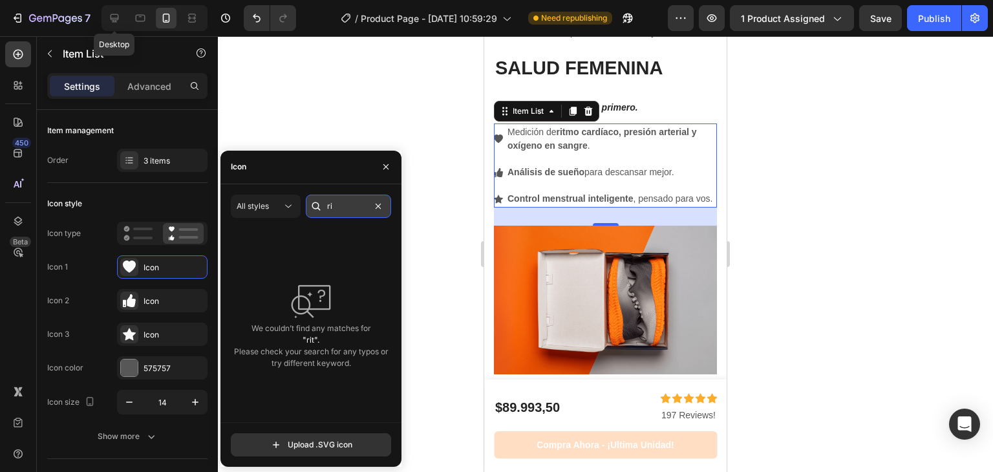
type input "r"
type input "co"
click at [301, 277] on div "We couldn’t find any matches for "co". Please check your search for any typos o…" at bounding box center [311, 325] width 160 height 194
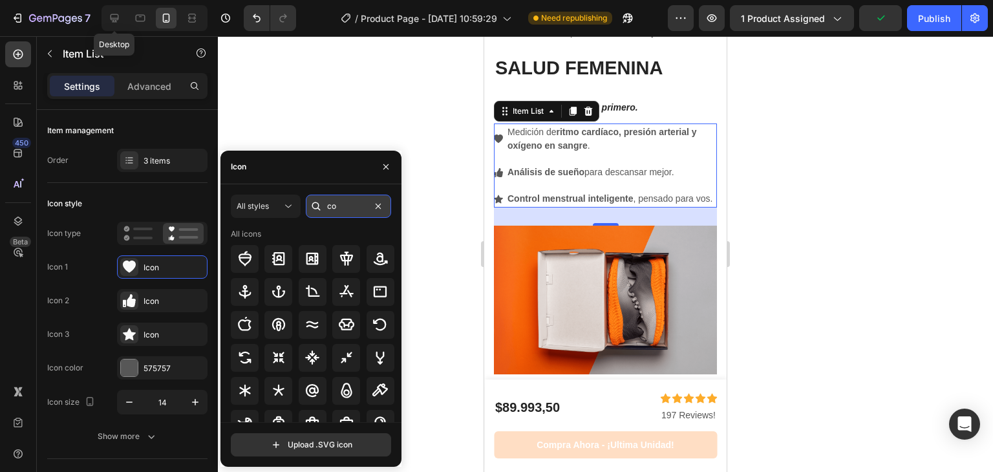
click at [343, 213] on input "co" at bounding box center [348, 206] width 85 height 23
type input "b"
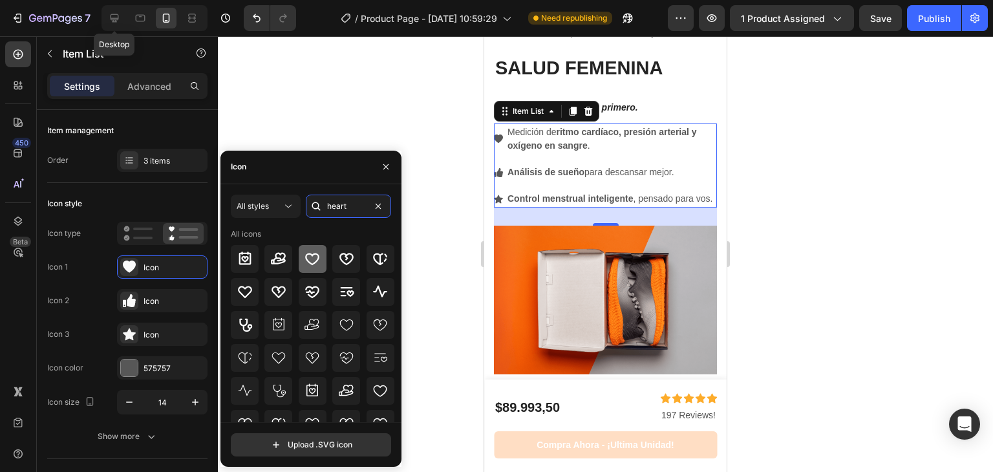
type input "heart"
click at [323, 250] on div at bounding box center [313, 259] width 28 height 28
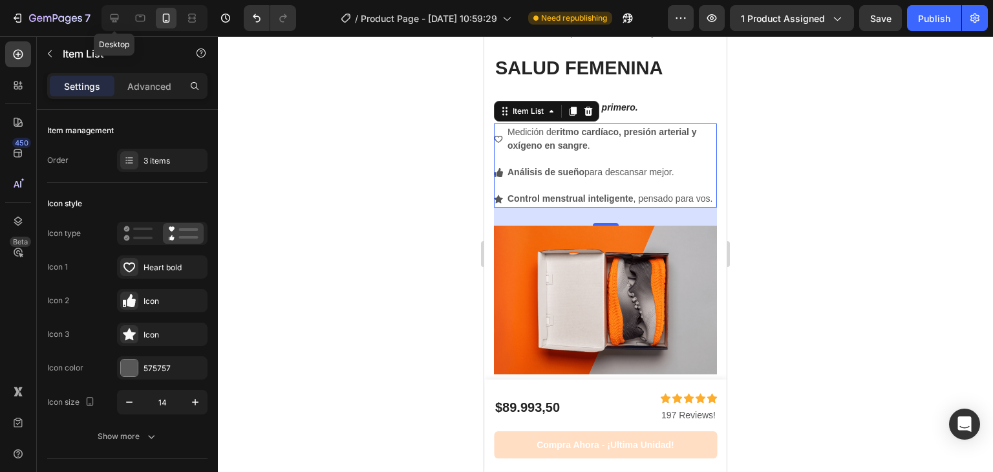
click at [498, 177] on icon at bounding box center [498, 172] width 9 height 9
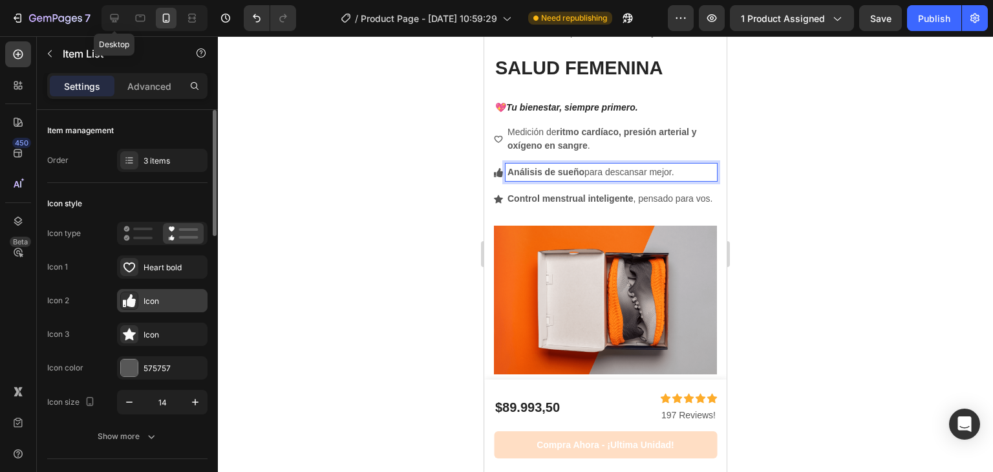
click at [174, 299] on div "Icon" at bounding box center [174, 302] width 61 height 12
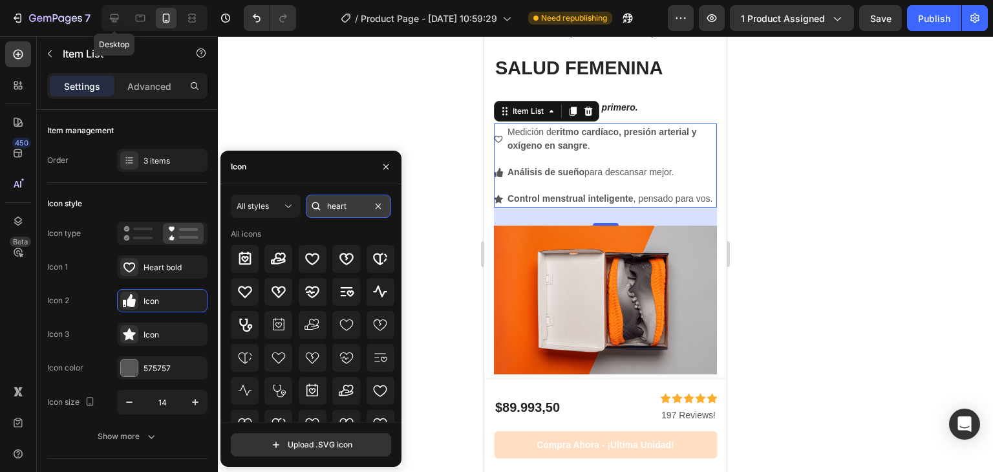
click at [334, 204] on input "heart" at bounding box center [348, 206] width 85 height 23
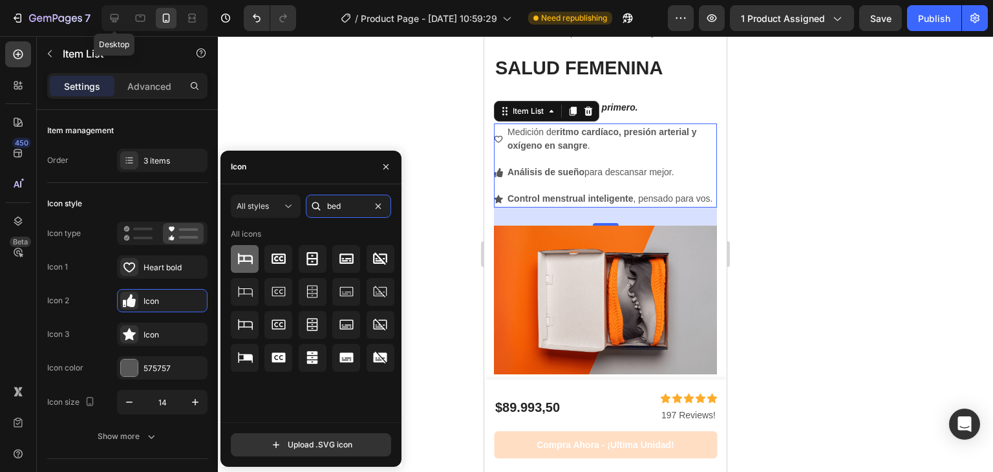
type input "bed"
click at [248, 257] on icon at bounding box center [245, 259] width 16 height 16
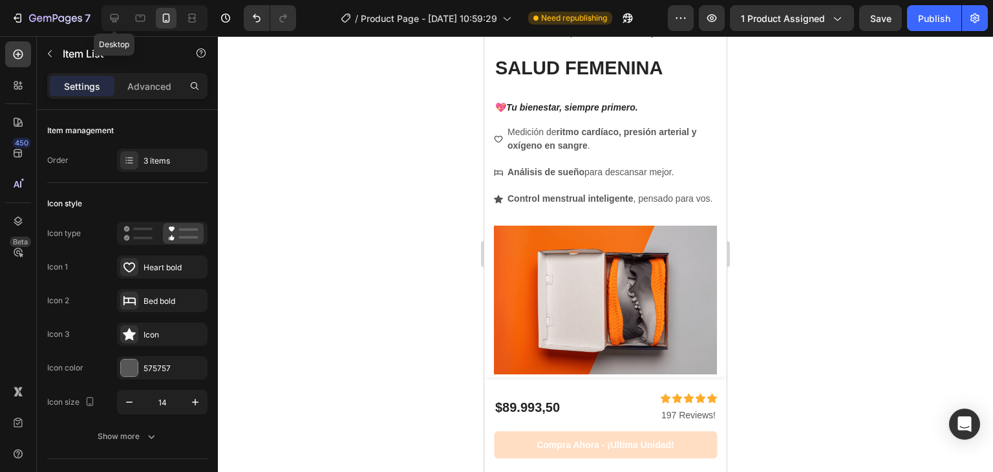
click at [502, 204] on icon at bounding box center [498, 199] width 9 height 9
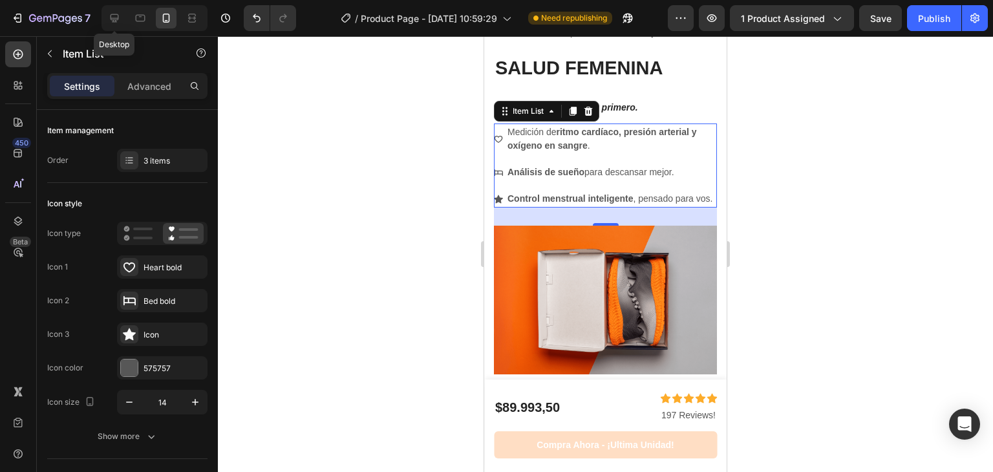
click at [537, 206] on p "Control menstrual inteligente , pensado para vos." at bounding box center [612, 199] width 208 height 14
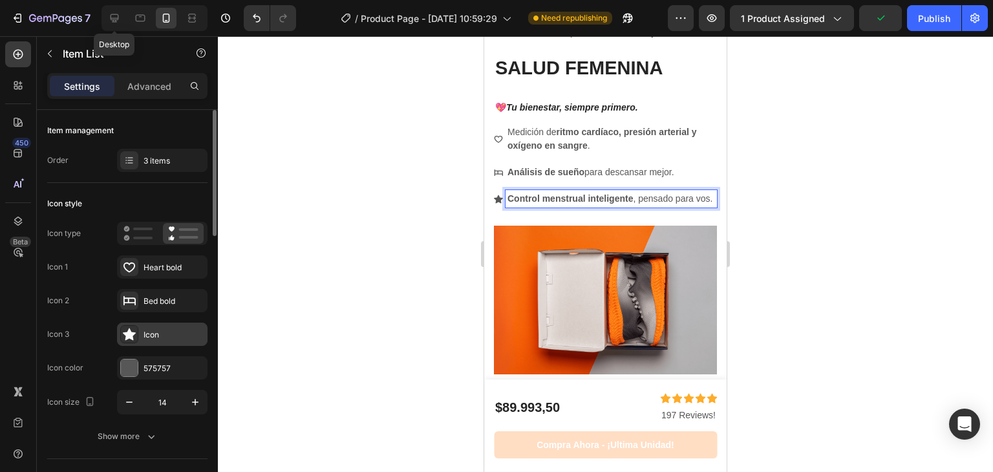
click at [155, 331] on div "Icon" at bounding box center [174, 335] width 61 height 12
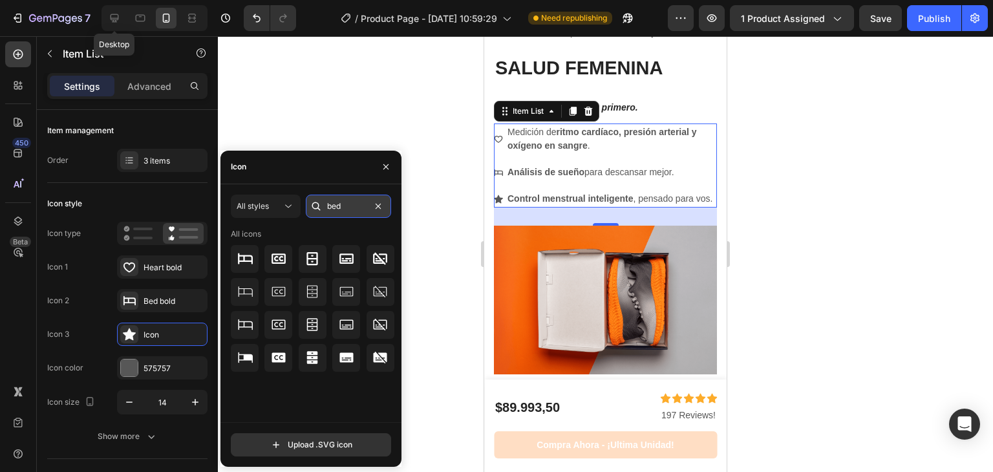
click at [339, 205] on input "bed" at bounding box center [348, 206] width 85 height 23
type input "c"
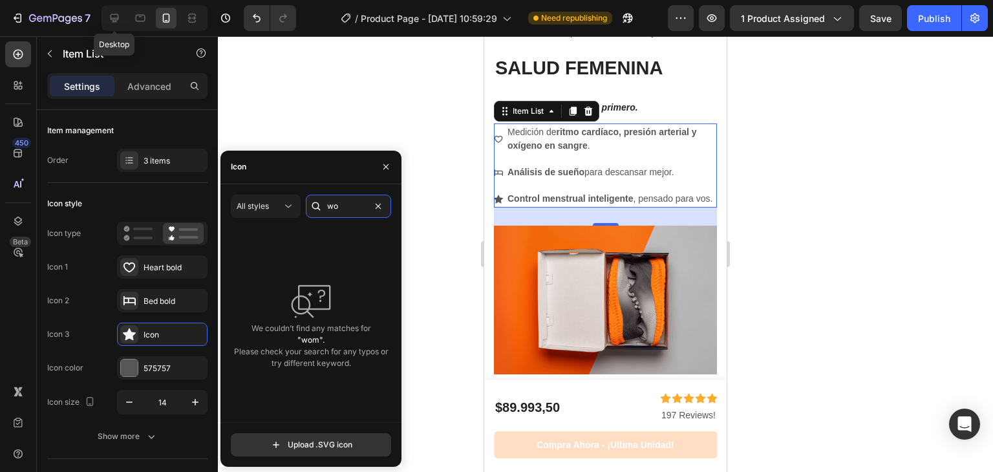
type input "w"
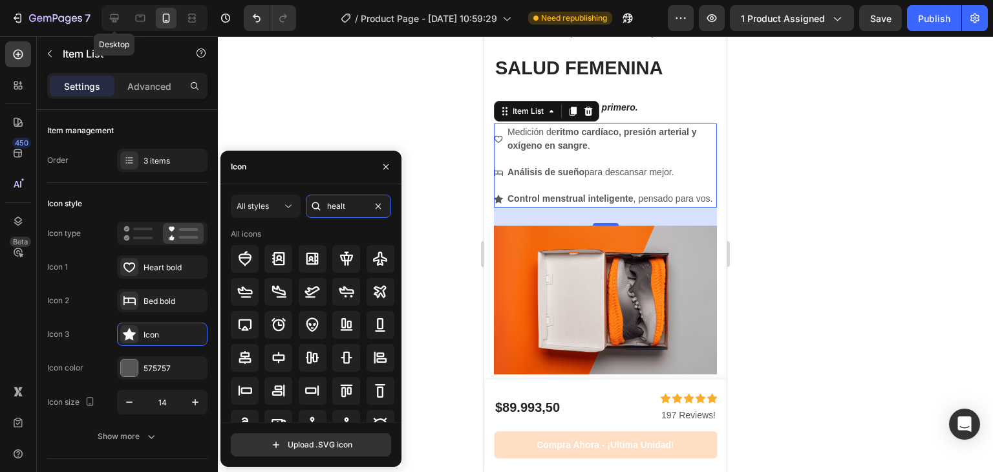
type input "health"
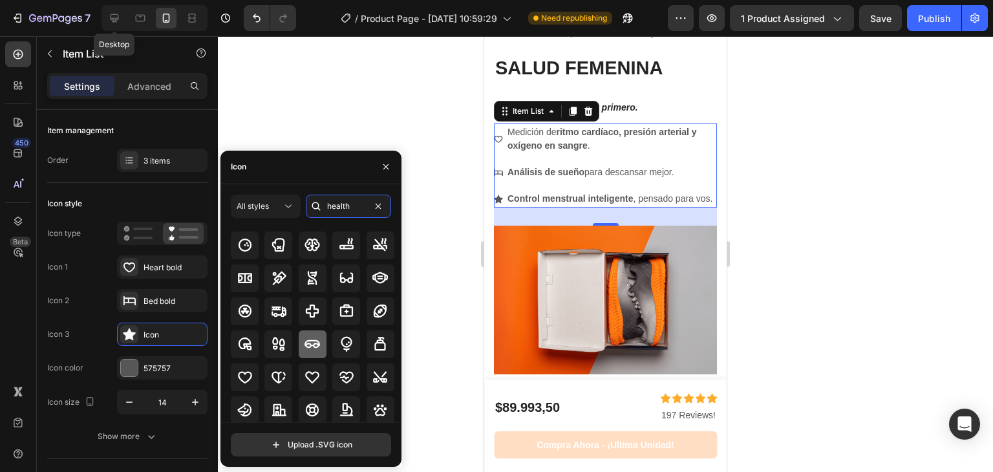
scroll to position [167, 0]
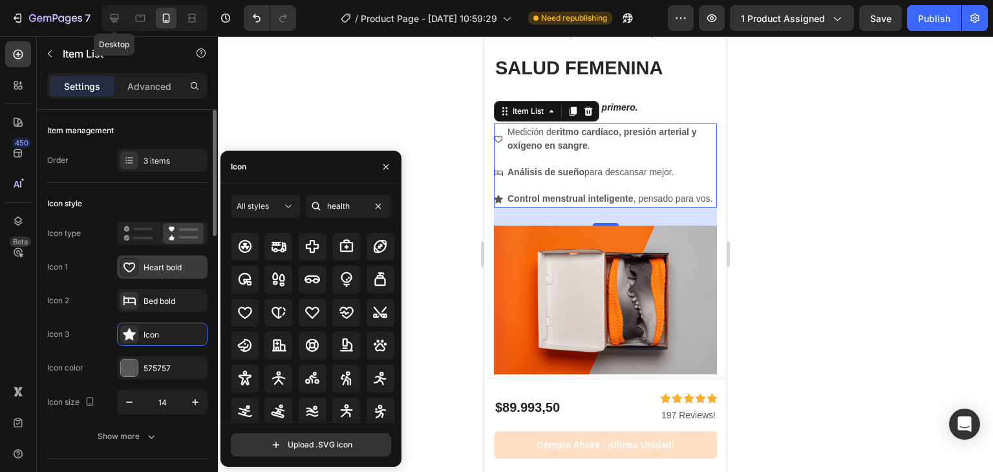
click at [149, 260] on div "Heart bold" at bounding box center [162, 266] width 91 height 23
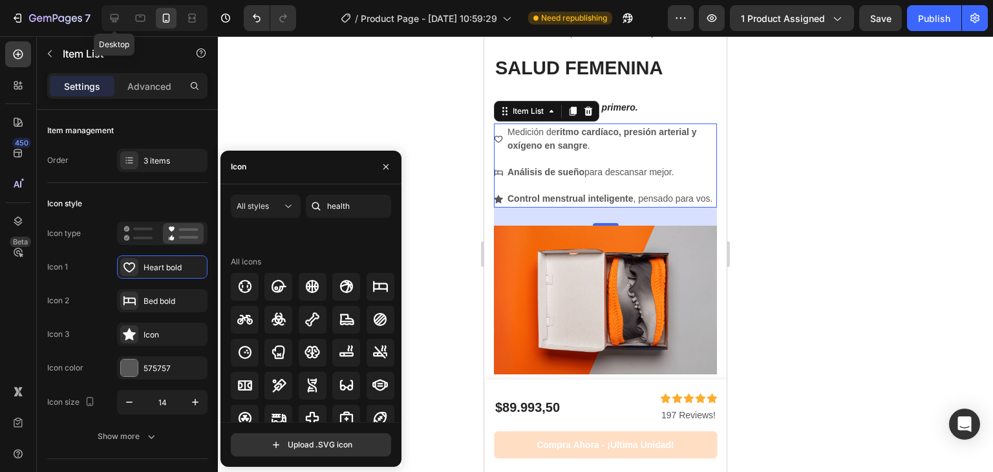
scroll to position [165, 0]
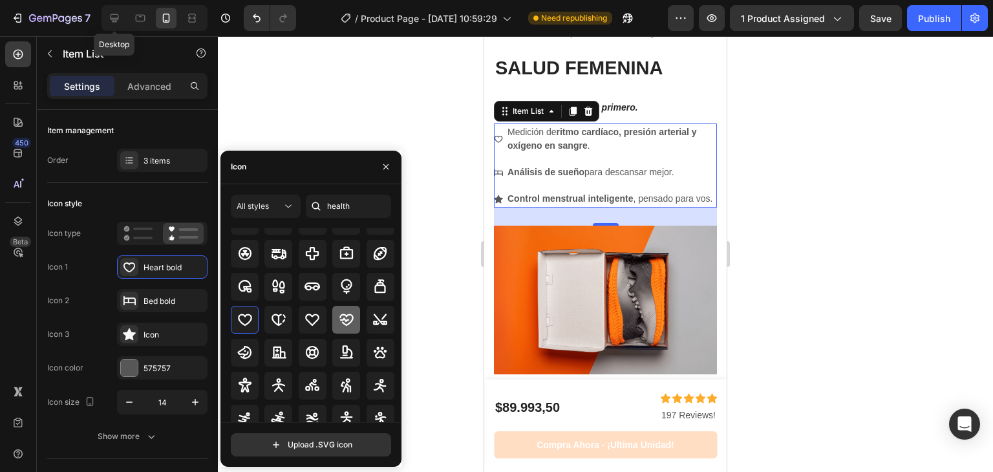
click at [344, 323] on icon at bounding box center [347, 320] width 16 height 16
click at [137, 325] on div at bounding box center [129, 334] width 18 height 18
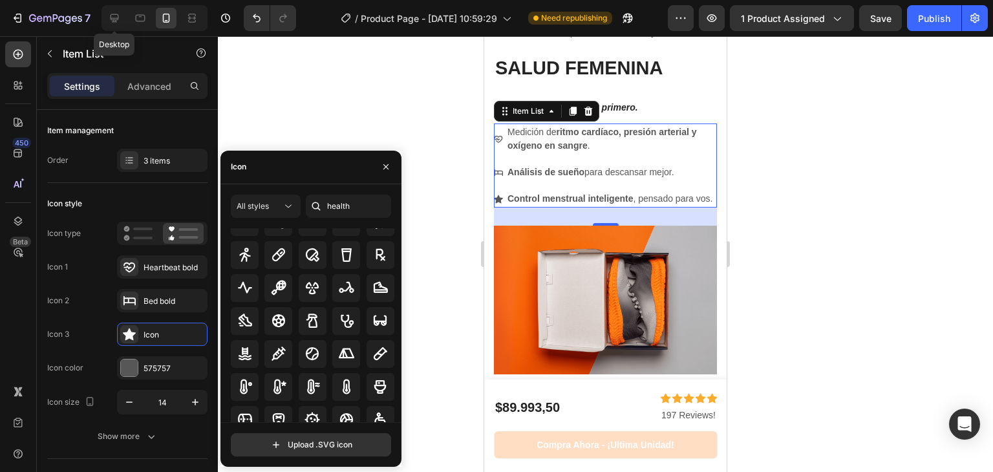
scroll to position [331, 0]
click at [246, 290] on icon at bounding box center [245, 287] width 14 height 12
click at [805, 241] on div at bounding box center [605, 254] width 775 height 436
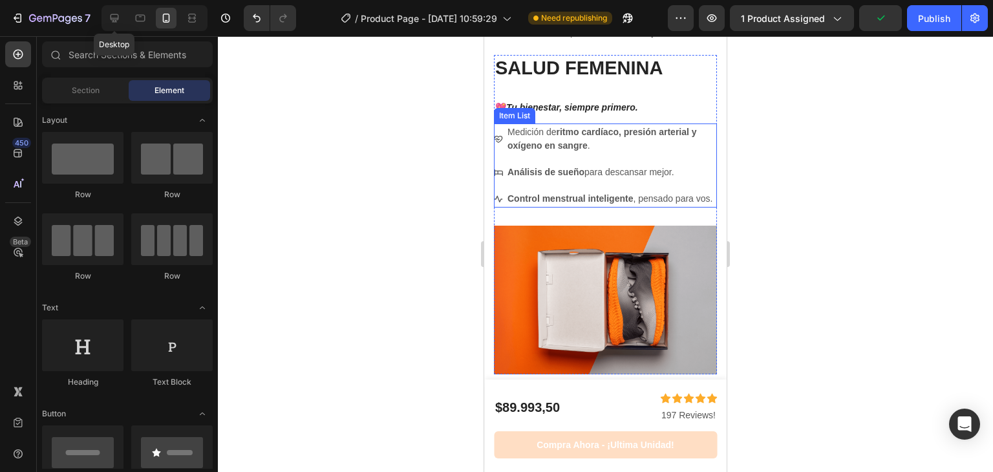
click at [572, 179] on p "Análisis de sueño para descansar mejor." at bounding box center [612, 173] width 208 height 14
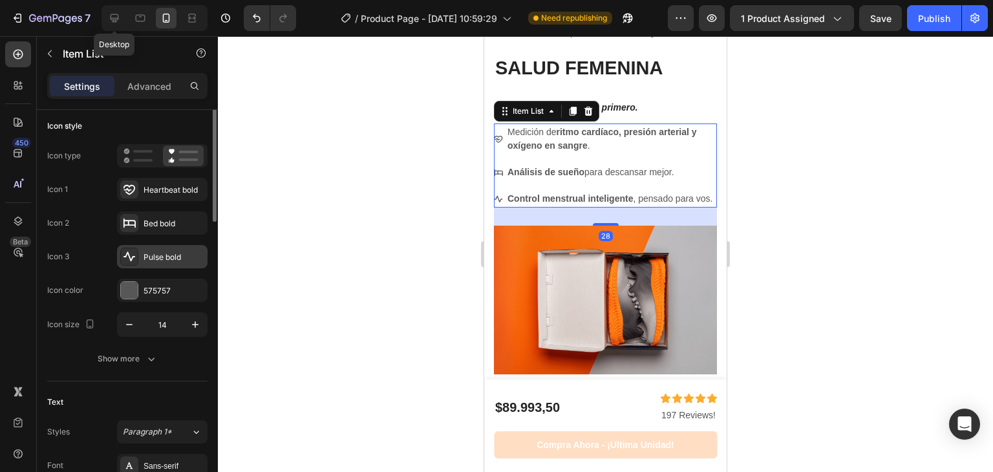
scroll to position [83, 0]
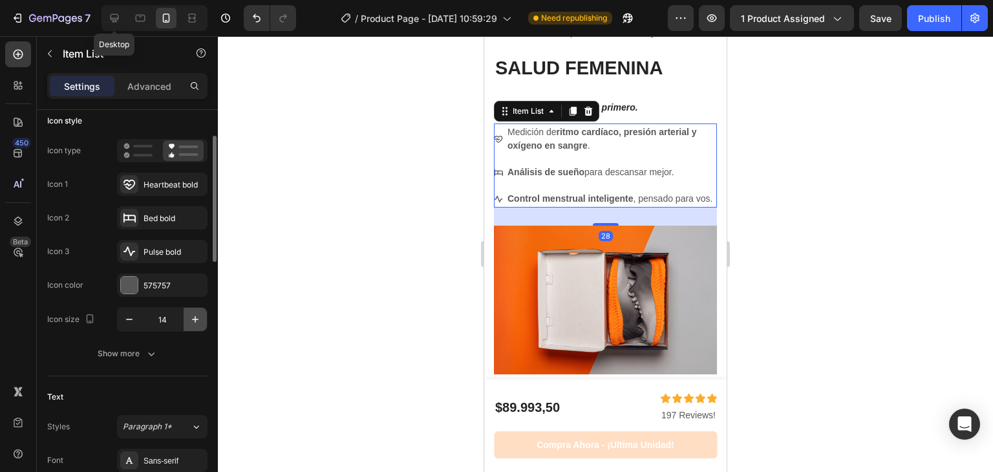
click at [197, 314] on icon "button" at bounding box center [195, 319] width 13 height 13
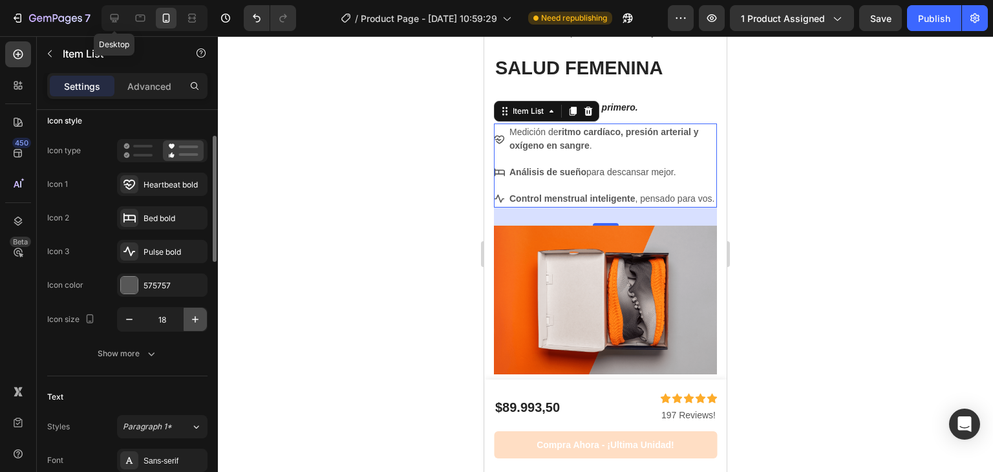
click at [197, 314] on icon "button" at bounding box center [195, 319] width 13 height 13
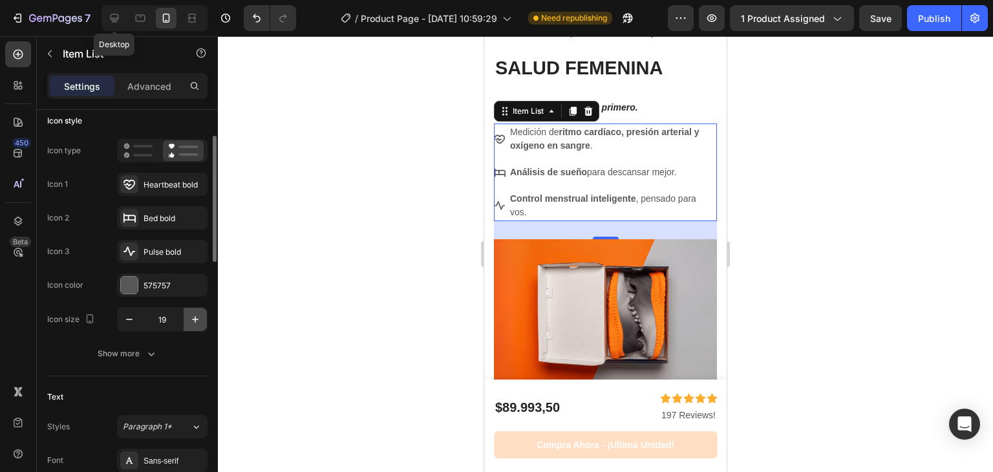
click at [197, 314] on icon "button" at bounding box center [195, 319] width 13 height 13
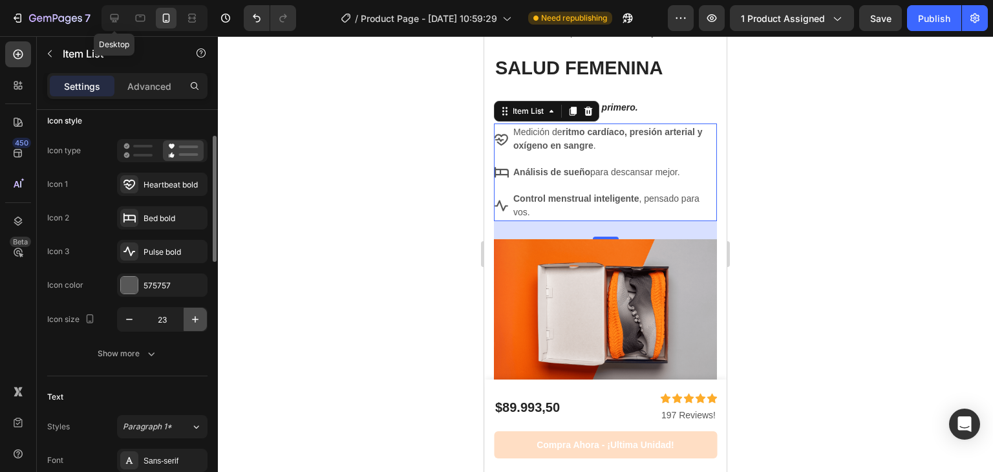
click at [197, 314] on icon "button" at bounding box center [195, 319] width 13 height 13
type input "28"
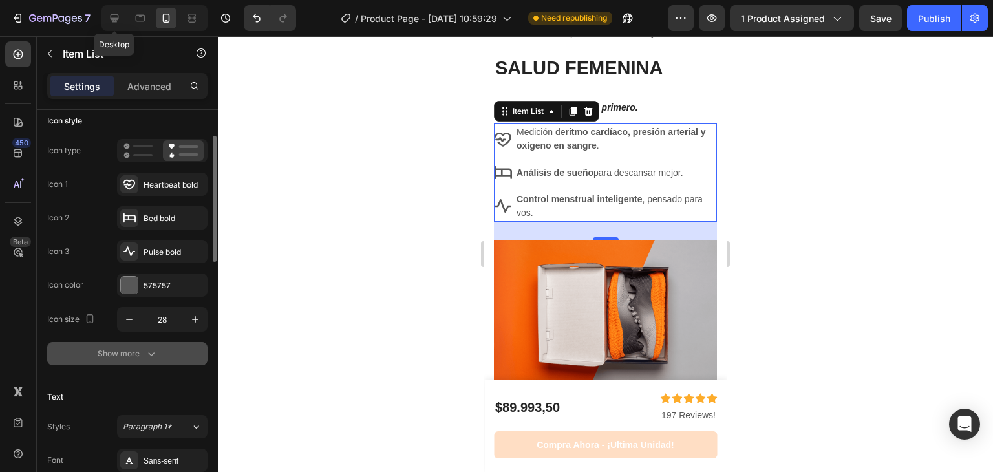
click at [135, 347] on div "Show more" at bounding box center [128, 353] width 60 height 13
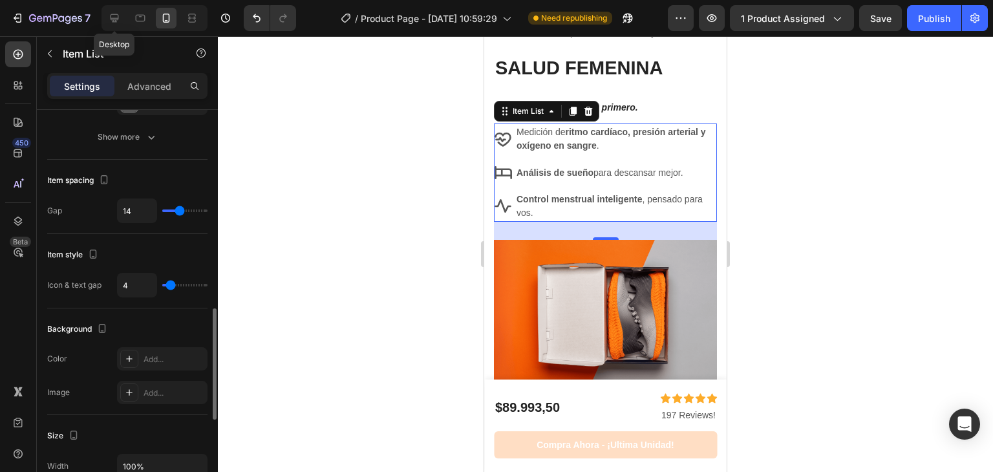
scroll to position [709, 0]
click at [847, 231] on div at bounding box center [605, 254] width 775 height 436
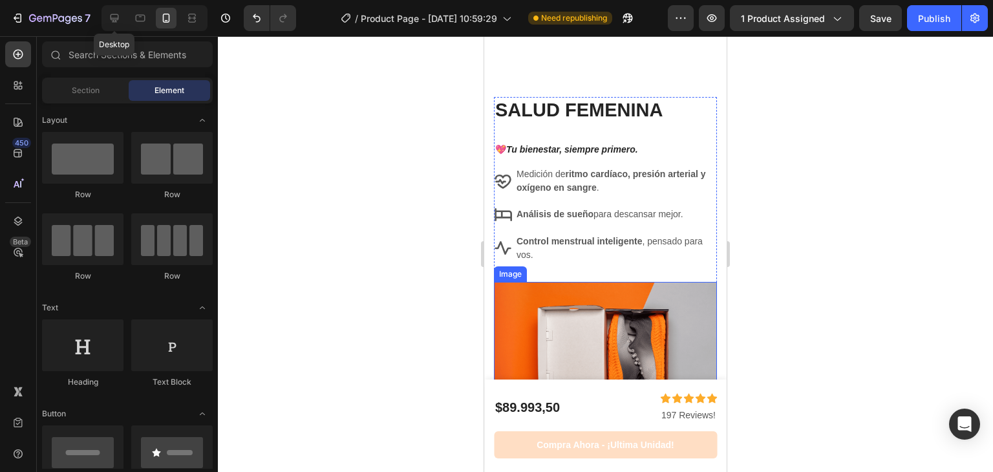
scroll to position [2535, 0]
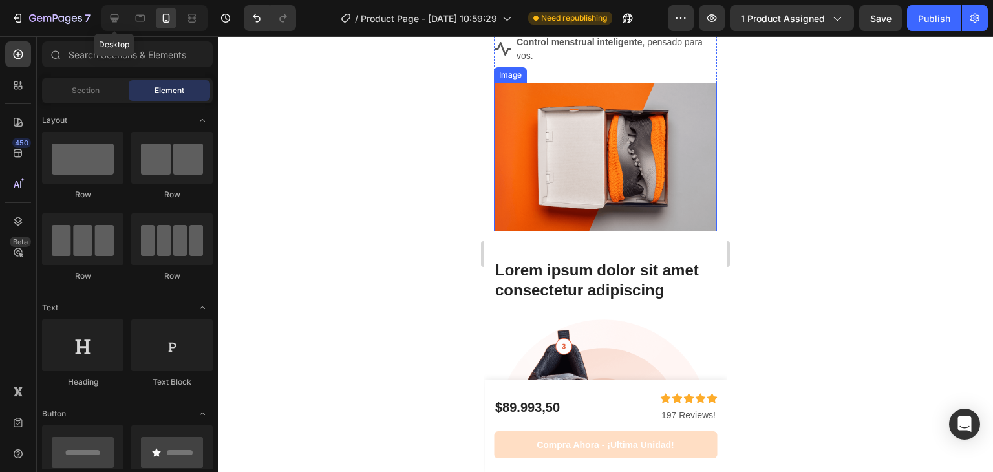
click at [579, 157] on img at bounding box center [605, 157] width 223 height 149
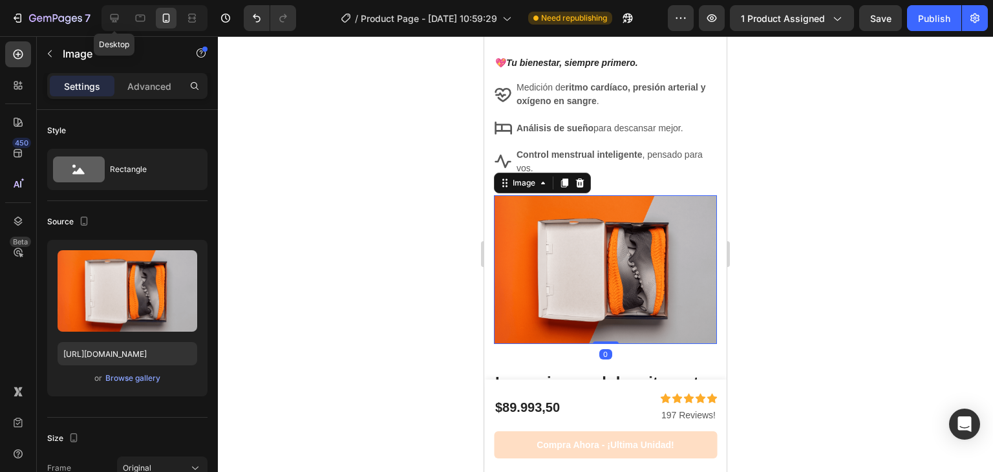
scroll to position [2396, 0]
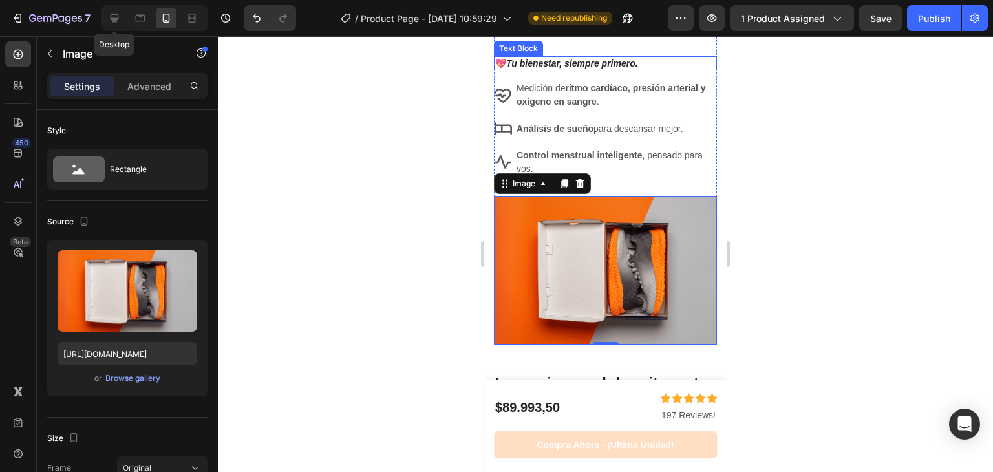
click at [588, 69] on icon "Tu bienestar, siempre primero." at bounding box center [572, 63] width 132 height 10
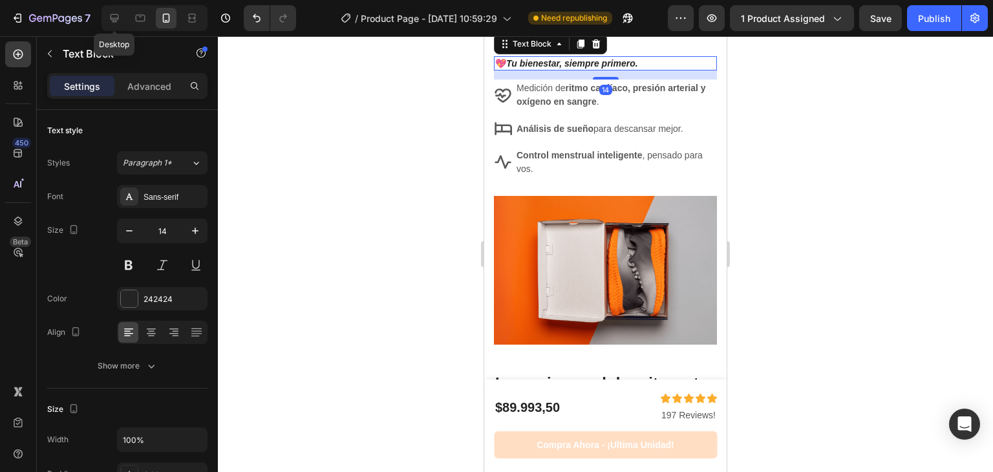
click at [611, 70] on div "SALUD FEMENINA Heading 💖 Tu bienestar, siempre primero. Text Block 14 Medición …" at bounding box center [605, 103] width 223 height 185
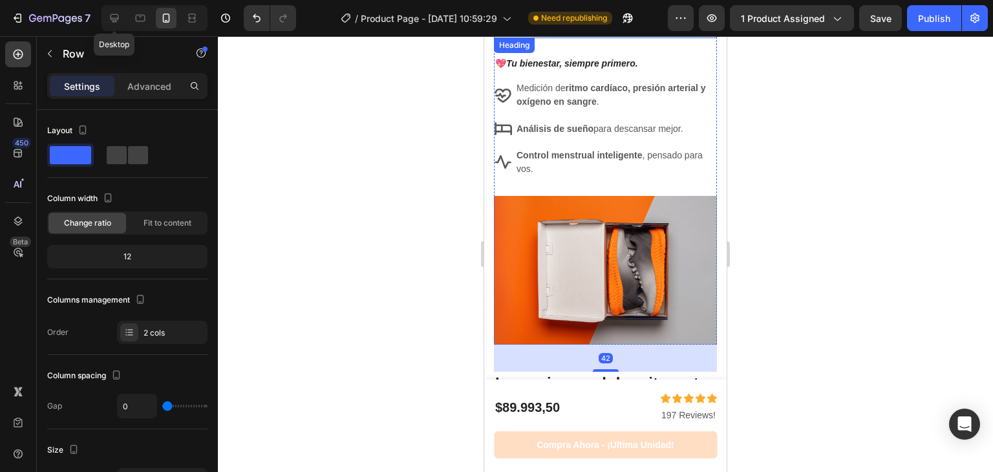
click at [617, 38] on h2 "SALUD FEMENINA" at bounding box center [605, 24] width 223 height 27
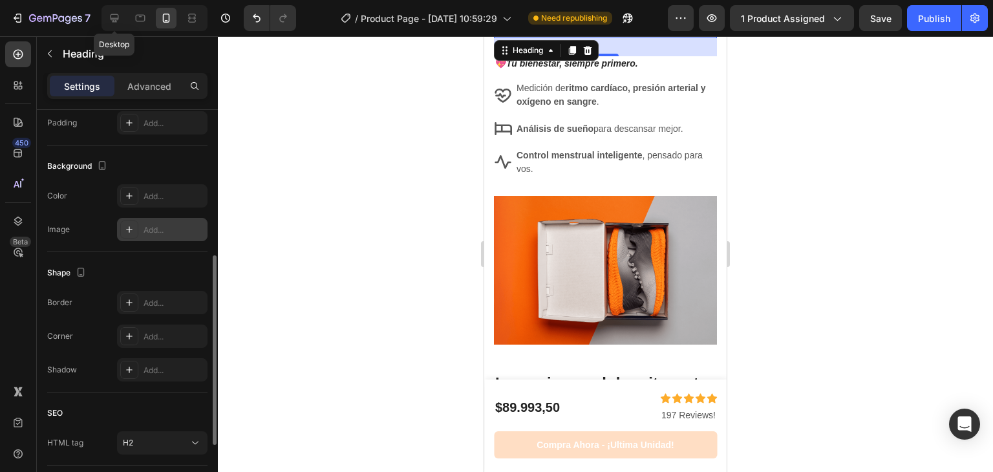
scroll to position [322, 0]
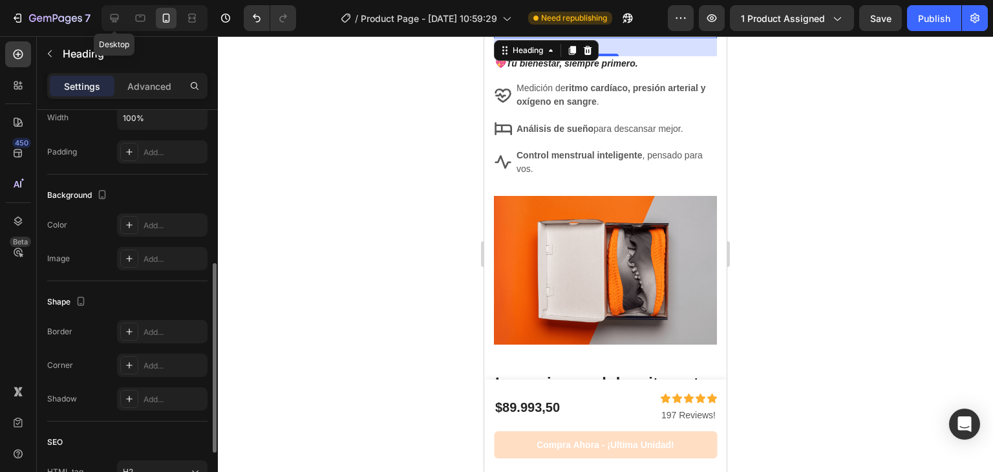
click at [622, 56] on div "28" at bounding box center [605, 47] width 223 height 18
click at [150, 81] on p "Advanced" at bounding box center [149, 87] width 44 height 14
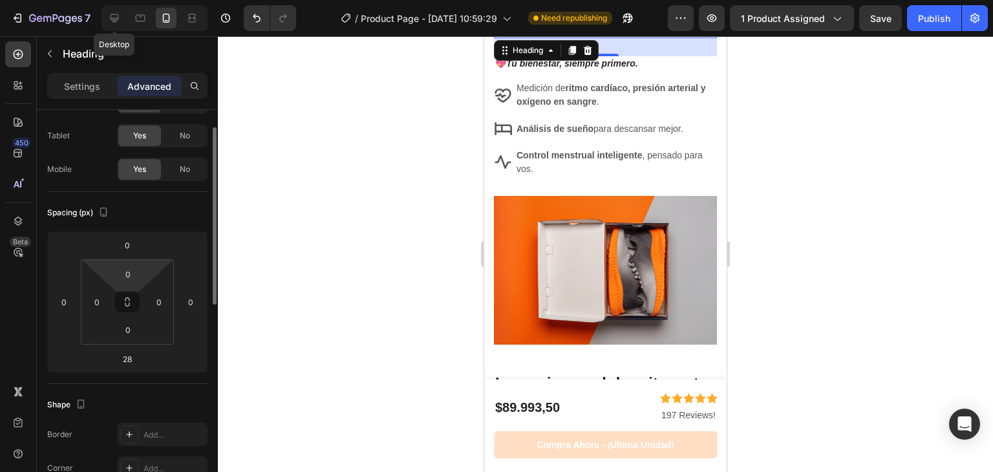
scroll to position [3, 0]
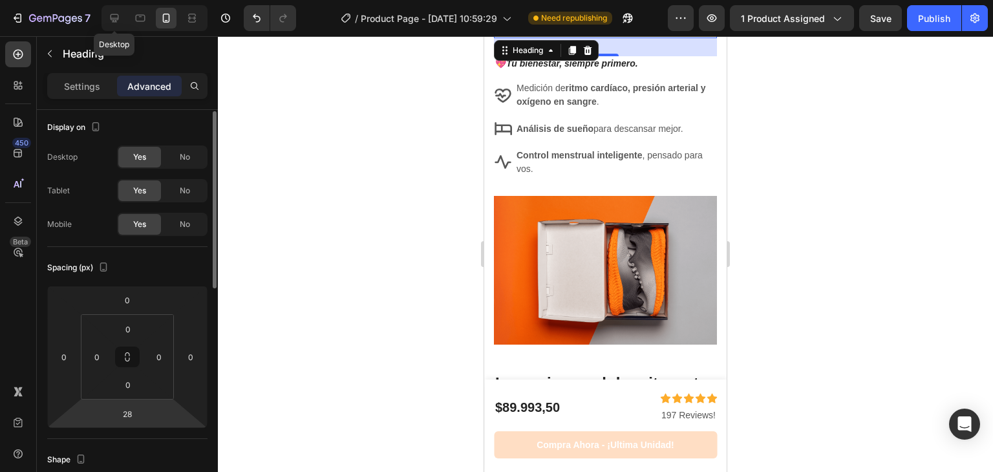
click at [0, 0] on div "Spacing (px) 0 0 28 0 0 0 0 0" at bounding box center [0, 0] width 0 height 0
click at [125, 420] on input "28" at bounding box center [127, 413] width 26 height 19
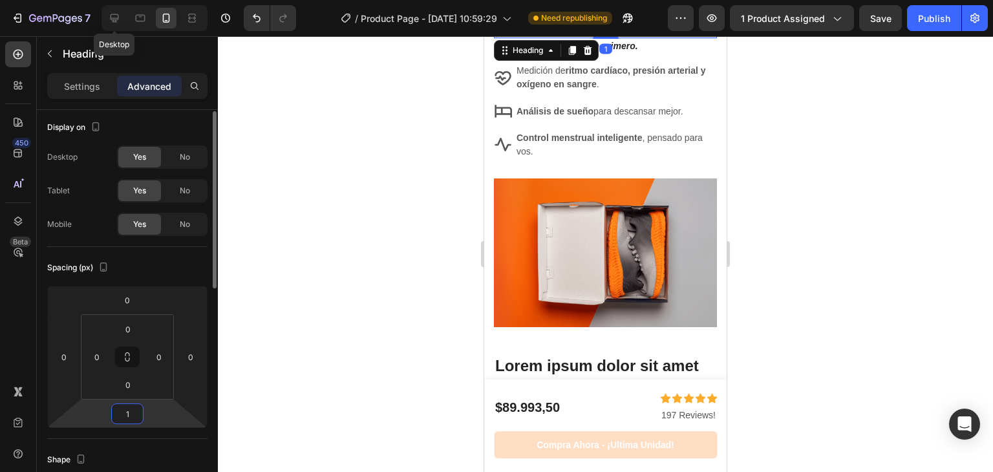
type input "10"
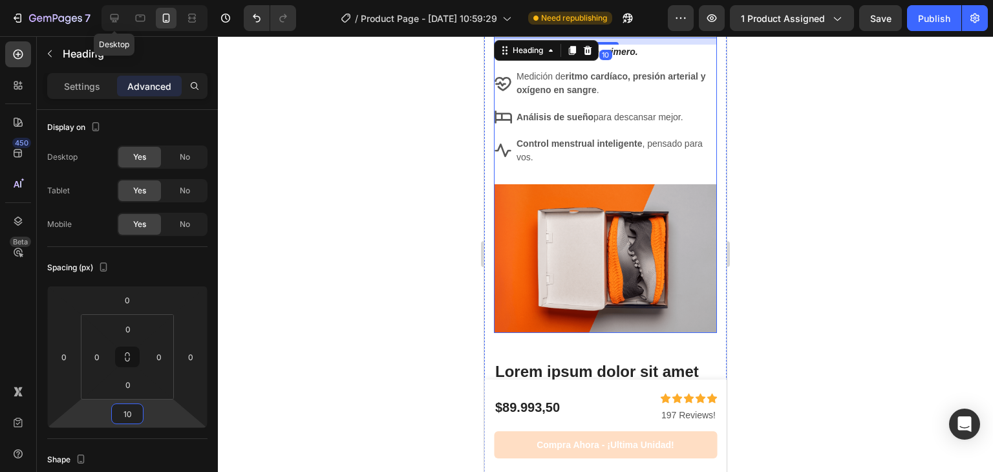
click at [673, 184] on div "SALUD FEMENINA Heading 10 💖 Tu bienestar, siempre primero. Text Block Medición …" at bounding box center [605, 97] width 223 height 173
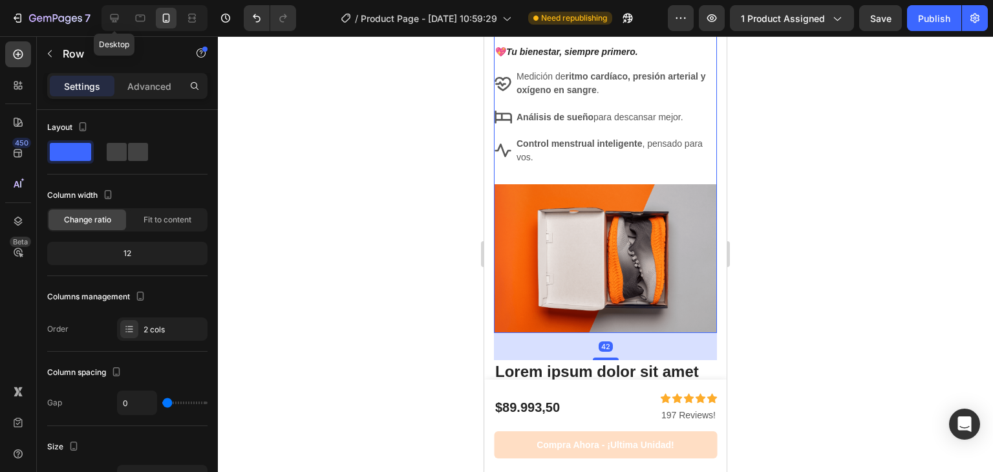
scroll to position [0, 0]
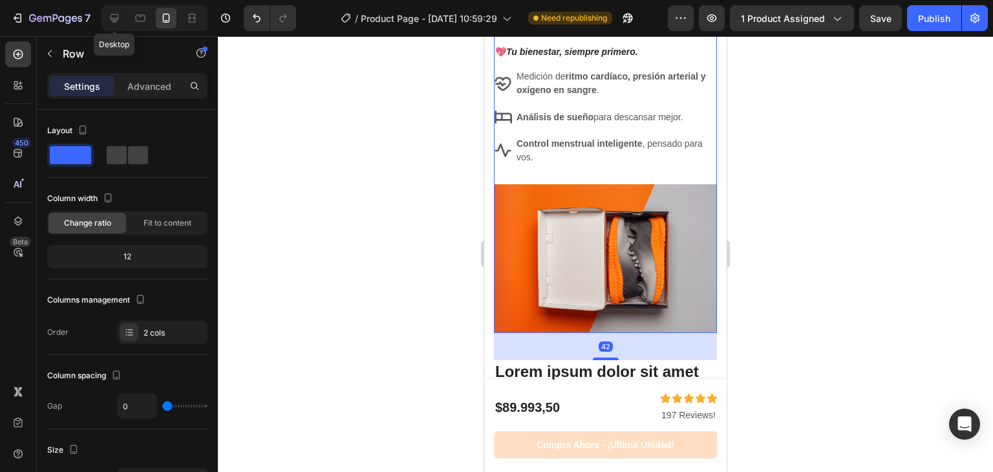
click at [792, 200] on div at bounding box center [605, 254] width 775 height 436
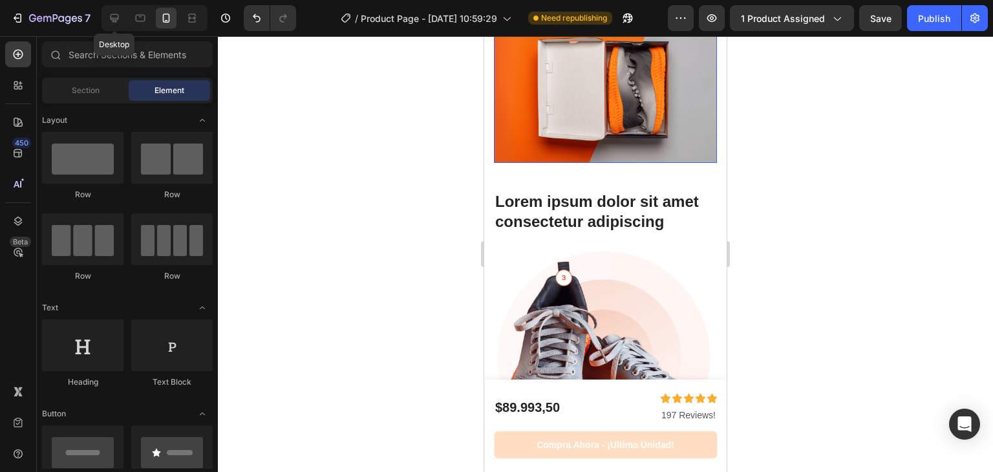
scroll to position [2618, 0]
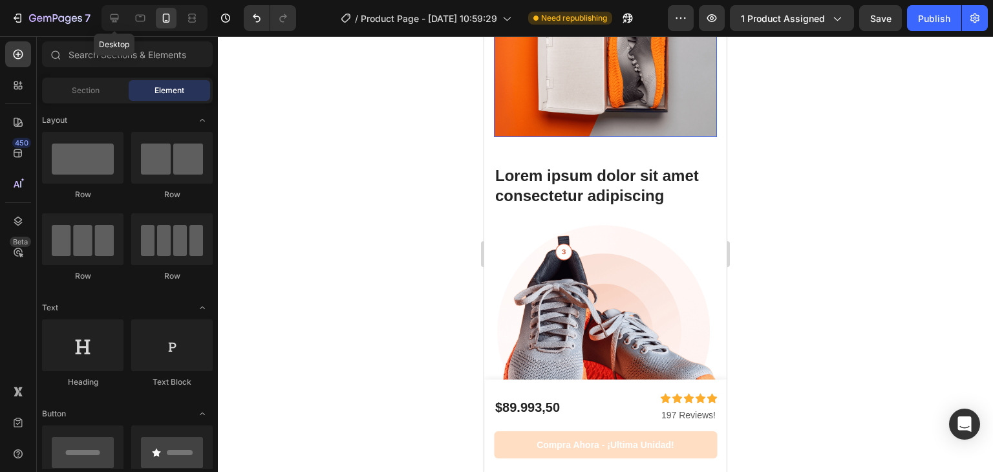
click at [613, 113] on img at bounding box center [605, 62] width 223 height 149
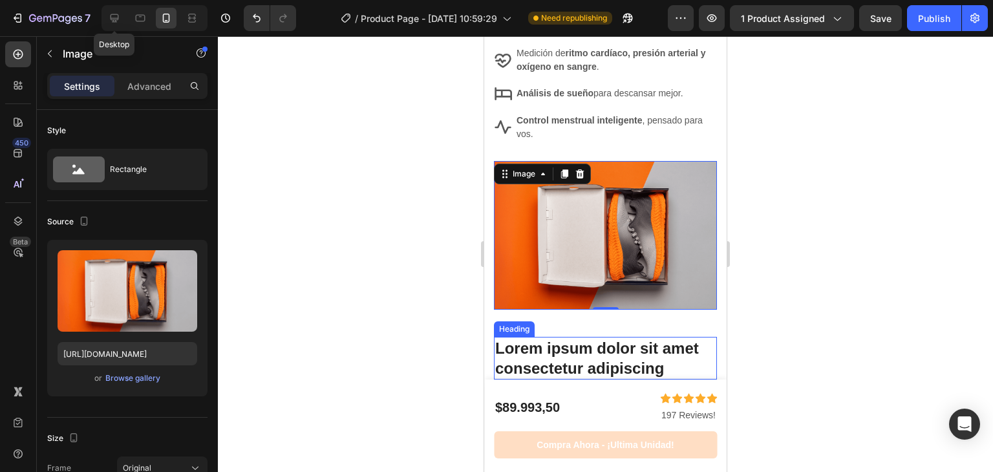
scroll to position [2445, 0]
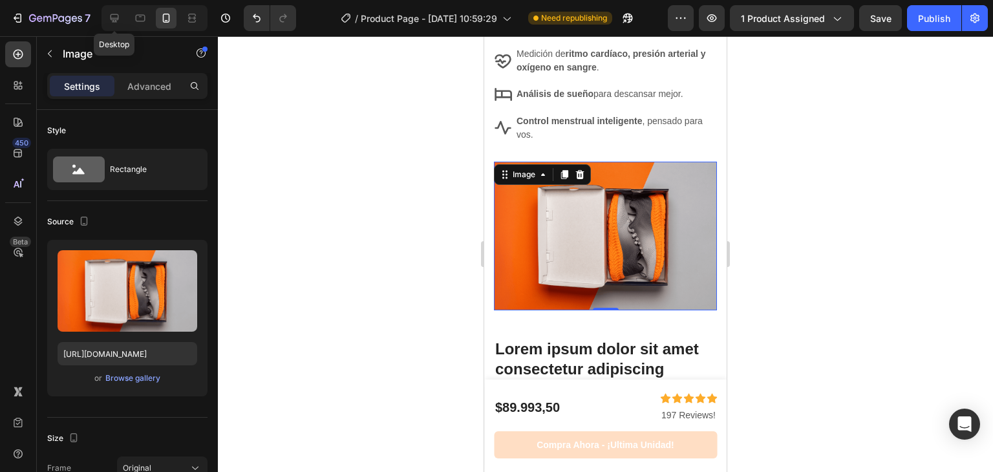
click at [558, 210] on img at bounding box center [605, 236] width 223 height 149
click at [140, 377] on div "Browse gallery" at bounding box center [132, 379] width 55 height 12
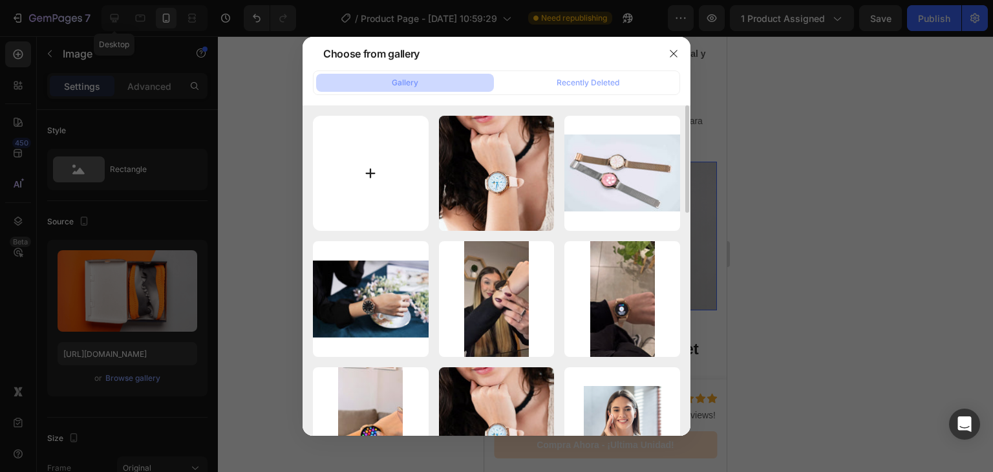
click at [385, 157] on input "file" at bounding box center [371, 174] width 116 height 116
type input "C:\fakepath\Diseño sin título.jpg"
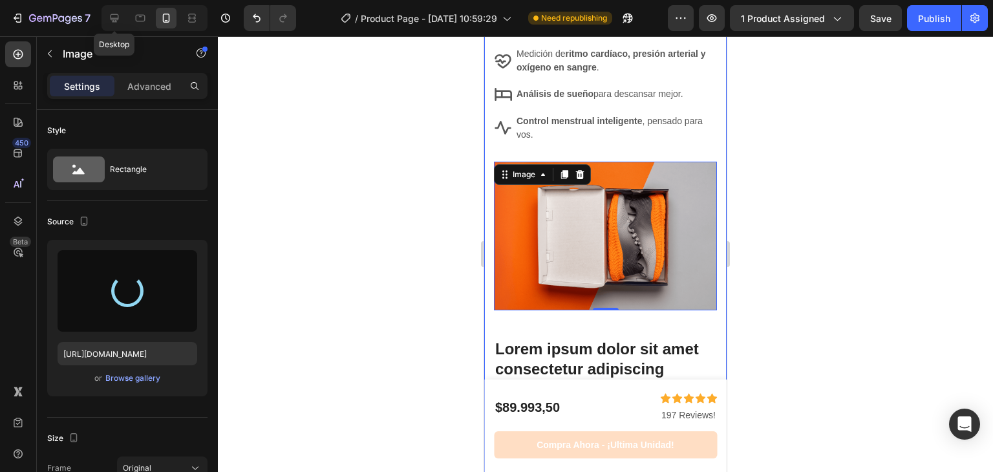
scroll to position [2794, 0]
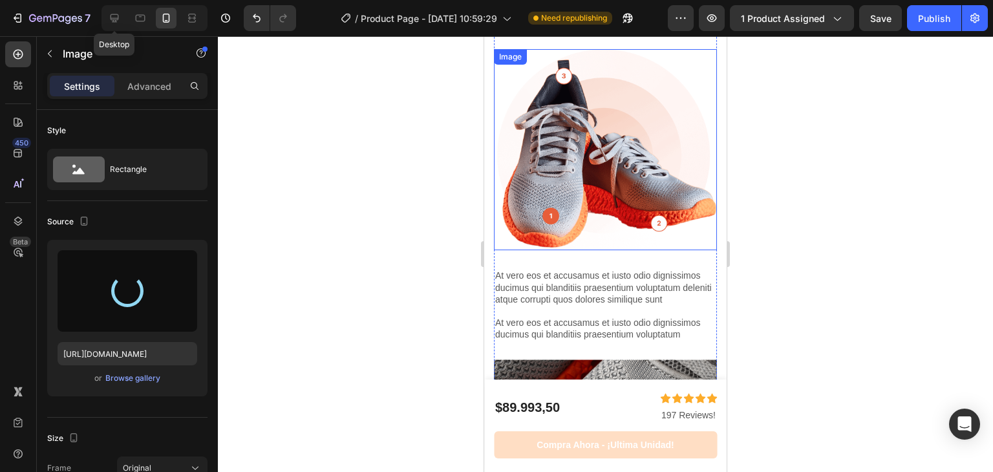
click at [616, 139] on img at bounding box center [605, 149] width 223 height 201
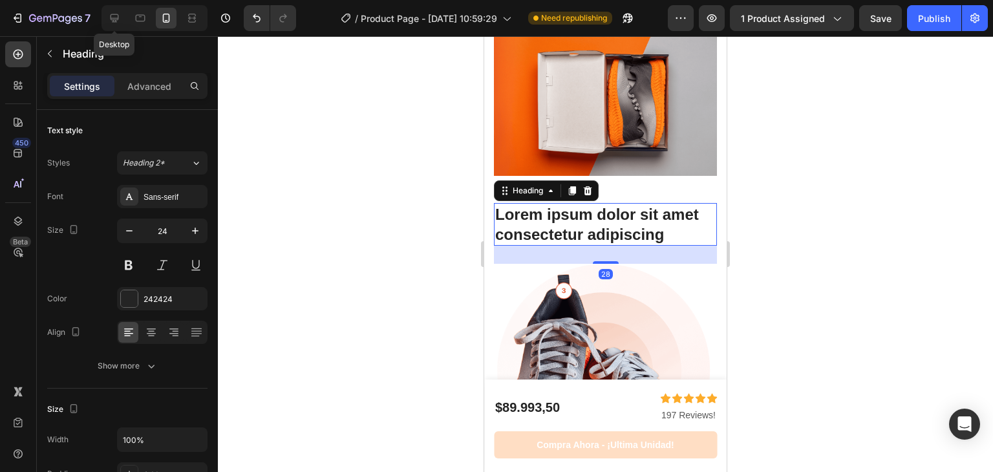
scroll to position [2576, 0]
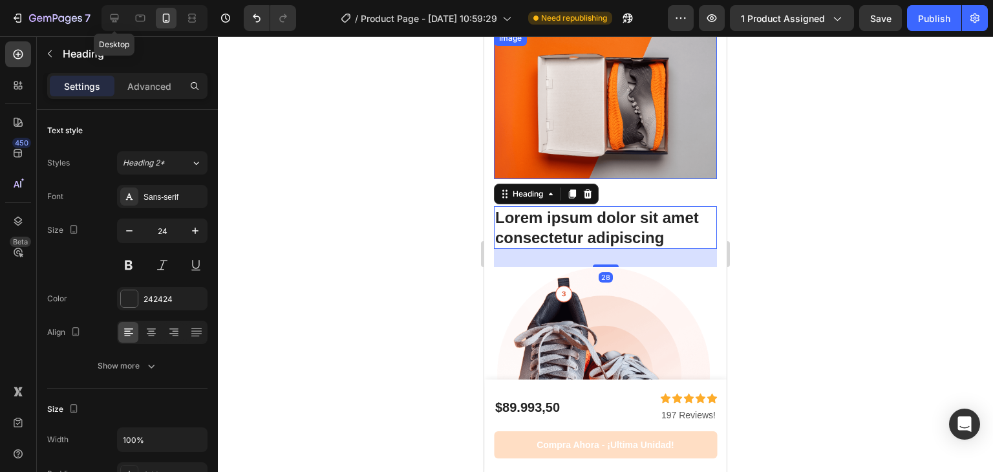
click at [647, 139] on img at bounding box center [605, 104] width 223 height 149
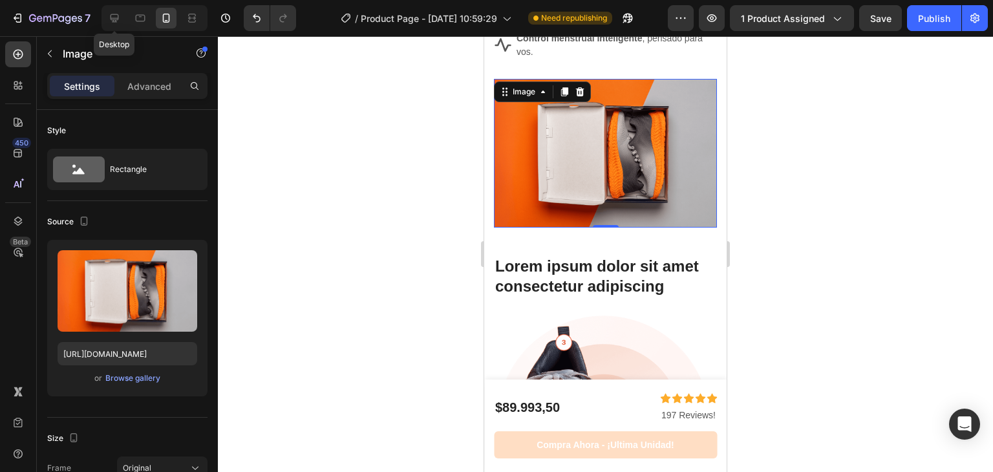
scroll to position [2527, 0]
click at [579, 92] on icon at bounding box center [580, 92] width 10 height 10
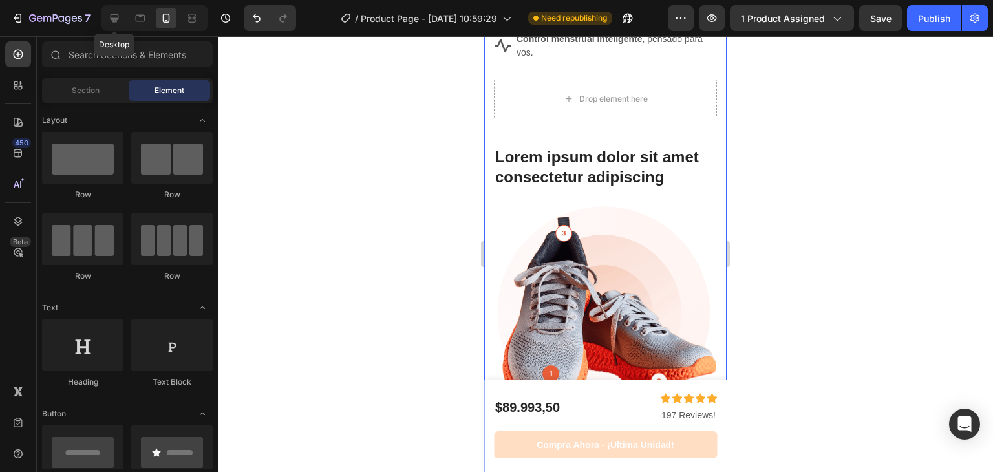
click at [600, 158] on h2 "Lorem ipsum dolor sit amet consectetur adipiscing" at bounding box center [605, 167] width 223 height 43
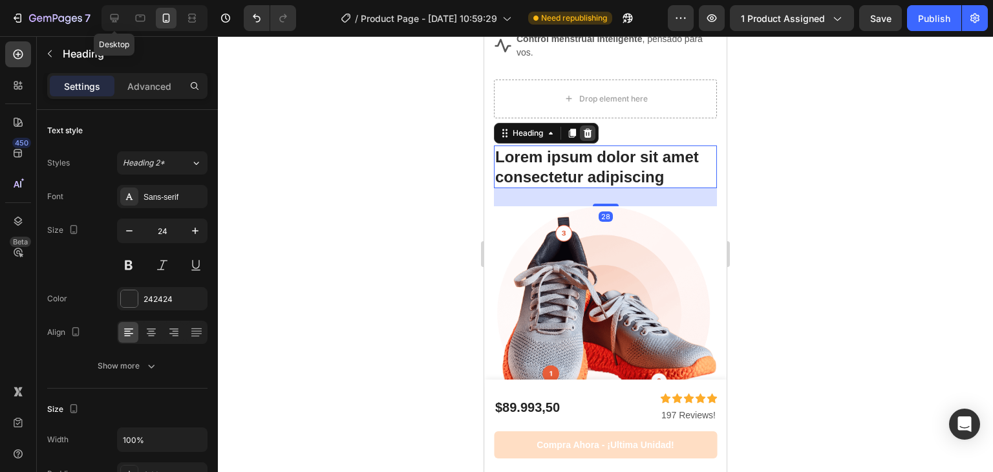
click at [590, 135] on icon at bounding box center [588, 133] width 8 height 9
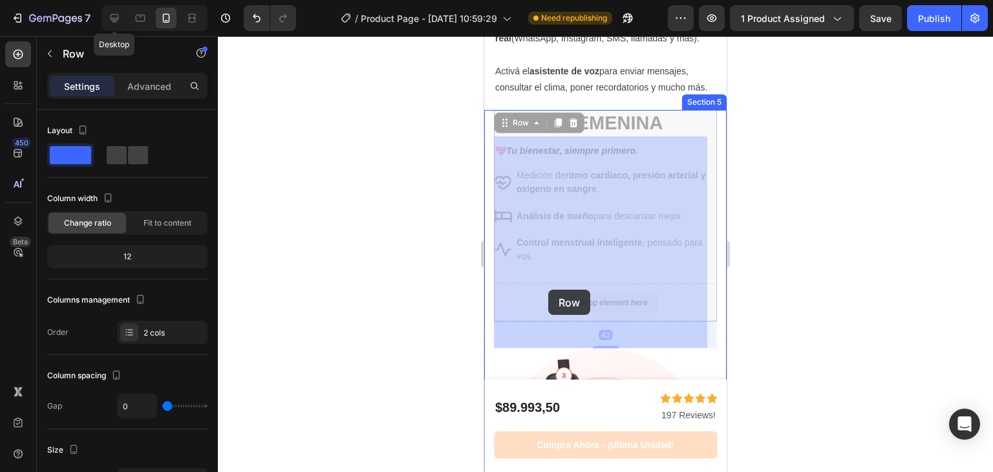
drag, startPoint x: 583, startPoint y: 80, endPoint x: 548, endPoint y: 289, distance: 212.4
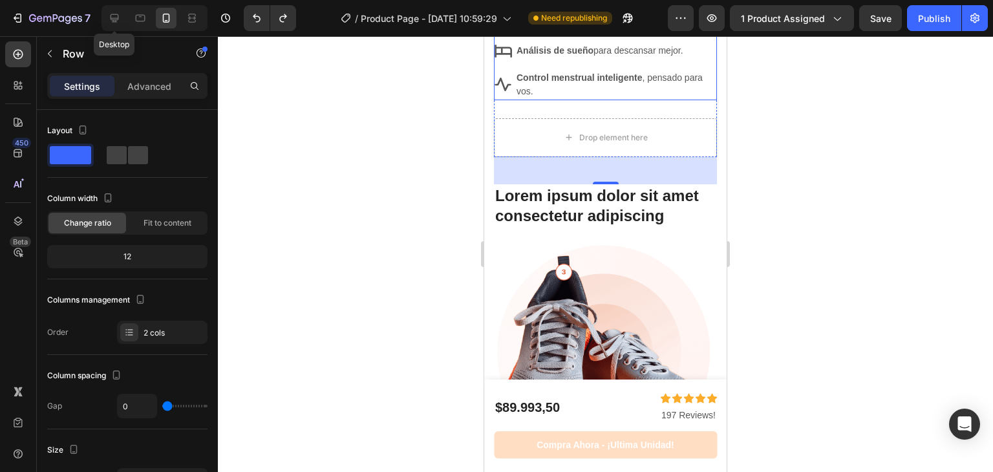
scroll to position [2489, 0]
click at [623, 185] on h2 "Lorem ipsum dolor sit amet consectetur adipiscing" at bounding box center [605, 205] width 223 height 43
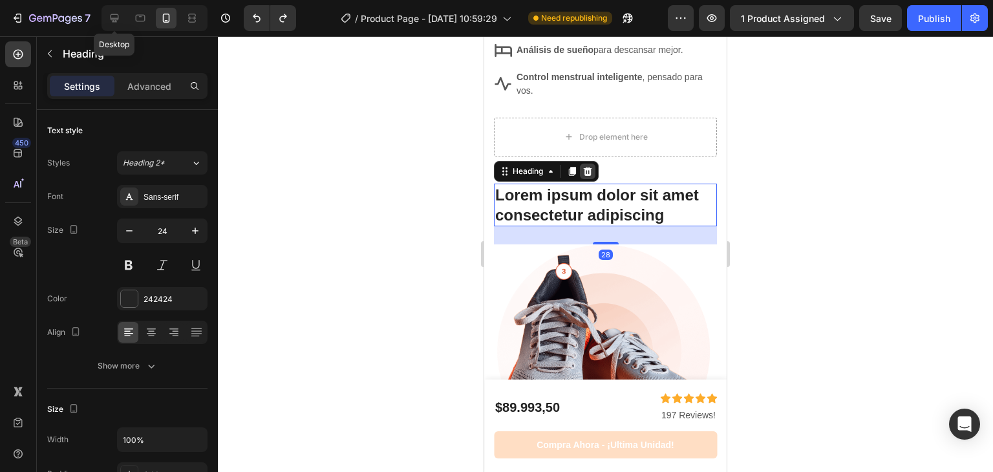
click at [586, 167] on icon at bounding box center [588, 171] width 10 height 10
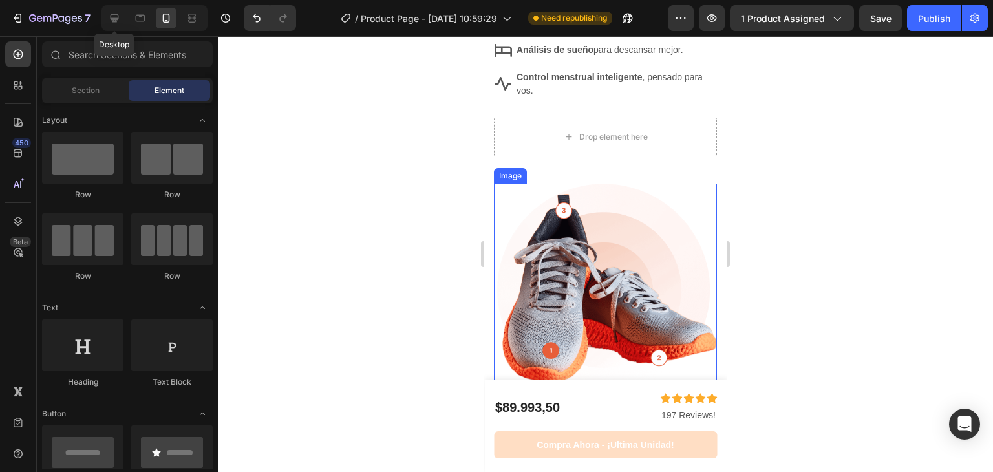
click at [584, 275] on img at bounding box center [605, 284] width 223 height 201
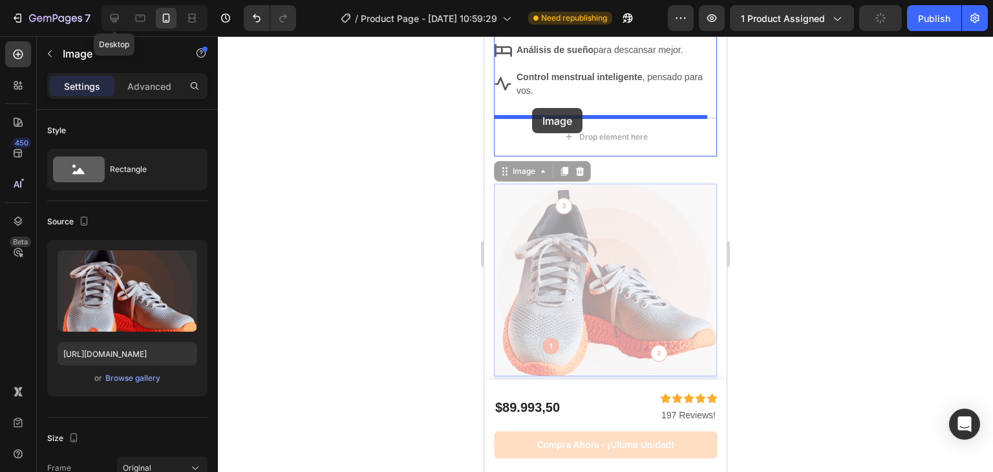
drag, startPoint x: 517, startPoint y: 174, endPoint x: 532, endPoint y: 112, distance: 64.0
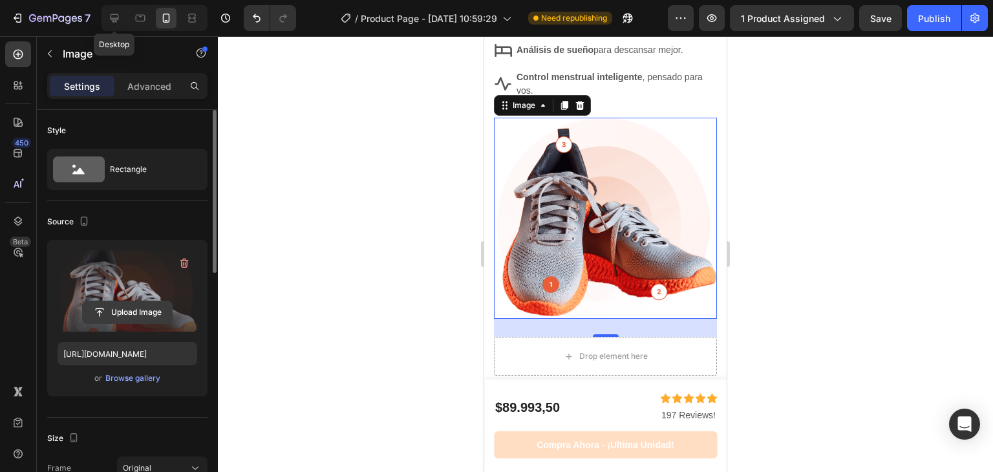
click at [122, 307] on input "file" at bounding box center [127, 312] width 89 height 22
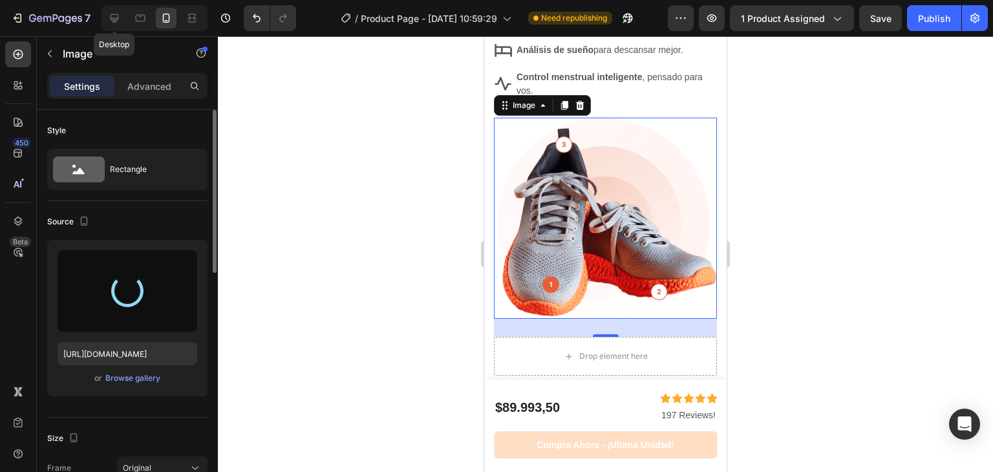
type input "[URL][DOMAIN_NAME]"
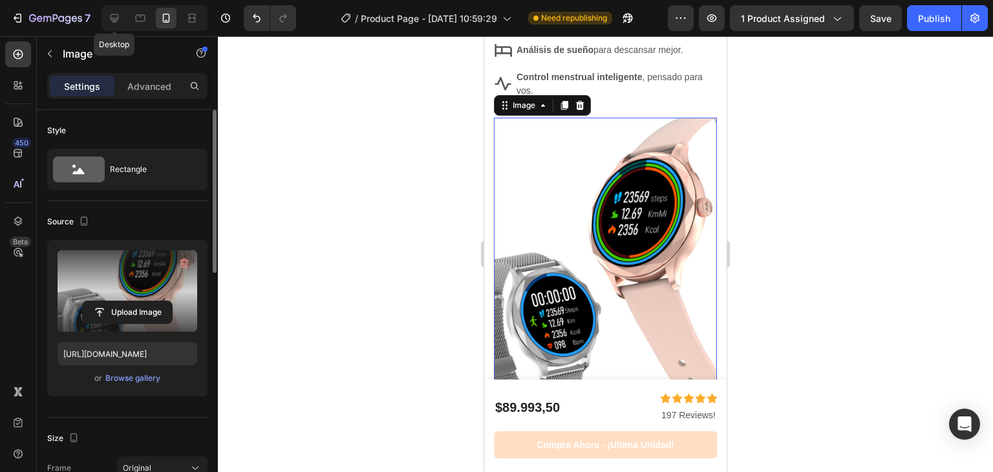
click at [761, 169] on div at bounding box center [605, 254] width 775 height 436
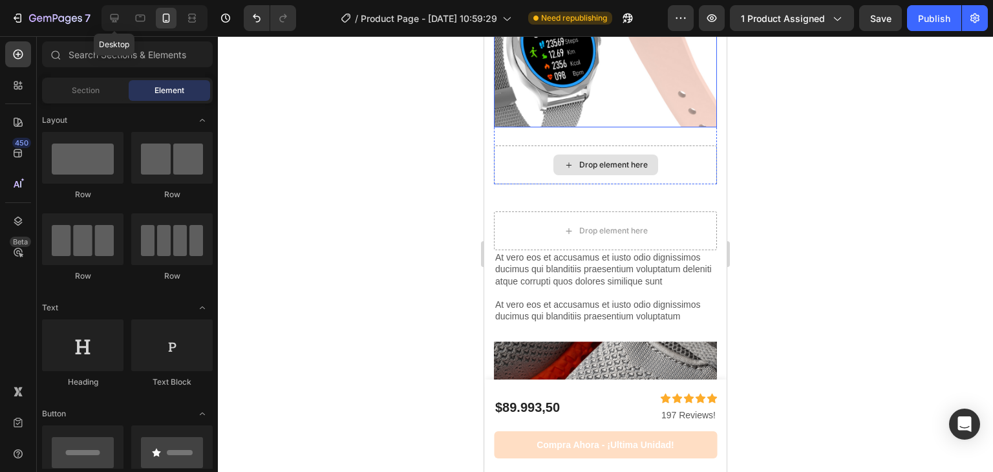
scroll to position [2758, 0]
click at [816, 168] on div at bounding box center [605, 254] width 775 height 436
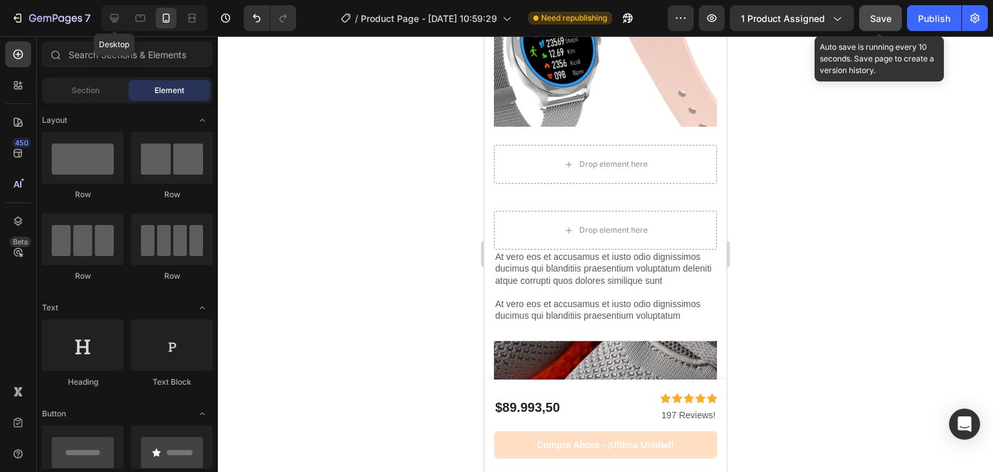
click at [890, 14] on span "Save" at bounding box center [881, 18] width 21 height 11
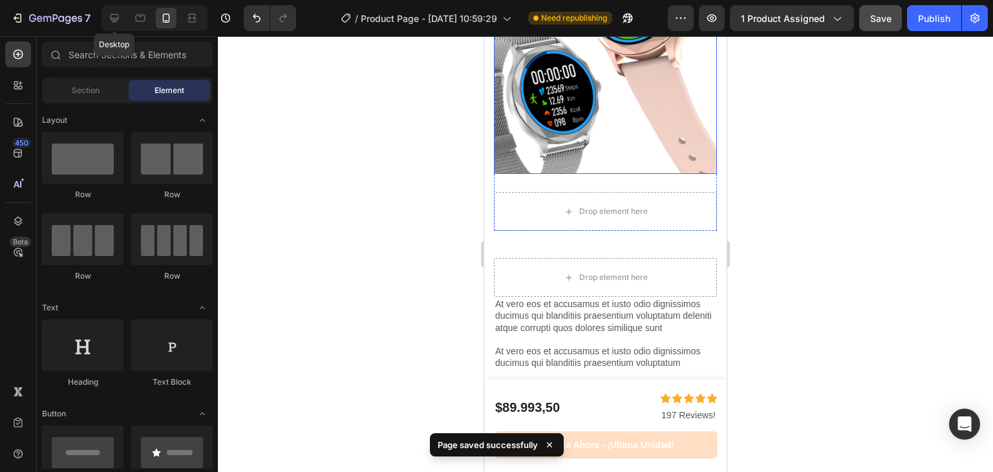
scroll to position [2712, 0]
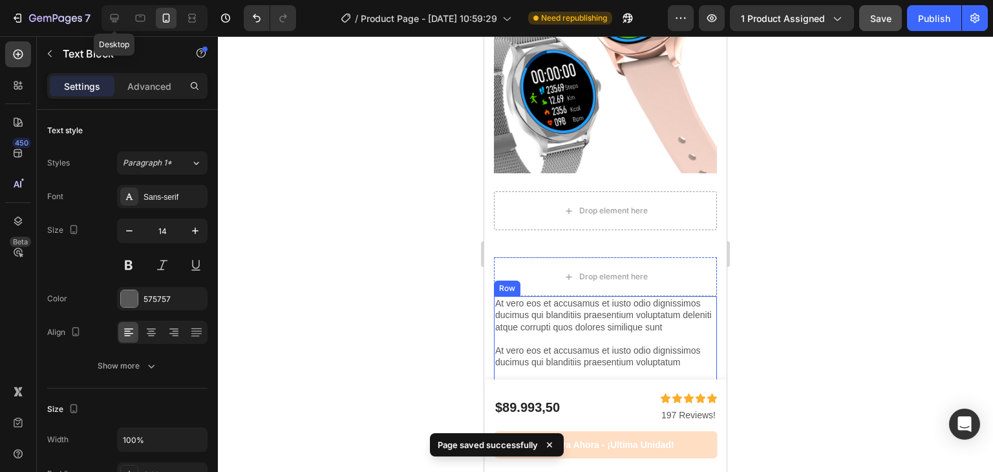
click at [636, 345] on p "At vero eos et accusamus et iusto odio dignissimos ducimus qui blanditiis praes…" at bounding box center [605, 356] width 221 height 23
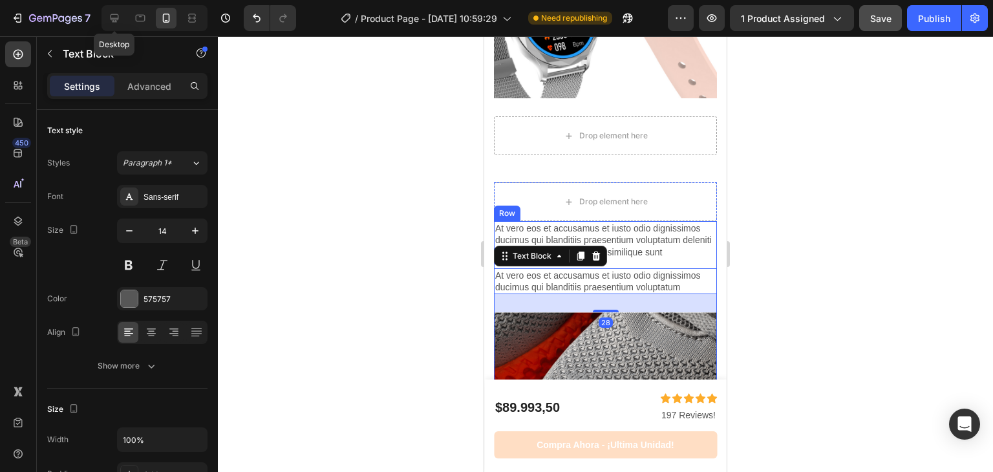
click at [636, 252] on div "Lorem ipsum dolor sit amet, consectetur Heading At vero eos et accusamus et ius…" at bounding box center [605, 327] width 223 height 212
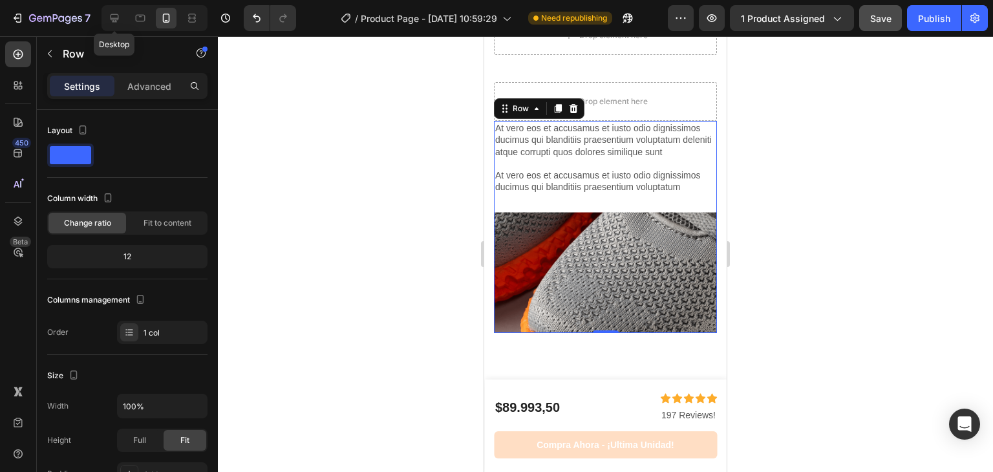
scroll to position [2883, 0]
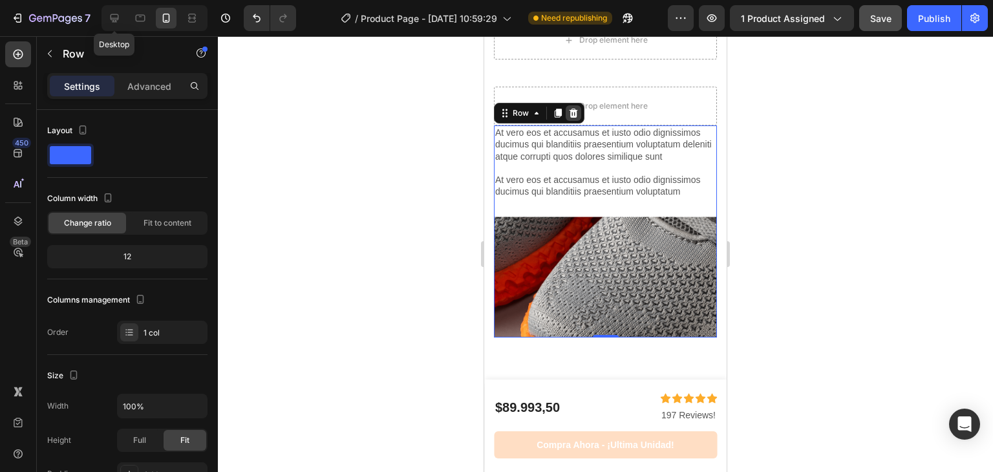
click at [571, 105] on div at bounding box center [574, 113] width 16 height 16
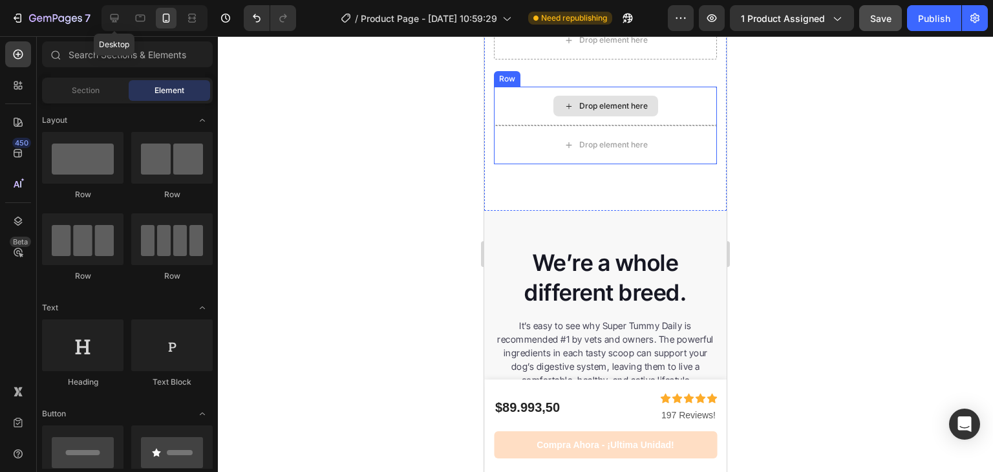
click at [501, 87] on div "Drop element here Drop element here Row" at bounding box center [605, 126] width 223 height 78
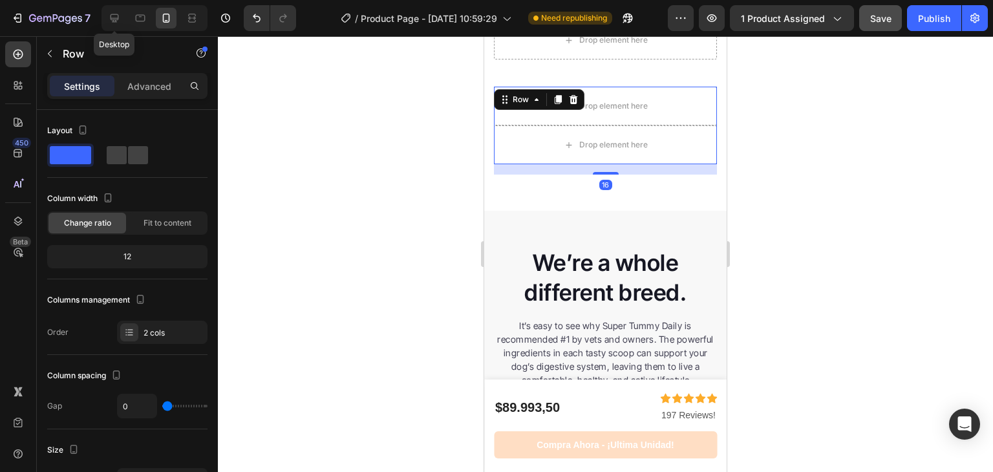
click at [582, 89] on div "Row" at bounding box center [539, 99] width 91 height 21
click at [574, 94] on icon at bounding box center [573, 99] width 10 height 10
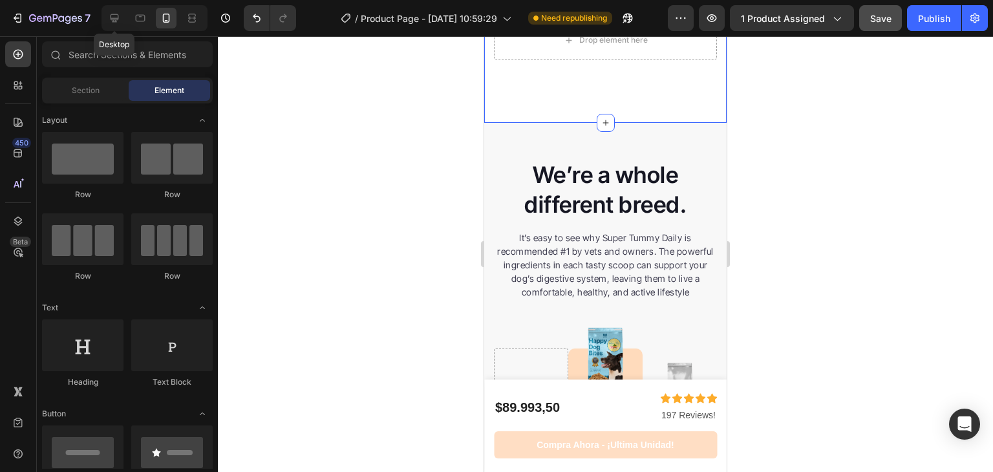
scroll to position [2740, 0]
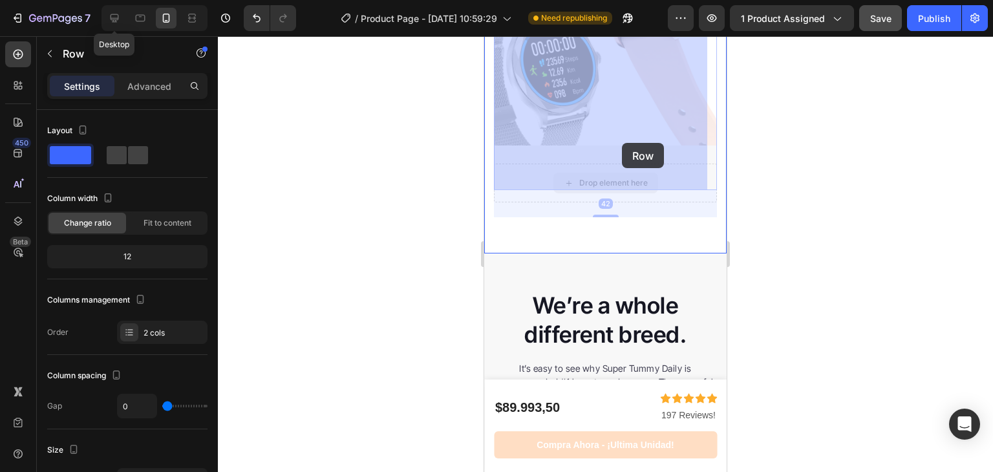
drag, startPoint x: 585, startPoint y: 158, endPoint x: 616, endPoint y: 133, distance: 40.5
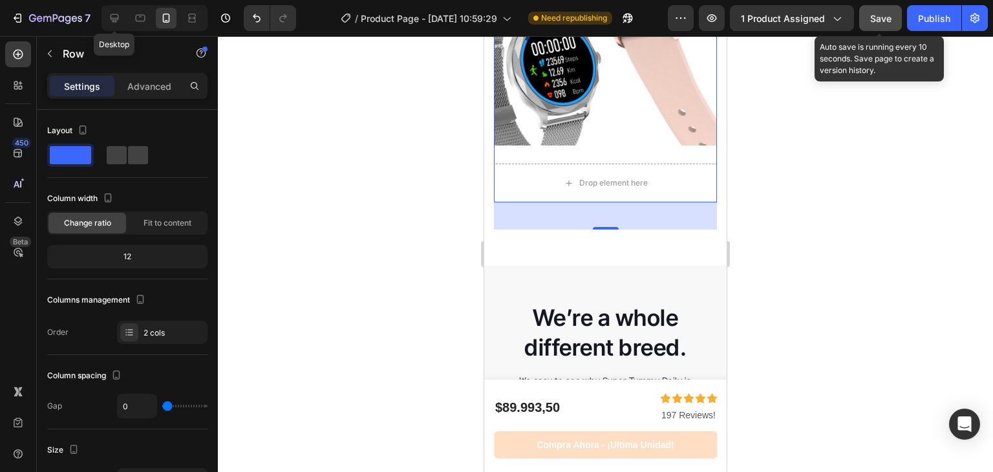
click at [876, 14] on span "Save" at bounding box center [881, 18] width 21 height 11
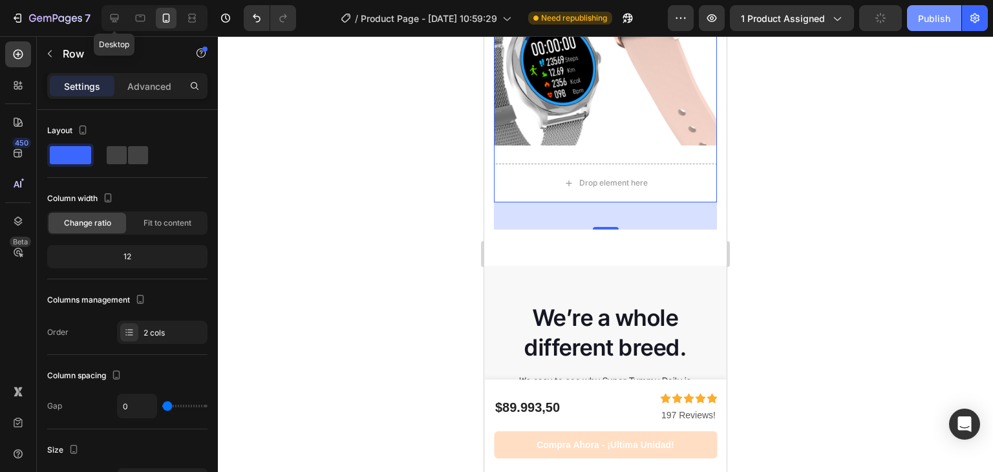
click at [931, 18] on div "Publish" at bounding box center [934, 19] width 32 height 14
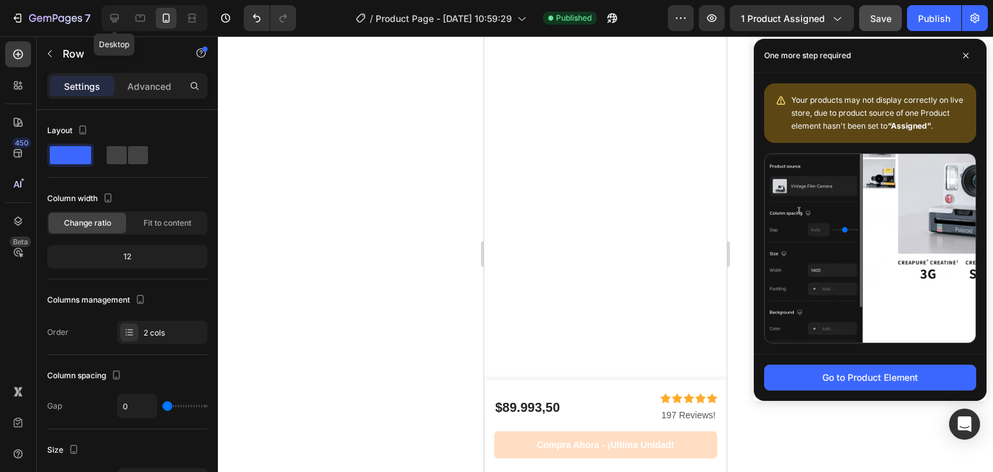
scroll to position [0, 0]
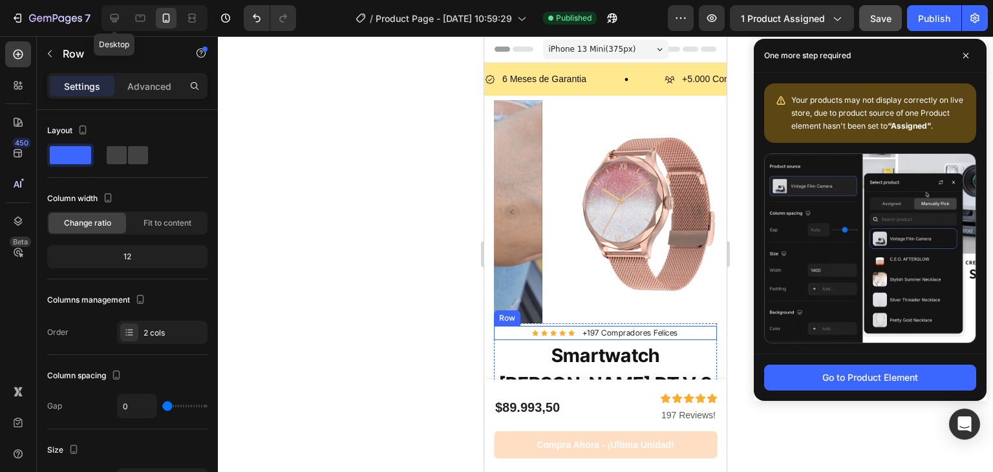
click at [563, 326] on div "Icon Icon Icon Icon Icon Icon List Hoz" at bounding box center [553, 333] width 43 height 14
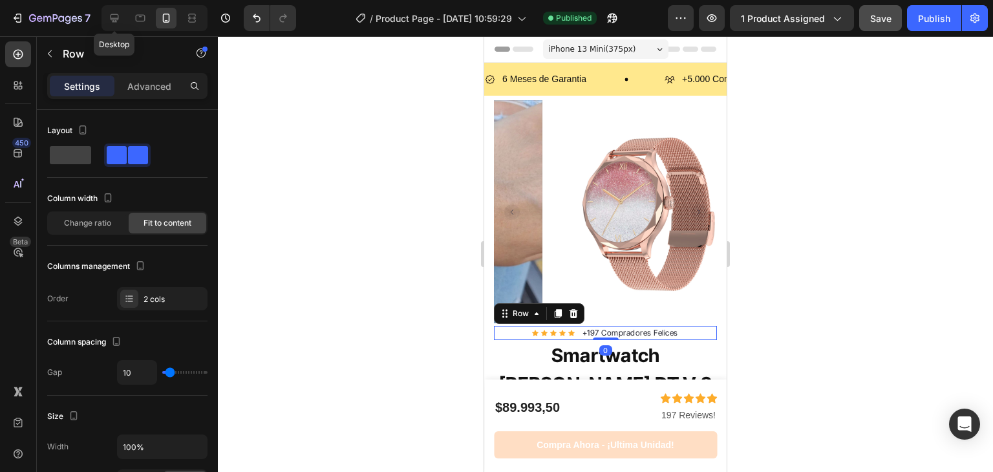
click at [563, 326] on div "Icon Icon Icon Icon Icon Icon List Hoz" at bounding box center [553, 333] width 43 height 14
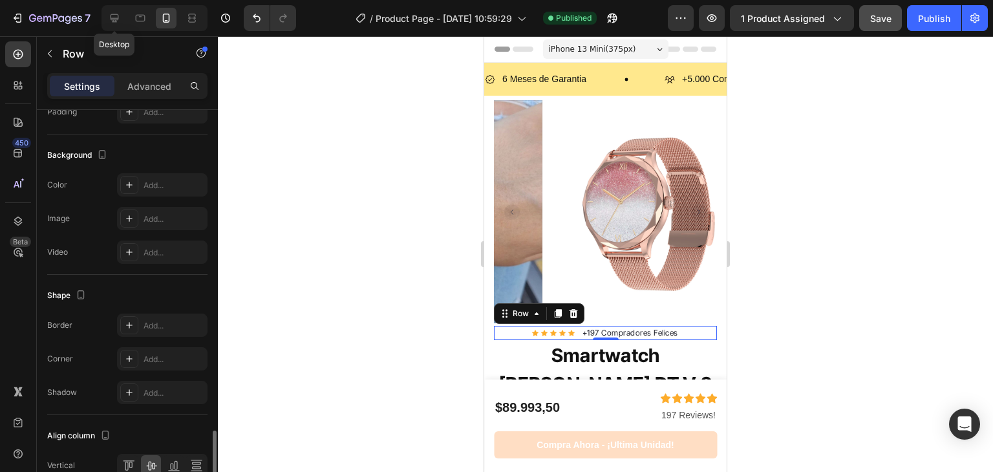
scroll to position [502, 0]
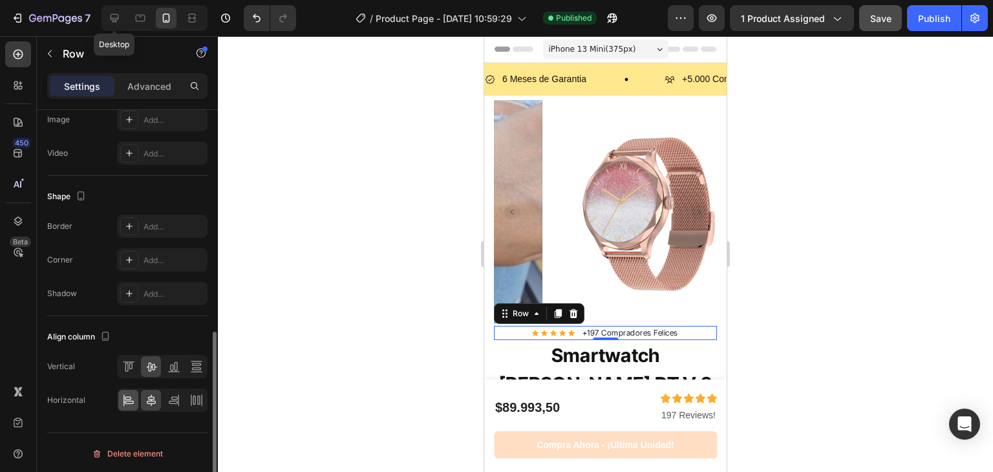
click at [125, 396] on icon at bounding box center [128, 400] width 13 height 13
click at [557, 341] on h1 "Smartwatch [PERSON_NAME] DT V 2" at bounding box center [605, 369] width 223 height 59
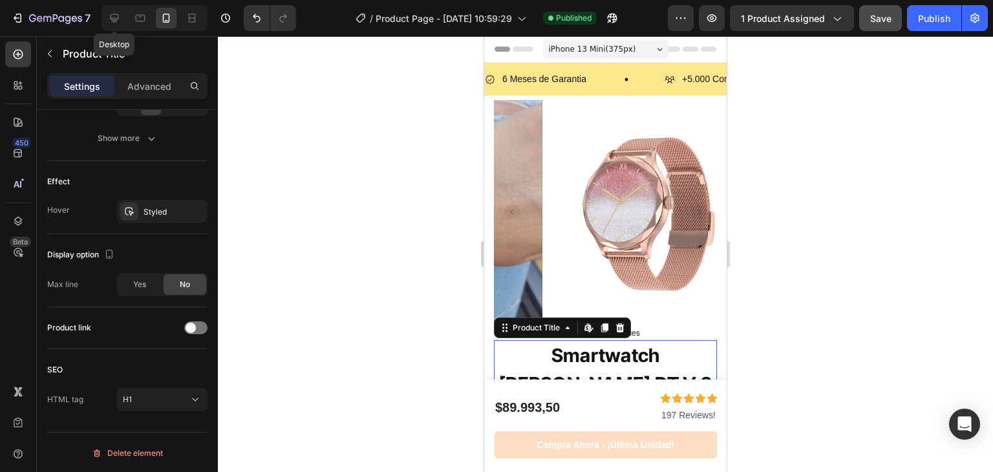
scroll to position [0, 0]
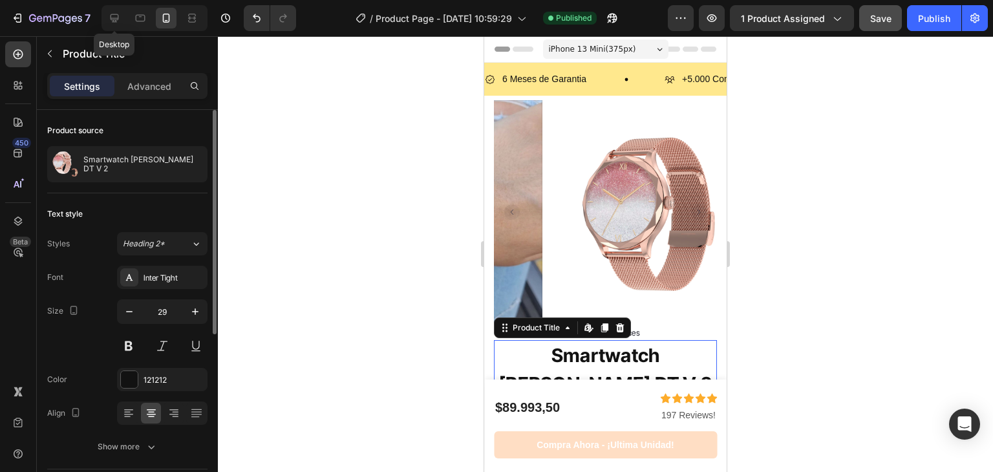
click at [144, 96] on div "Settings Advanced" at bounding box center [127, 86] width 160 height 26
click at [140, 83] on p "Advanced" at bounding box center [149, 87] width 44 height 14
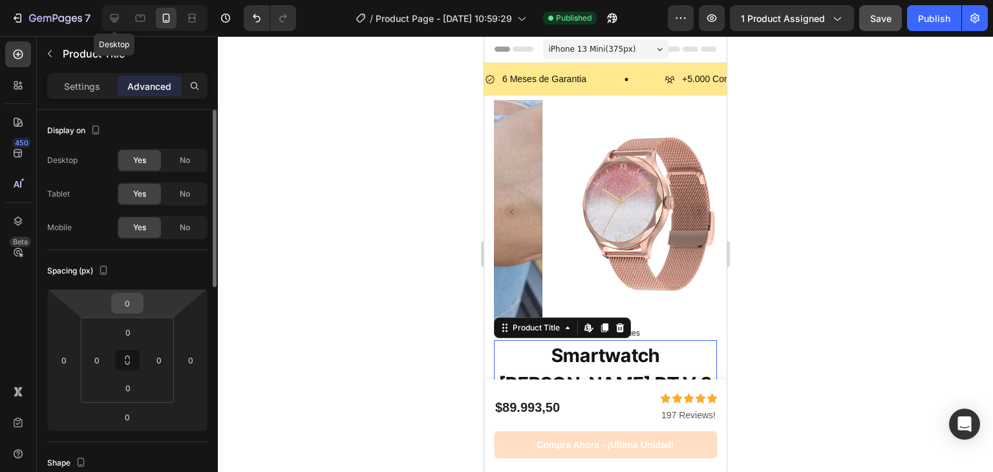
click at [124, 307] on input "0" at bounding box center [127, 303] width 26 height 19
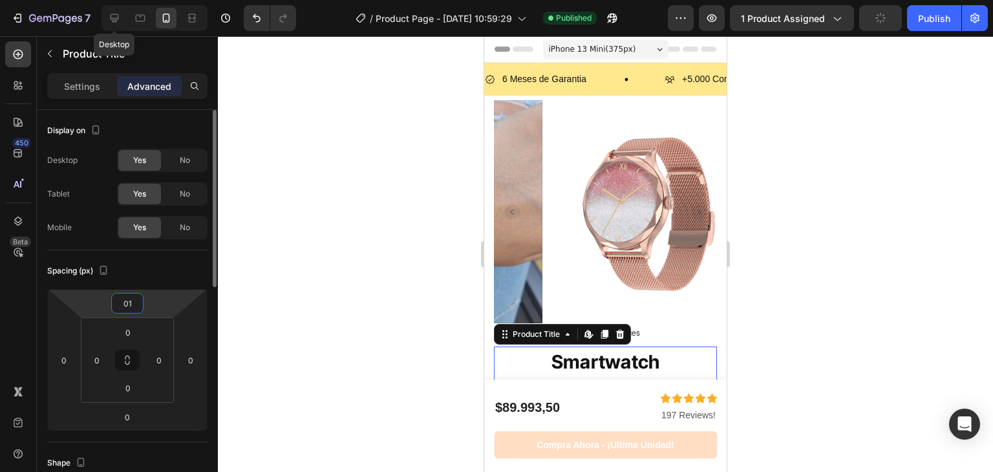
type input "0"
type input "10"
click at [132, 412] on input "0" at bounding box center [127, 416] width 26 height 19
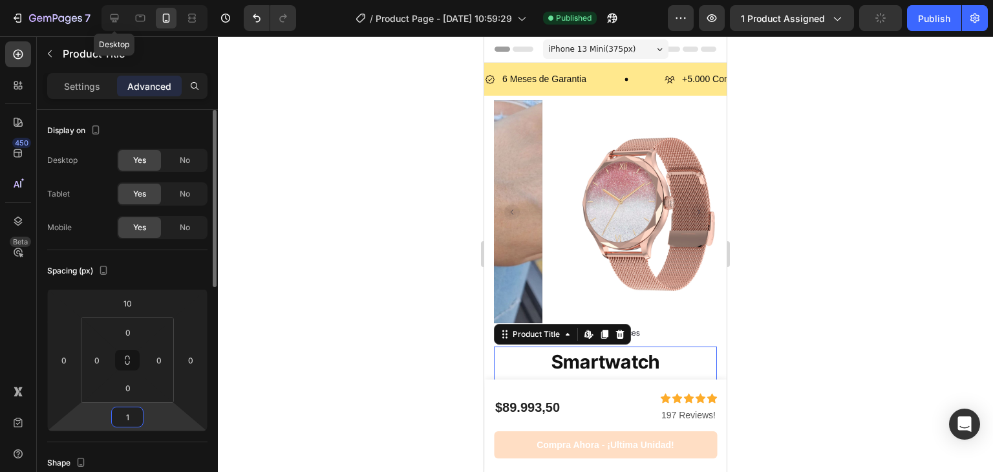
type input "10"
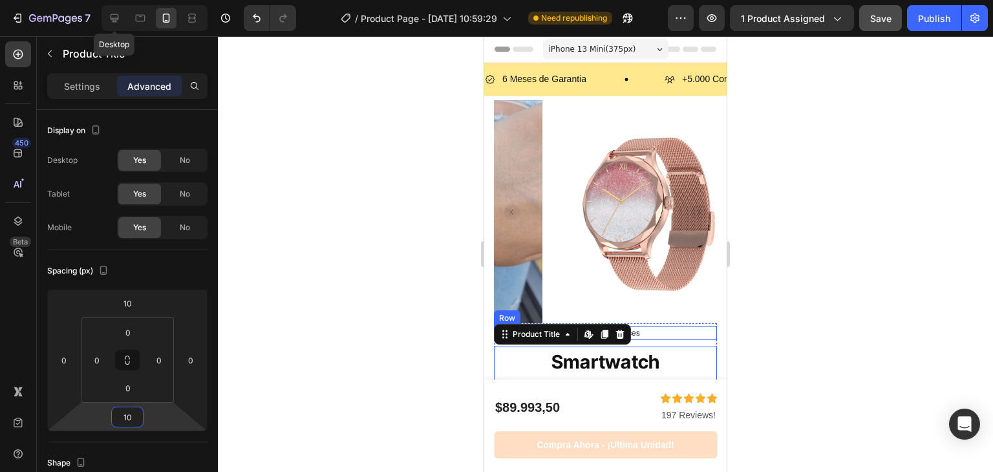
click at [662, 326] on div "Icon Icon Icon Icon Icon Icon List Hoz +197 Compradores Felices Text block Row" at bounding box center [605, 333] width 223 height 14
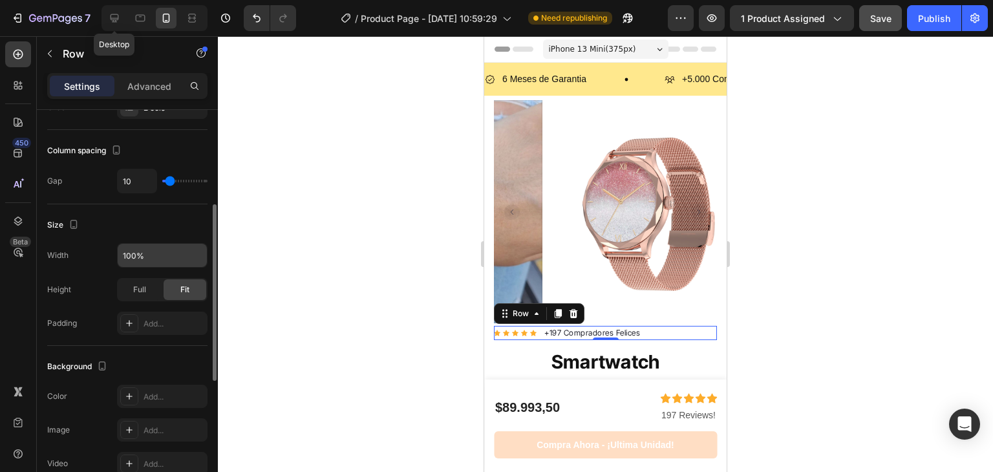
scroll to position [199, 0]
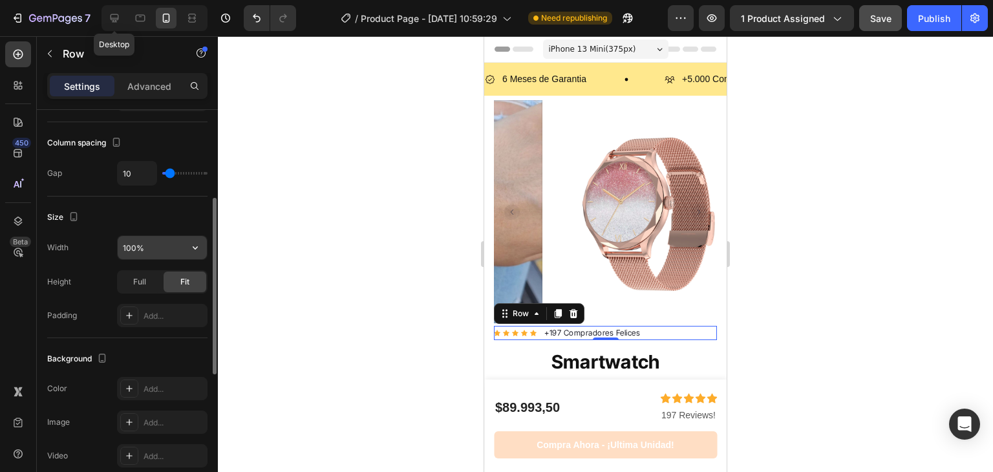
click at [156, 248] on input "100%" at bounding box center [162, 247] width 89 height 23
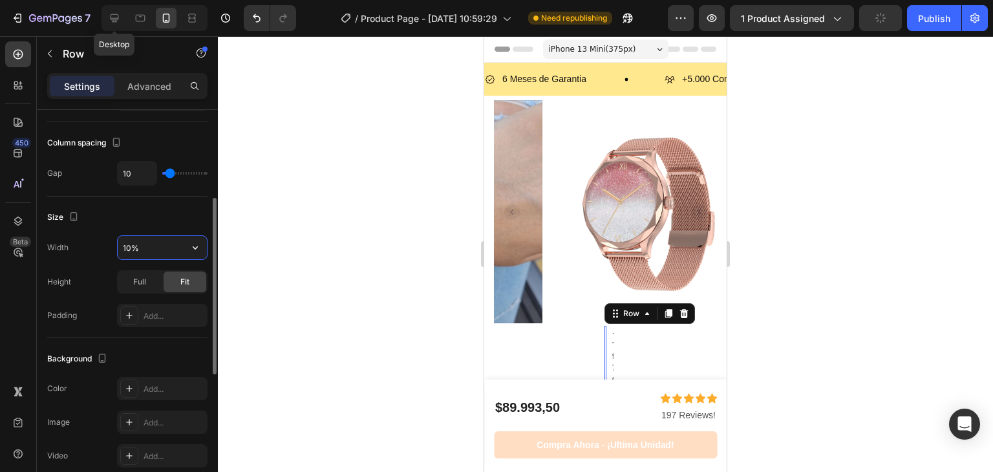
type input "100%"
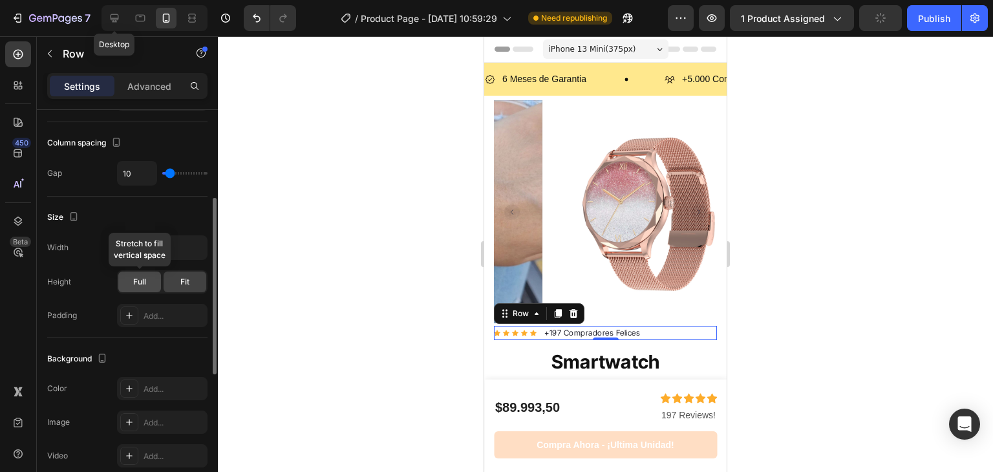
click at [144, 276] on span "Full" at bounding box center [139, 282] width 13 height 12
click at [176, 274] on div "Fit" at bounding box center [185, 282] width 43 height 21
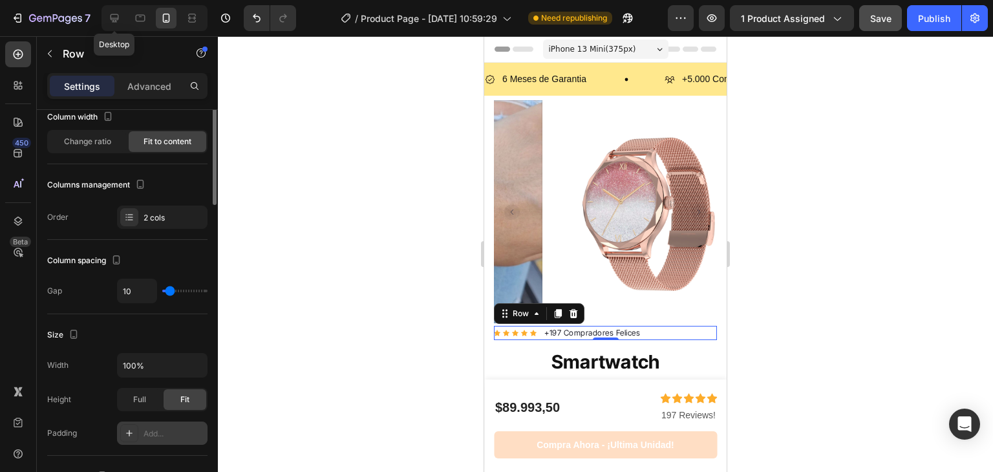
scroll to position [0, 0]
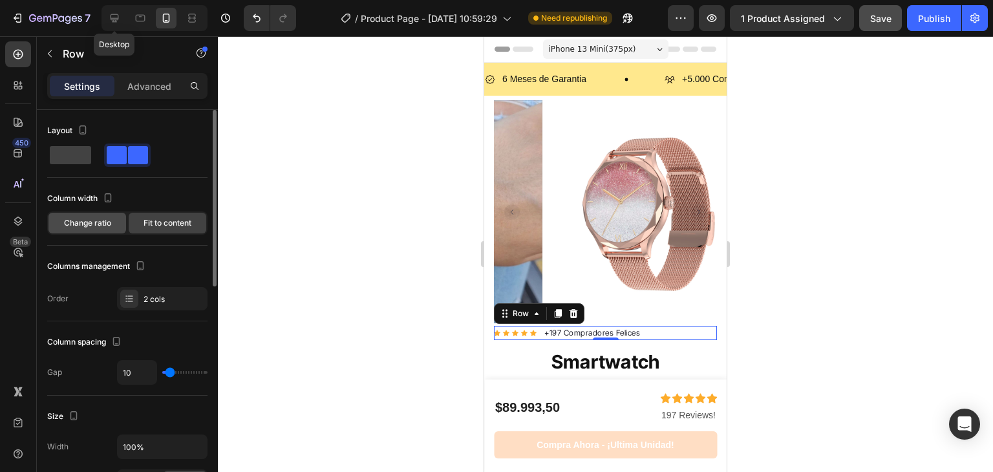
click at [114, 226] on div "Change ratio" at bounding box center [88, 223] width 78 height 21
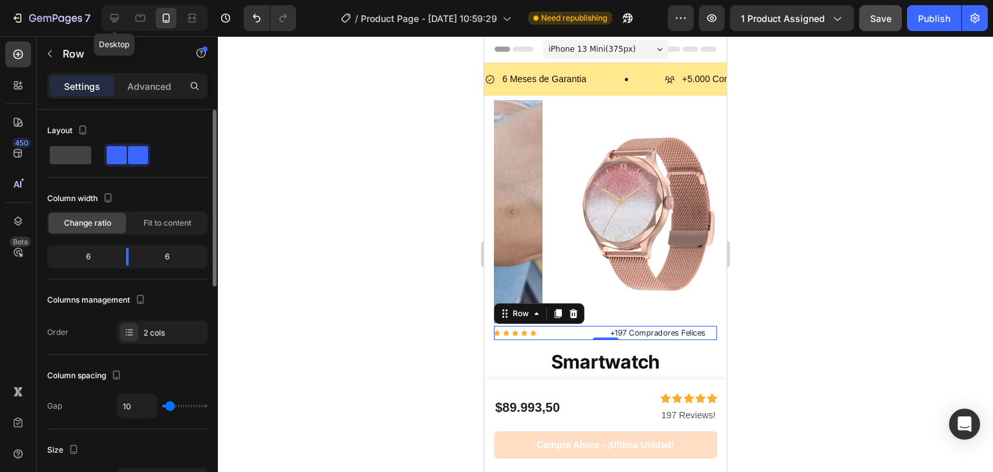
click at [109, 258] on div "6" at bounding box center [83, 257] width 66 height 18
drag, startPoint x: 132, startPoint y: 255, endPoint x: 124, endPoint y: 254, distance: 8.4
click at [124, 0] on body "7 Desktop / Product Page - [DATE] 10:59:29 Need republishing Preview 1 product …" at bounding box center [496, 0] width 993 height 0
click at [259, 216] on div at bounding box center [605, 254] width 775 height 436
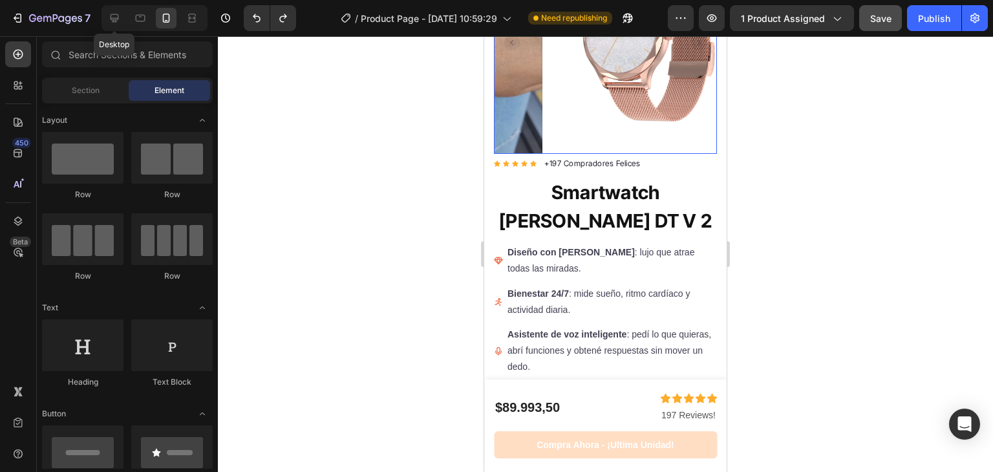
scroll to position [191, 0]
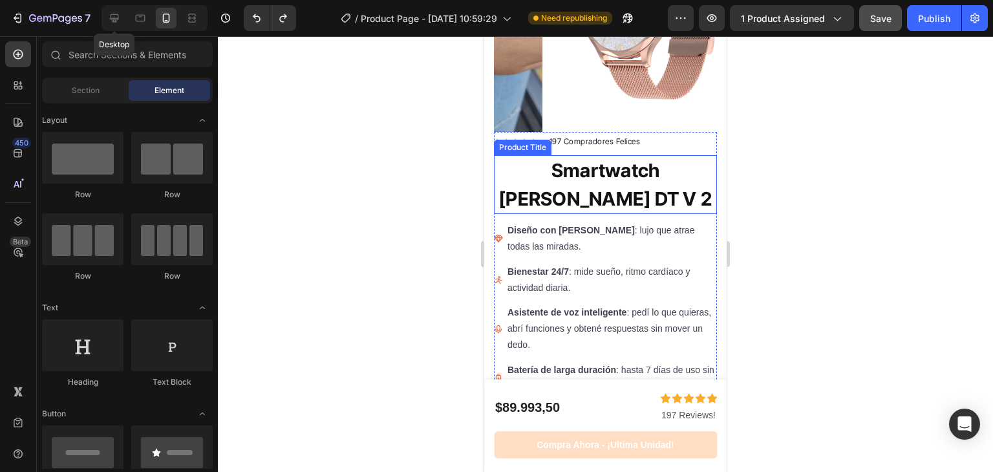
click at [649, 202] on h1 "Smartwatch [PERSON_NAME] DT V 2" at bounding box center [605, 184] width 223 height 59
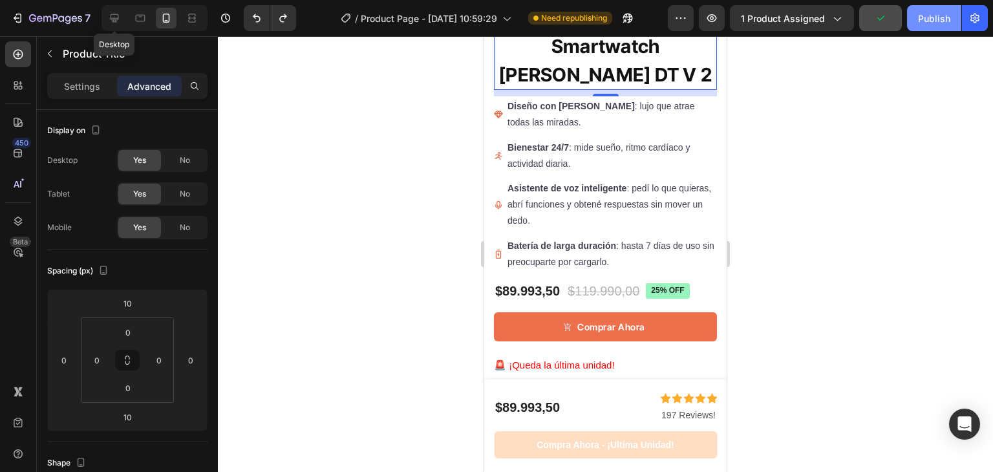
scroll to position [590, 0]
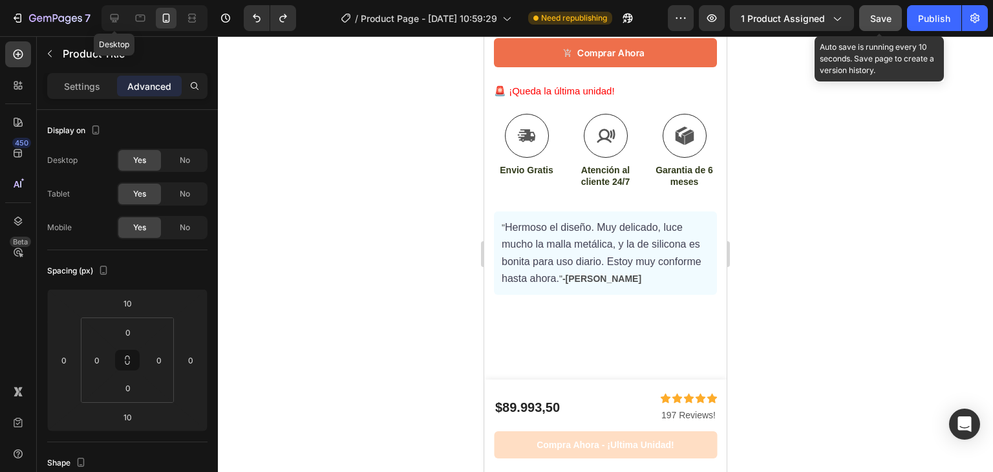
click at [880, 23] on span "Save" at bounding box center [881, 18] width 21 height 11
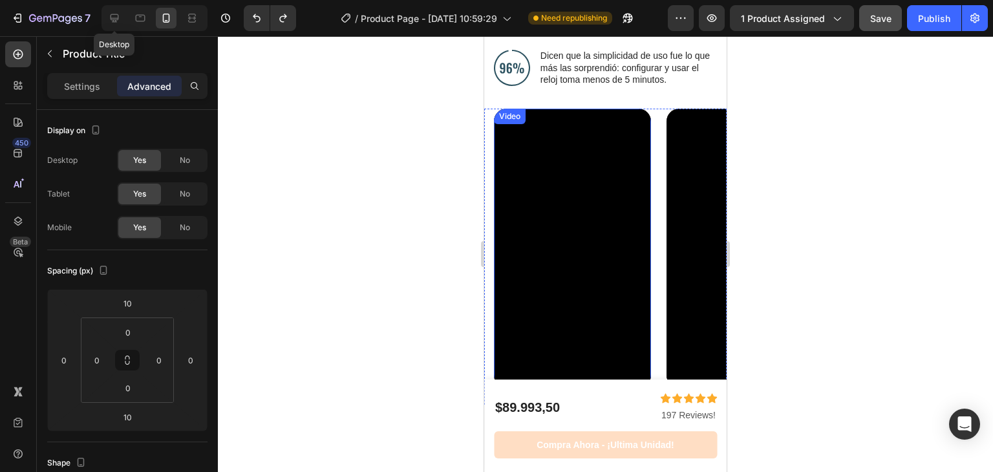
scroll to position [1181, 0]
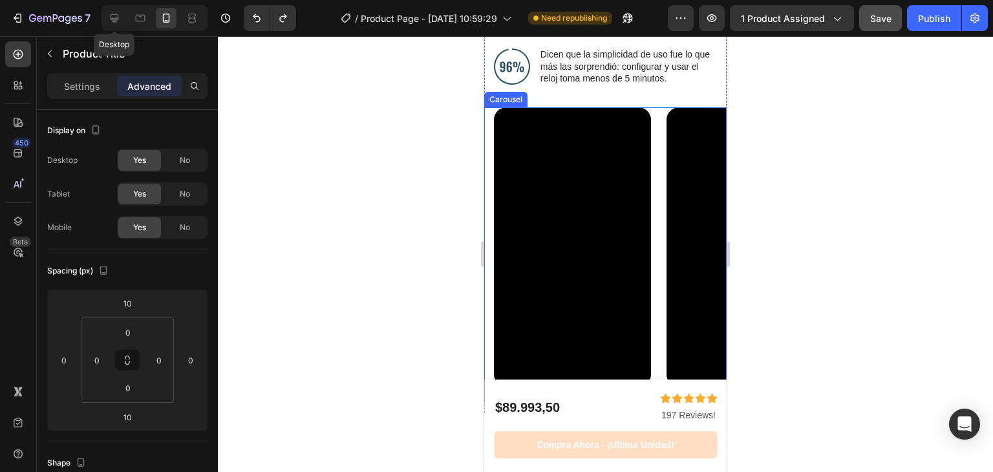
click at [486, 198] on div "Video Video Video Carousel" at bounding box center [605, 255] width 243 height 297
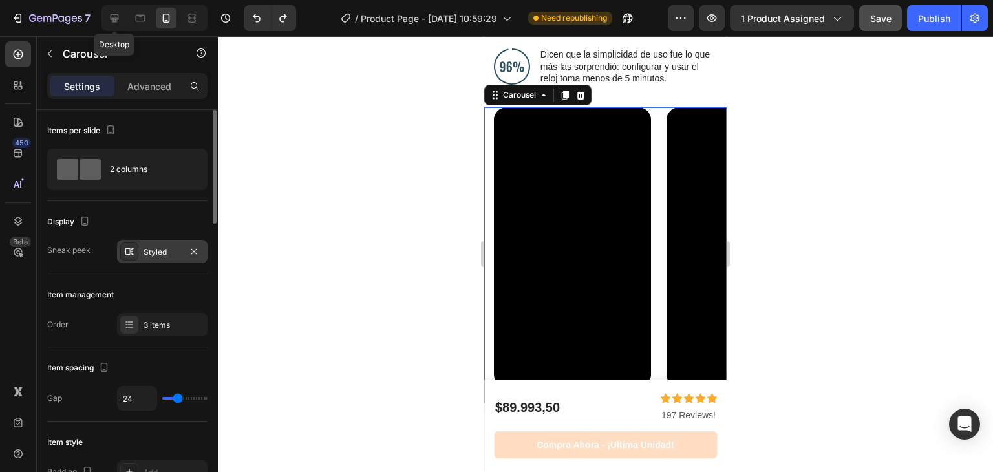
click at [164, 249] on div "Styled" at bounding box center [163, 252] width 38 height 12
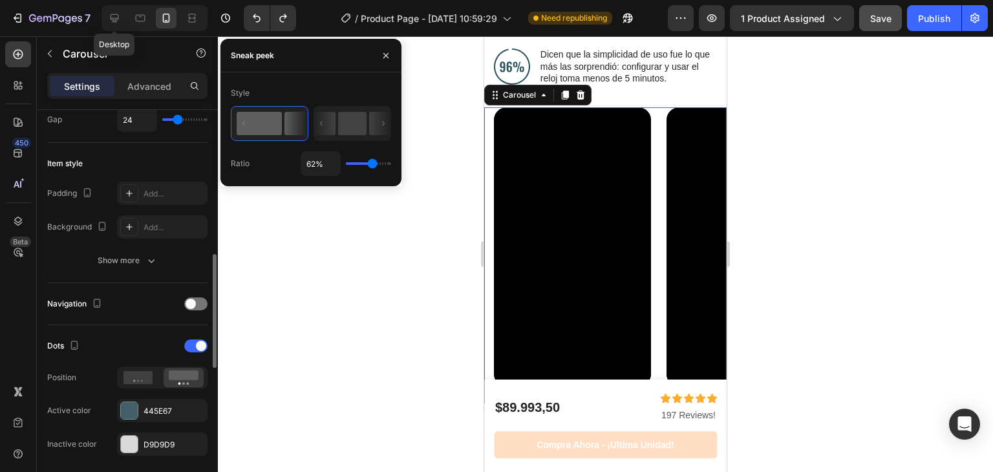
scroll to position [394, 0]
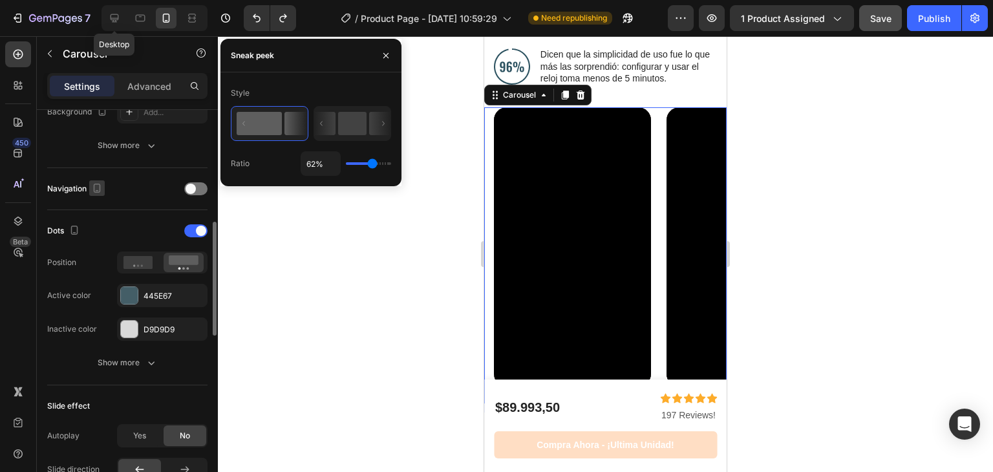
click at [103, 187] on icon "button" at bounding box center [97, 188] width 13 height 13
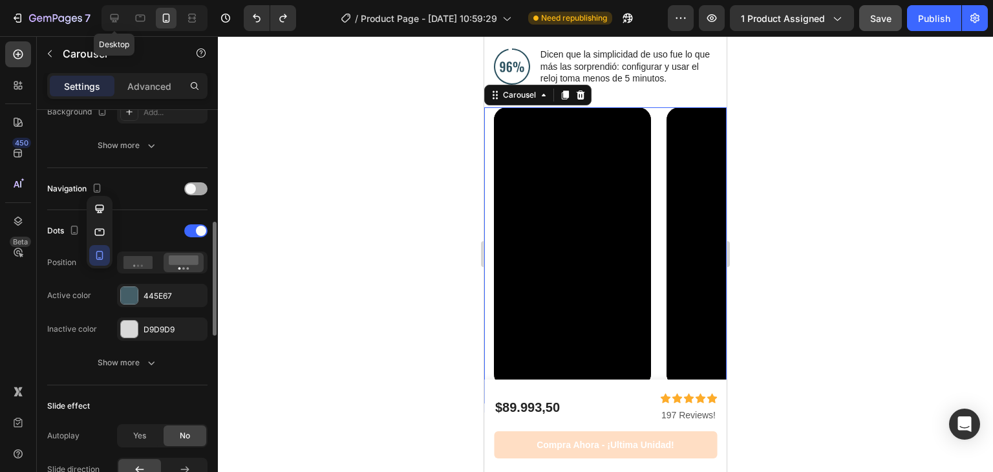
click at [186, 187] on span at bounding box center [191, 189] width 10 height 10
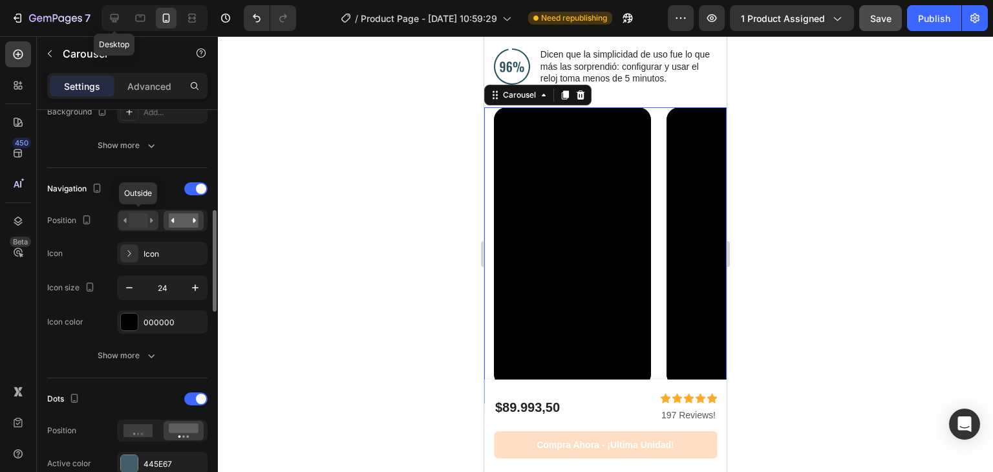
click at [144, 224] on rect at bounding box center [138, 220] width 19 height 14
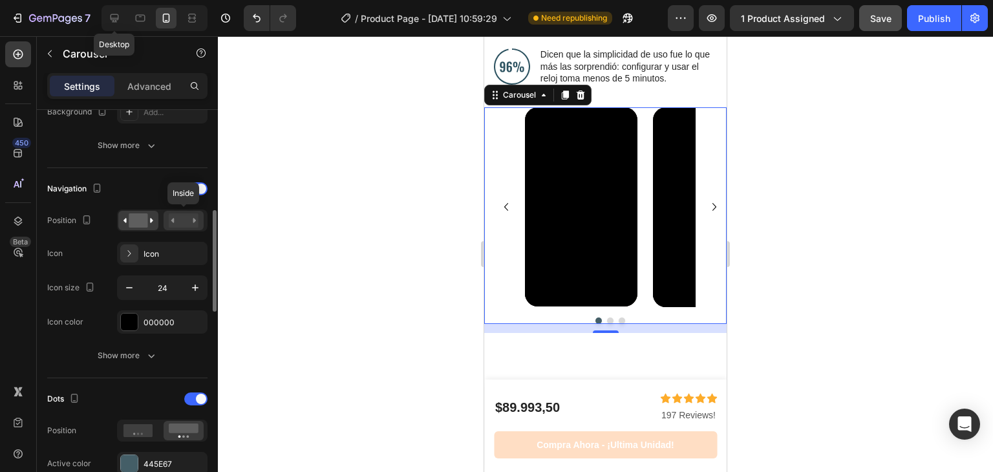
click at [186, 213] on rect at bounding box center [184, 220] width 30 height 14
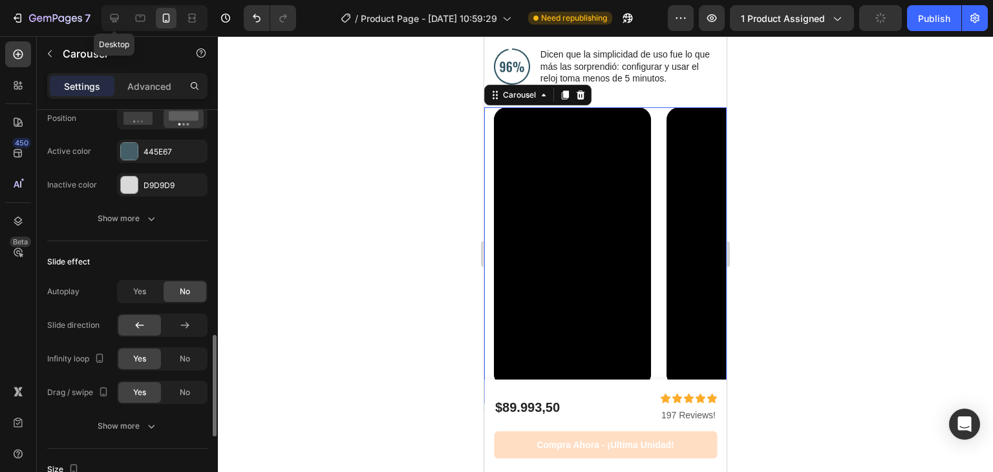
scroll to position [760, 0]
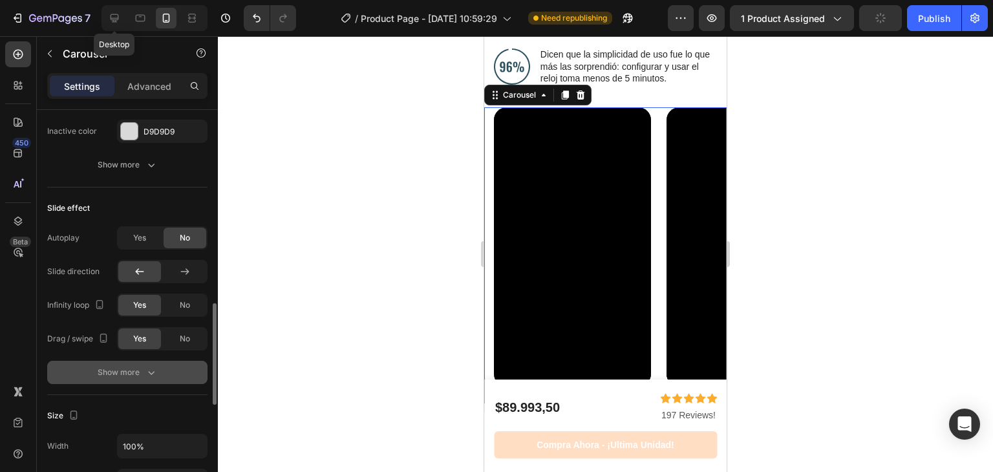
click at [166, 373] on button "Show more" at bounding box center [127, 372] width 160 height 23
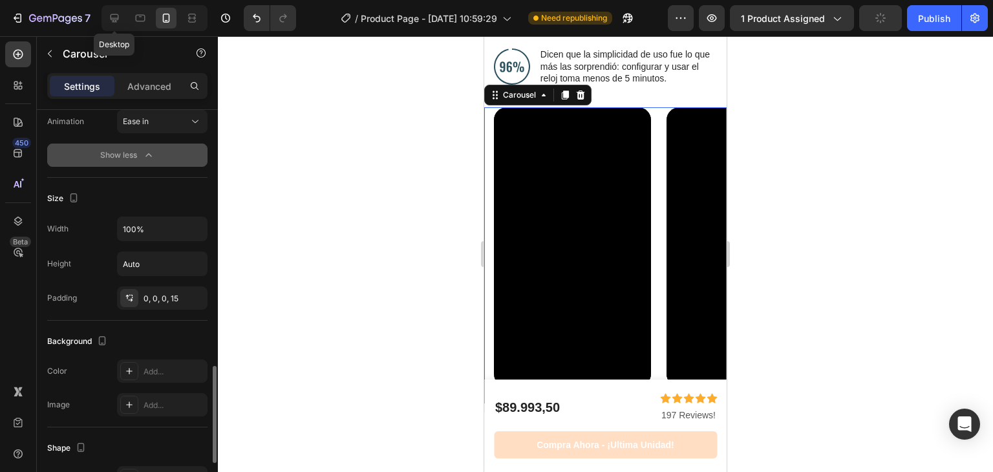
scroll to position [1046, 0]
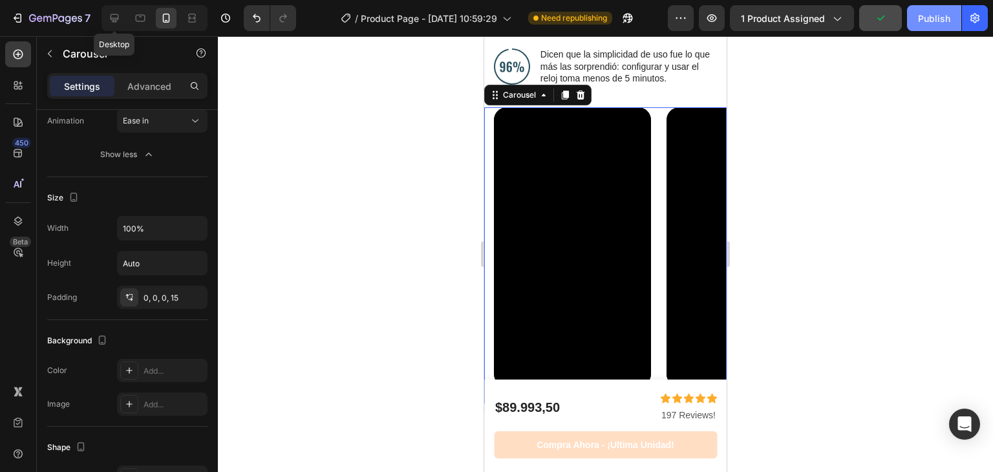
click at [924, 24] on div "Publish" at bounding box center [934, 19] width 32 height 14
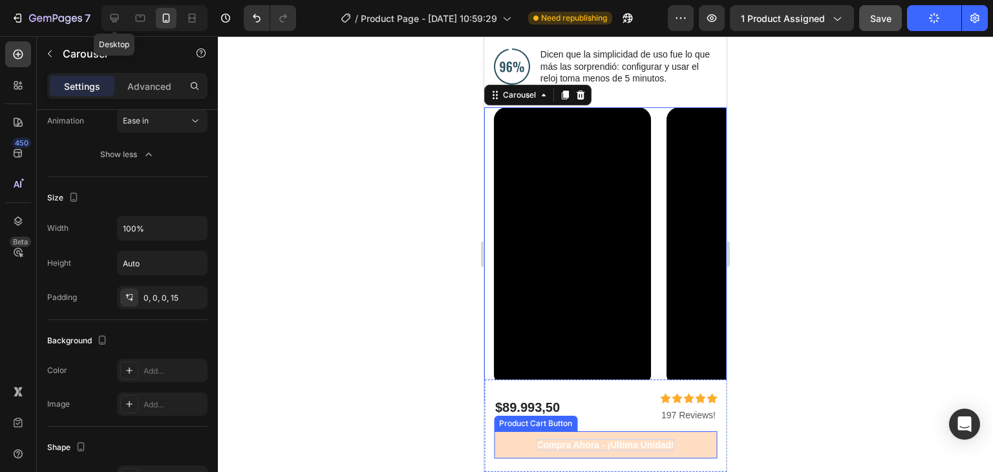
click at [601, 443] on p "Compra ahora - ¡Ultima unidad!" at bounding box center [606, 445] width 138 height 12
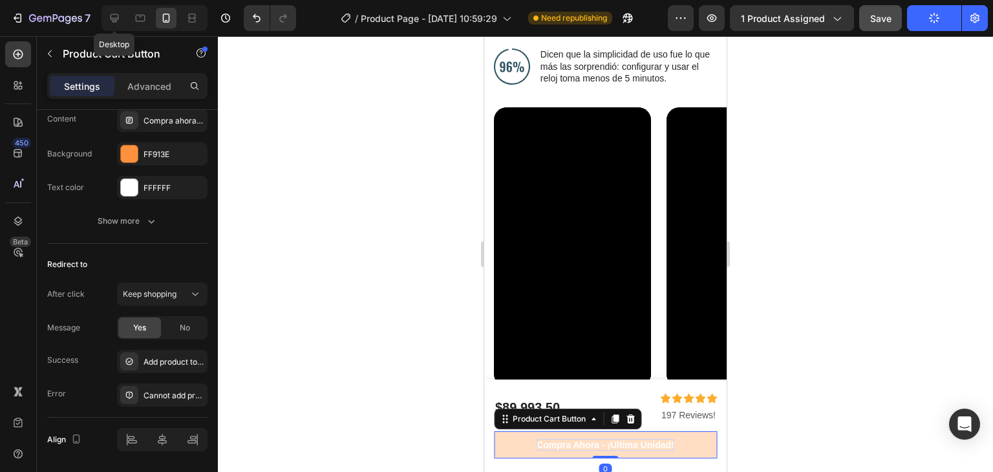
scroll to position [0, 0]
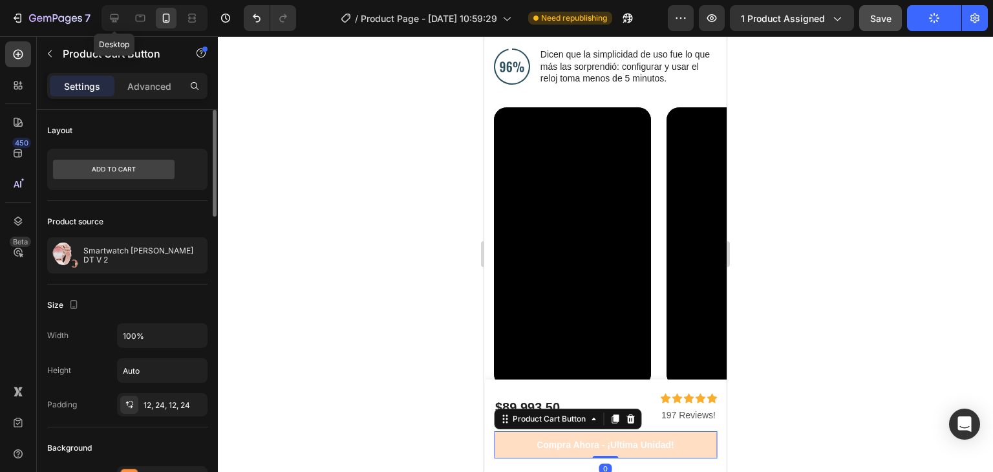
click at [805, 265] on div at bounding box center [605, 254] width 775 height 436
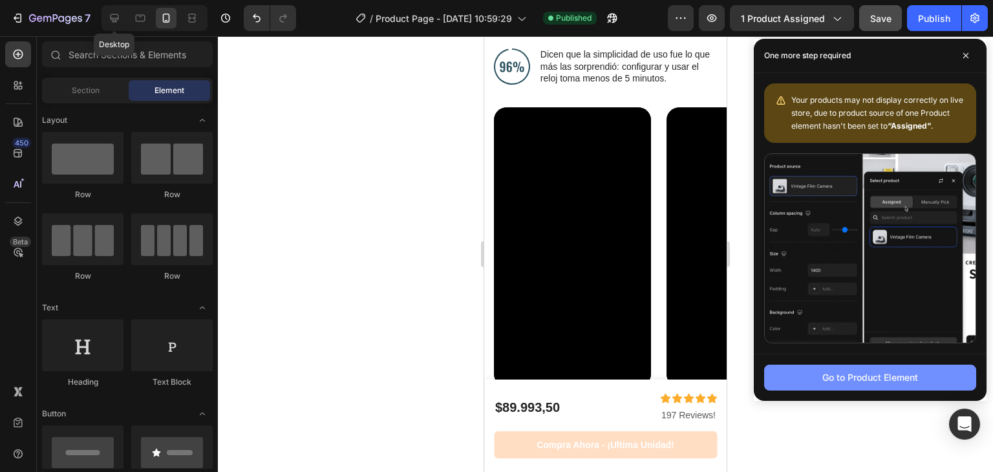
click at [852, 378] on div "Go to Product Element" at bounding box center [871, 378] width 96 height 14
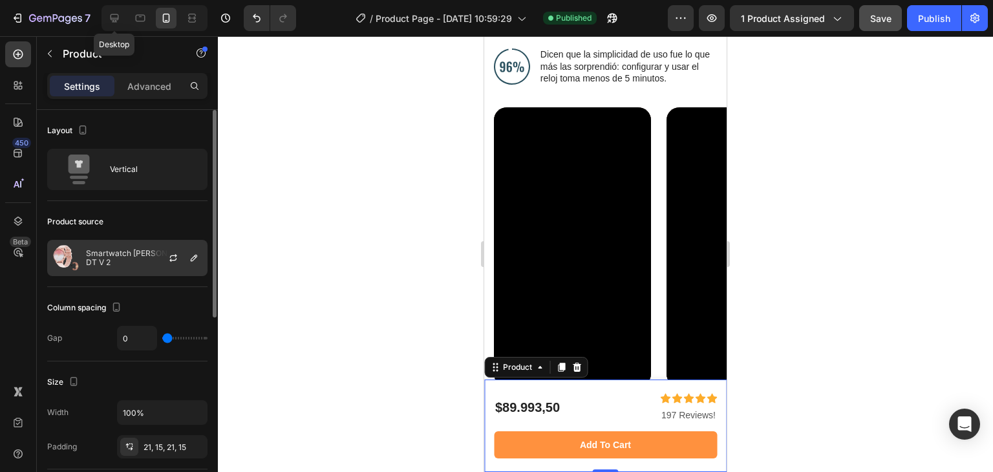
click at [145, 257] on p "Smartwatch [PERSON_NAME] DT V 2" at bounding box center [144, 258] width 116 height 18
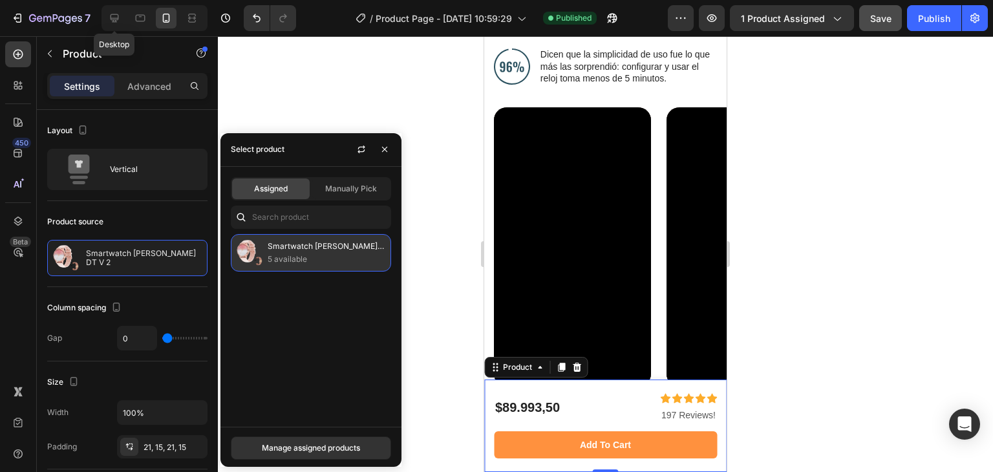
click at [300, 254] on p "5 available" at bounding box center [327, 259] width 118 height 13
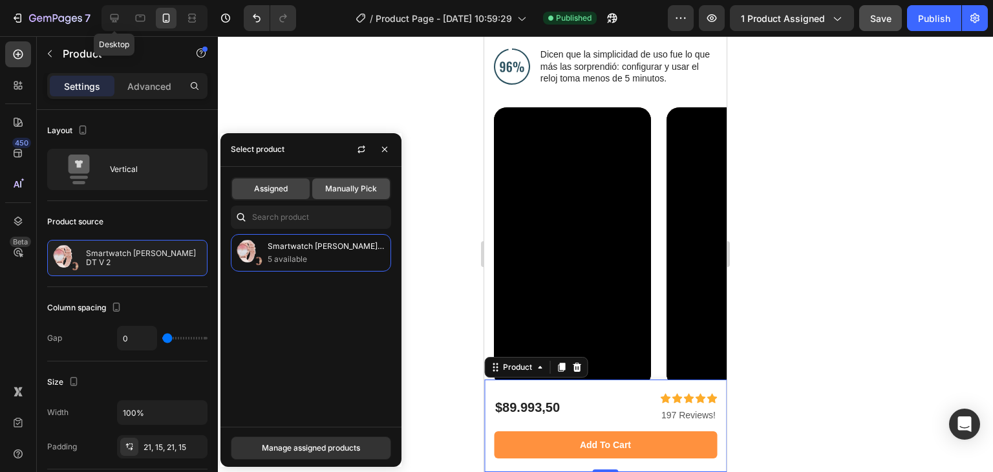
click at [358, 195] on div "Manually Pick" at bounding box center [351, 189] width 78 height 21
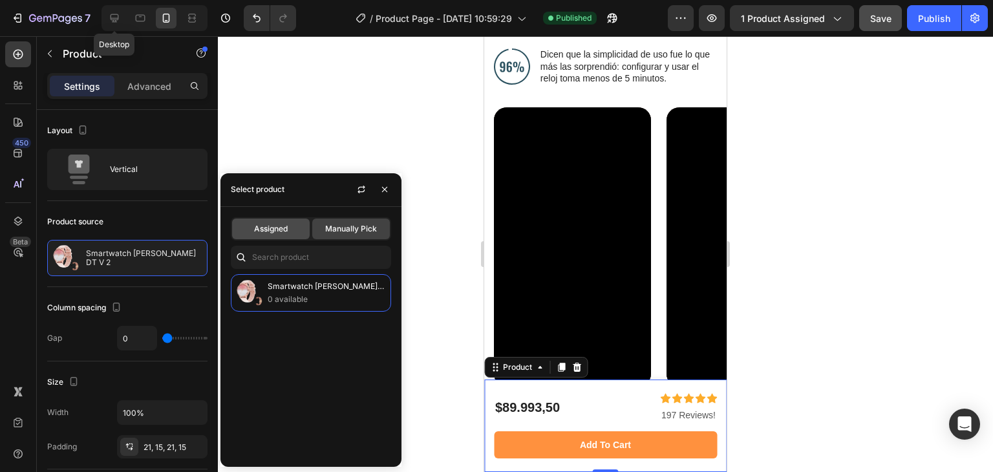
click at [277, 223] on span "Assigned" at bounding box center [271, 229] width 34 height 12
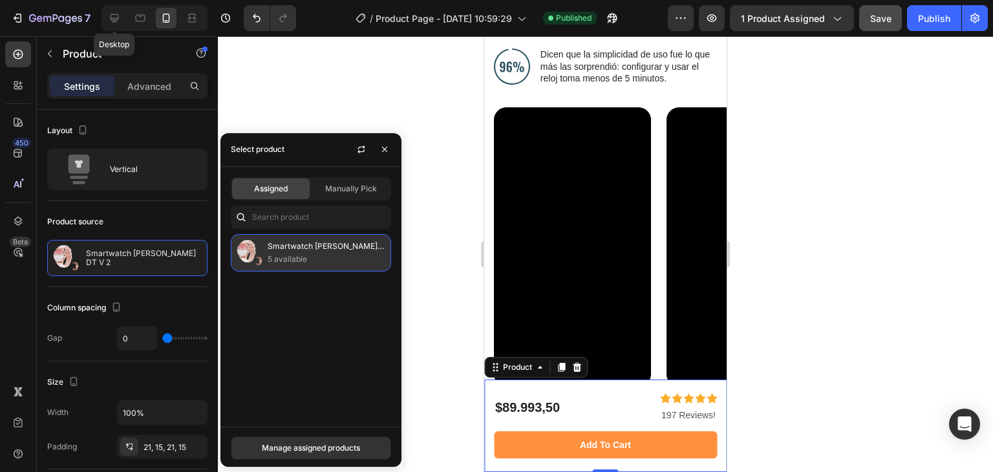
click at [272, 253] on p "5 available" at bounding box center [327, 259] width 118 height 13
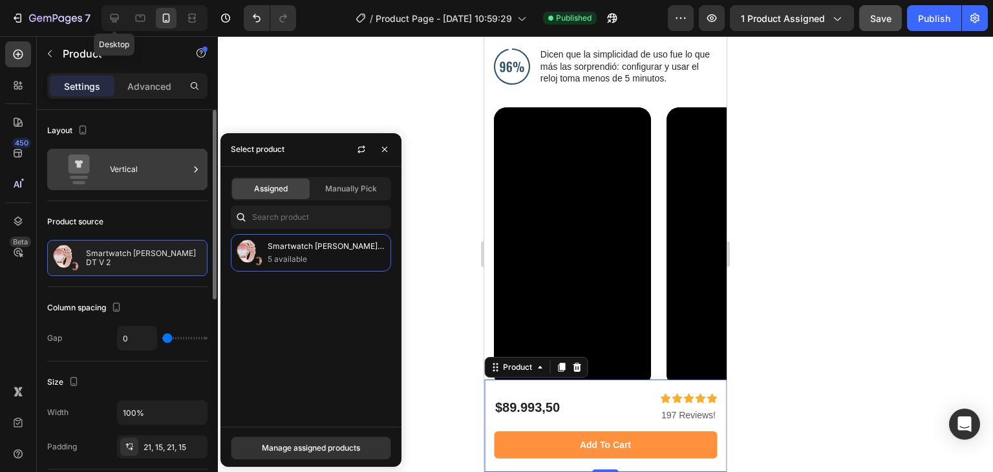
click at [147, 189] on div "Vertical" at bounding box center [127, 169] width 160 height 41
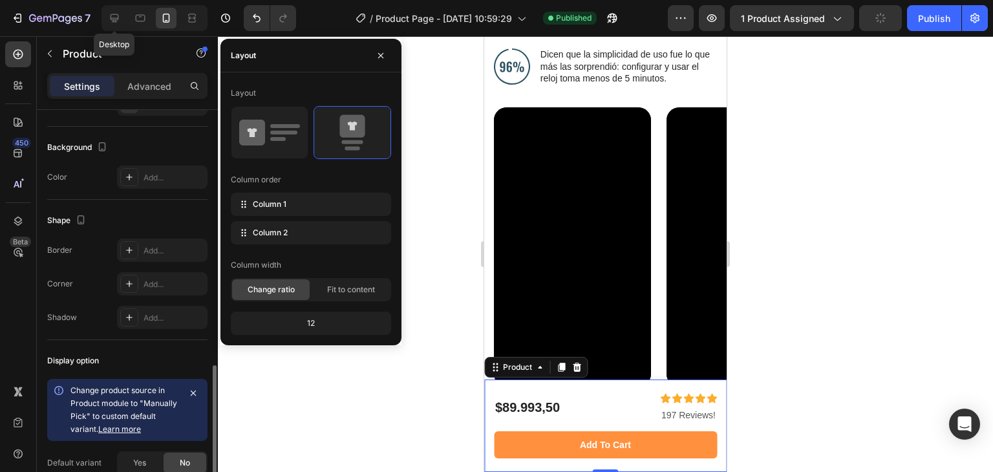
scroll to position [406, 0]
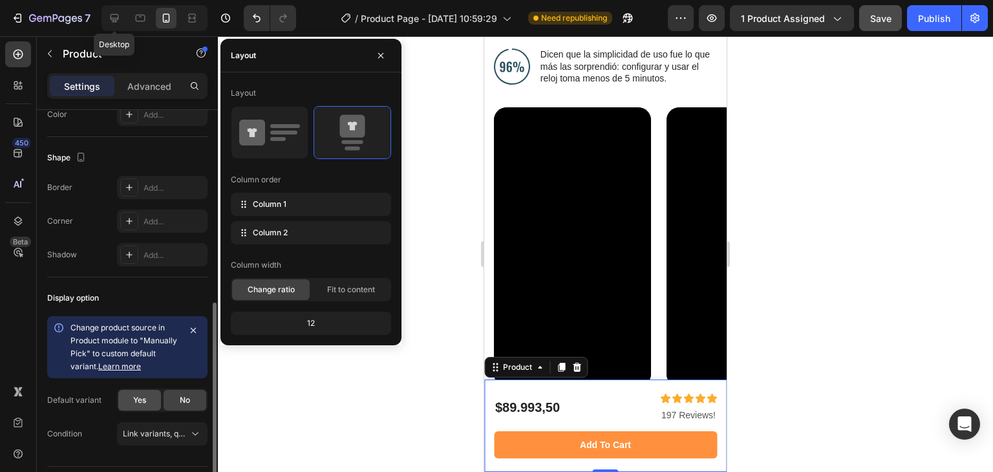
click at [138, 395] on span "Yes" at bounding box center [139, 401] width 13 height 12
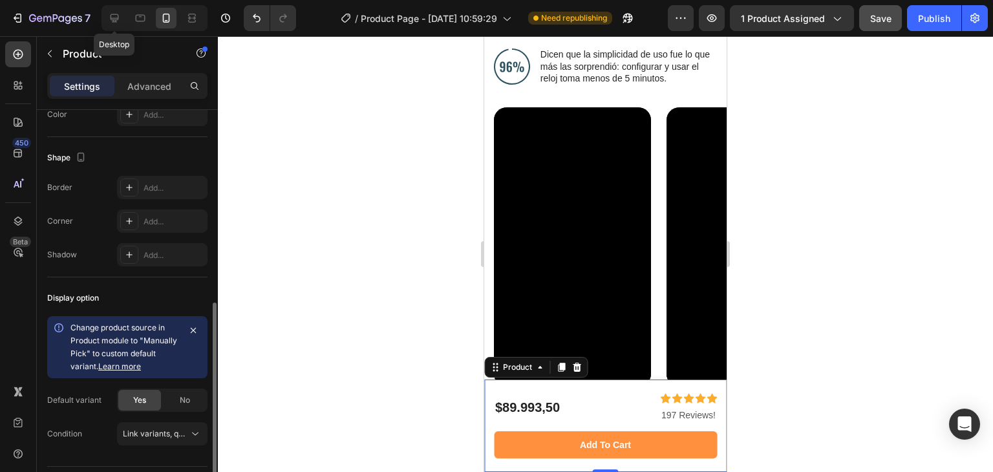
click at [162, 404] on div "Yes No" at bounding box center [162, 400] width 91 height 23
click at [162, 433] on span "Link variants, quantity <br> between same products" at bounding box center [218, 434] width 191 height 10
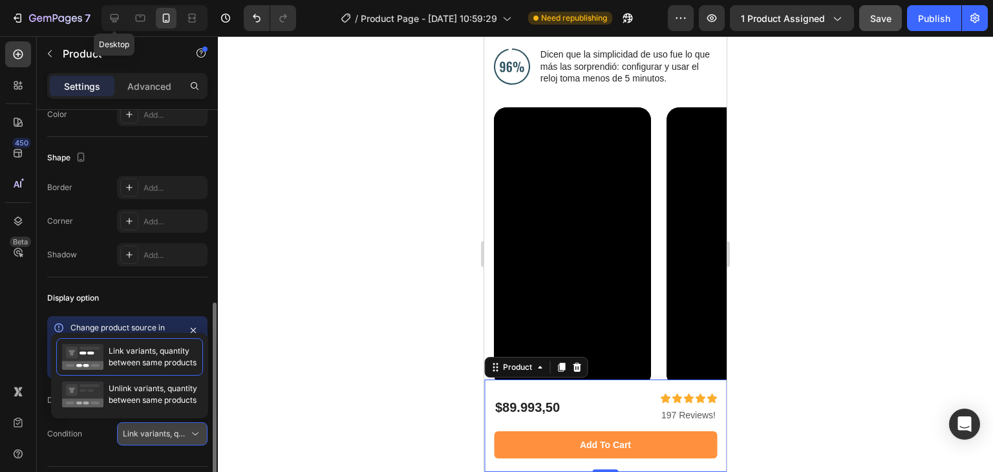
click at [165, 429] on span "Link variants, quantity <br> between same products" at bounding box center [218, 434] width 191 height 10
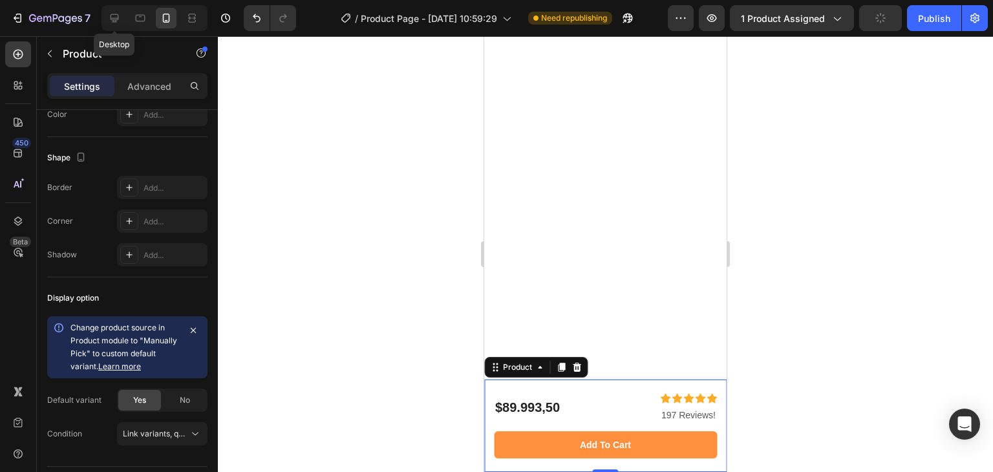
scroll to position [0, 0]
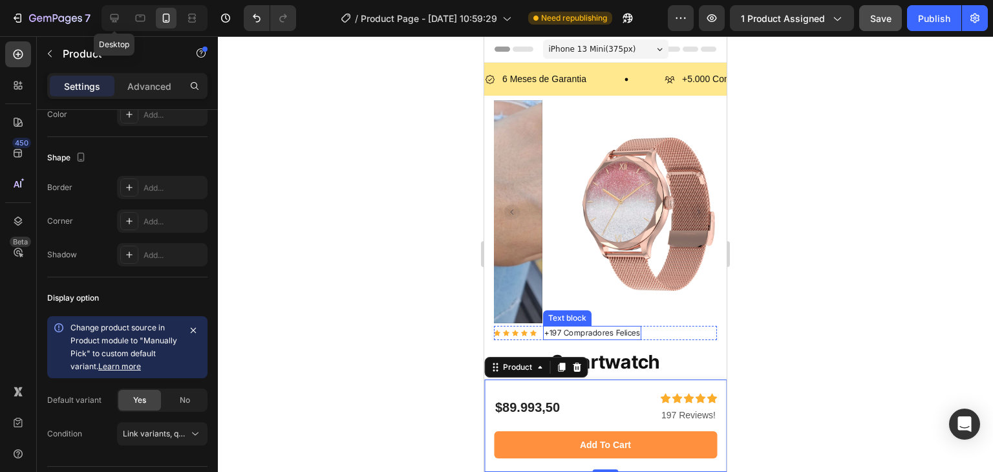
click at [559, 327] on p "+197 Compradores Felices" at bounding box center [593, 333] width 96 height 12
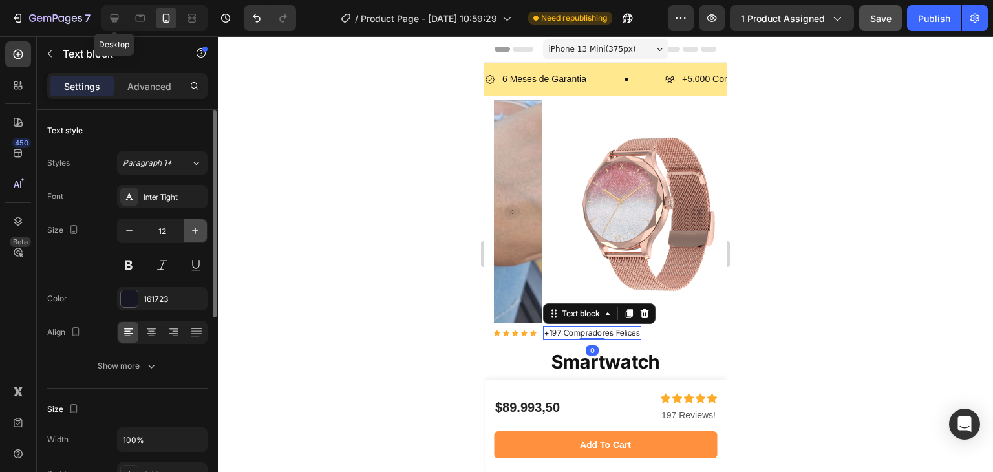
click at [191, 221] on button "button" at bounding box center [195, 230] width 23 height 23
type input "16"
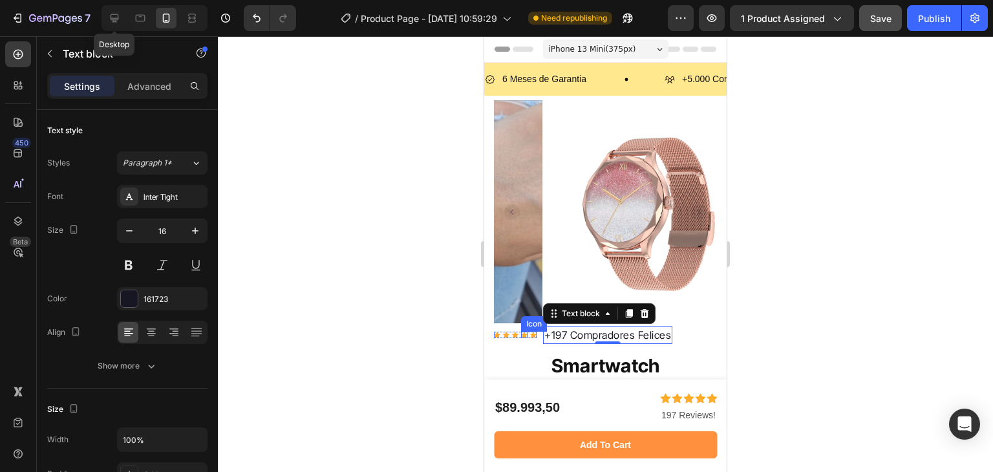
click at [522, 332] on icon at bounding box center [524, 335] width 6 height 6
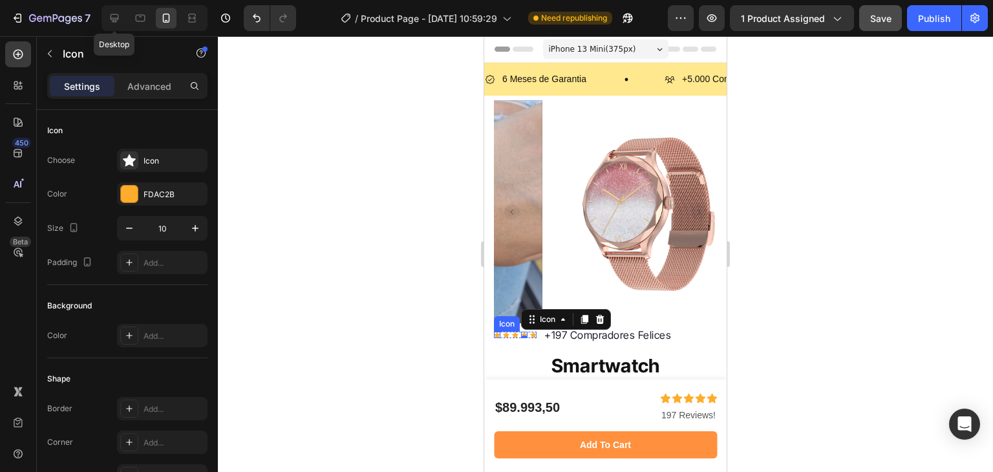
click at [499, 332] on icon at bounding box center [497, 335] width 6 height 6
click at [532, 332] on icon at bounding box center [533, 335] width 6 height 6
click at [523, 332] on div "Icon" at bounding box center [524, 335] width 6 height 6
click at [517, 332] on icon at bounding box center [515, 335] width 6 height 6
click at [500, 332] on icon at bounding box center [497, 335] width 6 height 6
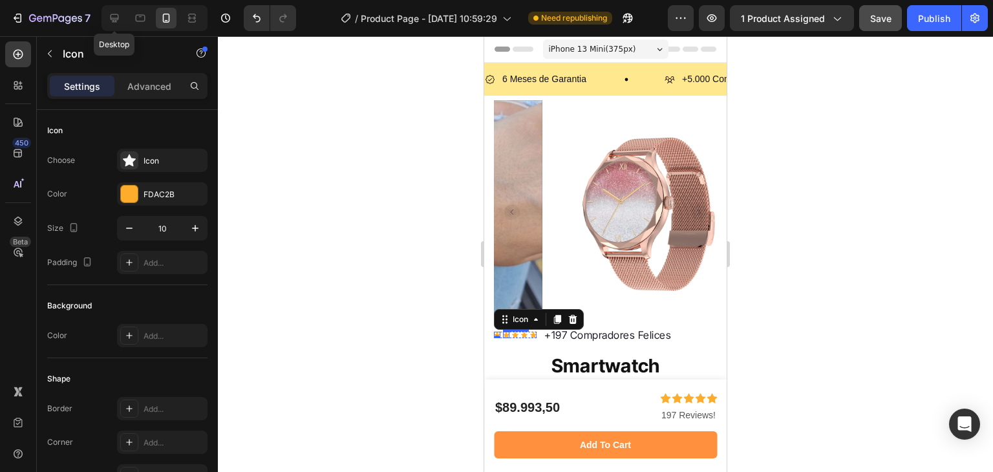
click at [508, 332] on icon at bounding box center [506, 335] width 6 height 6
click at [534, 332] on icon at bounding box center [533, 335] width 6 height 6
click at [525, 332] on icon at bounding box center [524, 335] width 6 height 6
click at [497, 332] on icon at bounding box center [497, 335] width 6 height 6
click at [503, 316] on icon at bounding box center [504, 317] width 2 height 2
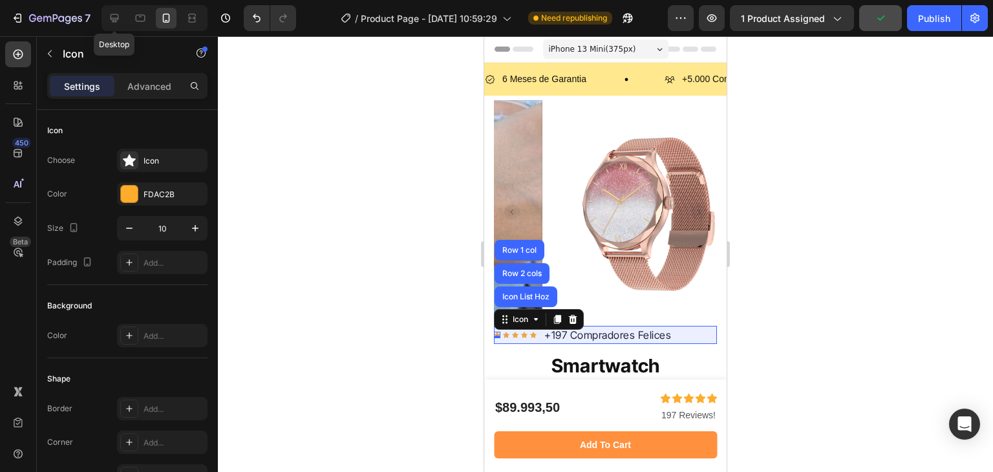
click at [543, 129] on img at bounding box center [654, 211] width 223 height 223
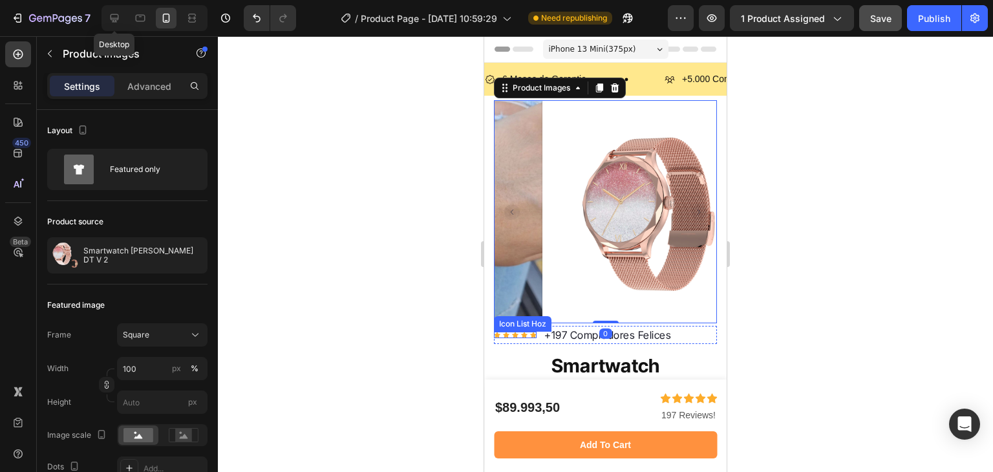
click at [521, 332] on icon at bounding box center [524, 335] width 6 height 6
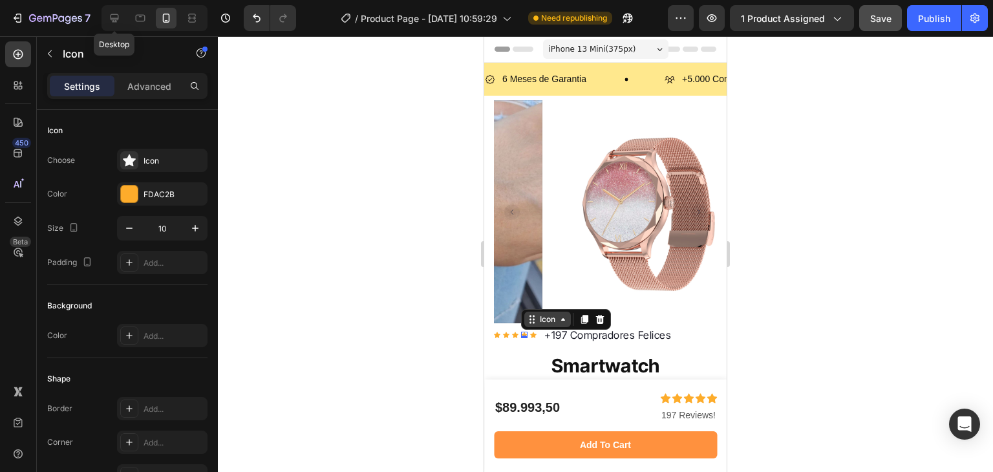
click at [545, 319] on div "Icon" at bounding box center [547, 319] width 21 height 0
click at [565, 293] on div "Icon List Hoz" at bounding box center [553, 297] width 52 height 8
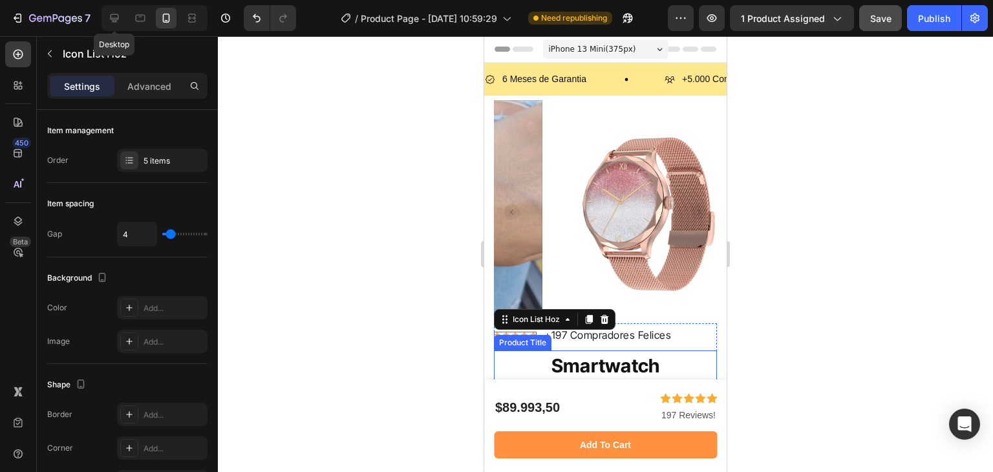
click at [501, 337] on div "Product Title" at bounding box center [523, 343] width 52 height 12
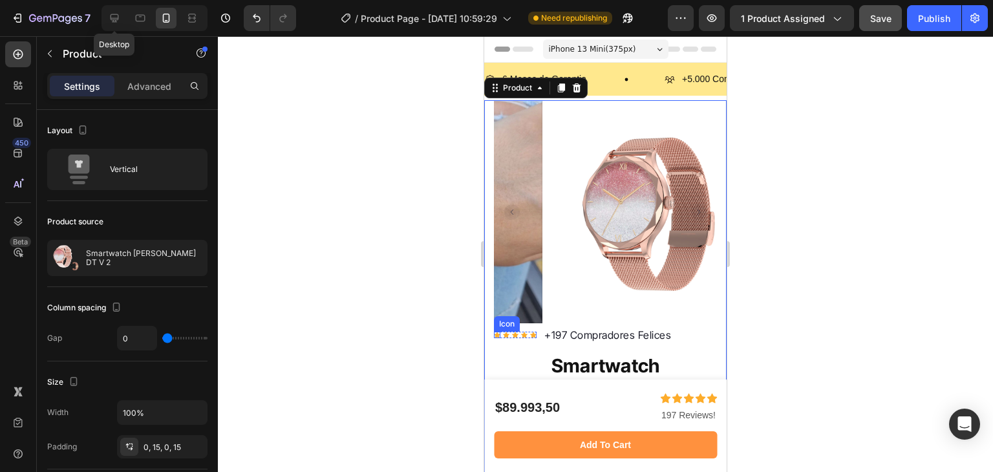
click at [504, 332] on icon at bounding box center [506, 335] width 6 height 6
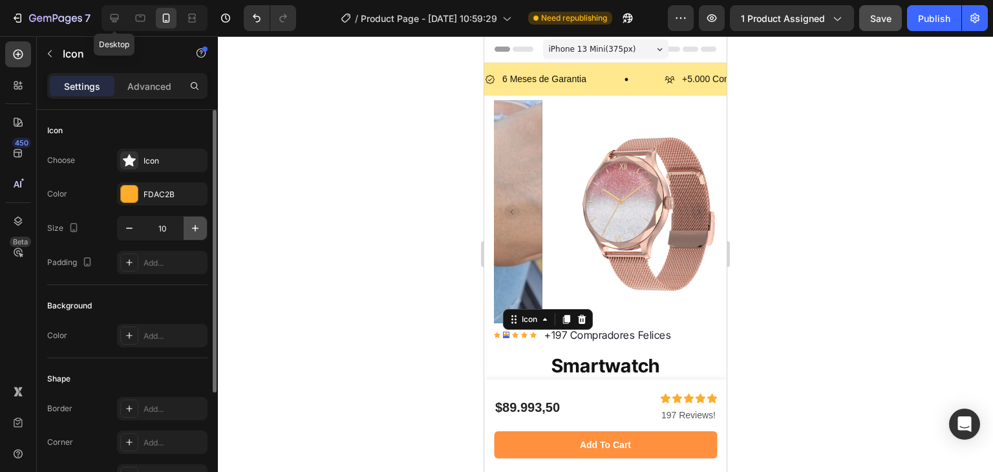
click at [196, 227] on icon "button" at bounding box center [195, 228] width 13 height 13
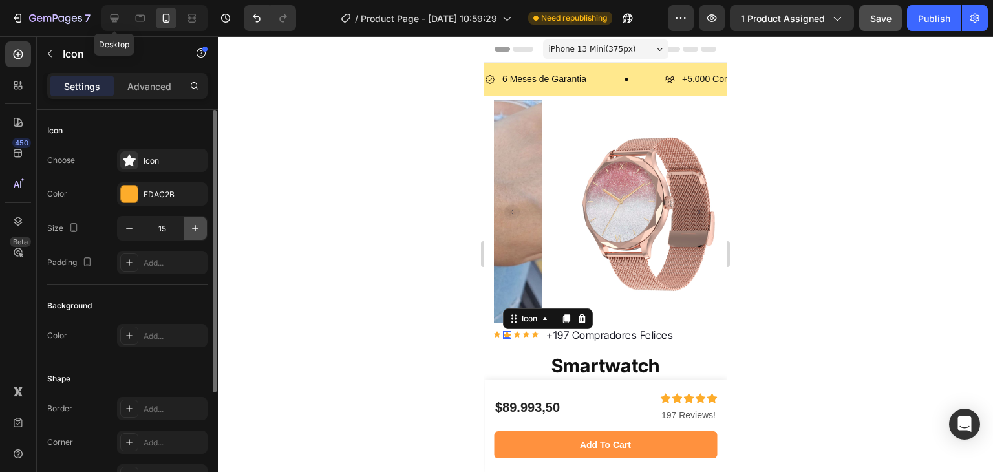
click at [196, 227] on icon "button" at bounding box center [195, 228] width 13 height 13
type input "18"
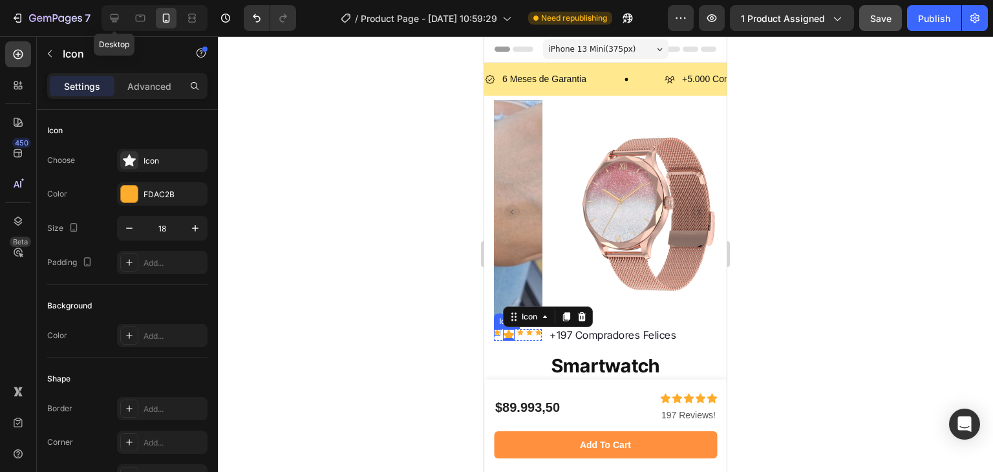
click at [499, 330] on icon at bounding box center [497, 333] width 6 height 6
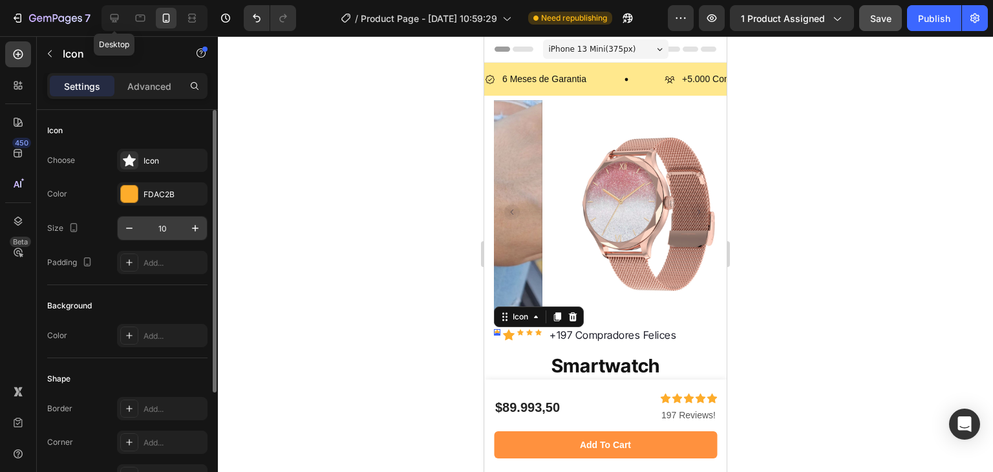
click at [162, 222] on input "10" at bounding box center [162, 228] width 43 height 23
type input "18"
click at [523, 329] on icon at bounding box center [526, 332] width 6 height 6
click at [163, 233] on input "10" at bounding box center [162, 228] width 43 height 23
type input "18"
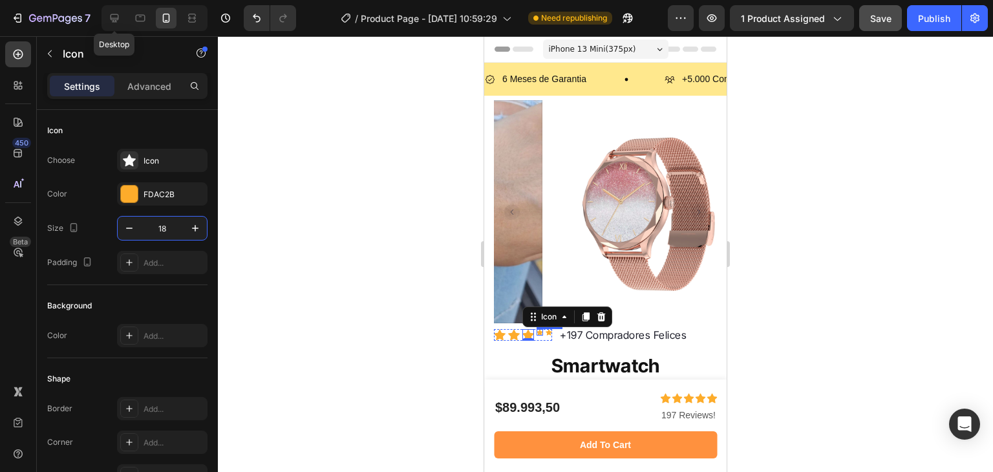
click at [540, 330] on icon at bounding box center [540, 333] width 6 height 6
click at [162, 224] on input "10" at bounding box center [162, 228] width 43 height 23
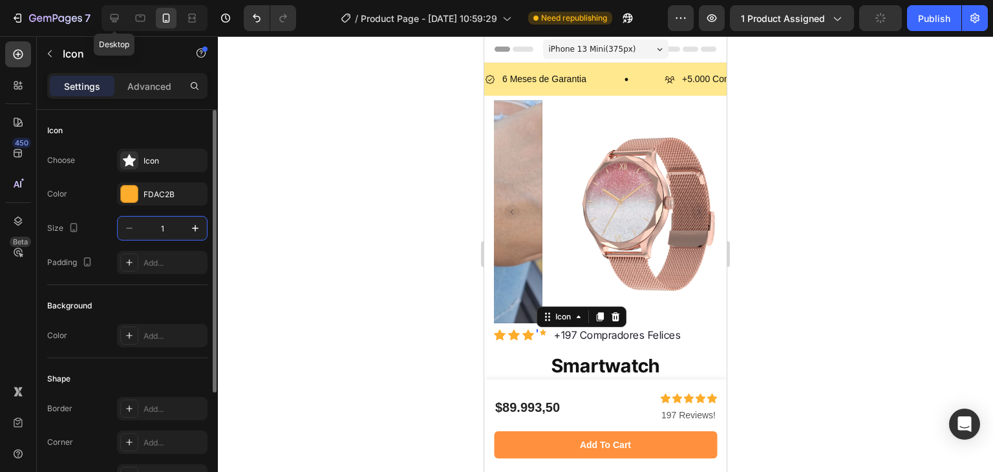
type input "18"
click at [555, 330] on icon at bounding box center [554, 333] width 6 height 6
click at [157, 223] on input "10" at bounding box center [162, 228] width 43 height 23
type input "18"
click at [792, 233] on div at bounding box center [605, 254] width 775 height 436
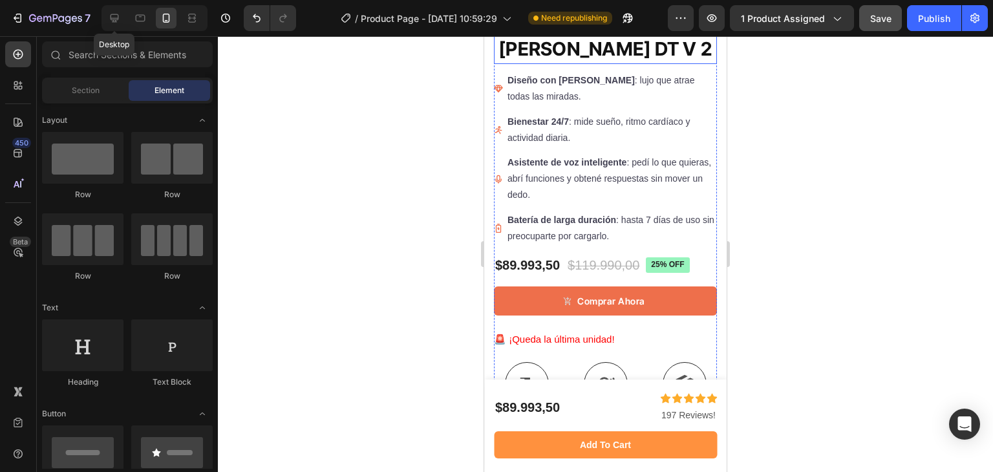
scroll to position [346, 0]
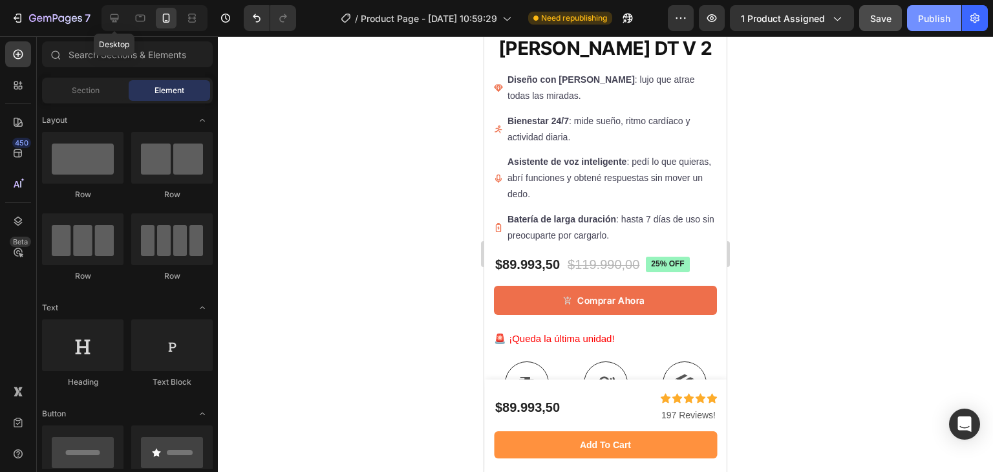
click at [935, 16] on div "Publish" at bounding box center [934, 19] width 32 height 14
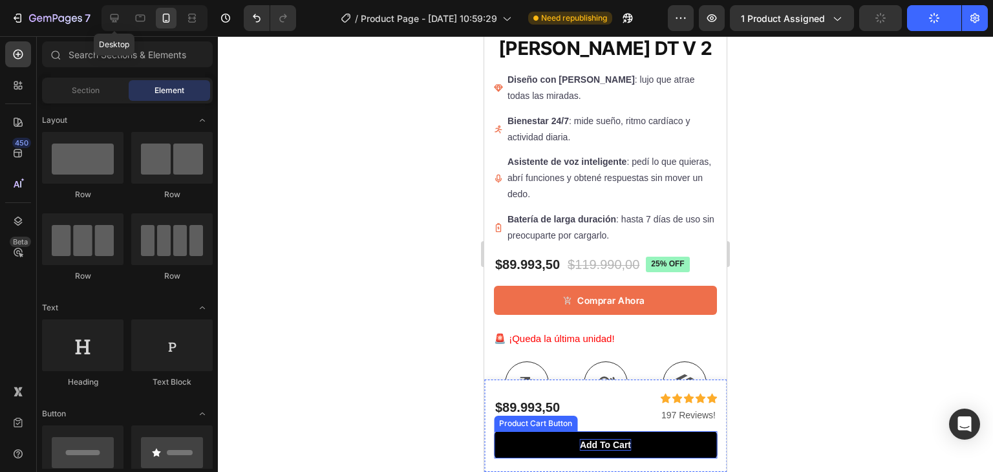
click at [589, 449] on div "Add to cart" at bounding box center [605, 445] width 51 height 12
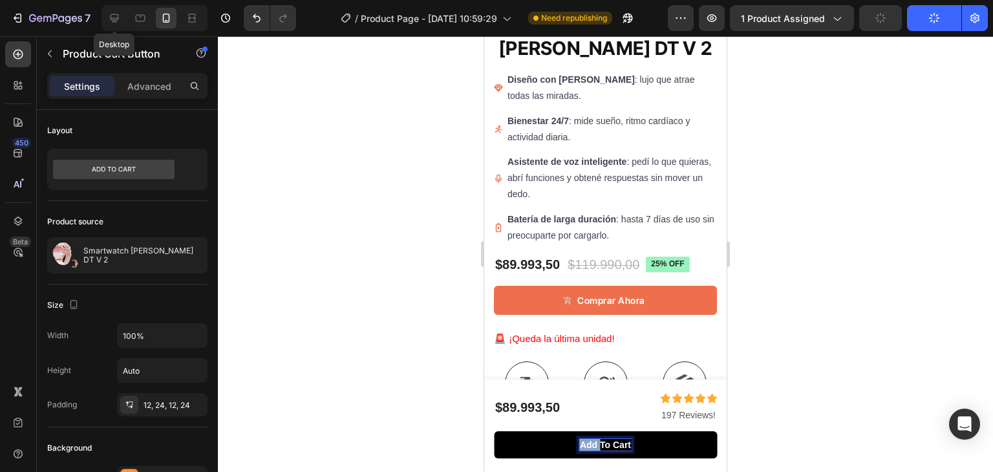
click at [589, 449] on p "Add to cart" at bounding box center [605, 445] width 51 height 12
click at [494, 431] on button "Compra" at bounding box center [605, 444] width 223 height 27
click at [494, 431] on button "Comprar" at bounding box center [605, 444] width 223 height 27
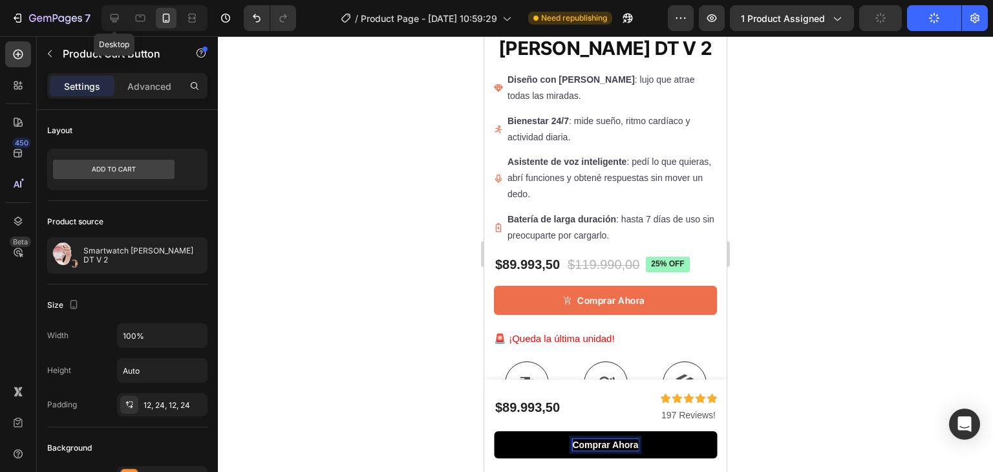
click at [494, 431] on button "Comprar ahora" at bounding box center [605, 444] width 223 height 27
click at [494, 431] on button "Comprar ahora -" at bounding box center [605, 444] width 223 height 27
click at [494, 431] on button "Comprar ahora - ¡Qued" at bounding box center [605, 444] width 223 height 27
click at [494, 431] on button "Comprar ahora - ¡Queda la" at bounding box center [605, 444] width 223 height 27
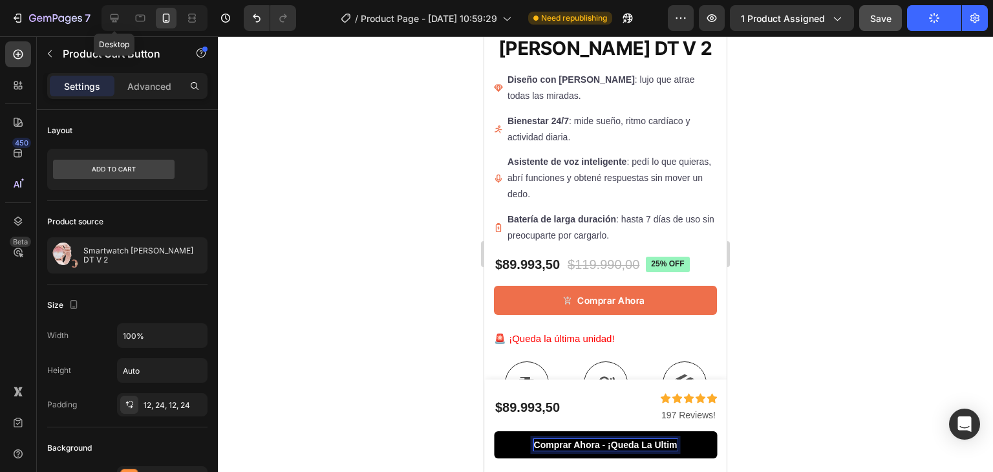
click at [494, 431] on button "Comprar ahora - ¡Queda la ultim" at bounding box center [605, 444] width 223 height 27
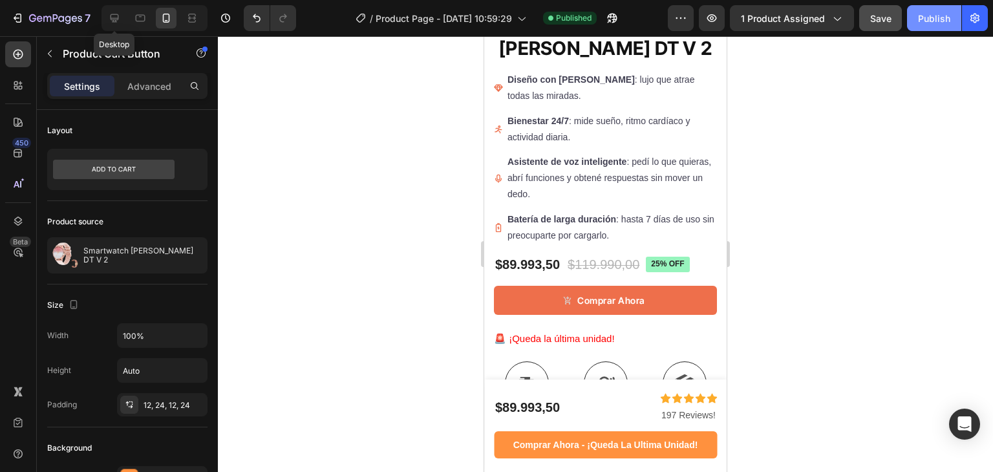
click at [931, 8] on button "Publish" at bounding box center [934, 18] width 54 height 26
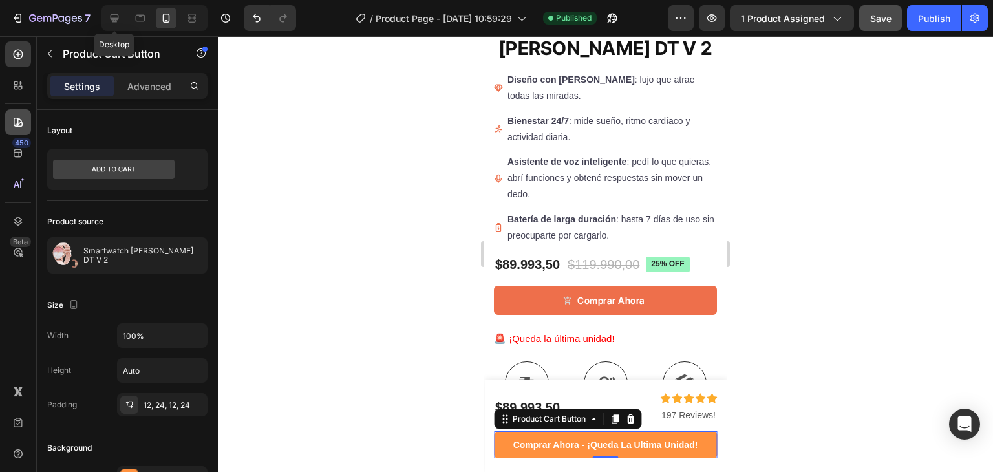
click at [14, 111] on div at bounding box center [18, 122] width 26 height 26
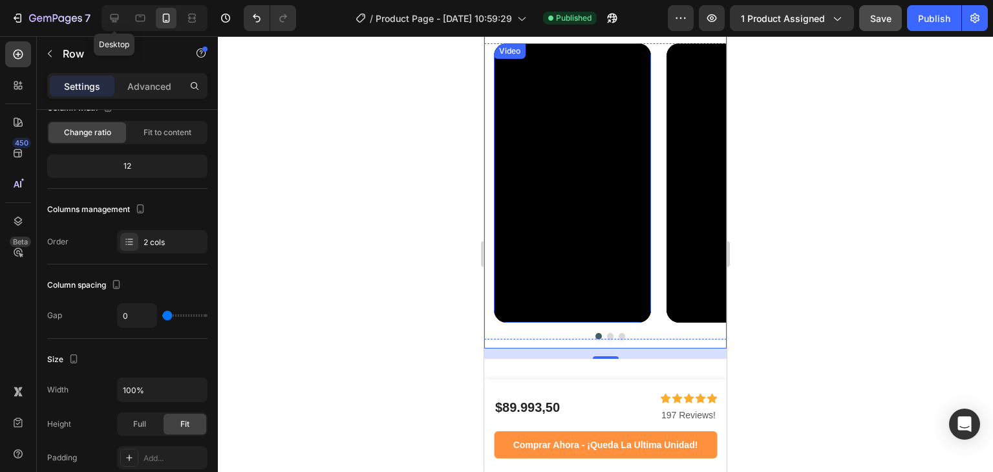
scroll to position [1248, 0]
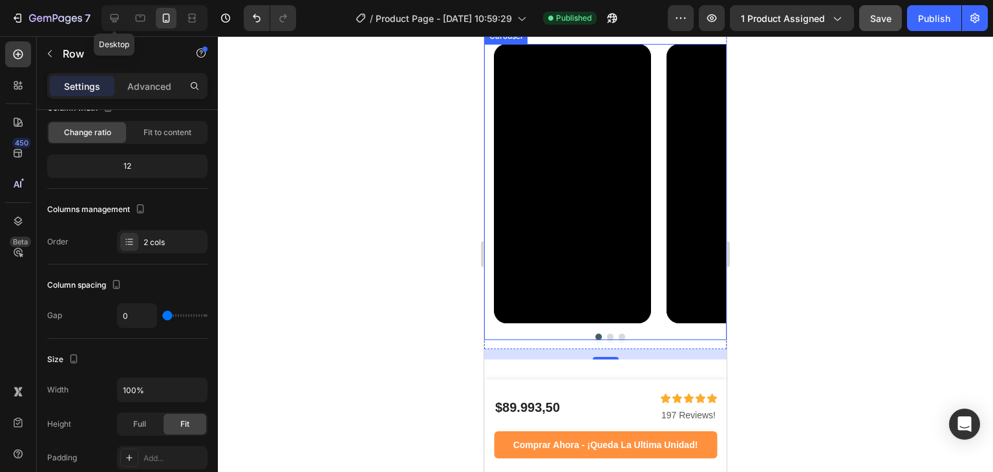
click at [490, 85] on div "Video Video Video [GEOGRAPHIC_DATA]" at bounding box center [605, 192] width 243 height 297
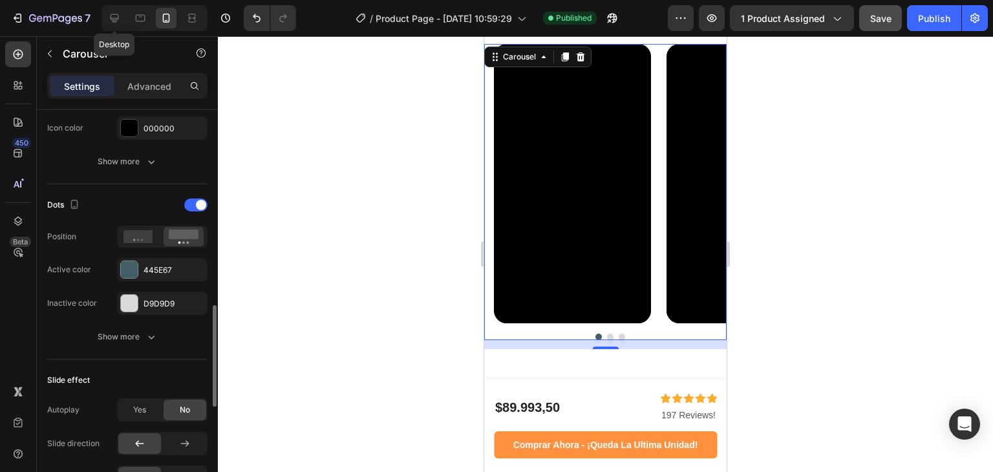
scroll to position [585, 0]
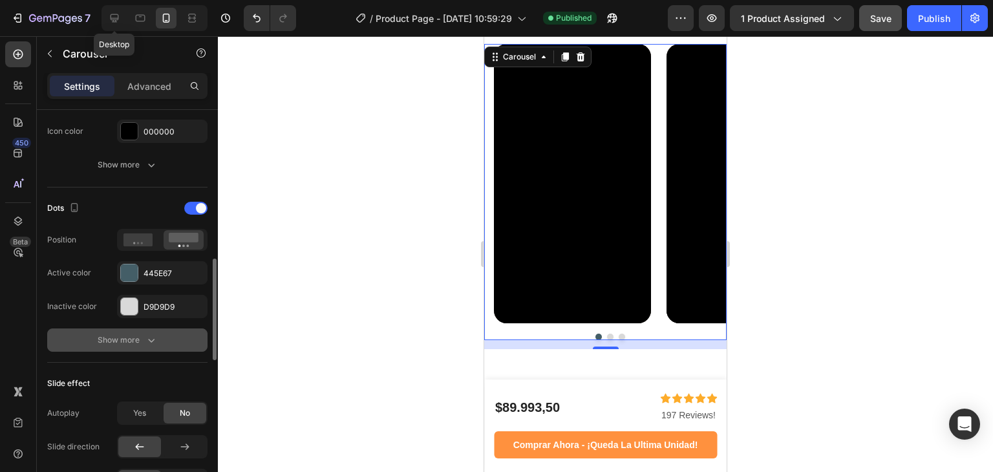
click at [131, 345] on button "Show more" at bounding box center [127, 340] width 160 height 23
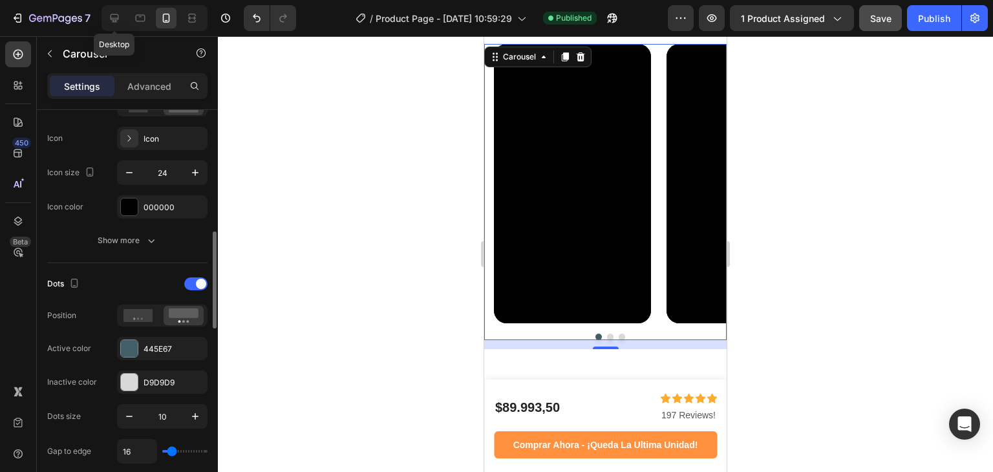
scroll to position [507, 0]
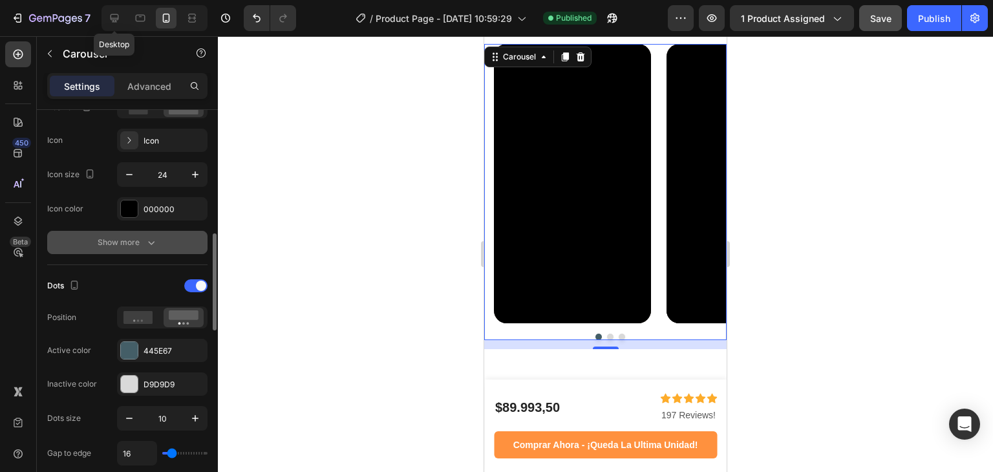
click at [149, 241] on icon "button" at bounding box center [151, 242] width 13 height 13
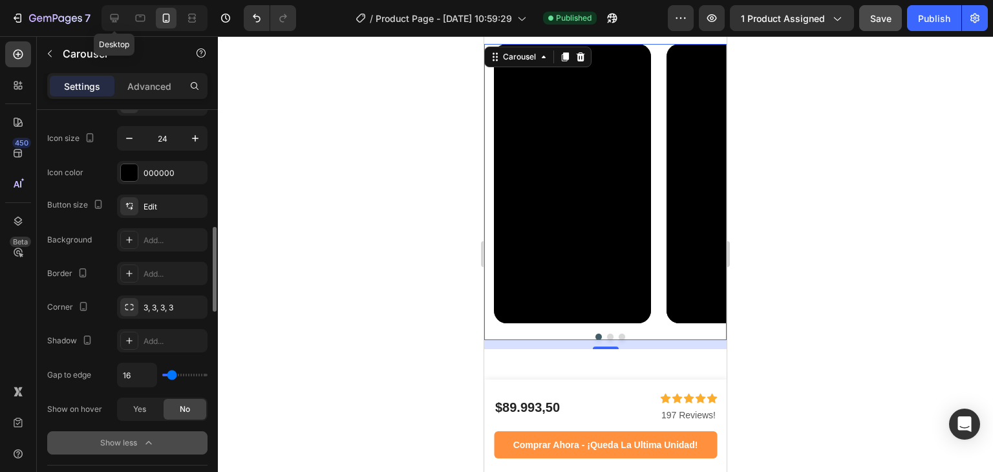
scroll to position [545, 0]
click at [145, 409] on span "Yes" at bounding box center [139, 408] width 13 height 12
click at [170, 405] on div "No" at bounding box center [185, 409] width 43 height 21
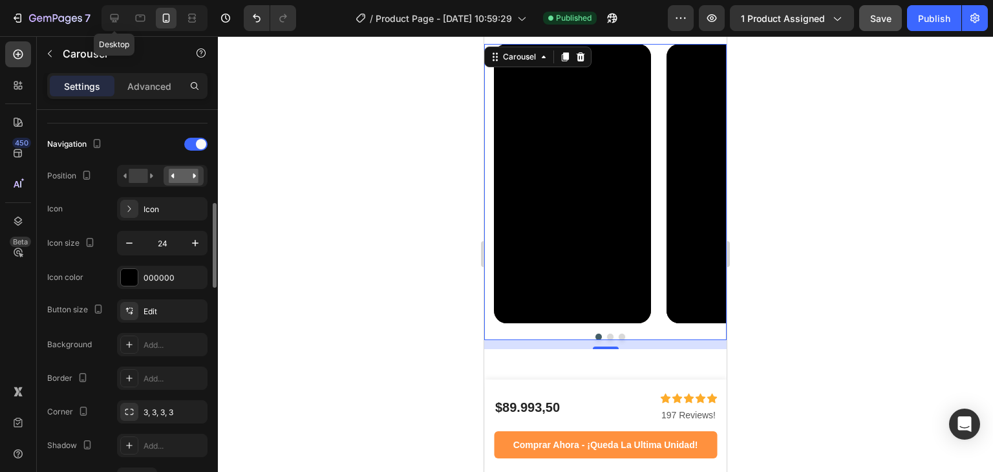
scroll to position [439, 0]
click at [180, 212] on div "Icon" at bounding box center [174, 209] width 61 height 12
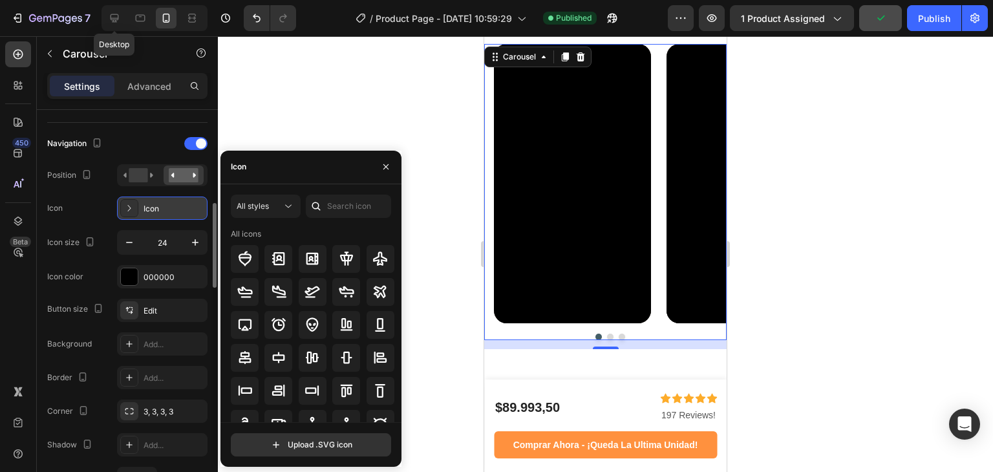
click at [180, 212] on div "Icon" at bounding box center [174, 209] width 61 height 12
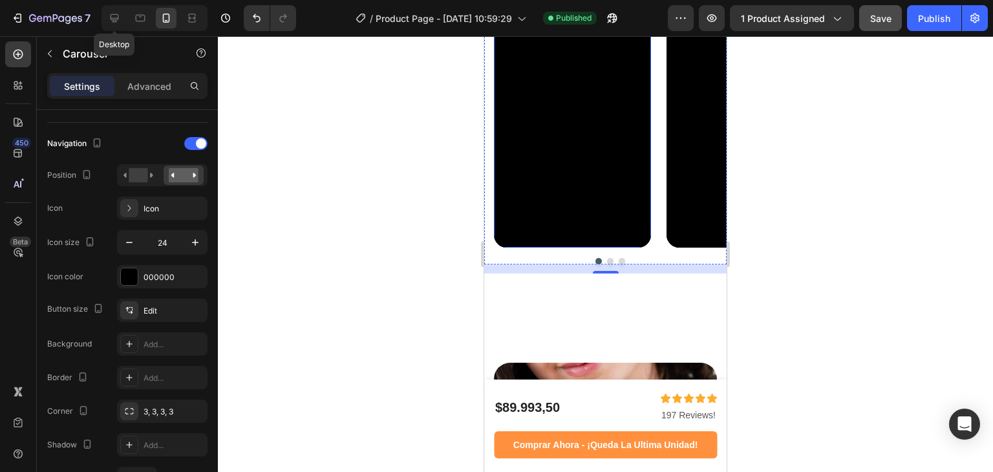
scroll to position [1325, 0]
click at [607, 264] on button "Dot" at bounding box center [610, 260] width 6 height 6
click at [621, 264] on div at bounding box center [610, 260] width 233 height 6
click at [619, 264] on button "Dot" at bounding box center [622, 260] width 6 height 6
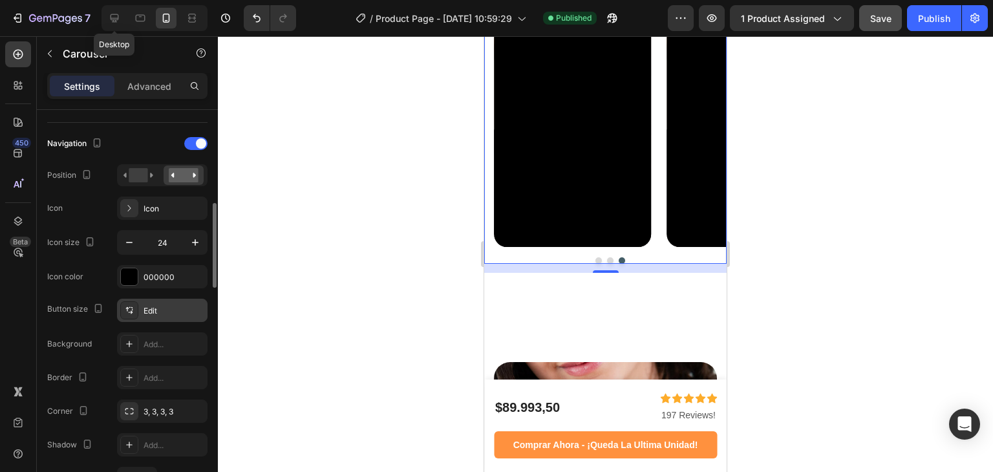
click at [150, 310] on div "Edit" at bounding box center [174, 311] width 61 height 12
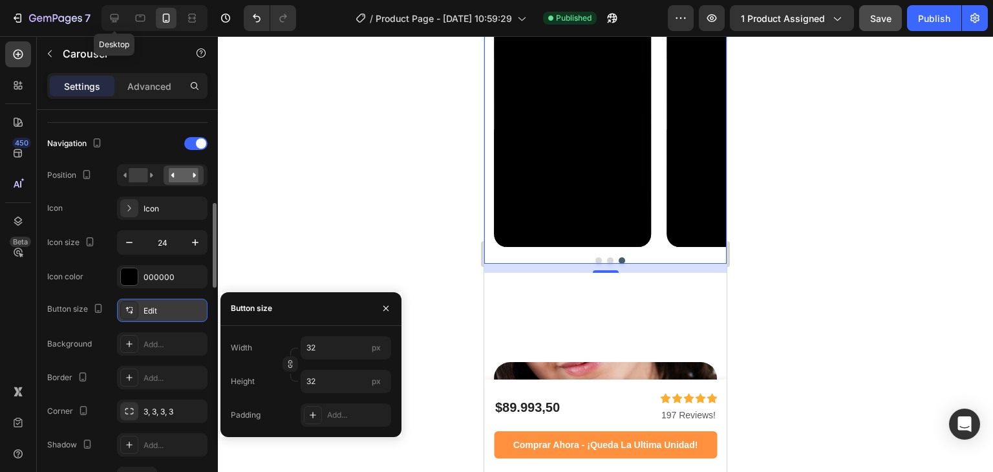
click at [150, 310] on div "Edit" at bounding box center [174, 311] width 61 height 12
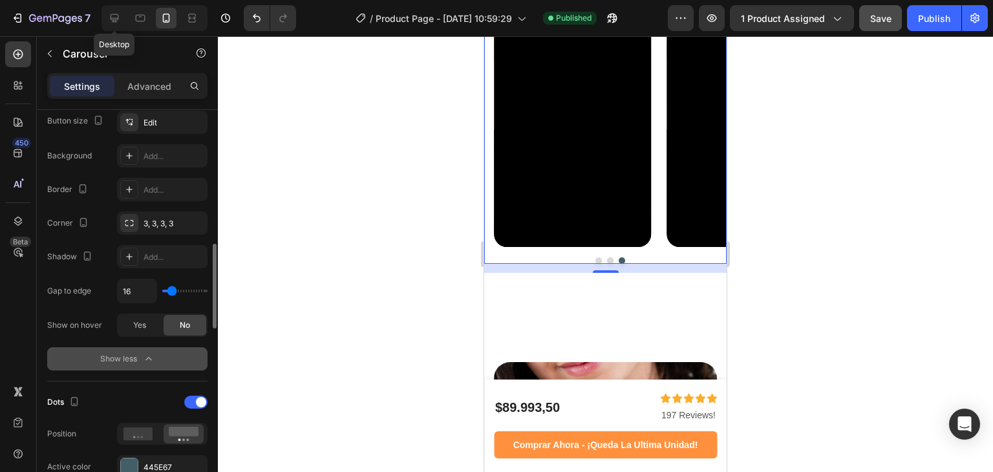
scroll to position [628, 0]
click at [154, 326] on div "Yes" at bounding box center [139, 324] width 43 height 21
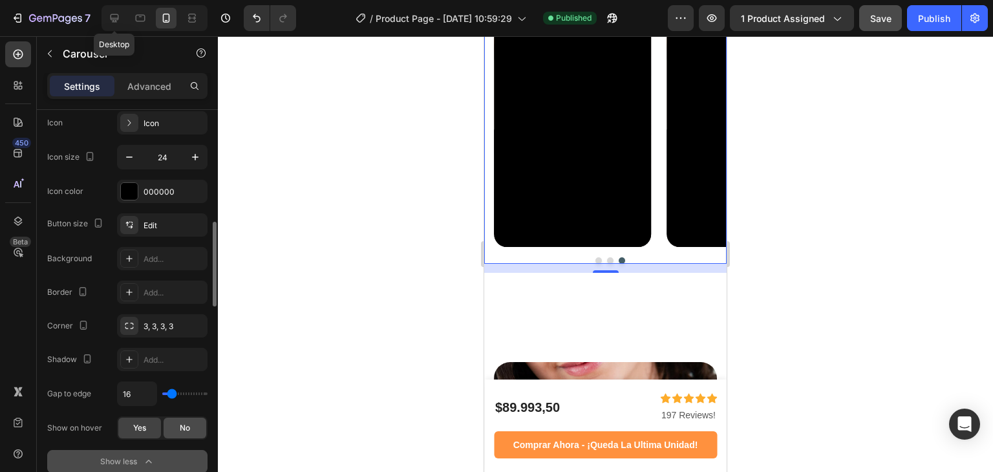
click at [185, 420] on div "No" at bounding box center [185, 428] width 43 height 21
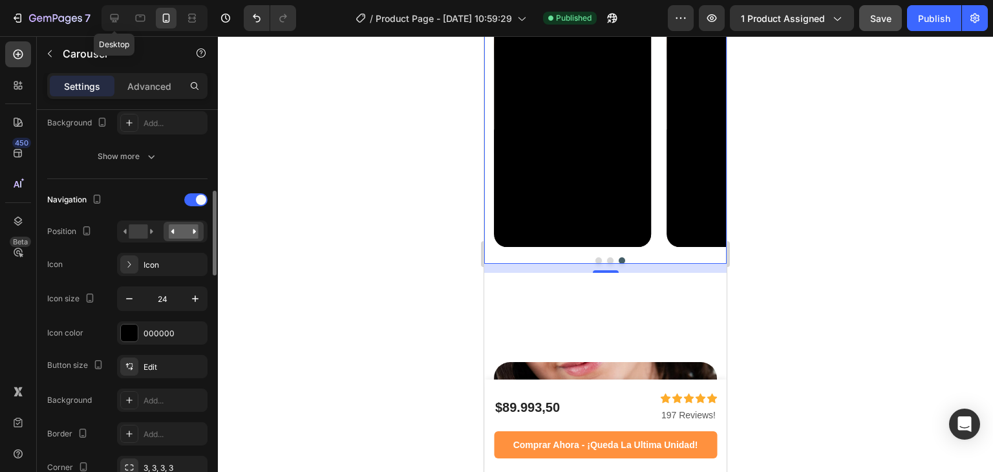
scroll to position [382, 0]
click at [151, 228] on icon at bounding box center [139, 232] width 30 height 14
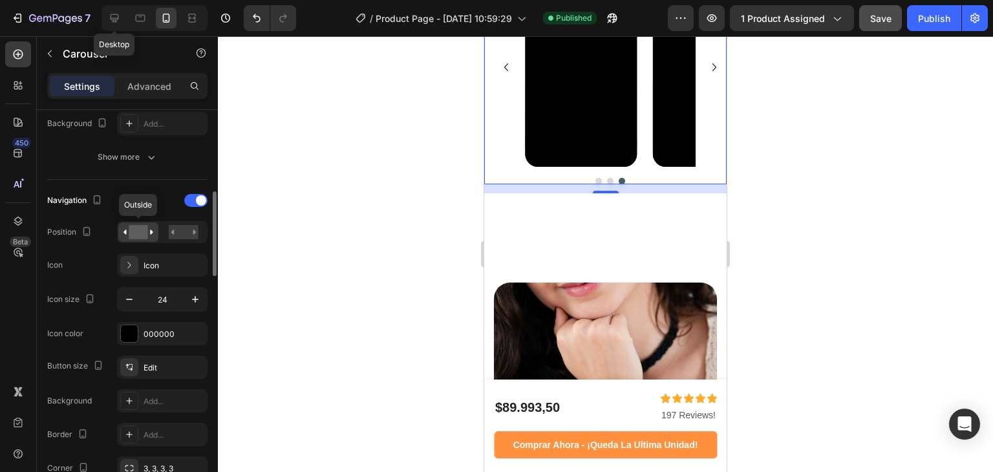
scroll to position [1285, 0]
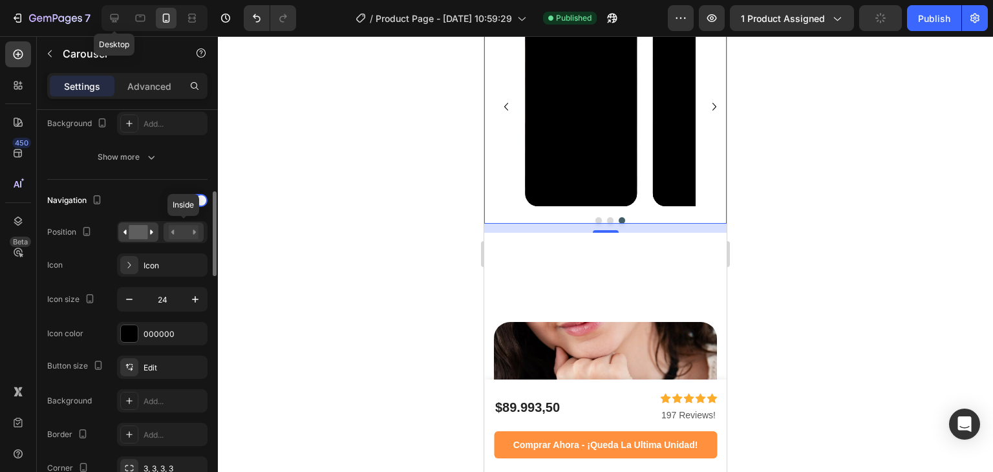
click at [189, 234] on rect at bounding box center [184, 232] width 30 height 14
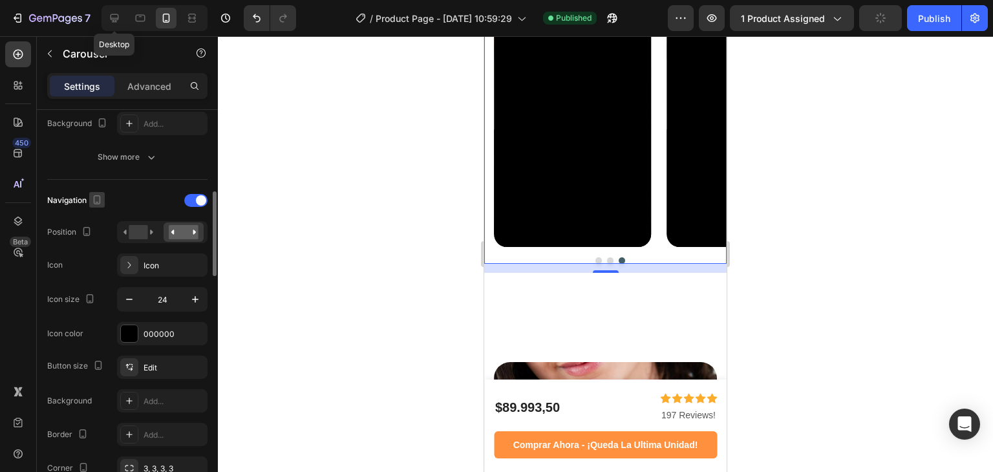
click at [98, 202] on icon "button" at bounding box center [97, 202] width 3 height 1
click at [128, 230] on icon at bounding box center [139, 232] width 30 height 14
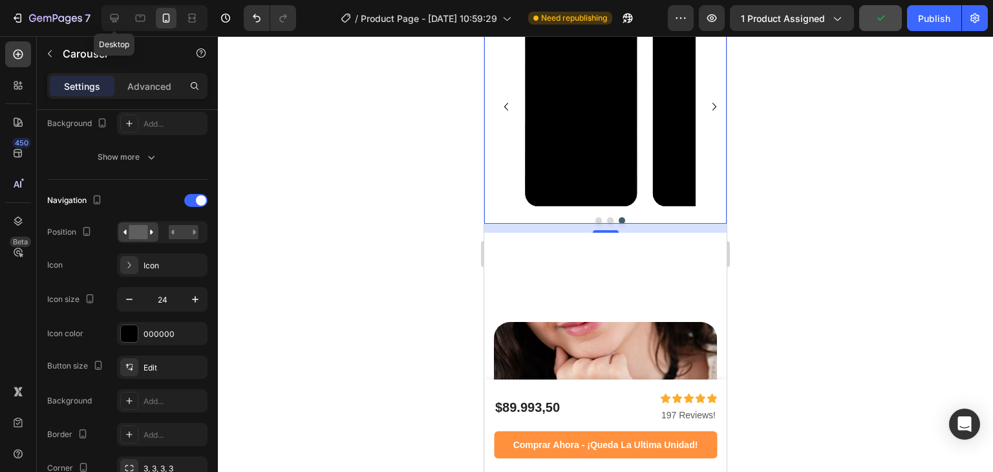
click at [707, 114] on icon "Carousel Next Arrow" at bounding box center [715, 107] width 16 height 16
click at [179, 222] on div at bounding box center [184, 231] width 40 height 19
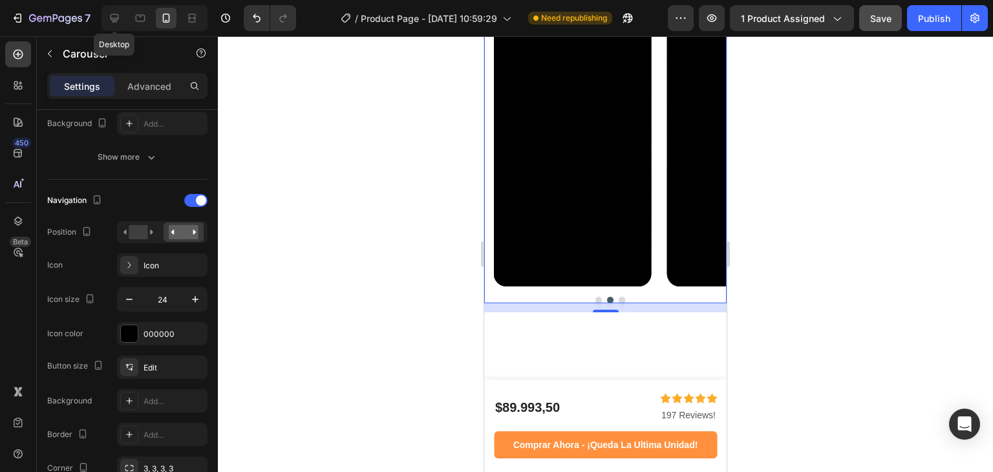
click at [769, 186] on div at bounding box center [605, 254] width 775 height 436
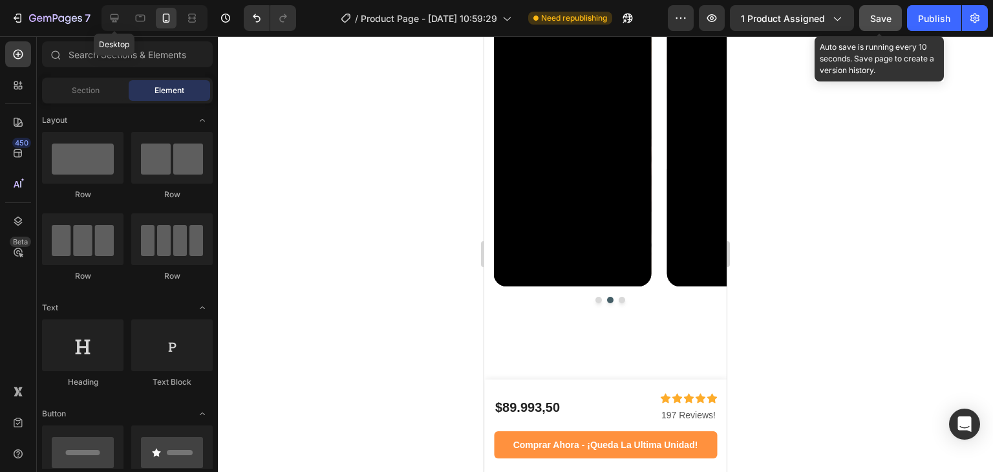
click at [876, 26] on button "Save" at bounding box center [881, 18] width 43 height 26
